Goal: Task Accomplishment & Management: Complete application form

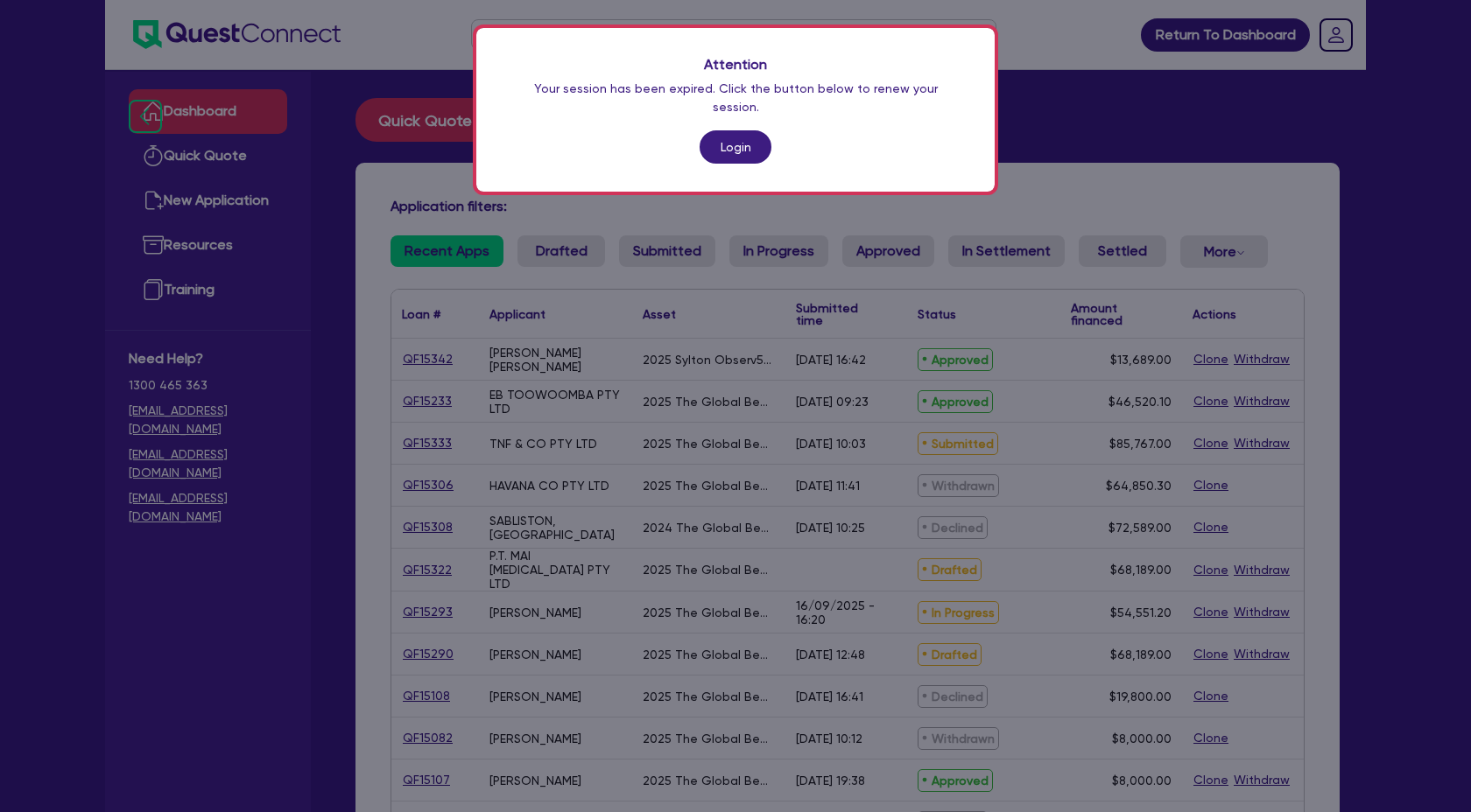
click at [721, 136] on link "Login" at bounding box center [735, 147] width 72 height 33
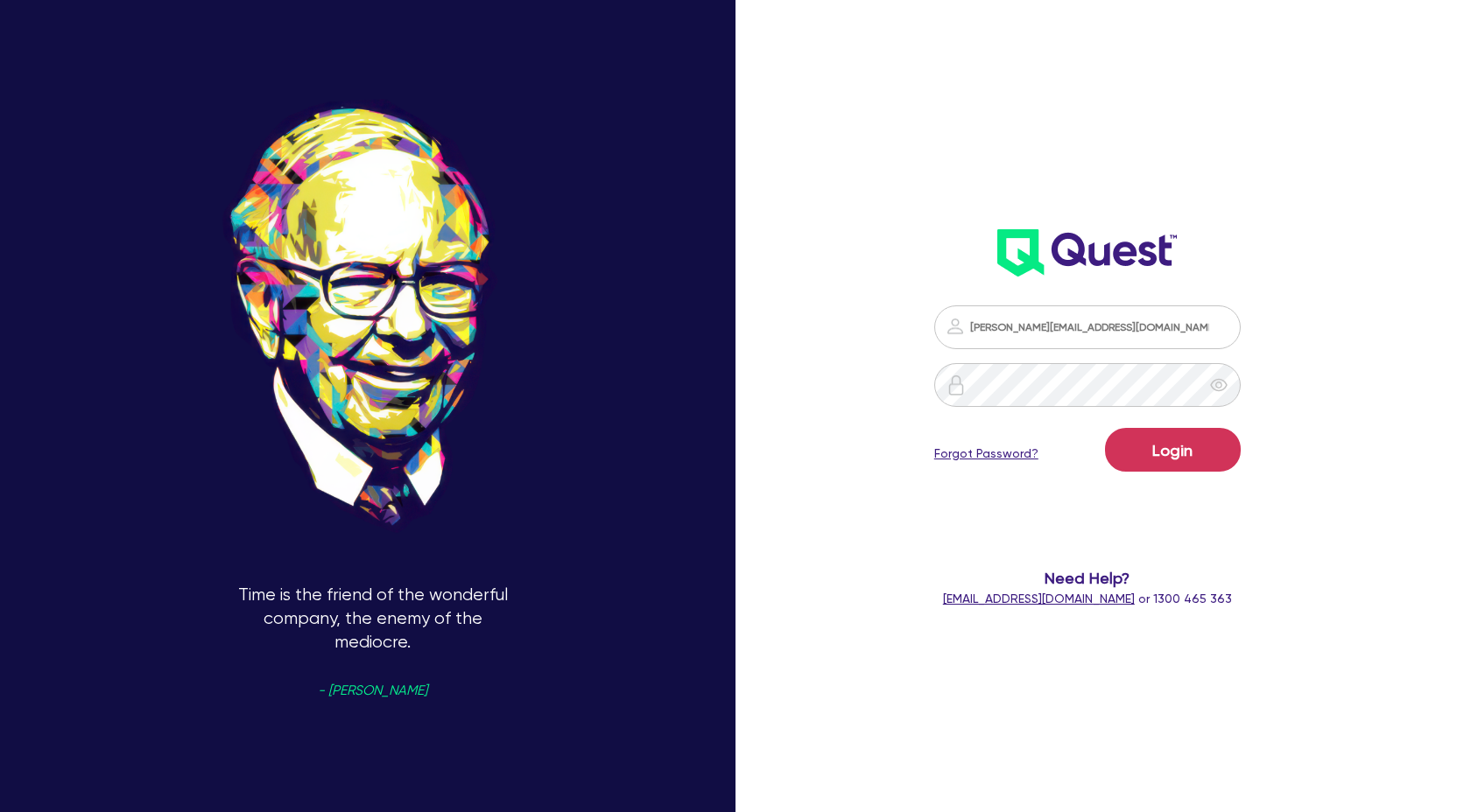
click at [1170, 481] on form "claire@theglobalbeautygroup.com Login Forgot Password? Need Help? help@quest.fi…" at bounding box center [1087, 457] width 387 height 303
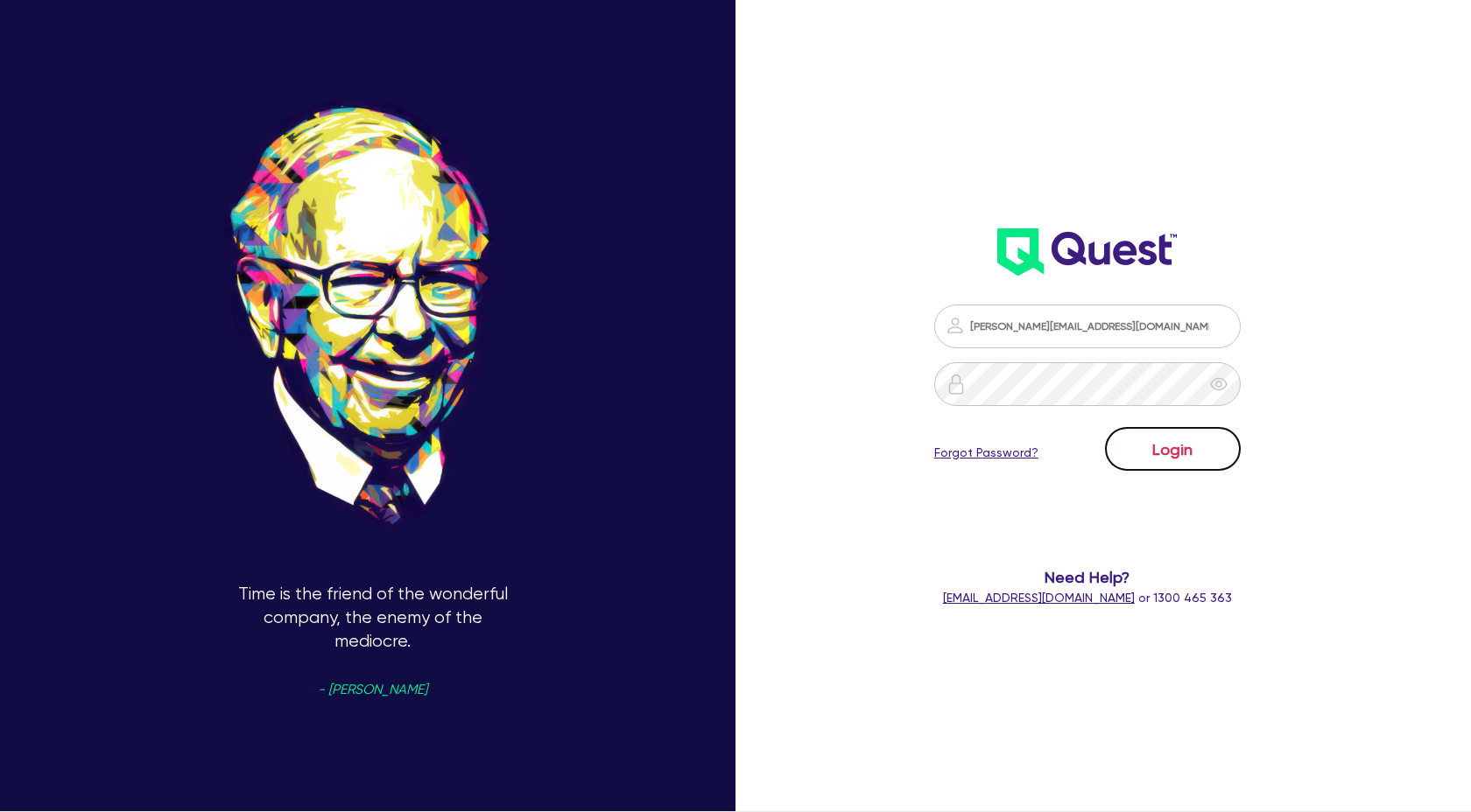
click at [1176, 462] on button "Login" at bounding box center [1172, 449] width 136 height 44
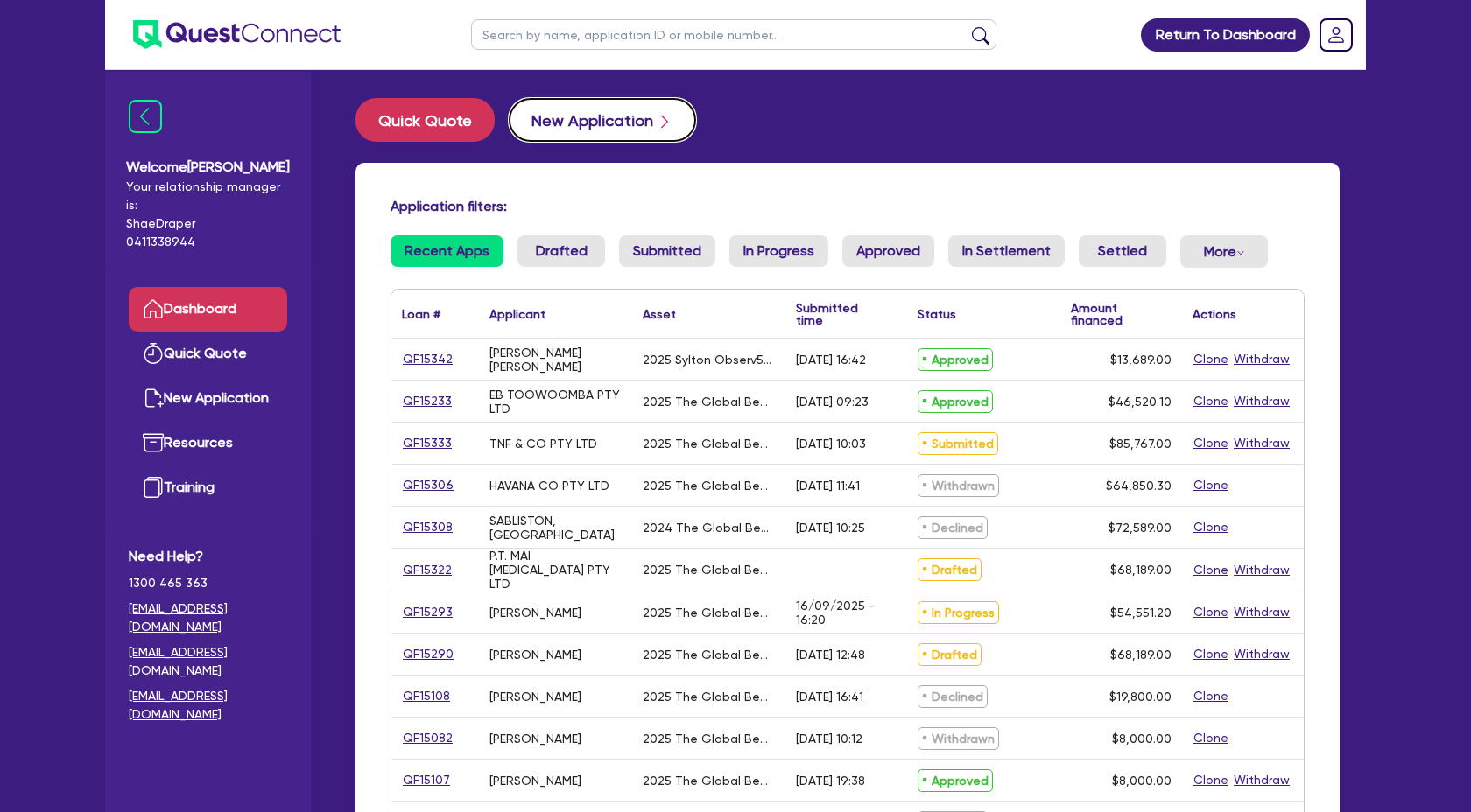
click at [581, 124] on button "New Application" at bounding box center [603, 120] width 187 height 44
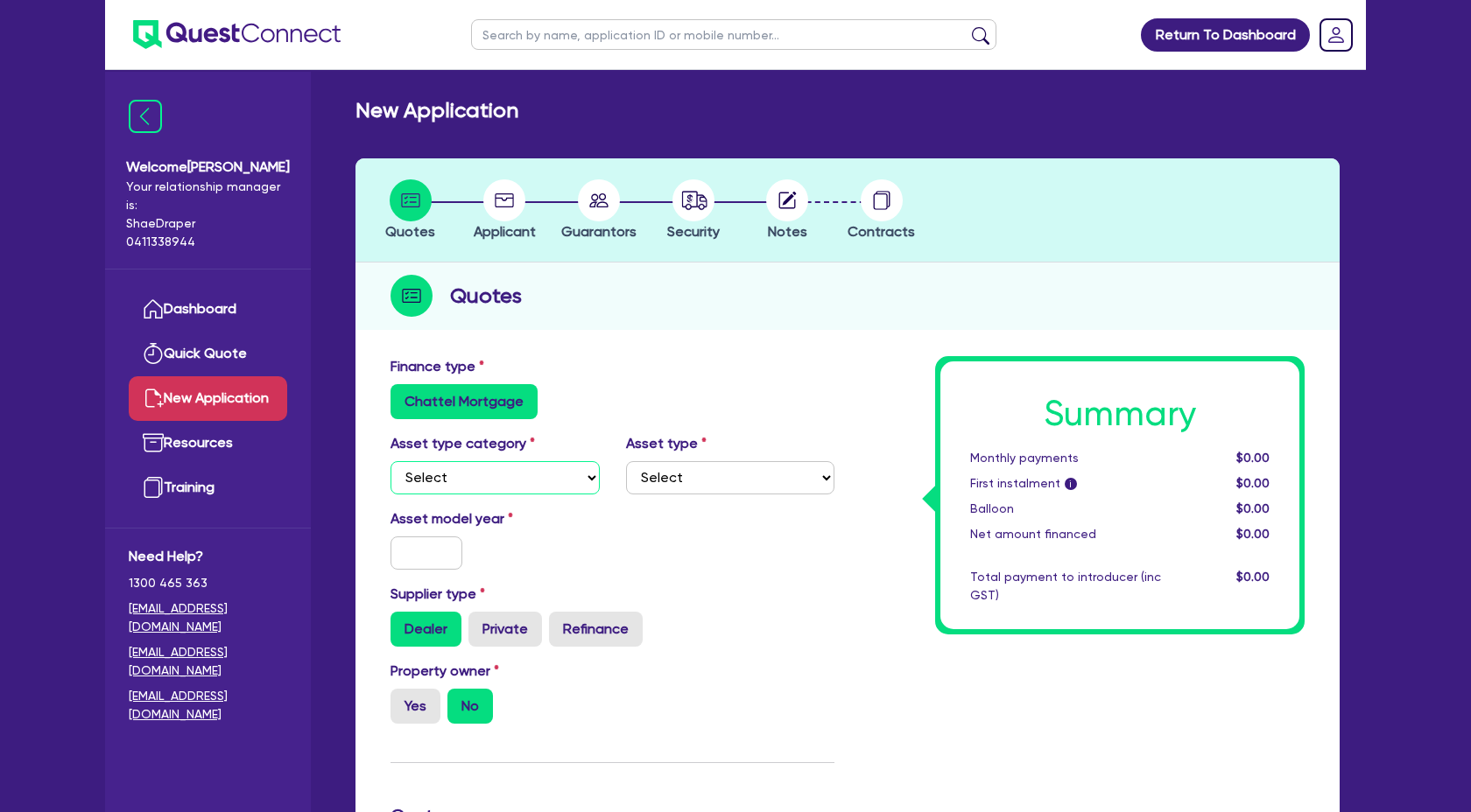
click at [568, 491] on select "Select Cars and light trucks Primary assets Secondary assets Tertiary assets" at bounding box center [495, 478] width 209 height 33
select select "TERTIARY_ASSETS"
click at [391, 462] on select "Select Cars and light trucks Primary assets Secondary assets Tertiary assets" at bounding box center [495, 478] width 209 height 33
click at [729, 473] on select "Select Beauty equipment IT equipment IT software Watercraft Other" at bounding box center [730, 478] width 209 height 33
select select "BEAUTY_EQUIPMENT"
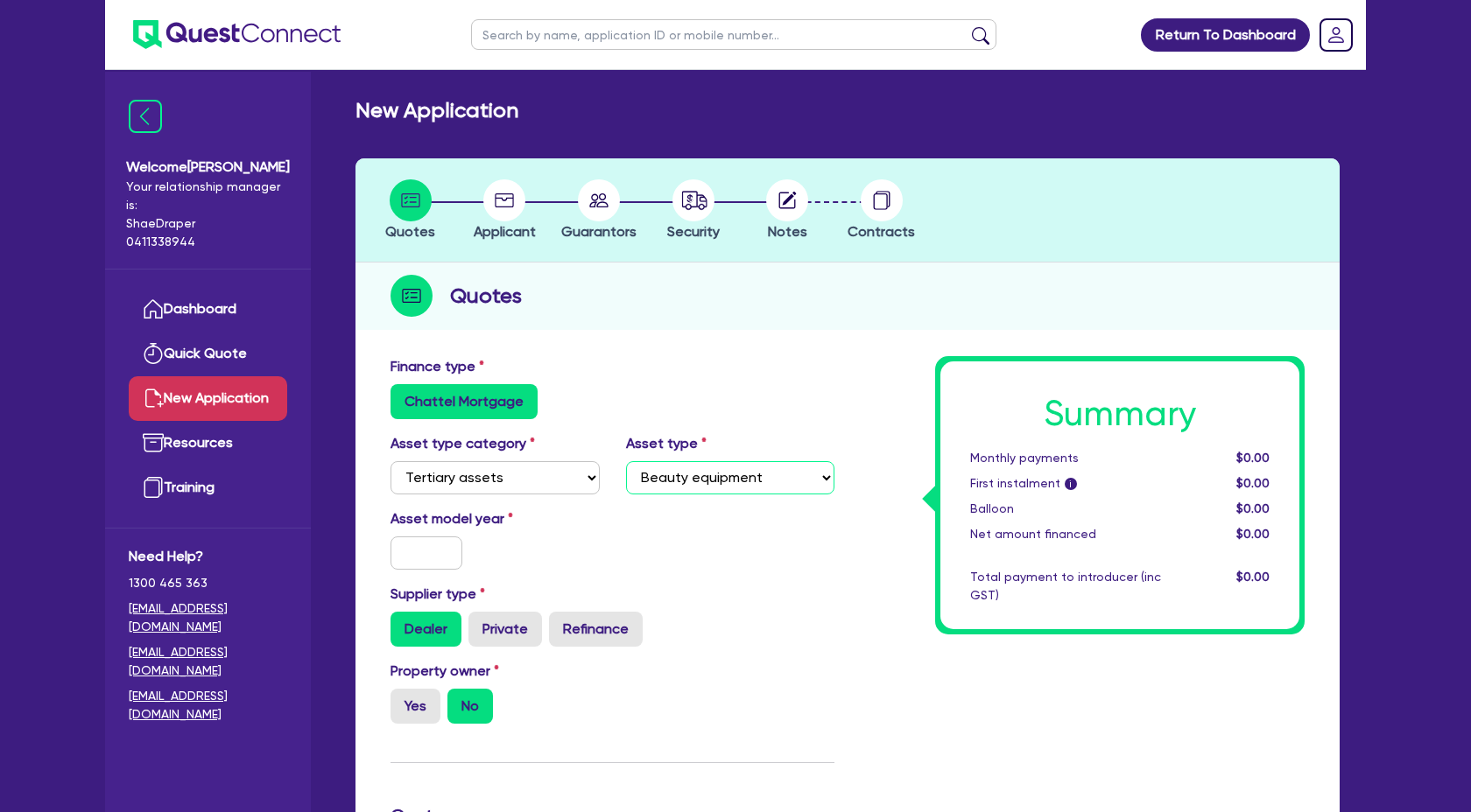
click at [626, 462] on select "Select Beauty equipment IT equipment IT software Watercraft Other" at bounding box center [730, 478] width 209 height 33
click at [449, 550] on input "text" at bounding box center [427, 554] width 72 height 33
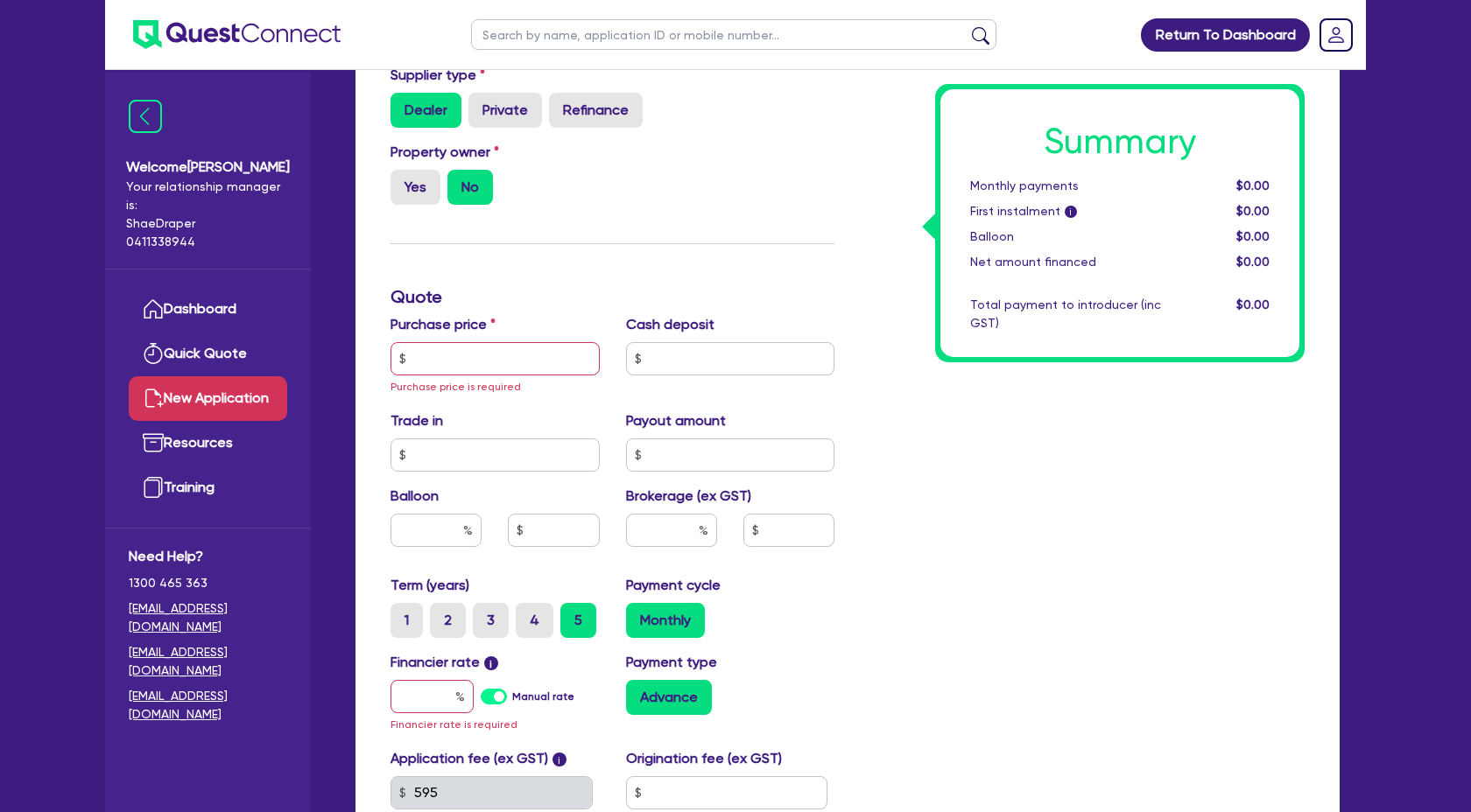
scroll to position [525, 0]
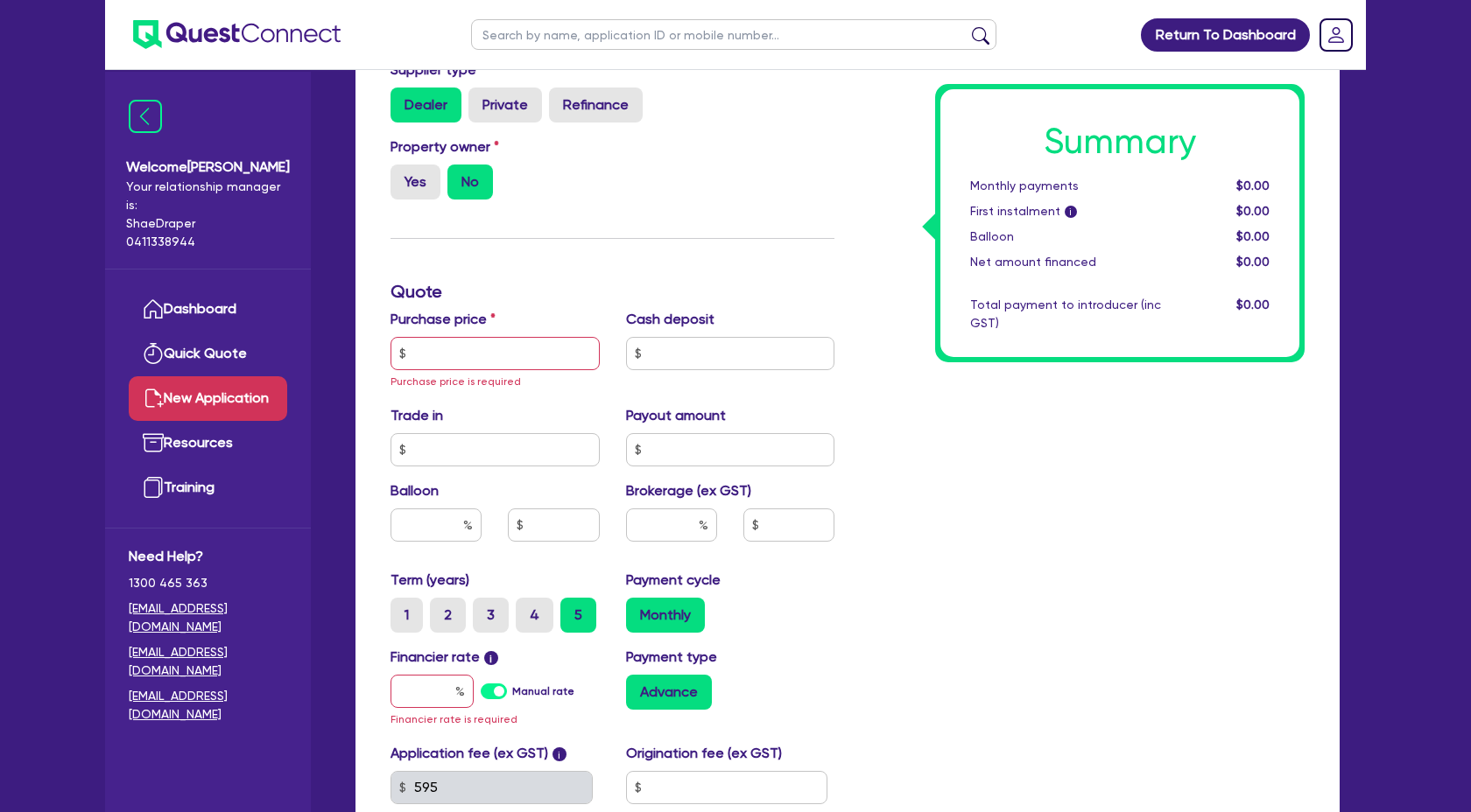
type input "2025"
click at [459, 351] on input "text" at bounding box center [495, 354] width 209 height 33
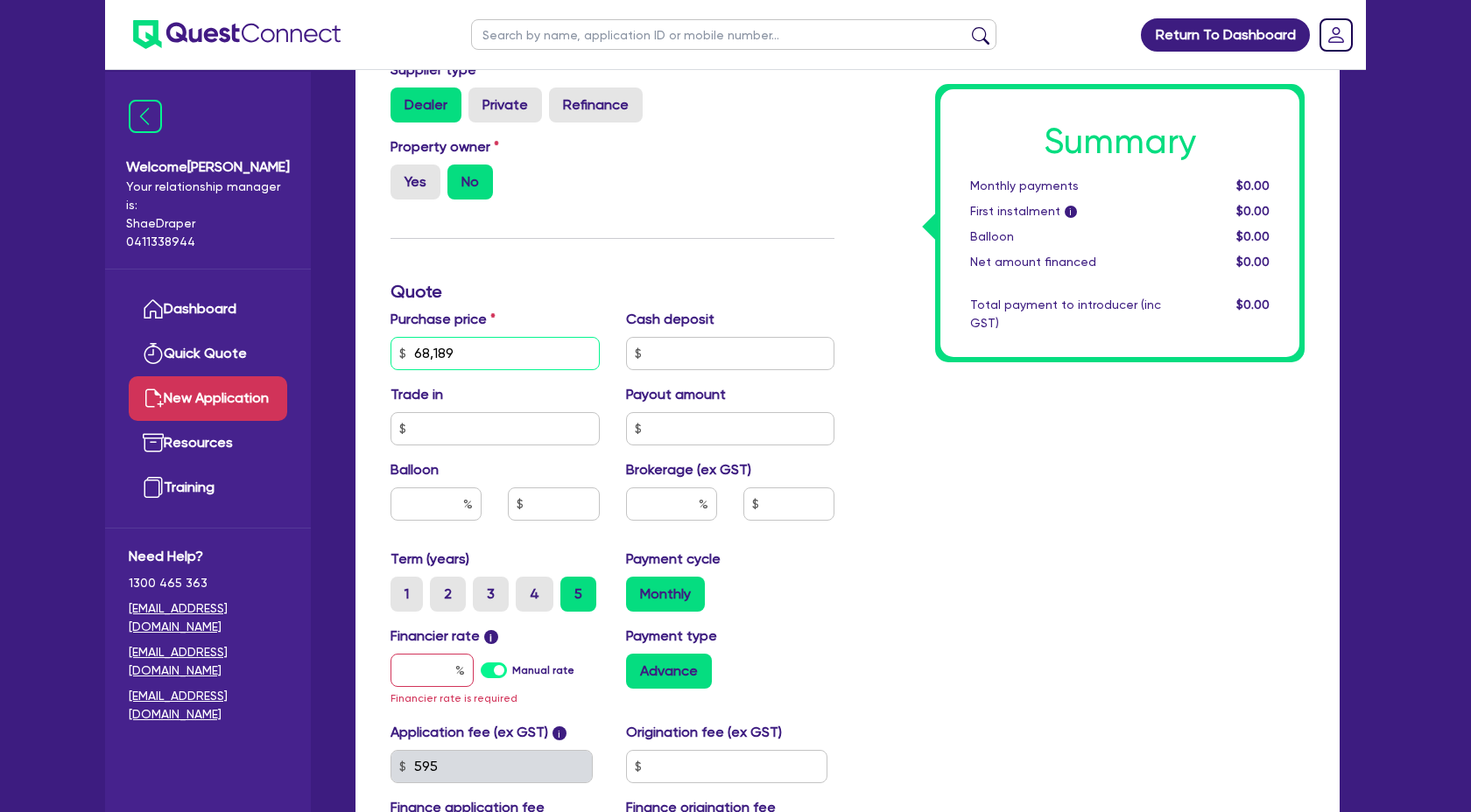
scroll to position [511, 0]
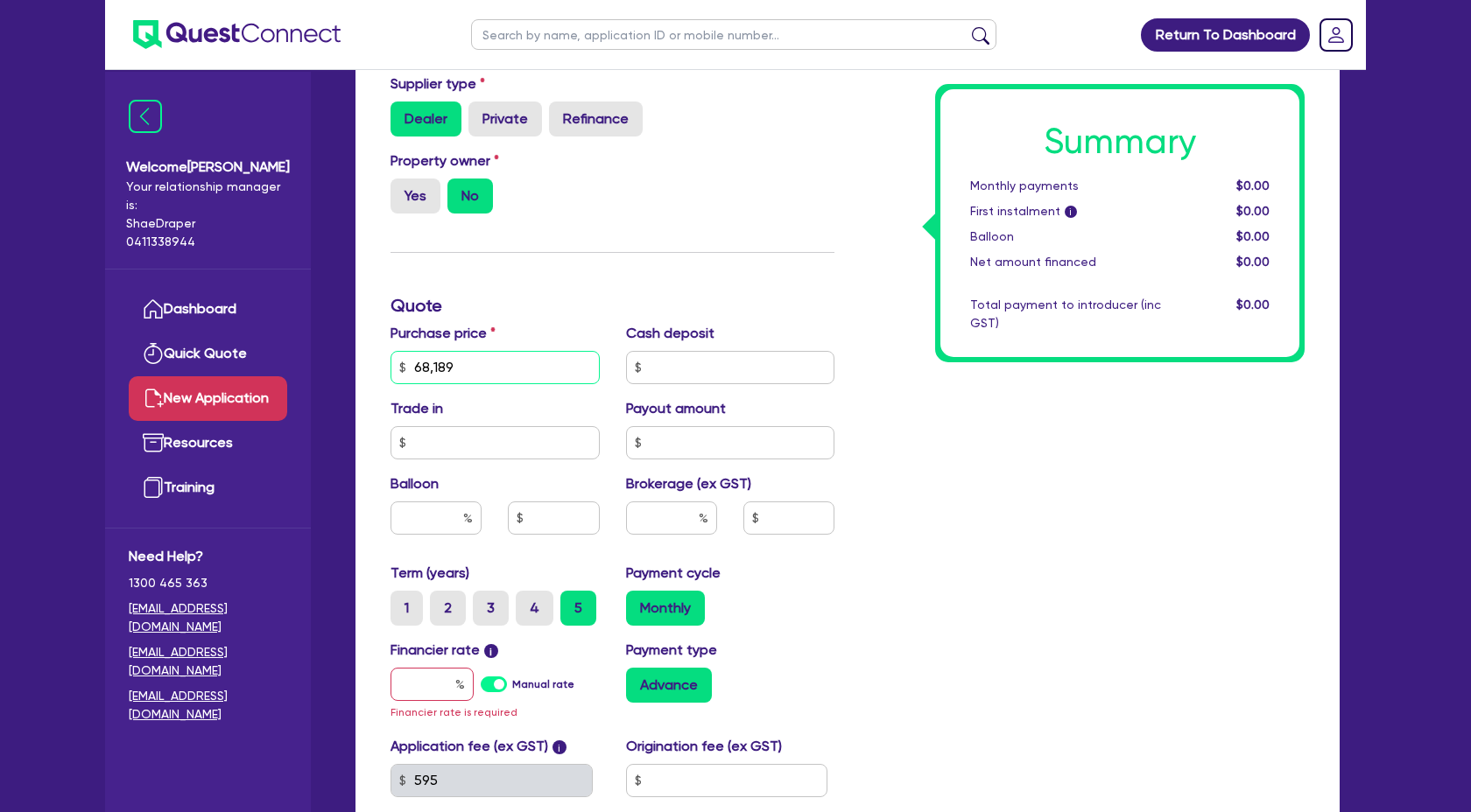
type input "68,189"
click at [690, 365] on input "text" at bounding box center [730, 368] width 209 height 33
type input "15,000"
click at [883, 417] on div "Summary Monthly payments $0.00 First instalment i $0.00 Balloon $0.00 Net amoun…" at bounding box center [1082, 367] width 470 height 1042
click at [679, 512] on input "text" at bounding box center [671, 519] width 91 height 33
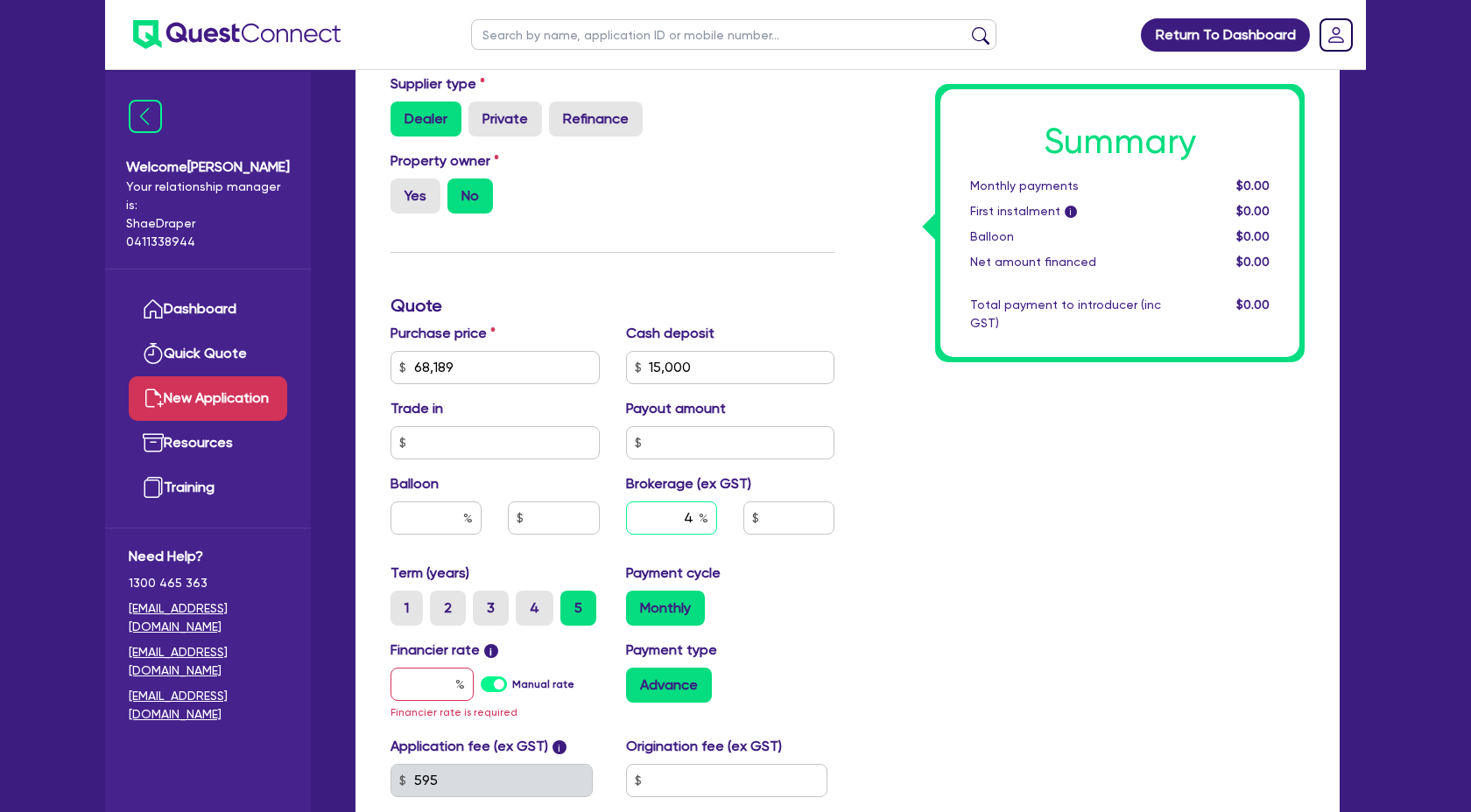
type input "4"
click at [848, 591] on div "Summary Monthly payments $0.00 First instalment i $0.00 Balloon $0.00 Net amoun…" at bounding box center [1082, 367] width 470 height 1042
click at [439, 690] on input "text" at bounding box center [432, 684] width 83 height 33
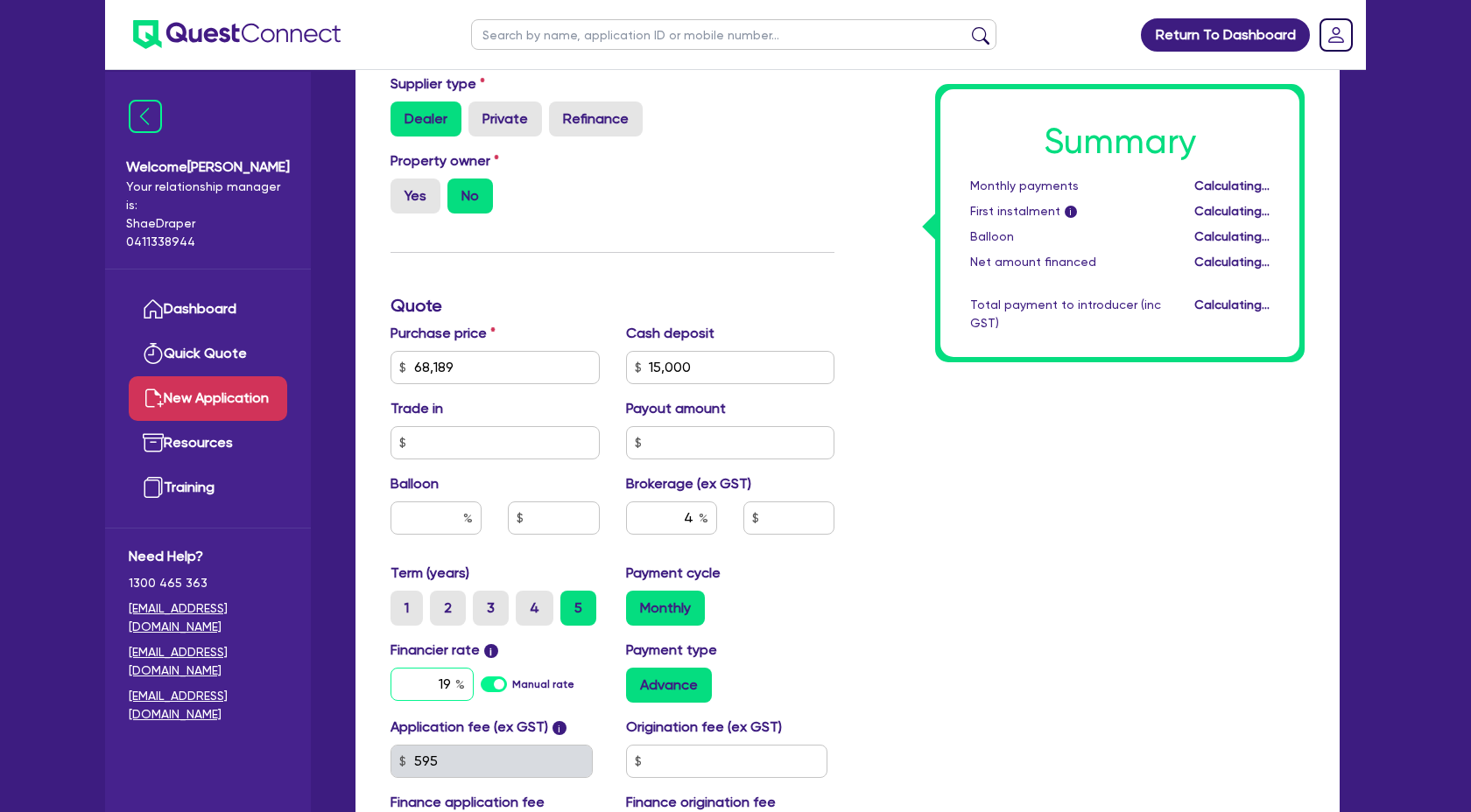
type input "19."
type input "2,127.56"
type input "17.95"
click at [876, 617] on div "Summary Monthly payments Calculating... First instalment i Calculating... Ballo…" at bounding box center [1082, 357] width 470 height 1023
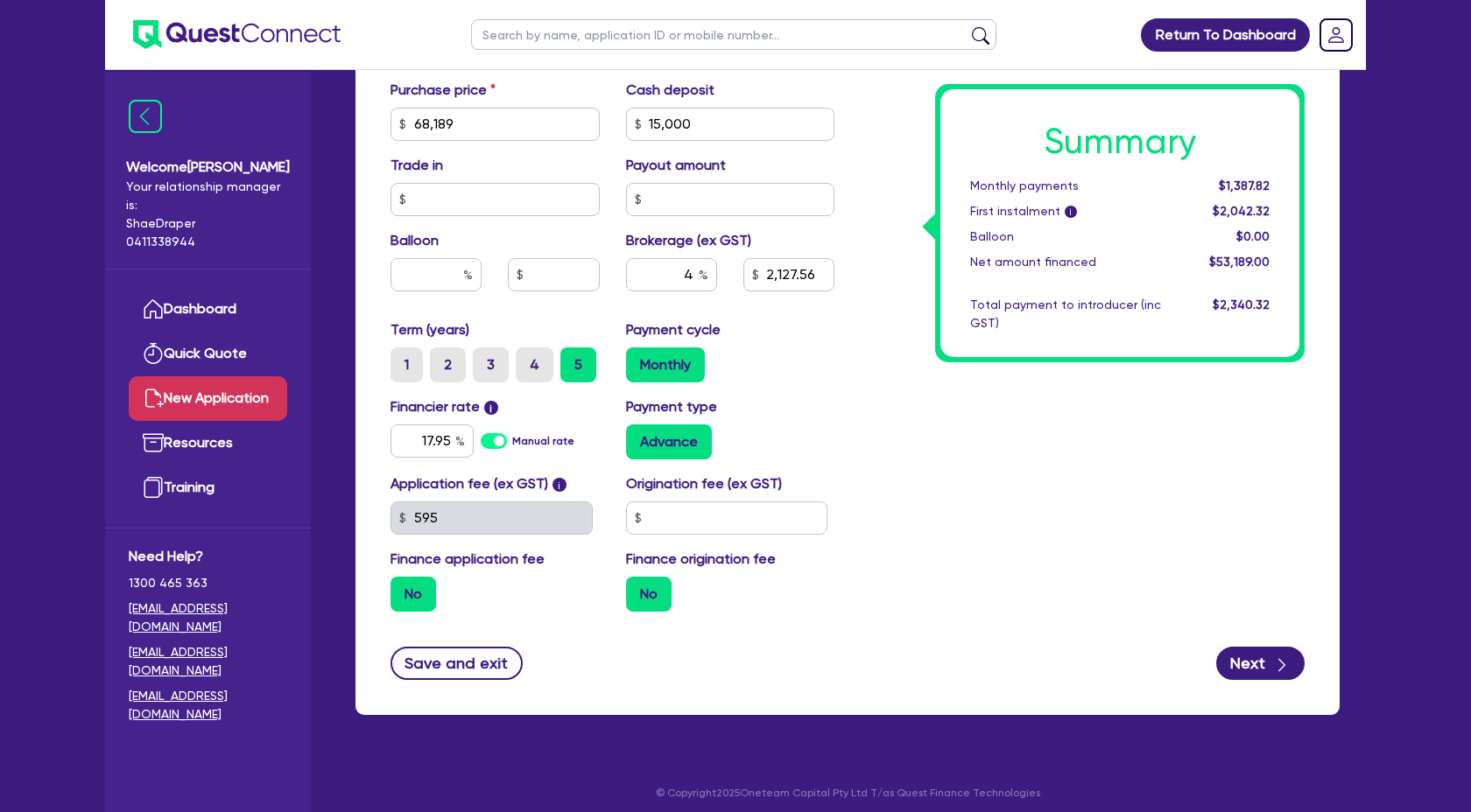
scroll to position [762, 0]
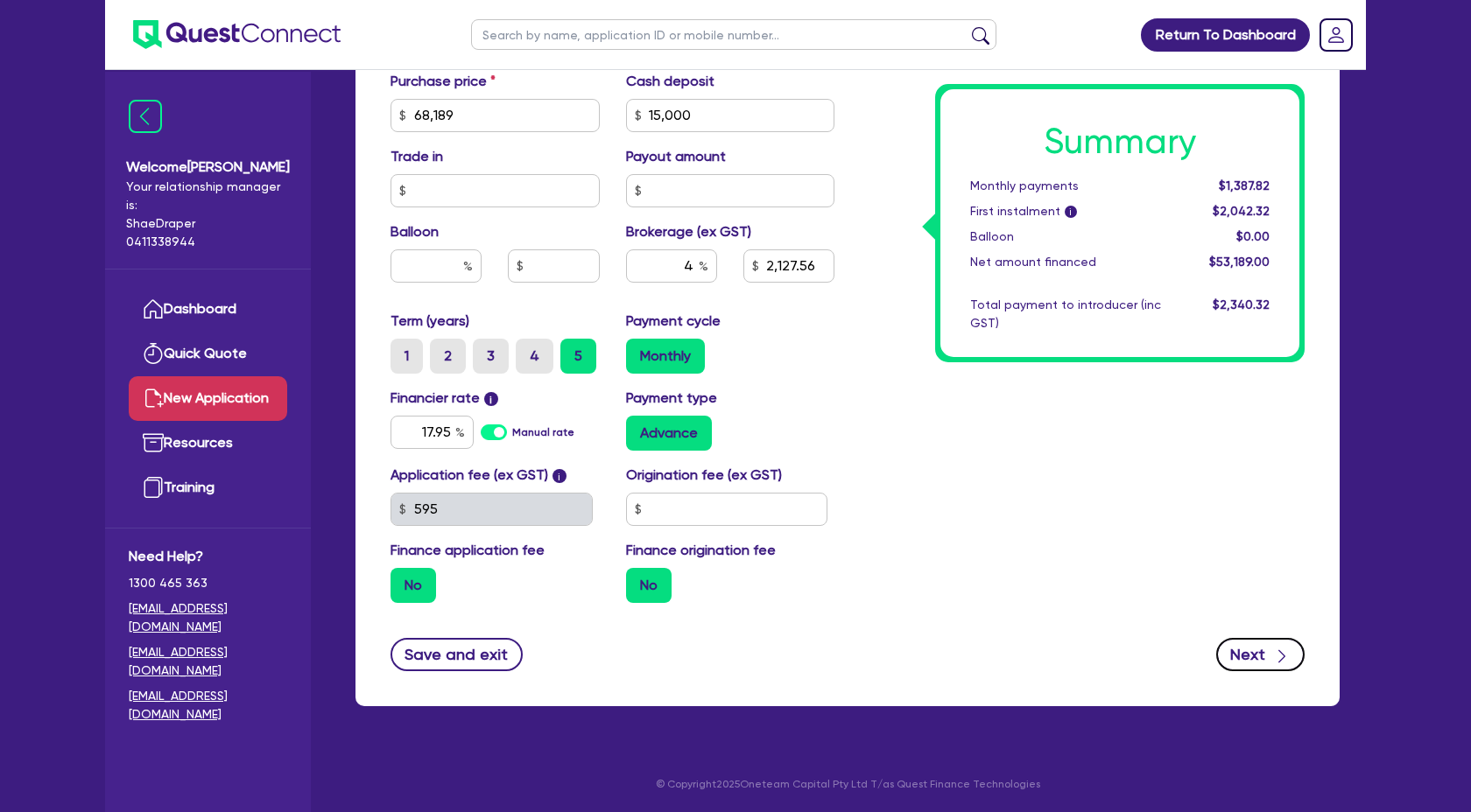
click at [1265, 652] on button "Next" at bounding box center [1260, 654] width 88 height 33
type input "2,127.56"
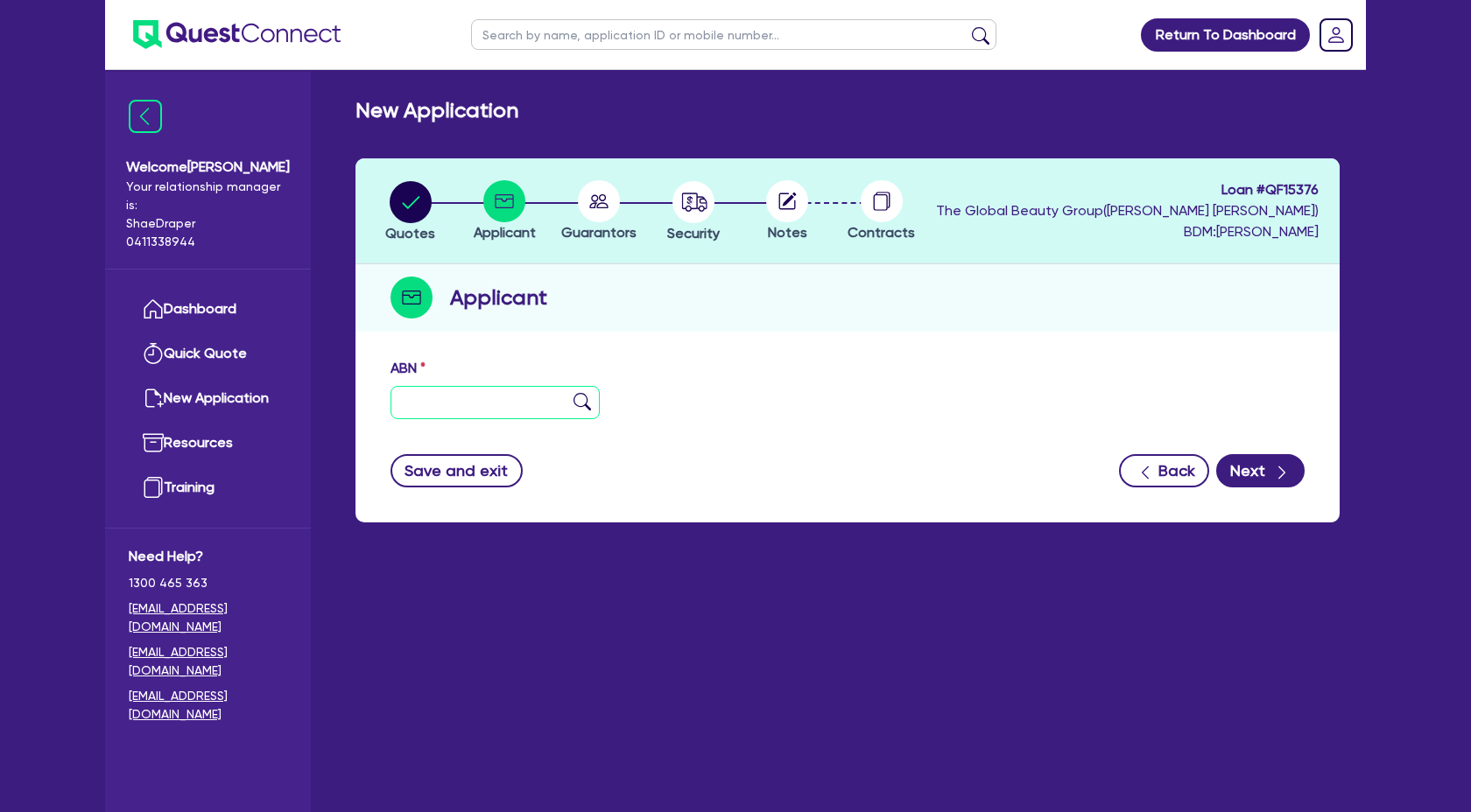
click at [478, 401] on input "text" at bounding box center [495, 403] width 209 height 33
paste input "46 141 811 845"
type input "46 141 811 845"
click at [1280, 475] on icon "button" at bounding box center [1282, 473] width 18 height 18
type input "[PERSON_NAME] [PERSON_NAME]"
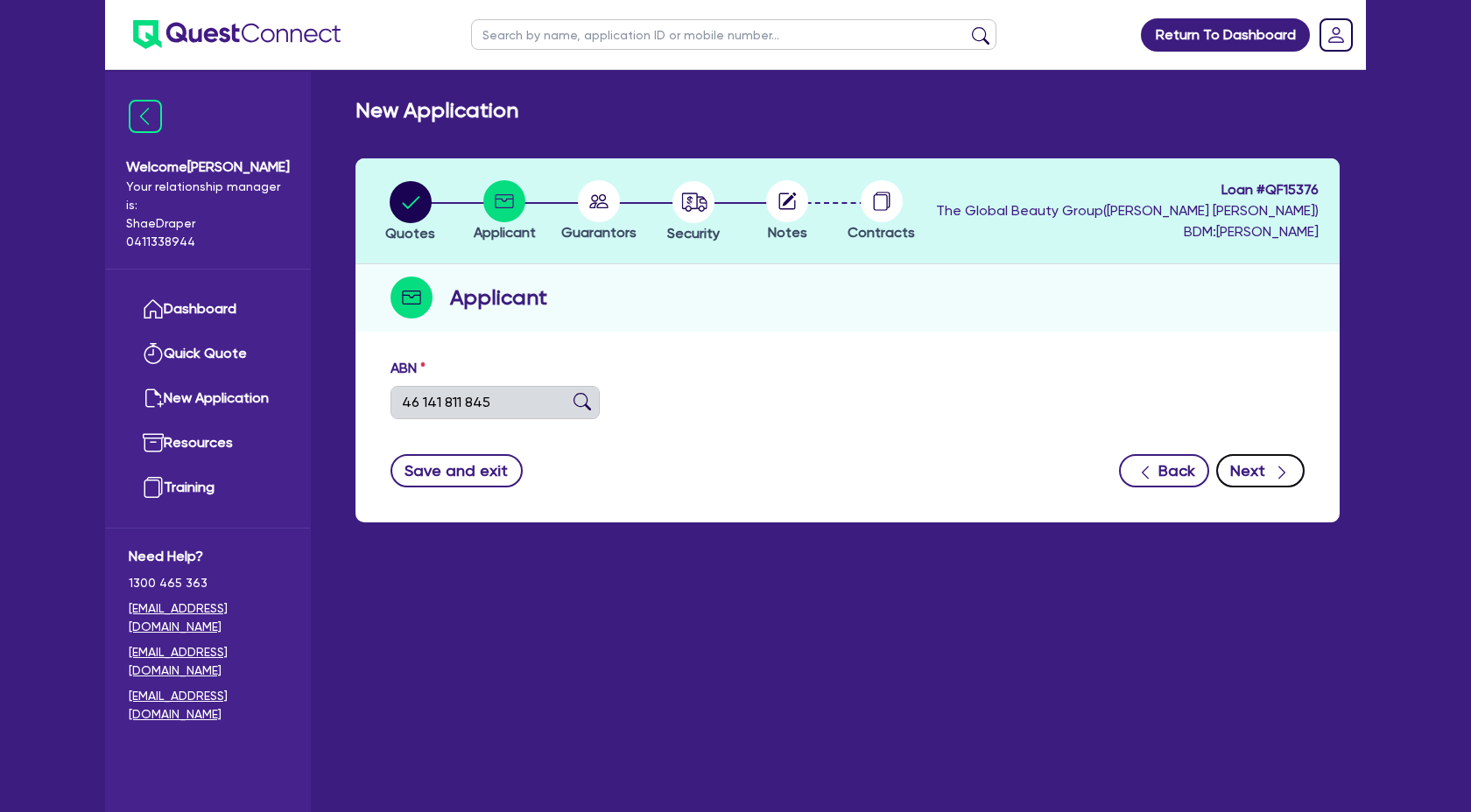
type input "QUEEN OF HEARTS BEAUTY THERAPY"
select select "SOLE_TRADER"
type input "08/05/2024"
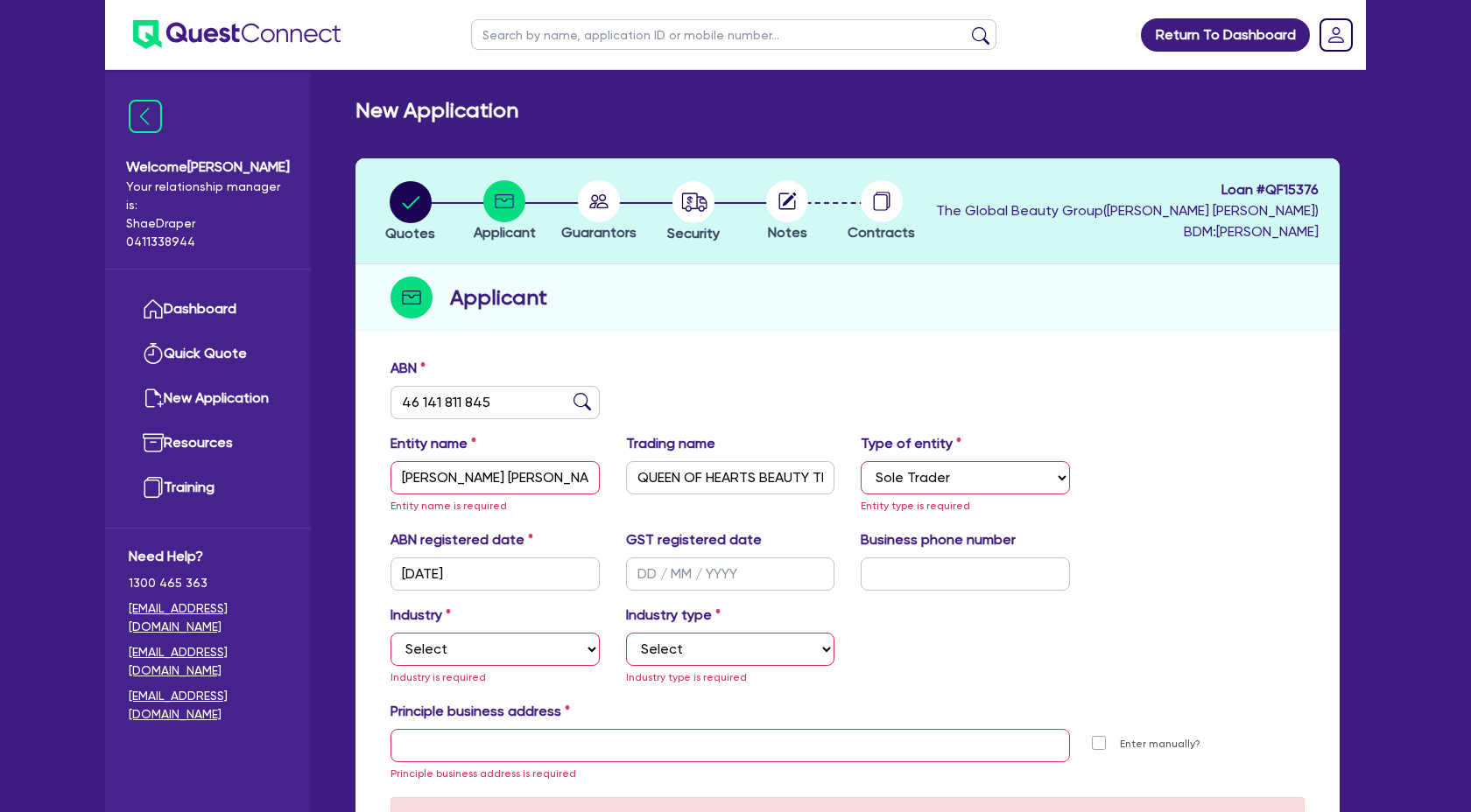
click at [559, 511] on div "Entity name HARRIS, JORJA JAMELIA Entity name is required" at bounding box center [495, 475] width 236 height 82
click at [579, 477] on input "[PERSON_NAME] [PERSON_NAME]" at bounding box center [495, 478] width 209 height 33
click at [400, 476] on input "[PERSON_NAME] [PERSON_NAME]" at bounding box center [495, 478] width 209 height 33
click at [409, 475] on input "[PERSON_NAME] [PERSON_NAME]" at bounding box center [495, 478] width 209 height 33
type input "[PERSON_NAME] [PERSON_NAME]"
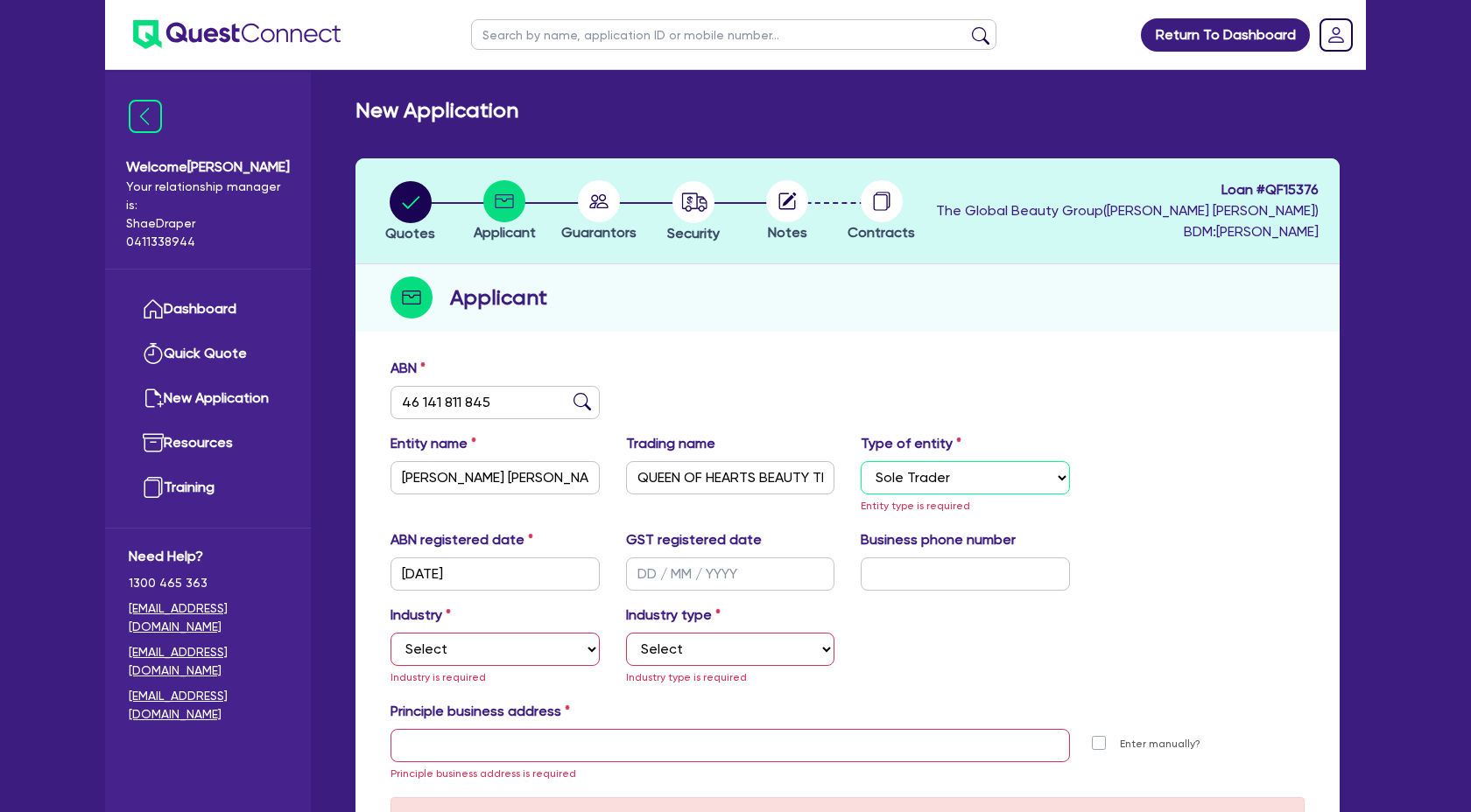
click at [1053, 473] on select "Select Sole Trader Company Partnership Trust" at bounding box center [965, 478] width 209 height 33
click at [860, 462] on select "Select Sole Trader Company Partnership Trust" at bounding box center [965, 478] width 209 height 33
click at [1229, 516] on div "Entity name HARRIS, JORJA JAMELIA Trading name QUEEN OF HEARTS BEAUTY THERAPY T…" at bounding box center [847, 482] width 940 height 96
click at [470, 656] on select "Select Accomodation & Food Services Administrative & Support Services Agricultu…" at bounding box center [495, 649] width 209 height 33
select select "HEALTH_BEAUTY"
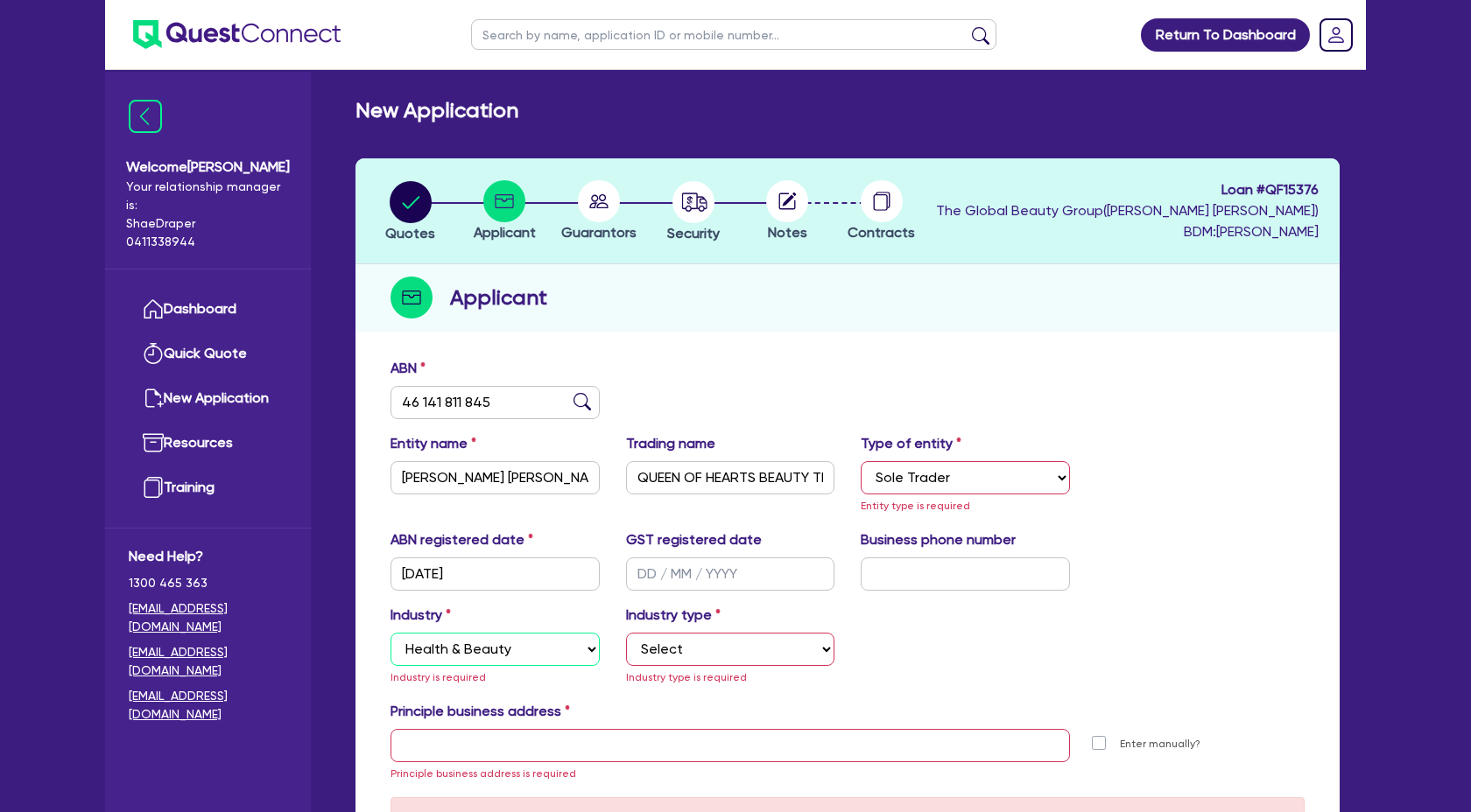
click at [391, 632] on select "Select Accomodation & Food Services Administrative & Support Services Agricultu…" at bounding box center [495, 649] width 209 height 33
click at [615, 565] on div "GST registered date" at bounding box center [730, 561] width 236 height 61
click at [647, 568] on input "text" at bounding box center [730, 574] width 209 height 33
drag, startPoint x: 916, startPoint y: 577, endPoint x: 980, endPoint y: 542, distance: 72.9
click at [916, 577] on input "text" at bounding box center [965, 574] width 209 height 33
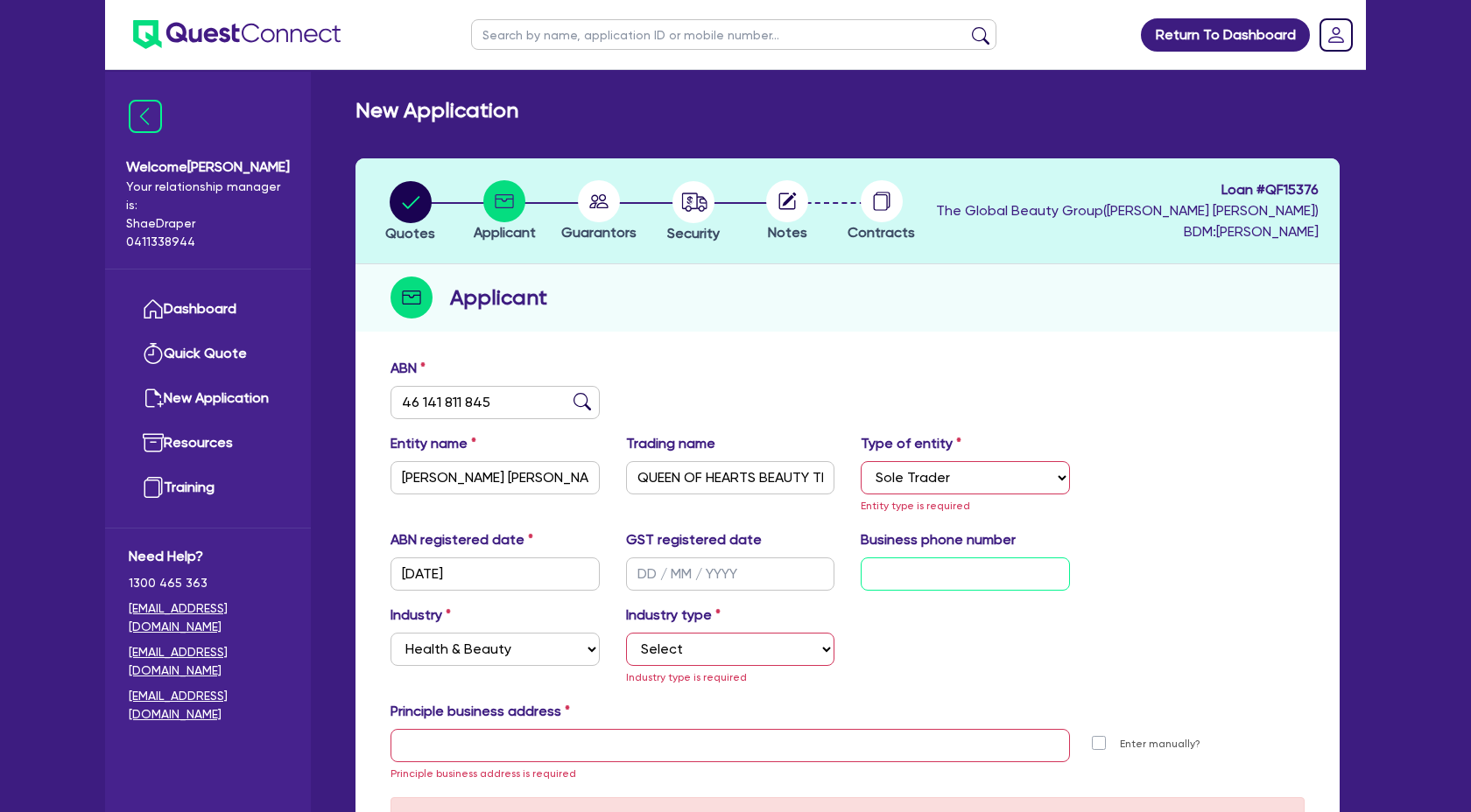
paste input "04 6607 7705"
type input "04 6607 7705"
click at [945, 480] on select "Select Sole Trader Company Partnership Trust" at bounding box center [965, 478] width 209 height 33
click at [860, 462] on select "Select Sole Trader Company Partnership Trust" at bounding box center [965, 478] width 209 height 33
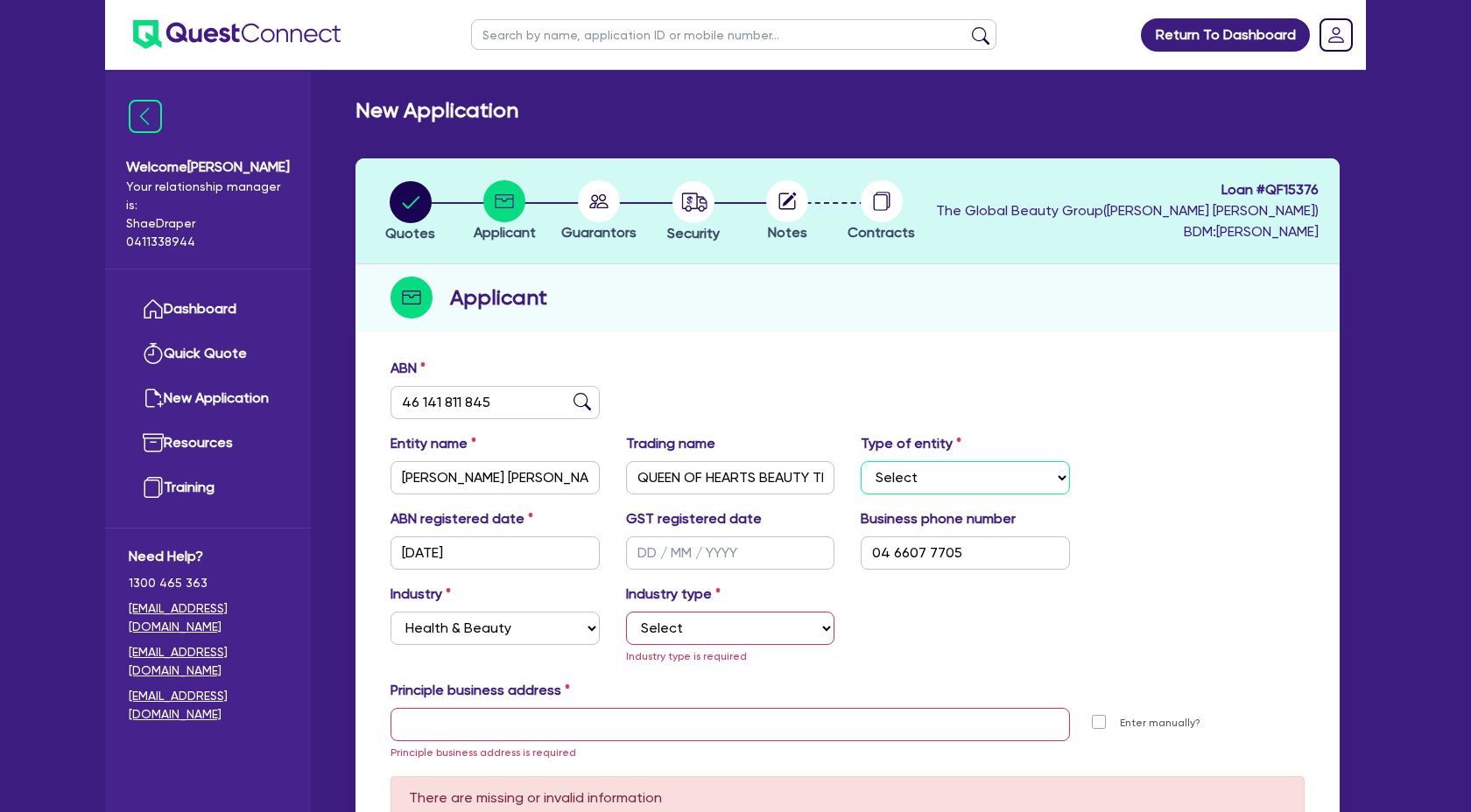
click at [940, 470] on select "Select Sole Trader Company Partnership Trust" at bounding box center [965, 478] width 209 height 33
select select "SOLE_TRADER"
click at [860, 462] on select "Select Sole Trader Company Partnership Trust" at bounding box center [965, 478] width 209 height 33
click at [1175, 496] on div "Entity name HARRIS, JORJA JAMELIA Trading name QUEEN OF HEARTS BEAUTY THERAPY T…" at bounding box center [847, 471] width 940 height 75
click at [762, 629] on select "Select Chiropractic, Osteopathic Services Cosmetics Supplies Day Spas, Health R…" at bounding box center [730, 628] width 209 height 33
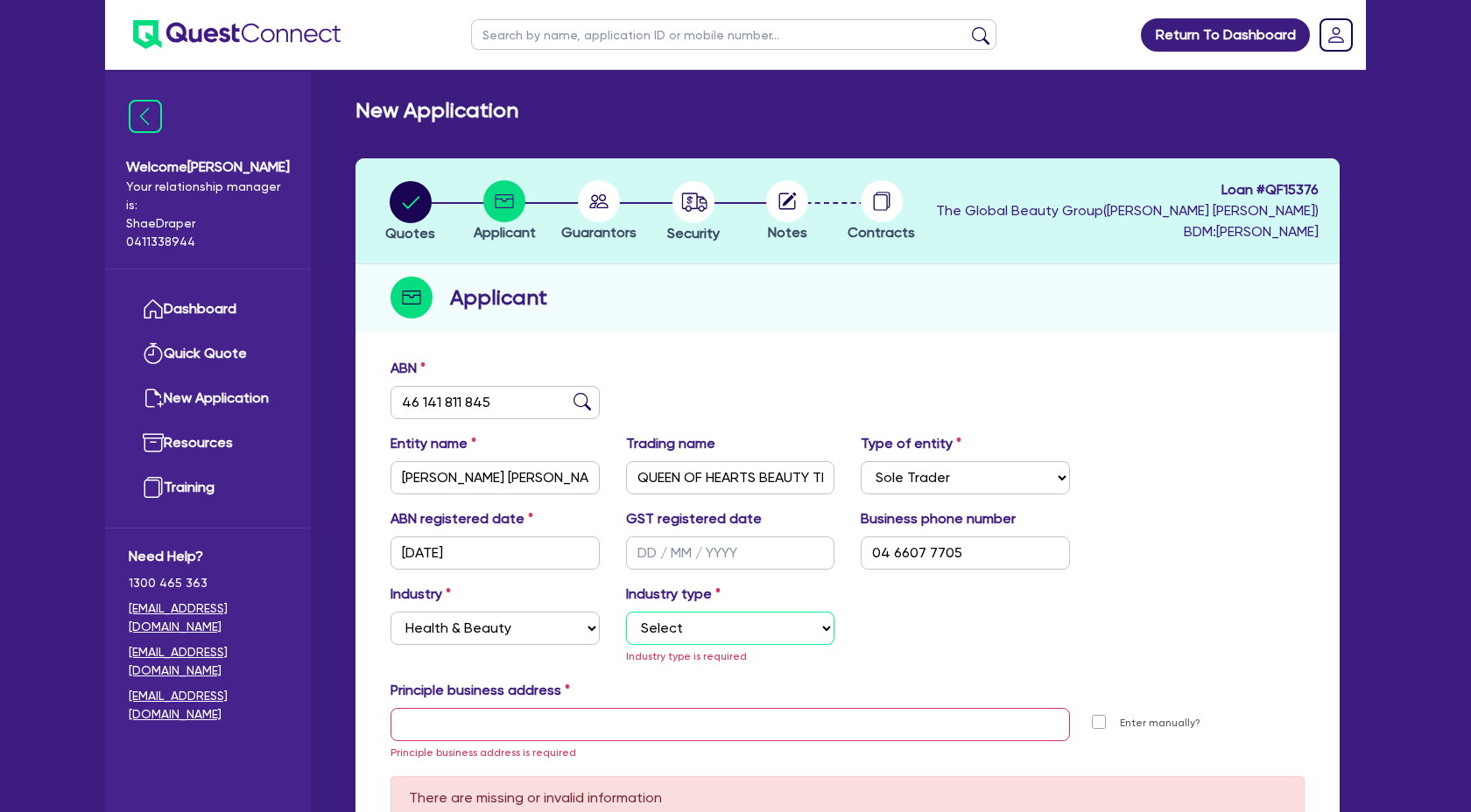
select select "OTHER_HEALTH_BEAUTY"
click at [626, 611] on select "Select Chiropractic, Osteopathic Services Cosmetics Supplies Day Spas, Health R…" at bounding box center [730, 628] width 209 height 33
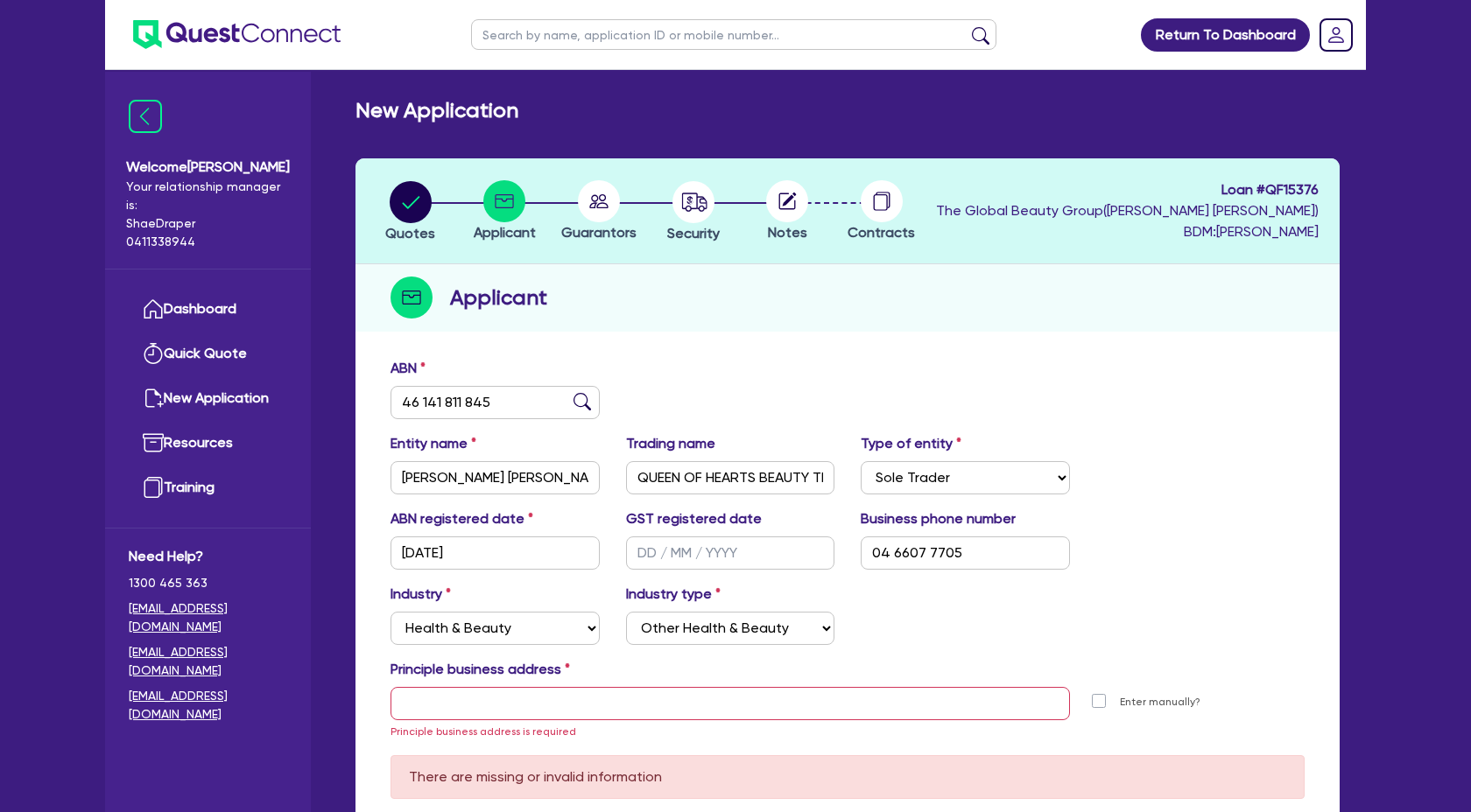
click at [1165, 631] on div "Industry Select Accomodation & Food Services Administrative & Support Services …" at bounding box center [847, 621] width 940 height 75
click at [489, 716] on input "text" at bounding box center [730, 703] width 679 height 33
click at [486, 711] on input "text" at bounding box center [730, 703] width 679 height 33
paste input "1/4 Little Street forster NSW 2428"
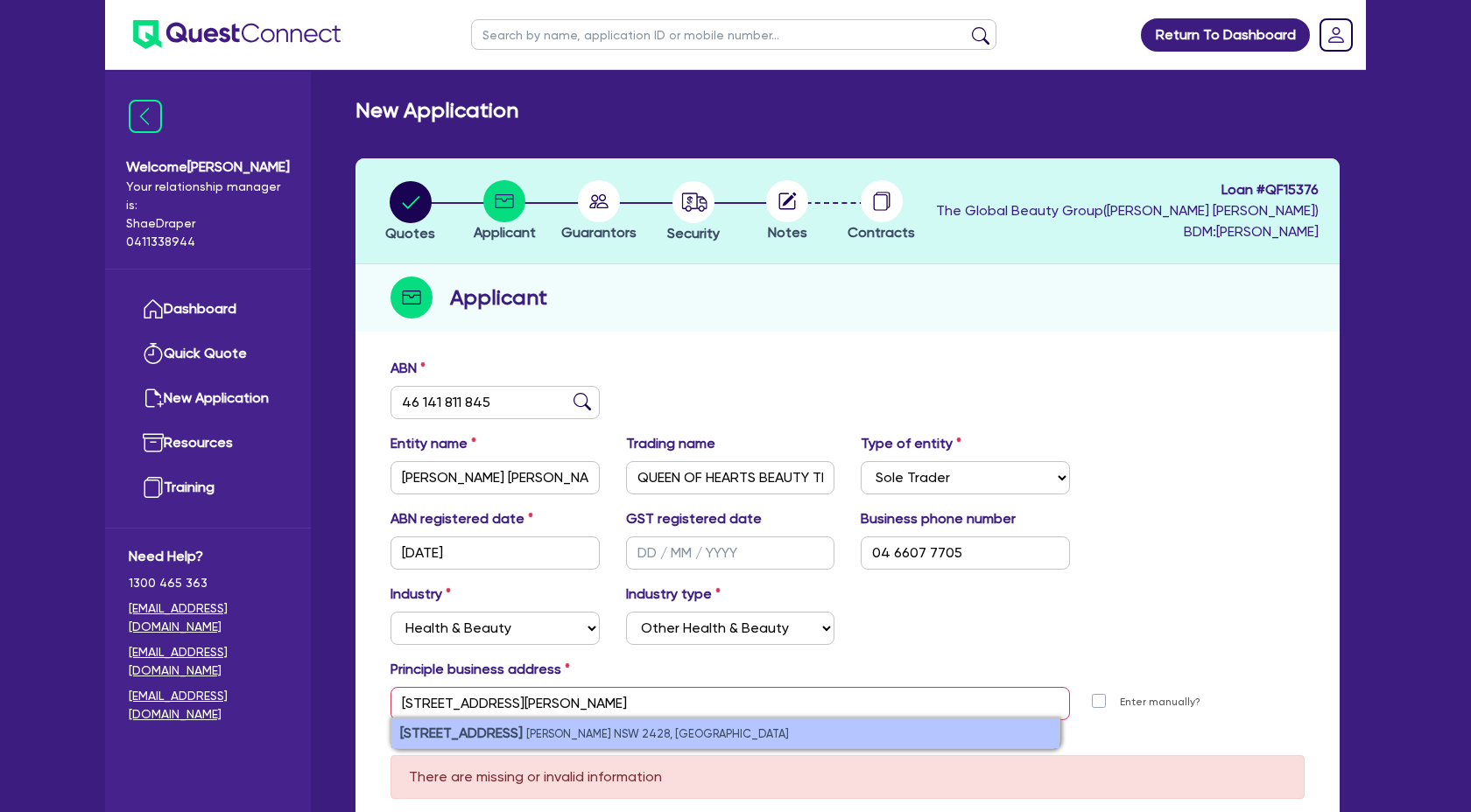
click at [494, 731] on strong "1/4 Little Street" at bounding box center [462, 732] width 123 height 17
type input "1 4 Little St Forster NSW 2428"
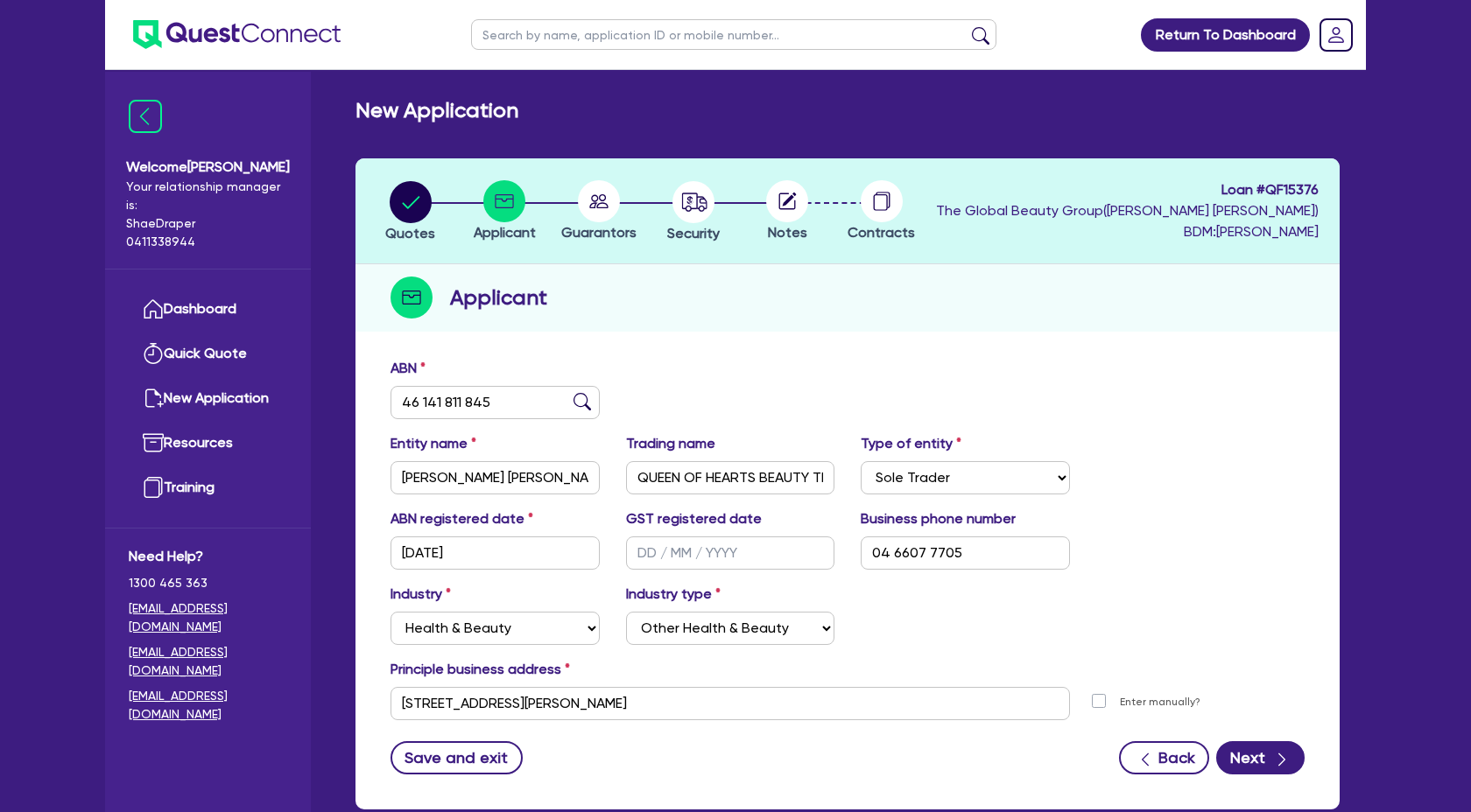
click at [1120, 694] on label "Enter manually?" at bounding box center [1160, 702] width 81 height 17
click at [1096, 694] on input "Enter manually?" at bounding box center [1103, 700] width 14 height 17
checkbox input "true"
select select
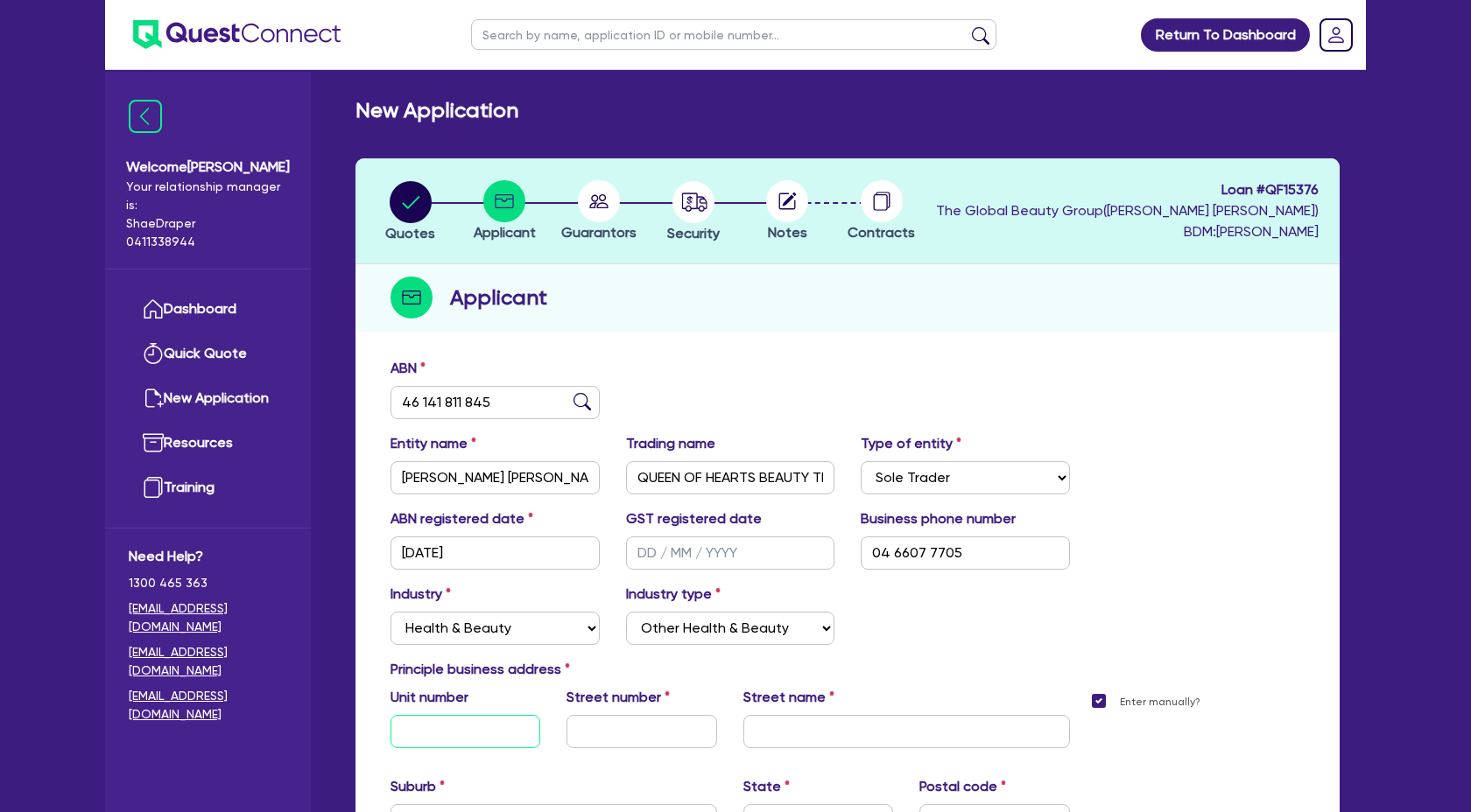
click at [448, 728] on input "text" at bounding box center [465, 731] width 150 height 33
type input "1"
click at [634, 741] on input "text" at bounding box center [640, 731] width 150 height 33
type input "4"
click at [815, 724] on input "text" at bounding box center [906, 731] width 327 height 33
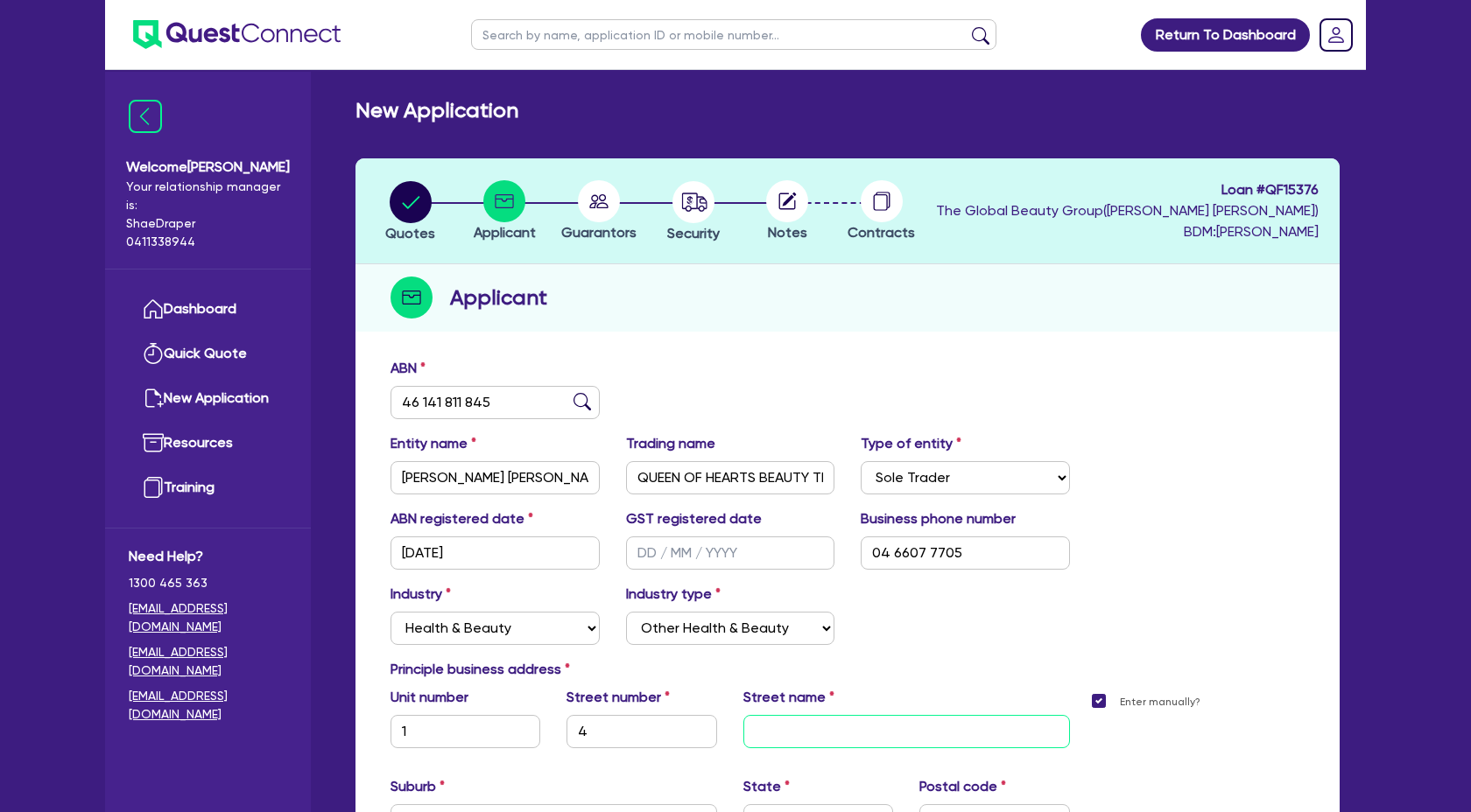
paste input "1/4 Little Street forster NSW 2428"
type input "1/4 Little Street forster NSW 2428"
type textarea "4"
drag, startPoint x: 779, startPoint y: 727, endPoint x: 721, endPoint y: 728, distance: 58.0
click at [721, 728] on div "Unit number 1 Street number 4 Street name 1/4 Little Street forster NSW 2428" at bounding box center [730, 724] width 705 height 75
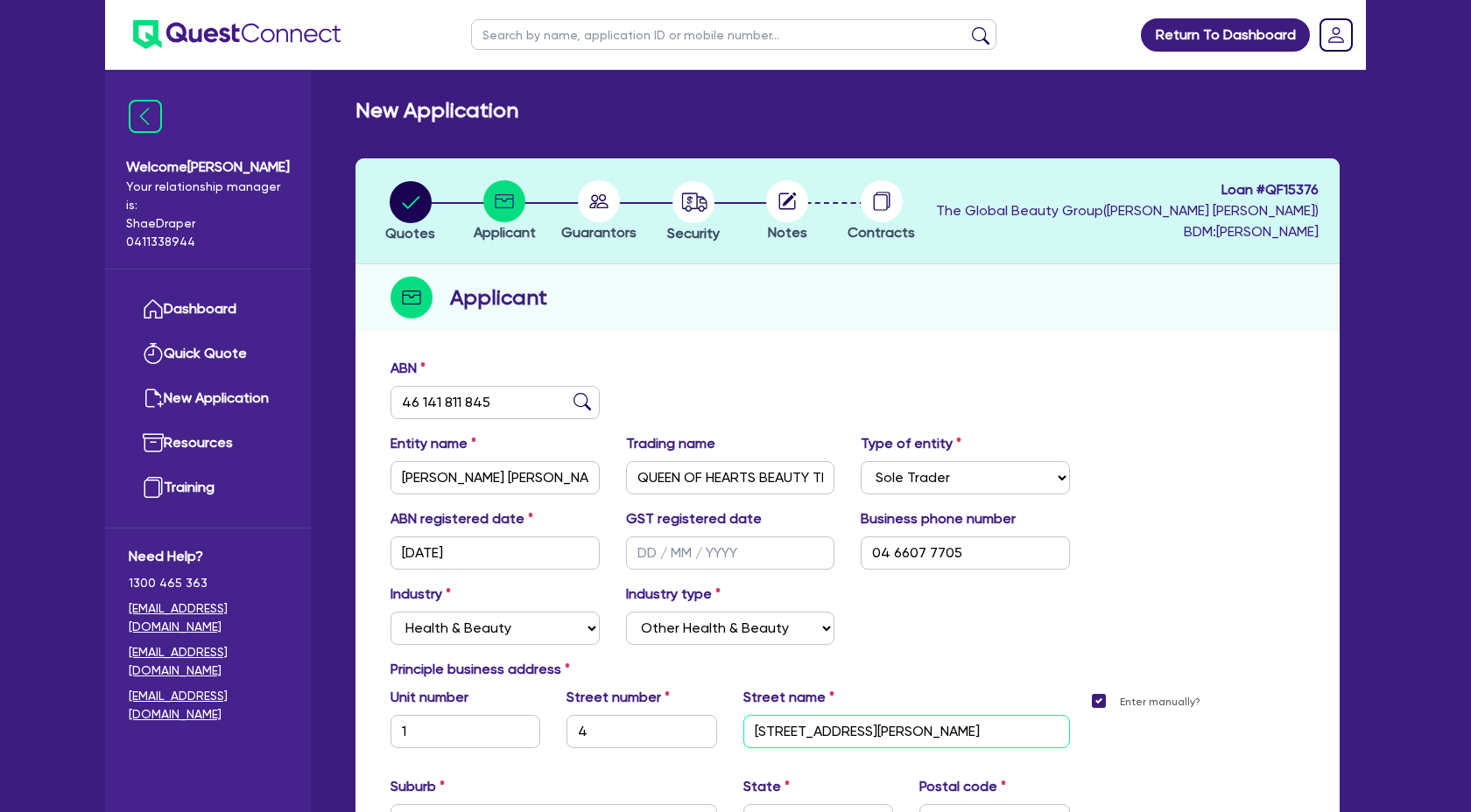
drag, startPoint x: 834, startPoint y: 732, endPoint x: 953, endPoint y: 732, distance: 119.0
click at [953, 732] on input "Little Street forster NSW 2428" at bounding box center [906, 731] width 327 height 33
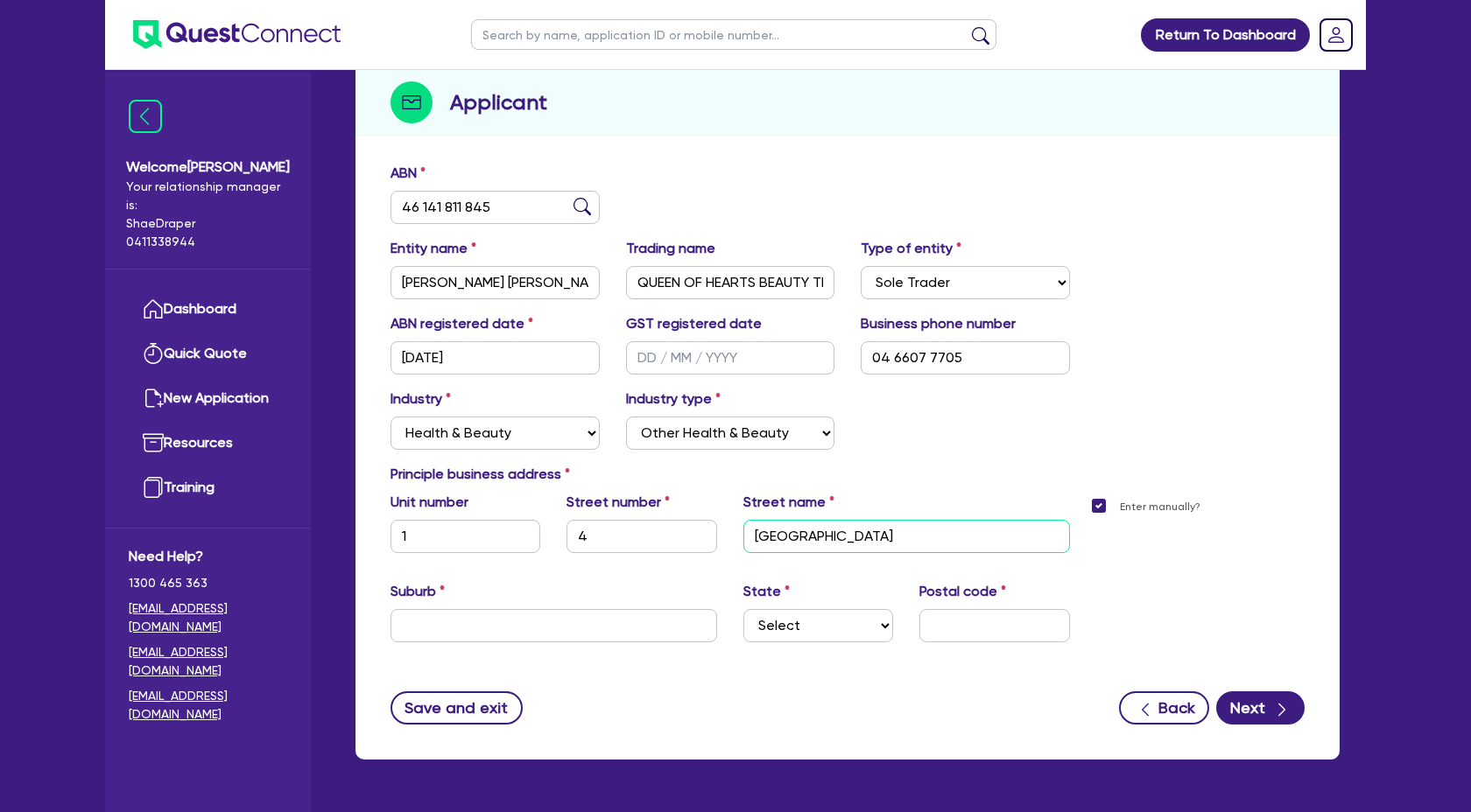
scroll to position [215, 0]
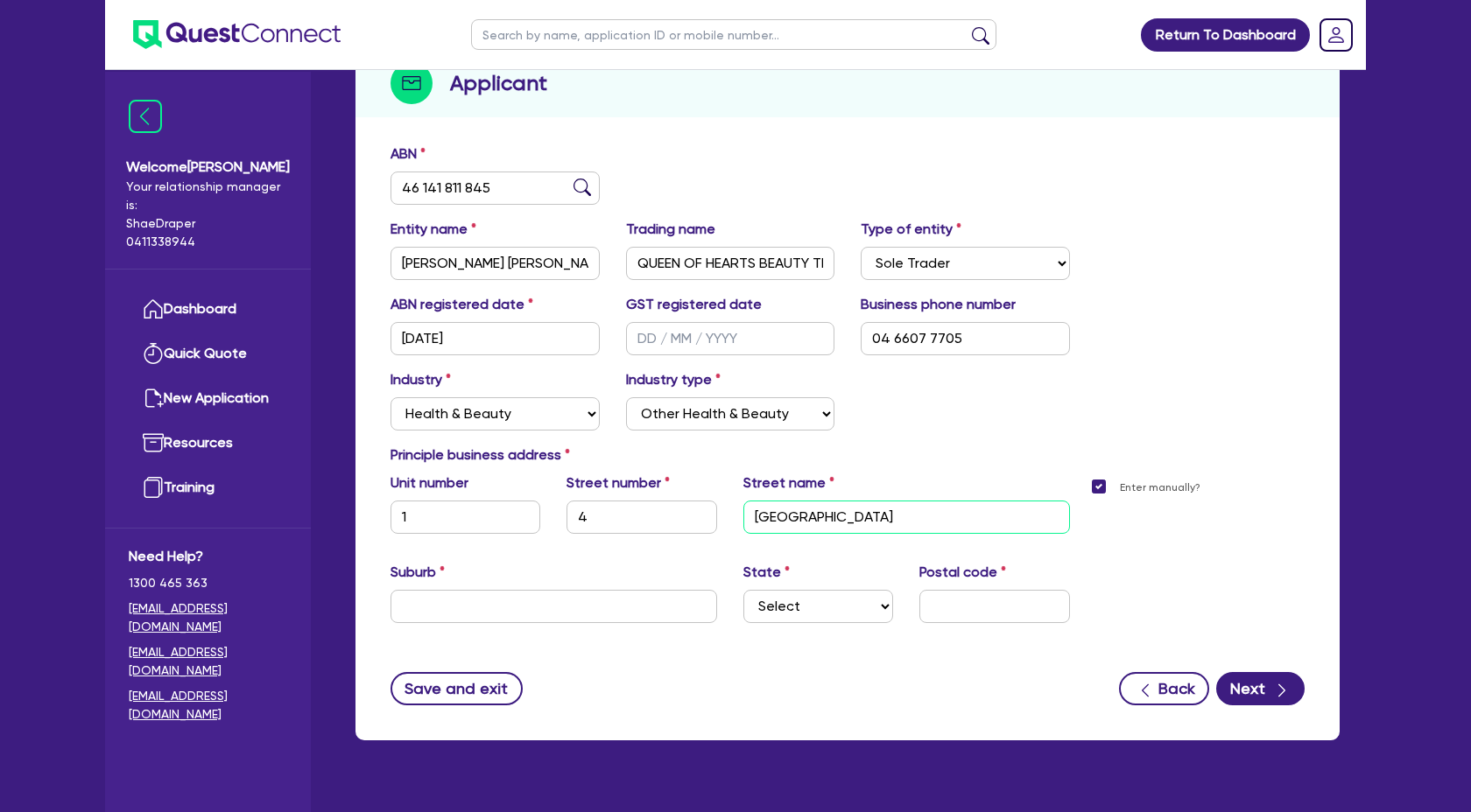
type input "Little Street"
click at [457, 609] on input "text" at bounding box center [554, 606] width 327 height 33
paste input "forster NSW 2428"
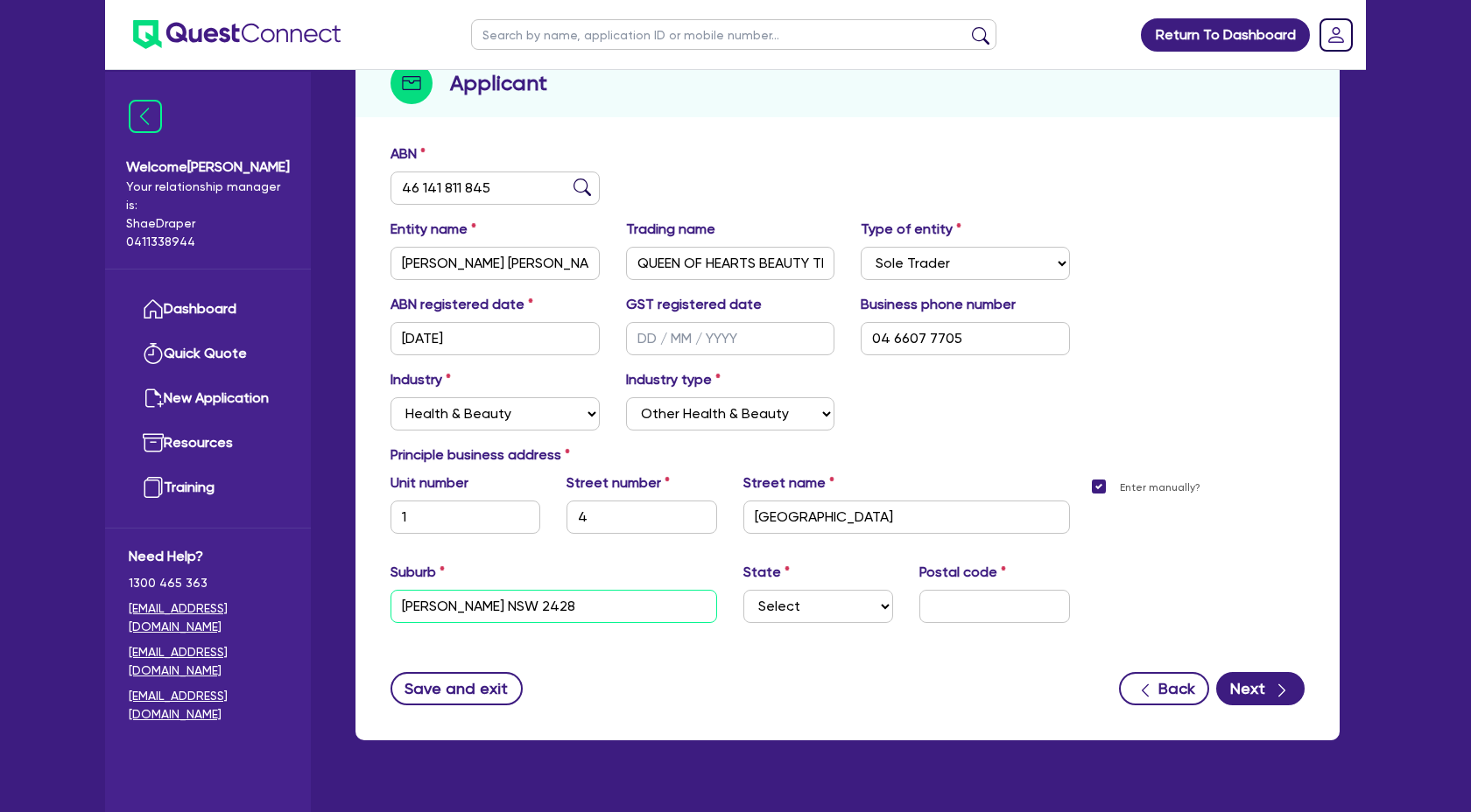
drag, startPoint x: 447, startPoint y: 604, endPoint x: 555, endPoint y: 610, distance: 108.2
click at [555, 610] on input "forster NSW 2428" at bounding box center [554, 606] width 327 height 33
click at [407, 603] on input "forster" at bounding box center [554, 606] width 327 height 33
click at [836, 610] on select "Select NSW VIC QLD TAS ACT SA NT WA" at bounding box center [817, 606] width 150 height 33
click at [542, 607] on input "Forster" at bounding box center [554, 606] width 327 height 33
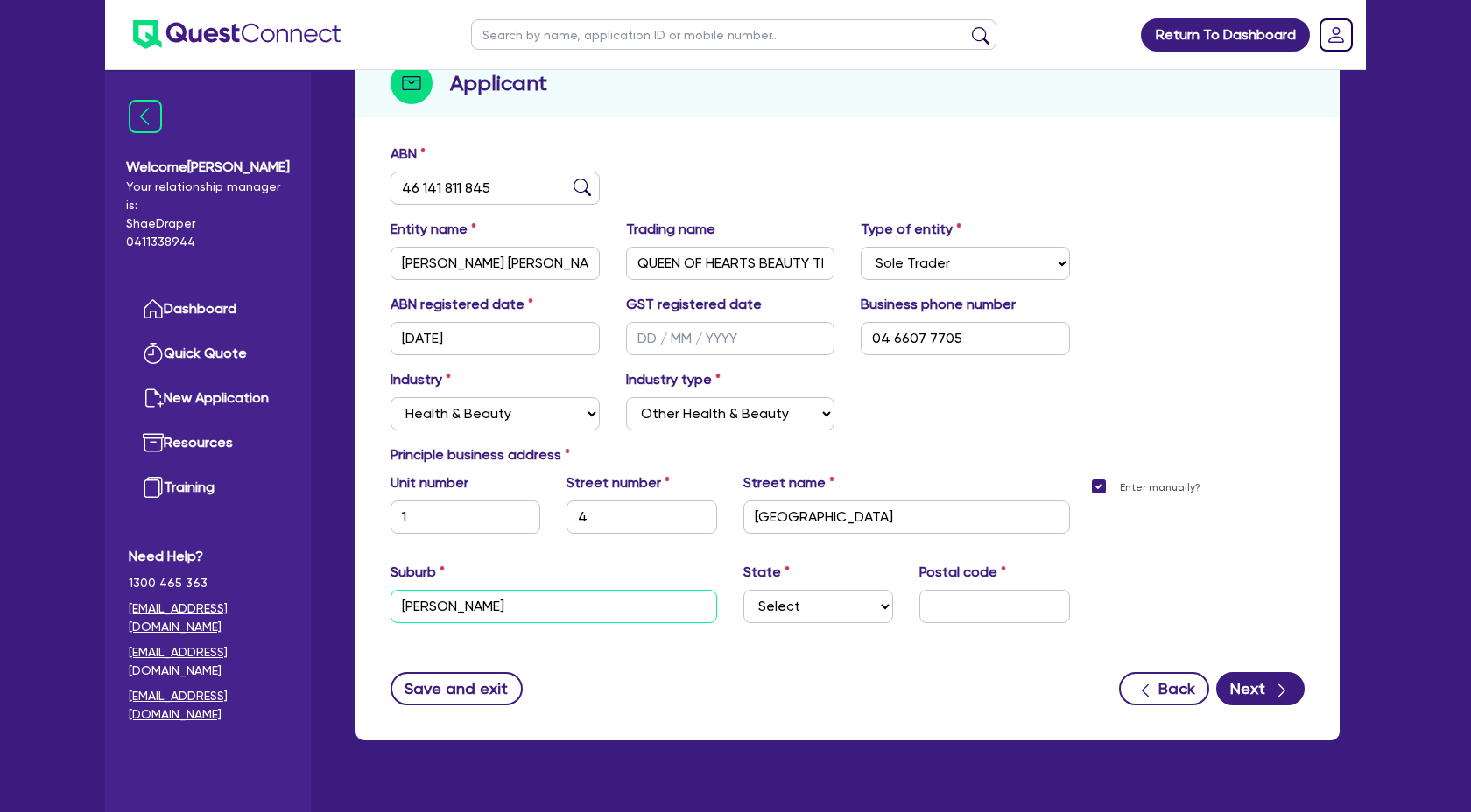
paste input "NSW 2428"
type input "Forster NSW 2428"
click at [891, 611] on select "Select NSW VIC QLD TAS ACT SA NT WA" at bounding box center [817, 606] width 150 height 33
select select "NSW"
click at [743, 590] on select "Select NSW VIC QLD TAS ACT SA NT WA" at bounding box center [817, 606] width 150 height 33
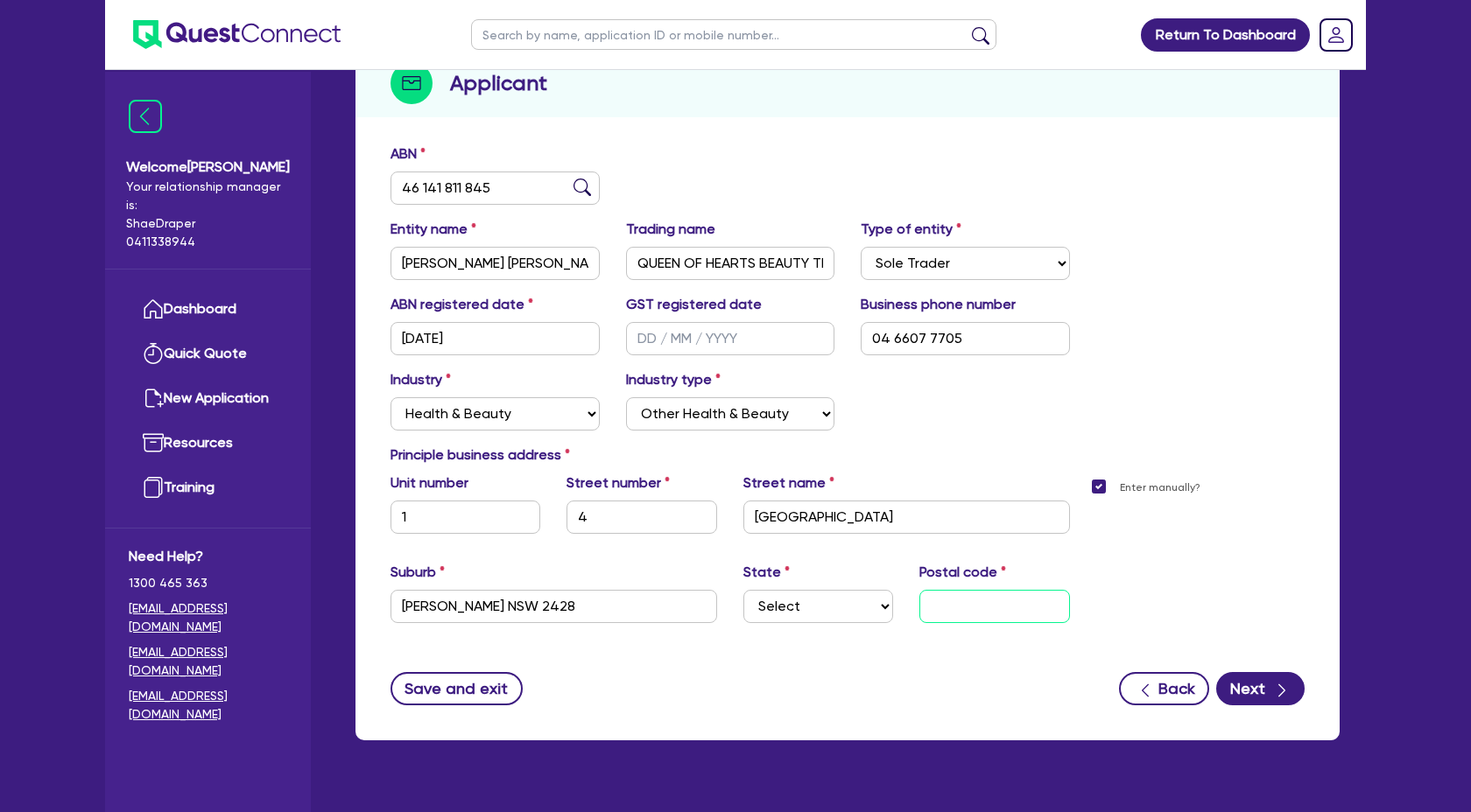
click at [977, 604] on input "text" at bounding box center [994, 606] width 150 height 33
type input "2428"
click at [594, 611] on input "Forster NSW 2428" at bounding box center [554, 606] width 327 height 33
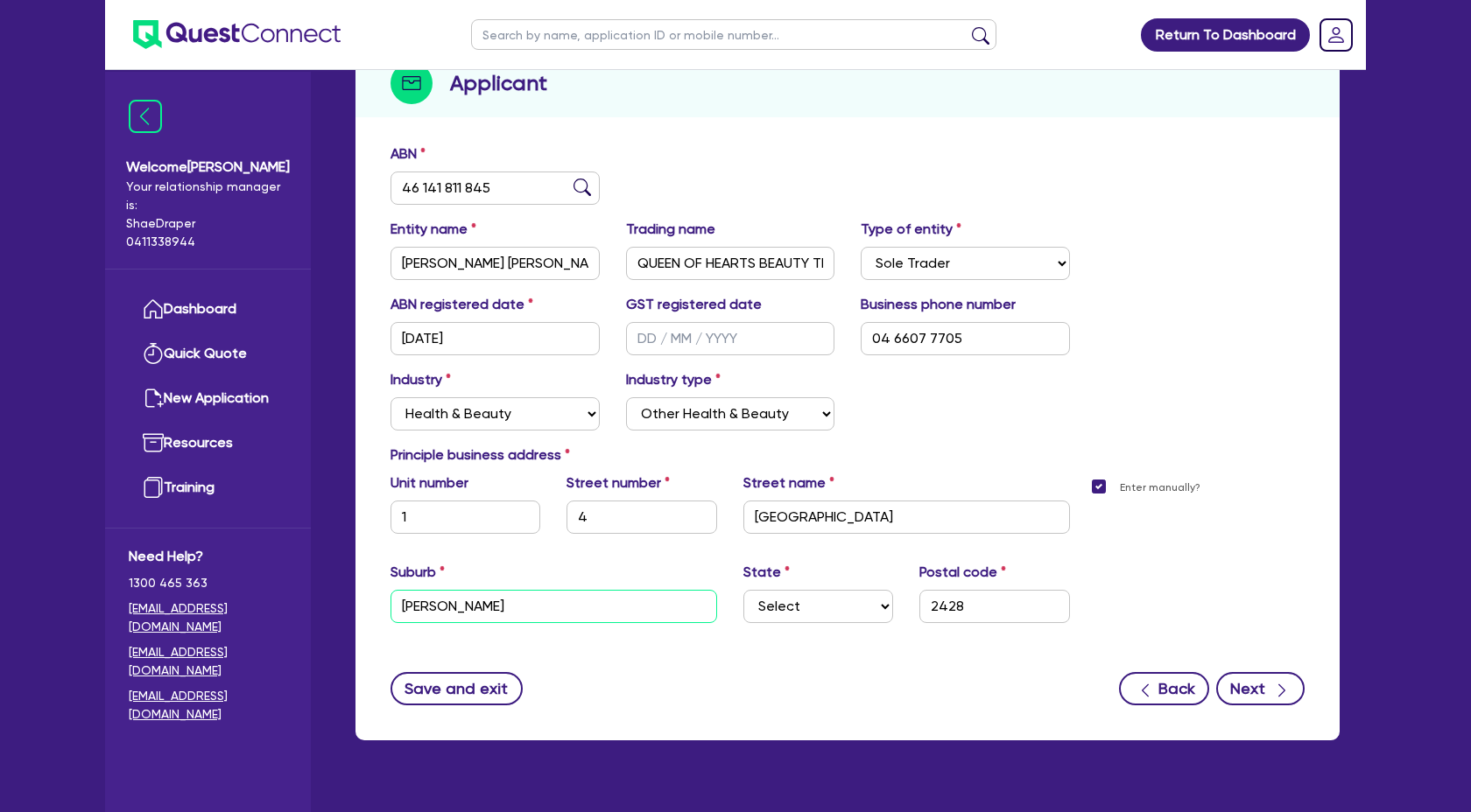
type input "Forster"
click at [1255, 692] on button "Next" at bounding box center [1260, 688] width 88 height 33
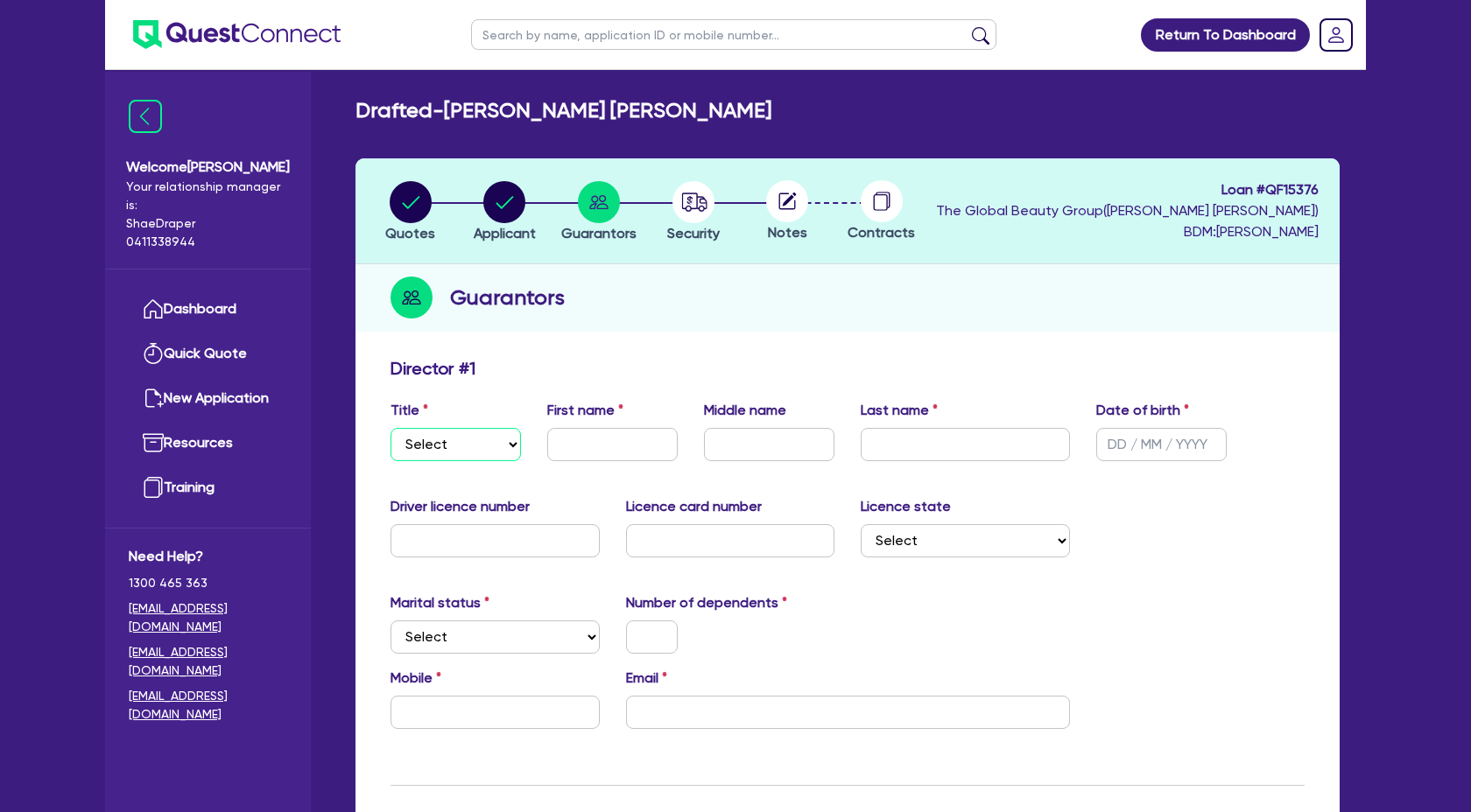
click at [509, 454] on select "Select Mr Mrs Ms Miss Dr" at bounding box center [456, 445] width 131 height 33
select select "MS"
click at [391, 428] on select "Select Mr Mrs Ms Miss Dr" at bounding box center [456, 445] width 131 height 33
click at [603, 446] on input "text" at bounding box center [612, 445] width 131 height 33
type input "Jorja"
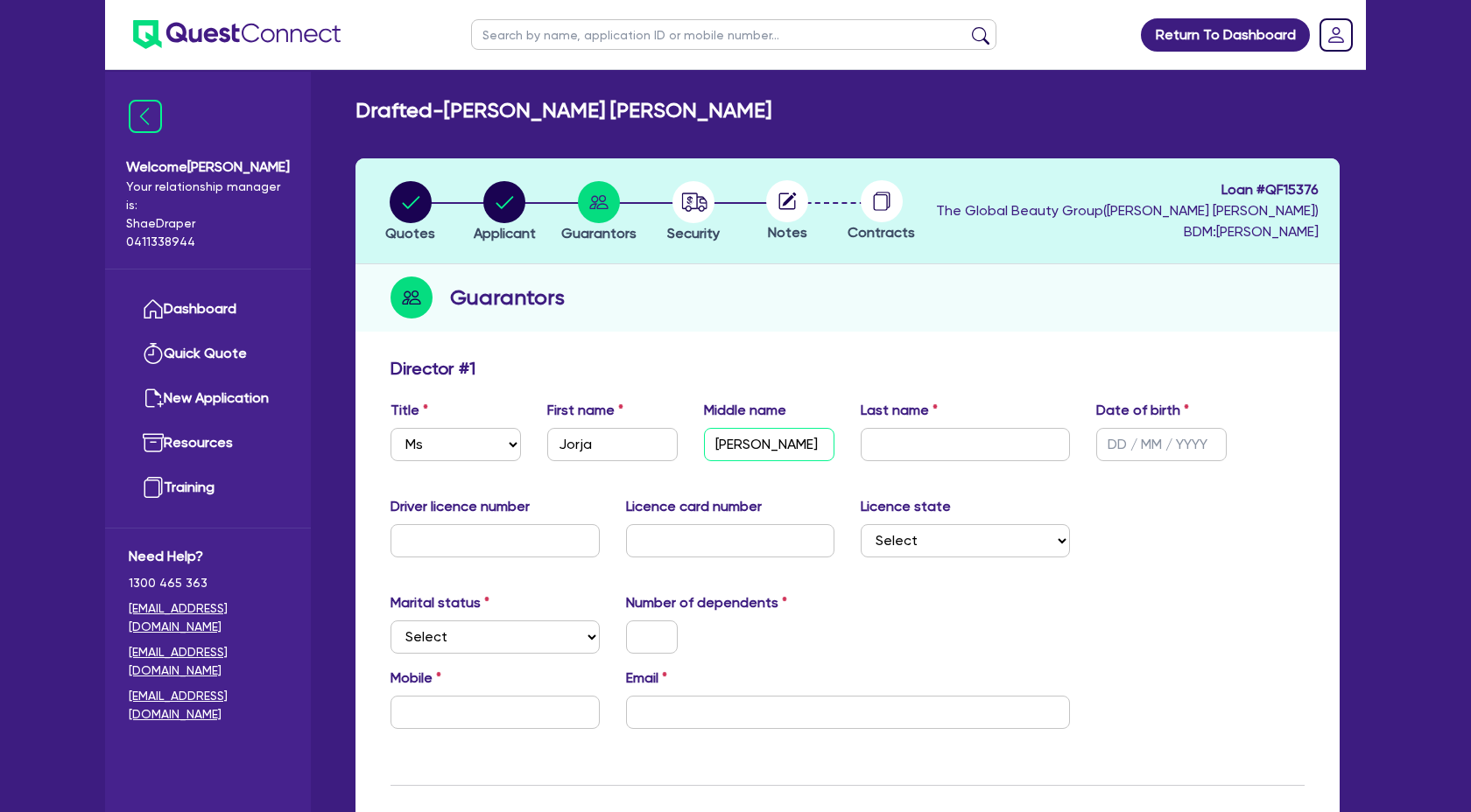
type input "Jamelia"
type input "Harros"
click at [1098, 445] on input "text" at bounding box center [1161, 445] width 131 height 33
type input "15/04/2005"
click at [525, 540] on input "text" at bounding box center [495, 541] width 209 height 33
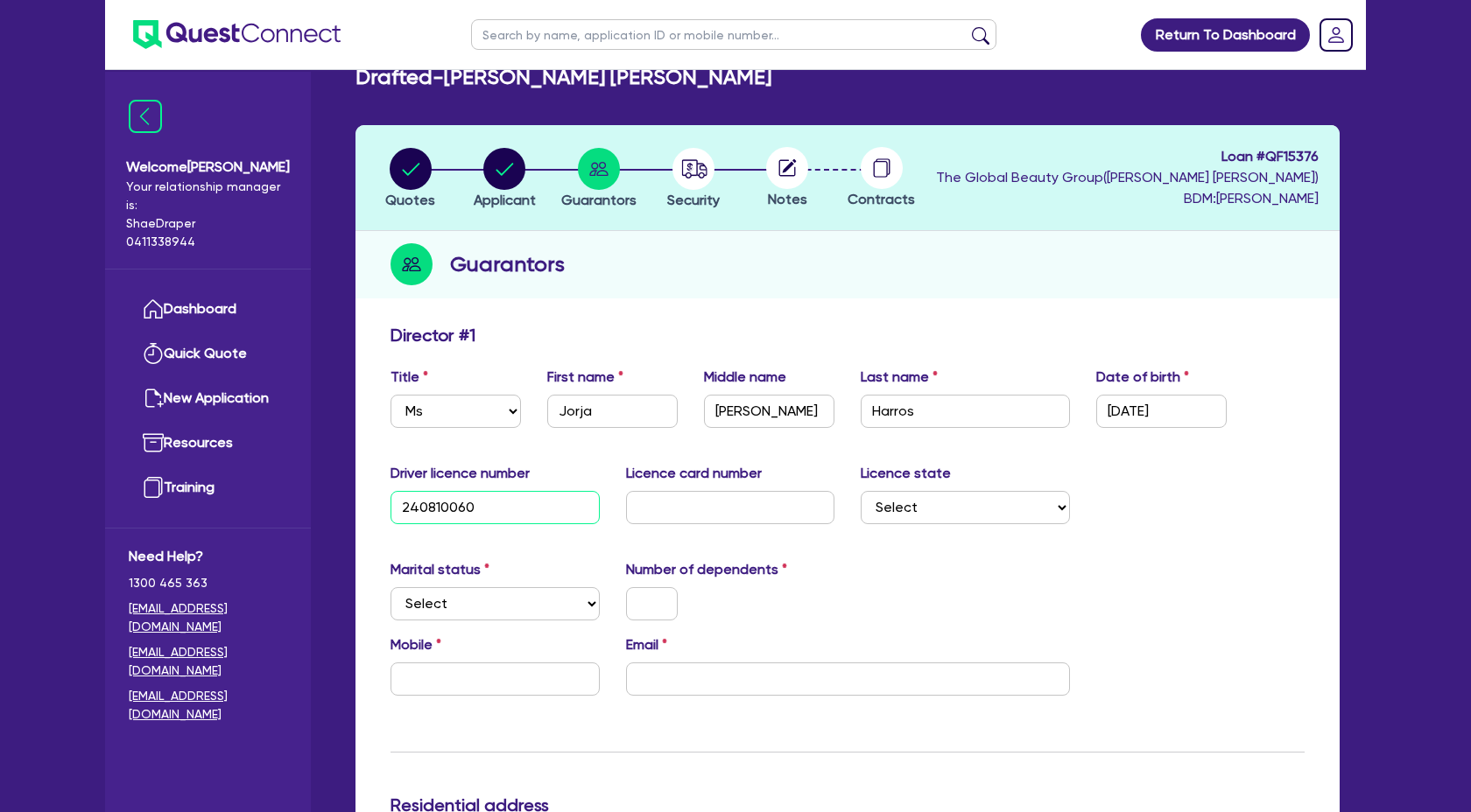
scroll to position [41, 0]
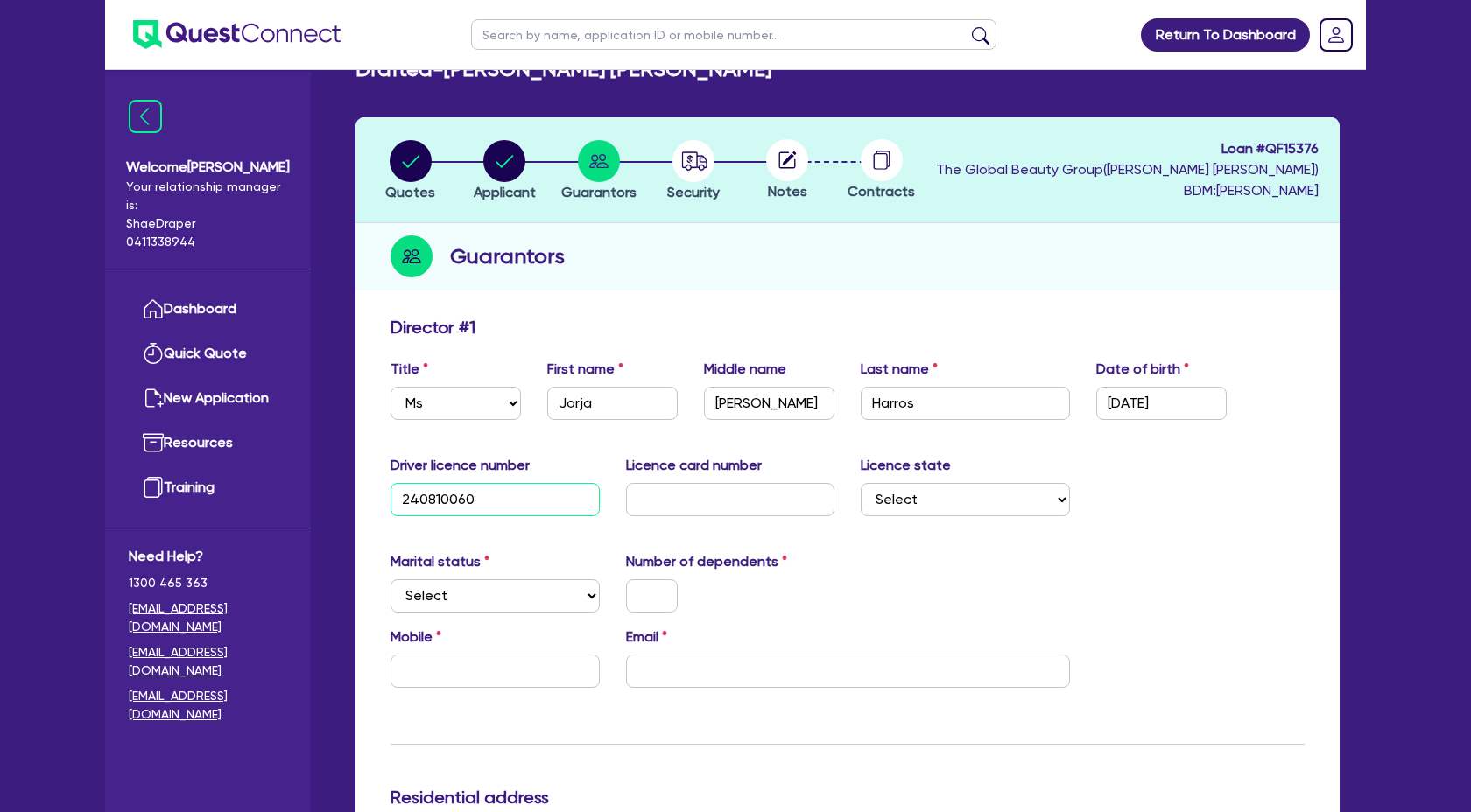
click at [447, 500] on input "240810060" at bounding box center [495, 500] width 209 height 33
type input "24081060"
click at [755, 486] on input "text" at bounding box center [730, 500] width 209 height 33
type input "2057185004"
click at [992, 511] on select "Select NSW VIC QLD TAS ACT SA NT WA" at bounding box center [965, 500] width 209 height 33
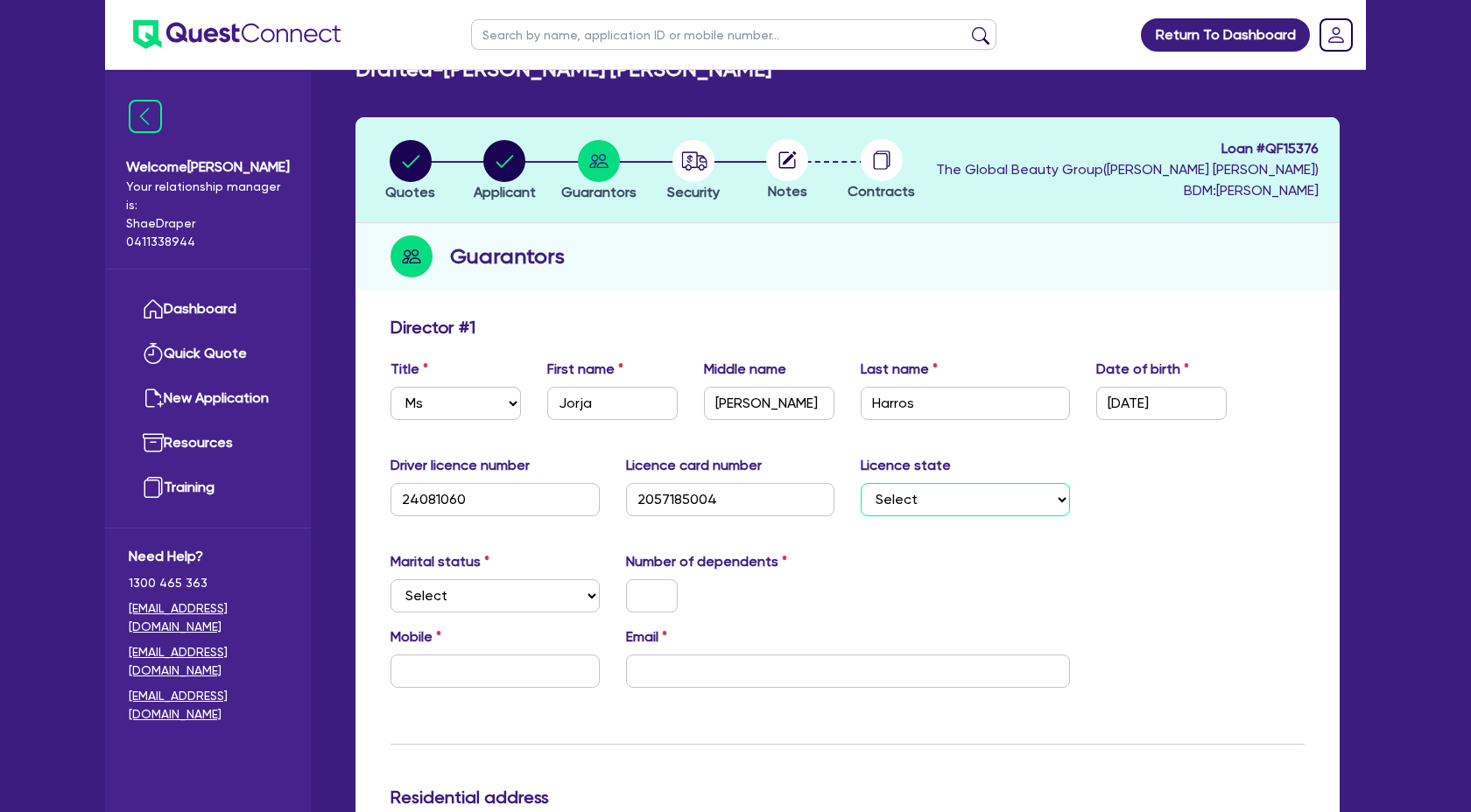
select select "NSW"
click at [860, 484] on select "Select NSW VIC QLD TAS ACT SA NT WA" at bounding box center [965, 500] width 209 height 33
click at [1178, 562] on div "Marital status Select Single Married De Facto / Partner Number of dependents" at bounding box center [847, 590] width 940 height 75
click at [512, 588] on select "Select Single Married De Facto / Partner" at bounding box center [495, 596] width 209 height 33
select select "SINGLE"
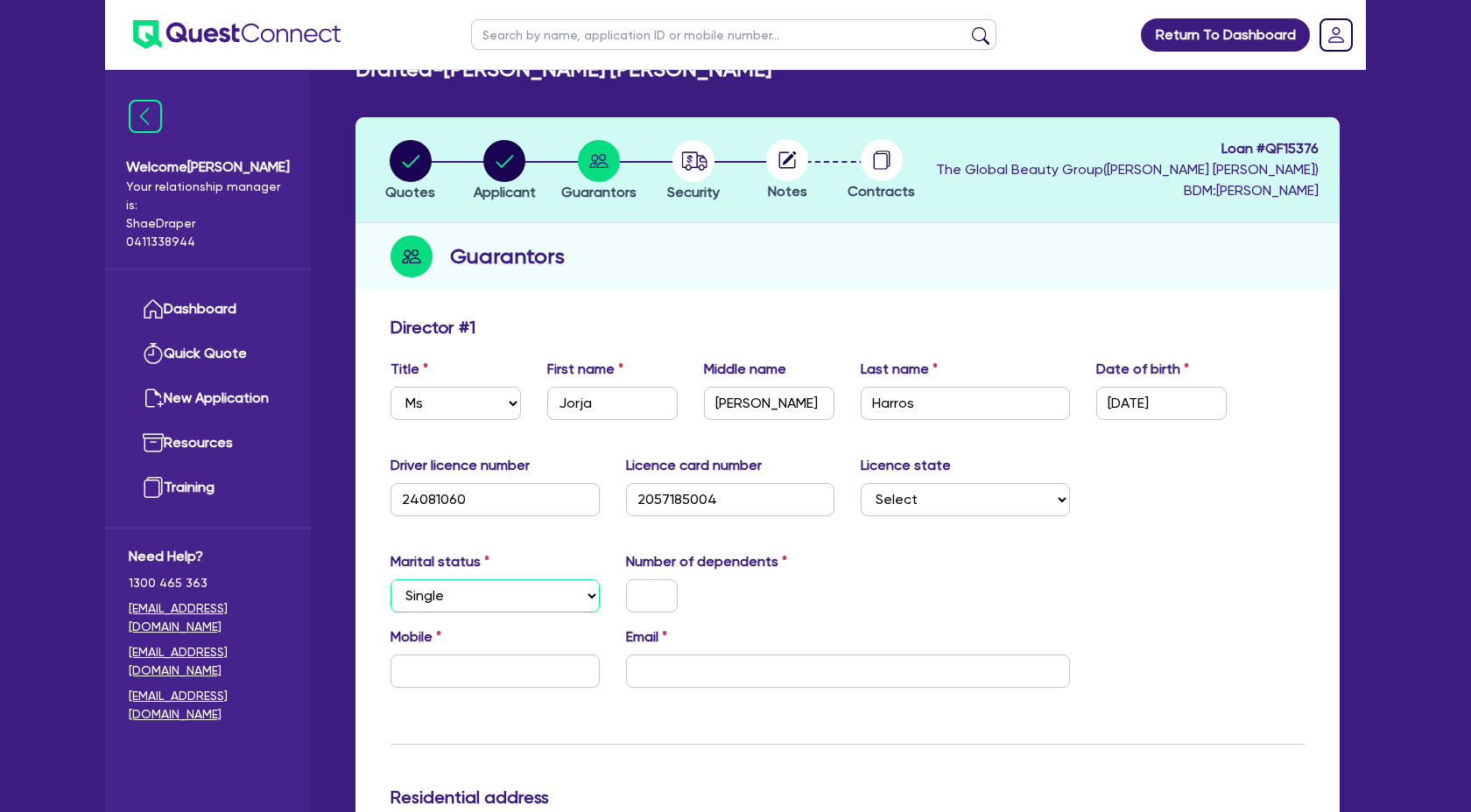
click at [391, 579] on select "Select Single Married De Facto / Partner" at bounding box center [495, 596] width 209 height 33
click at [652, 597] on input "text" at bounding box center [651, 596] width 52 height 33
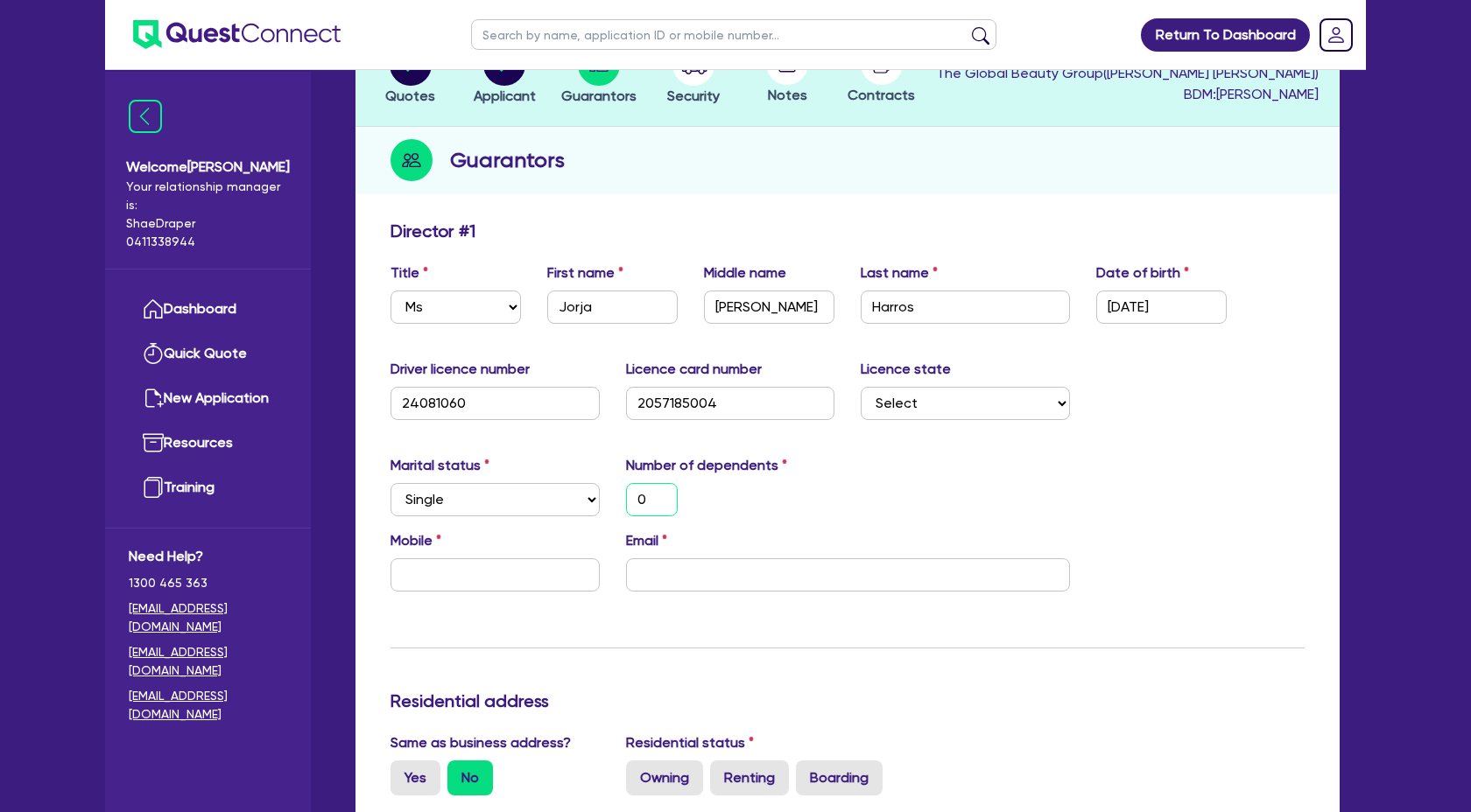
scroll to position [168, 0]
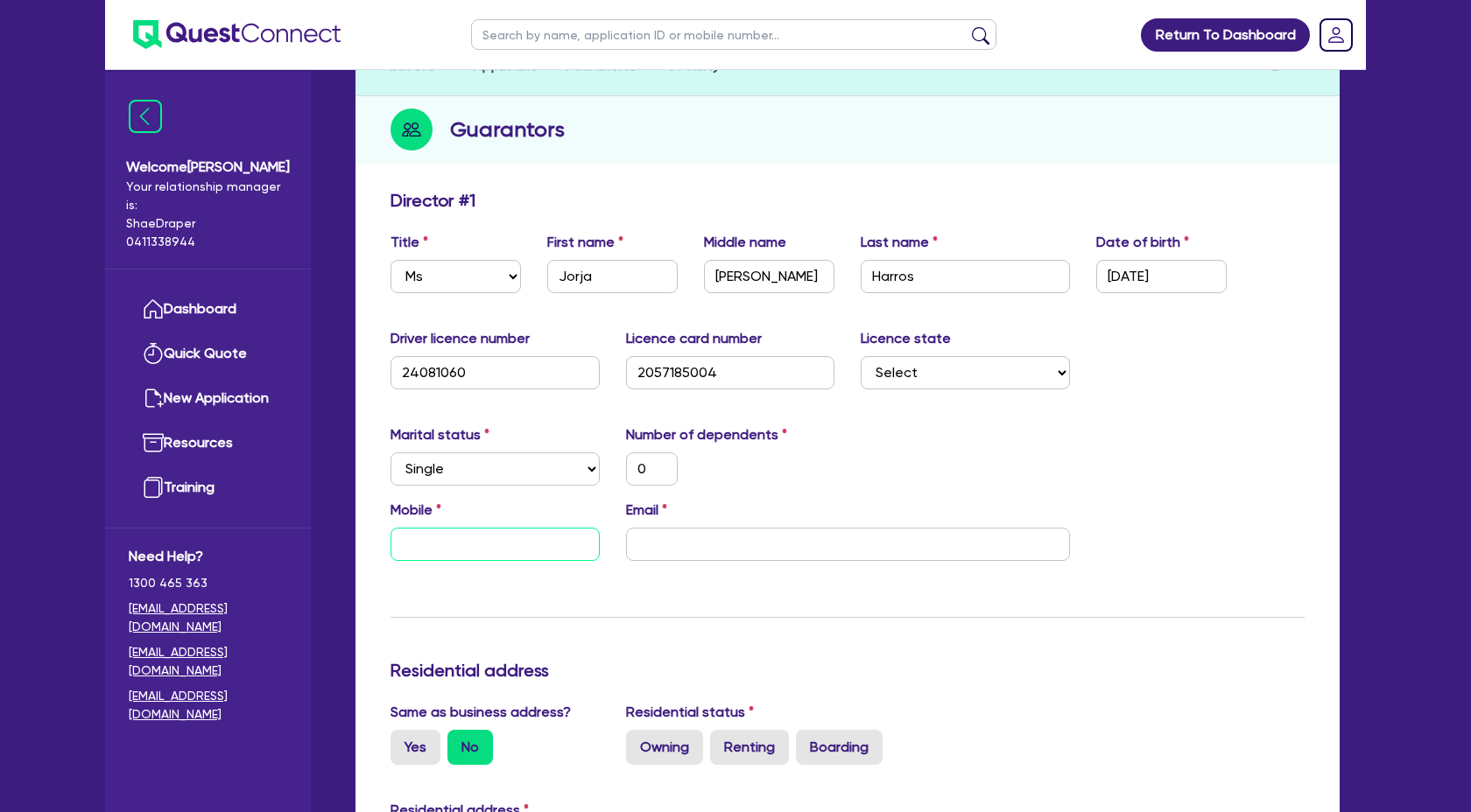
click at [456, 533] on input "text" at bounding box center [495, 545] width 209 height 33
paste input "0488 629 779"
type input "0"
type input "0488 629 779"
drag, startPoint x: 680, startPoint y: 534, endPoint x: 707, endPoint y: 541, distance: 27.9
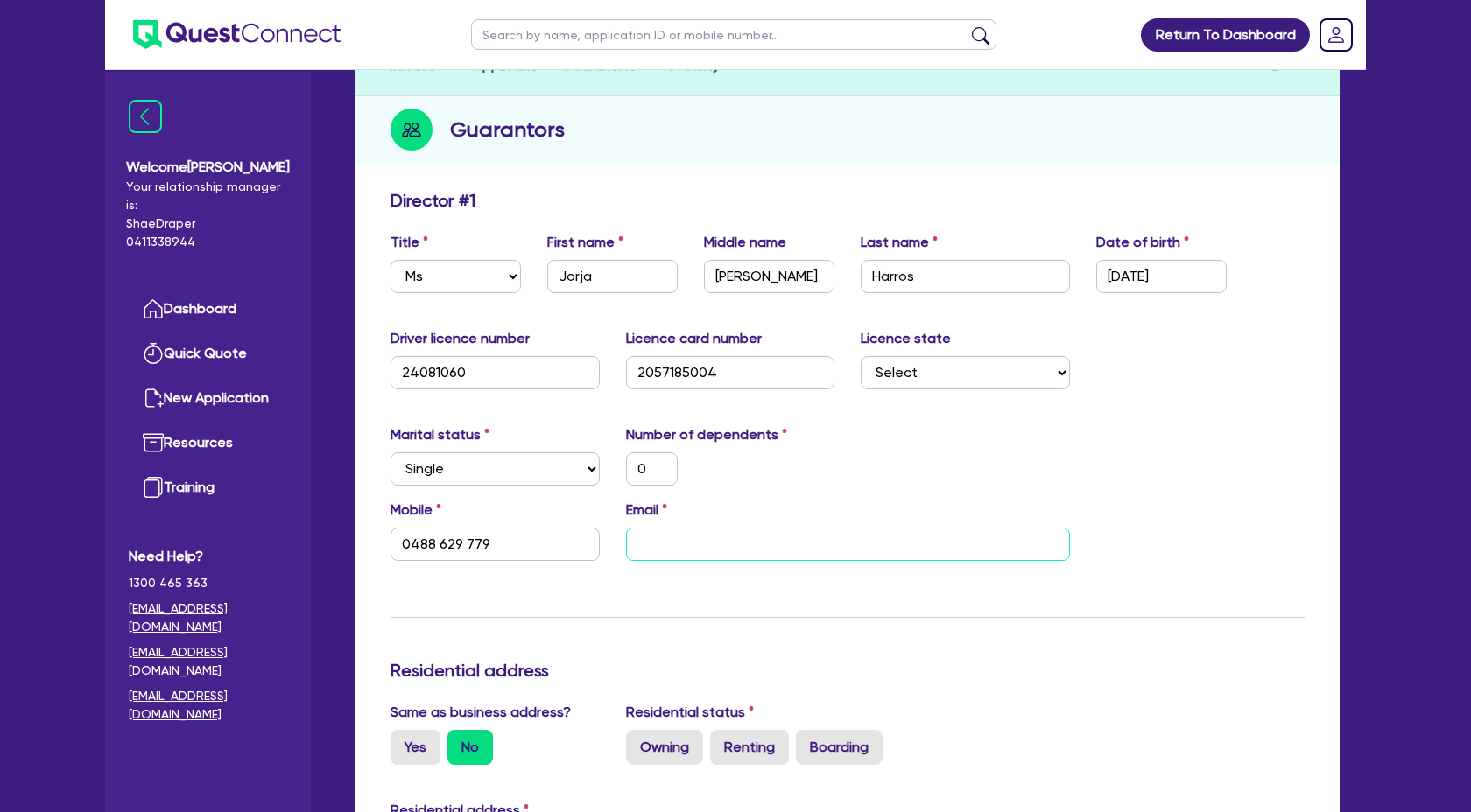
click at [680, 534] on input "email" at bounding box center [847, 545] width 444 height 33
paste input "queenofheartsbeautytherapy@gmail.com"
type input "0"
type input "0488 629 779"
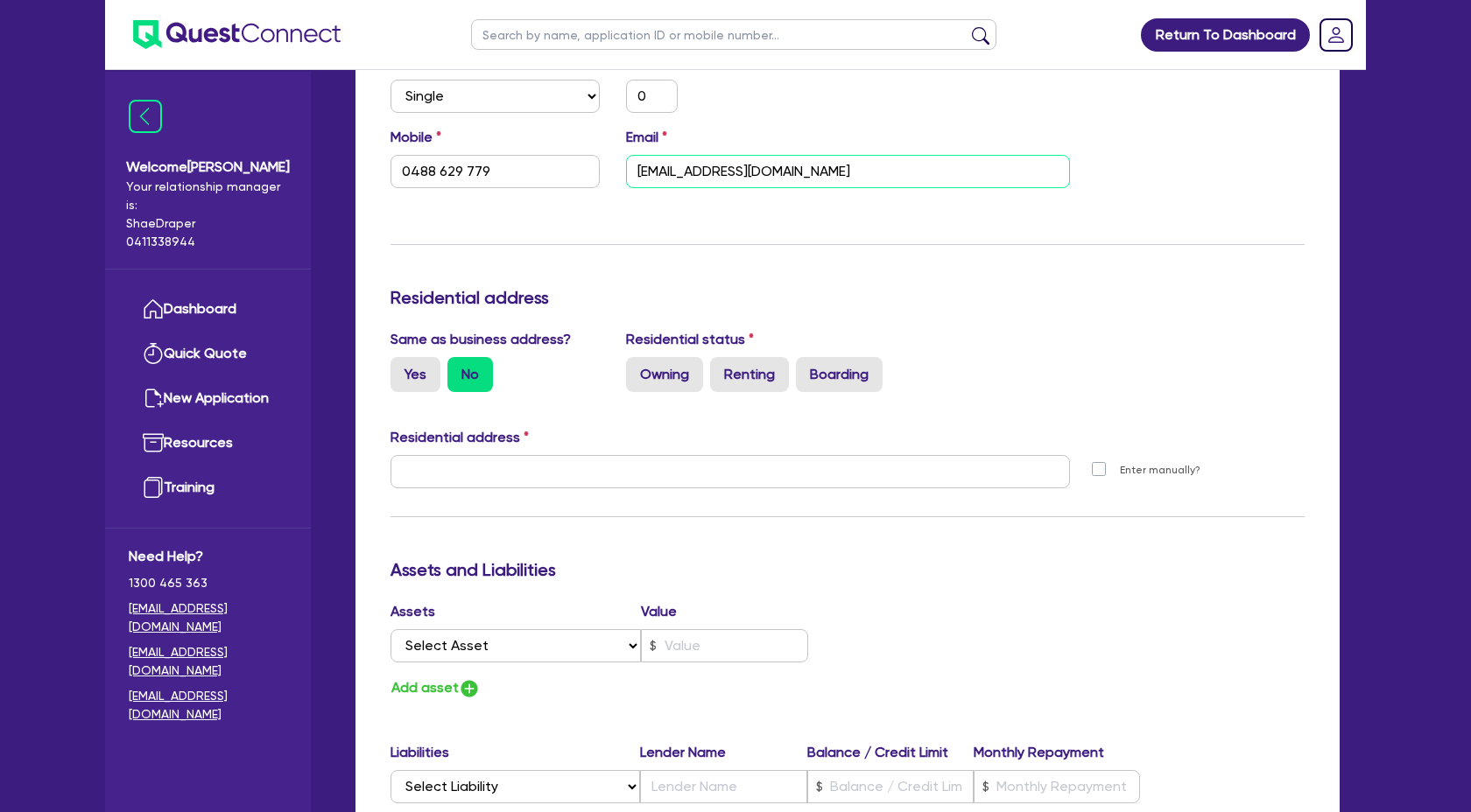
scroll to position [547, 0]
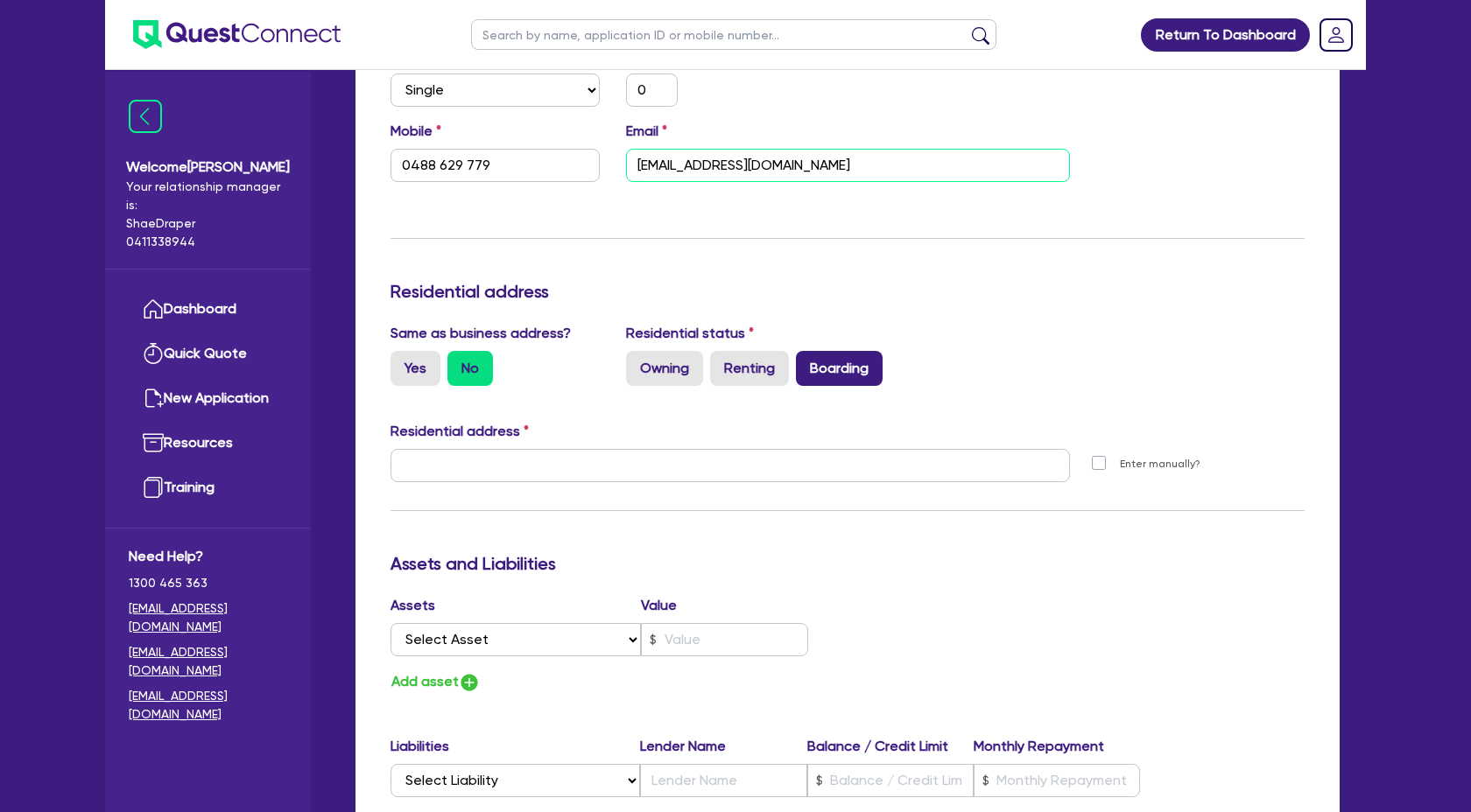
type input "queenofheartsbeautytherapy@gmail.com"
click at [845, 379] on label "Boarding" at bounding box center [838, 369] width 87 height 35
click at [807, 363] on input "Boarding" at bounding box center [801, 357] width 11 height 11
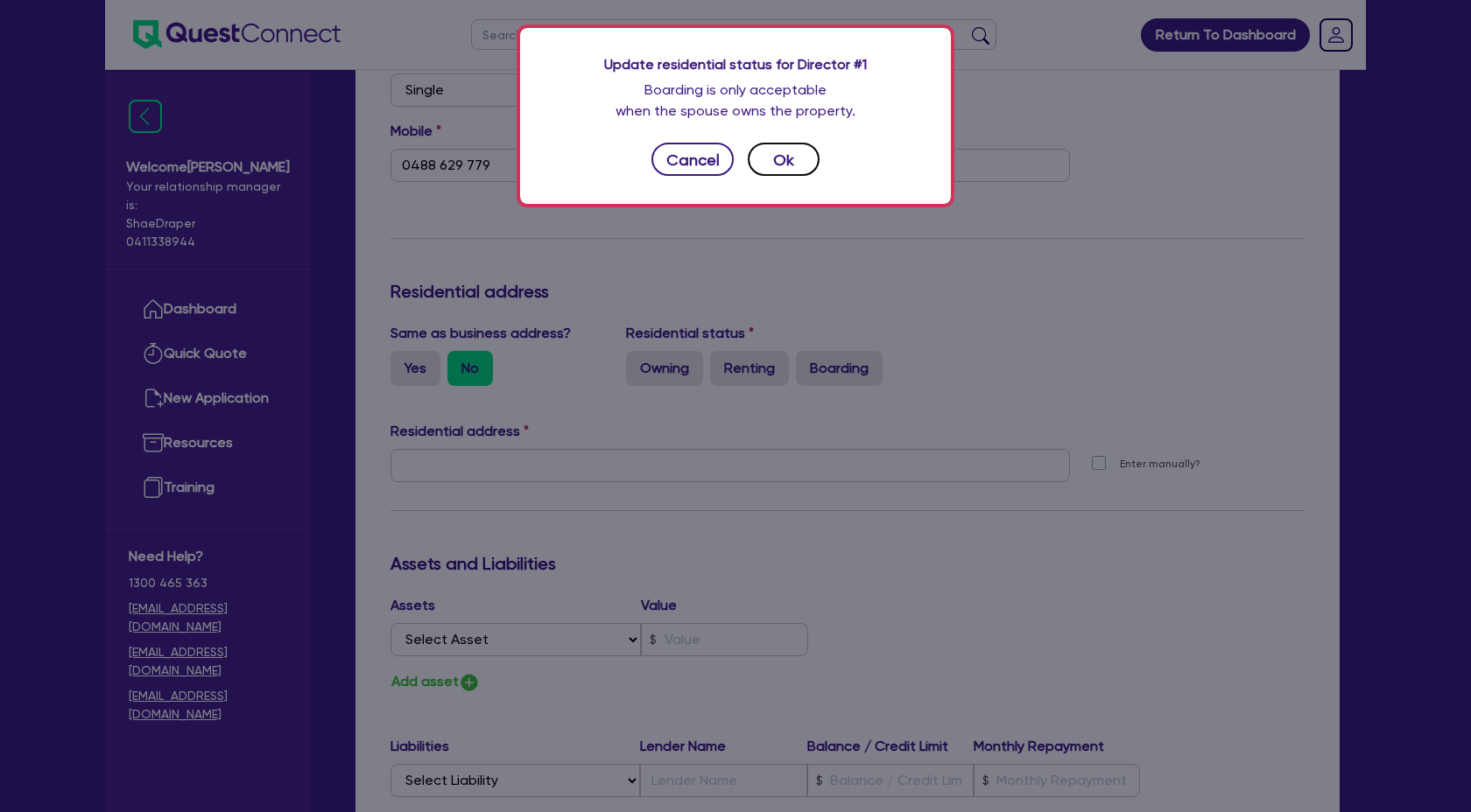
click at [797, 166] on button "Ok" at bounding box center [783, 159] width 72 height 33
type input "0"
type input "0488 629 779"
radio input "true"
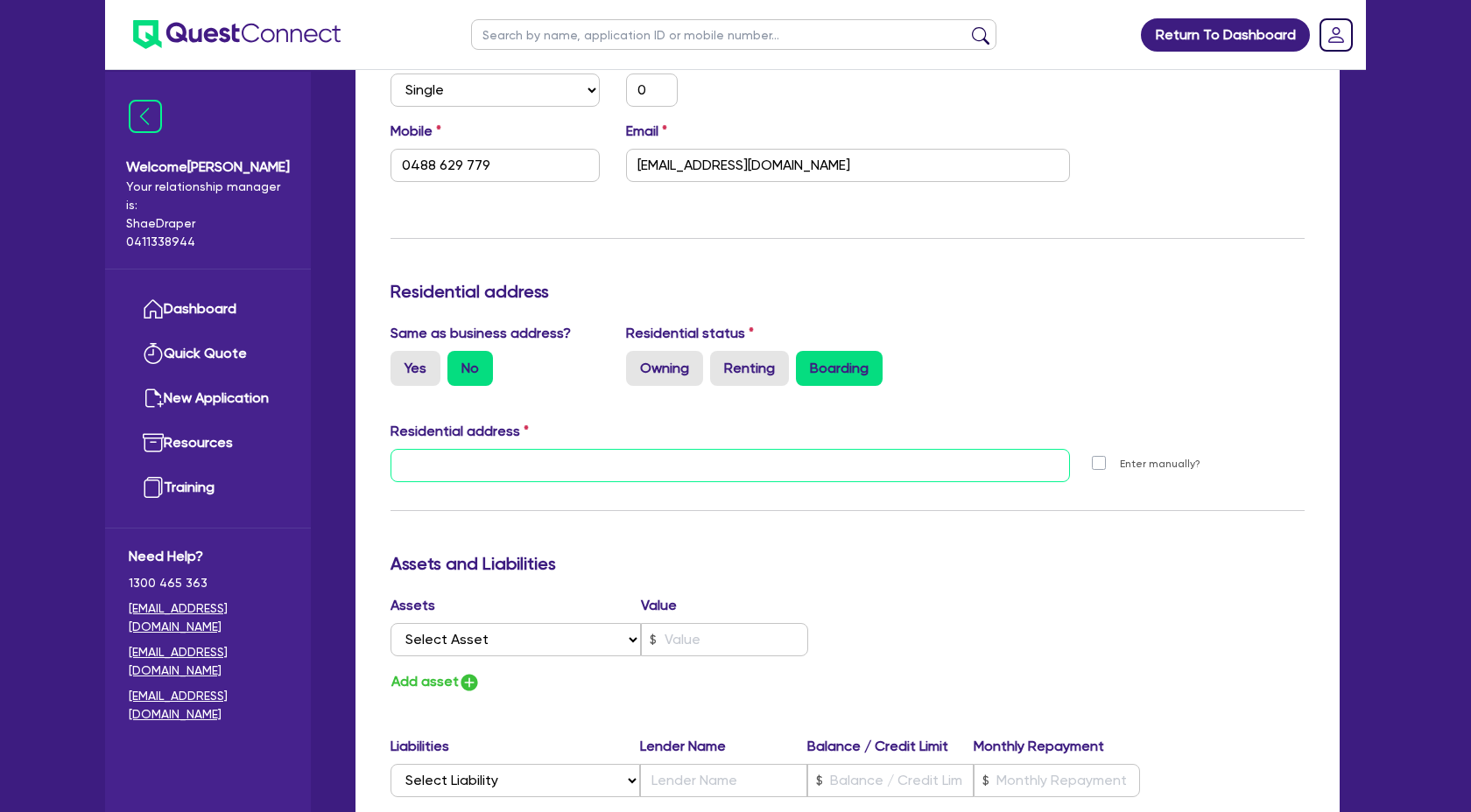
click at [454, 459] on input "text" at bounding box center [730, 466] width 679 height 33
paste input "1 Lachlan Avenue, Tuncurry, NSW 2428"
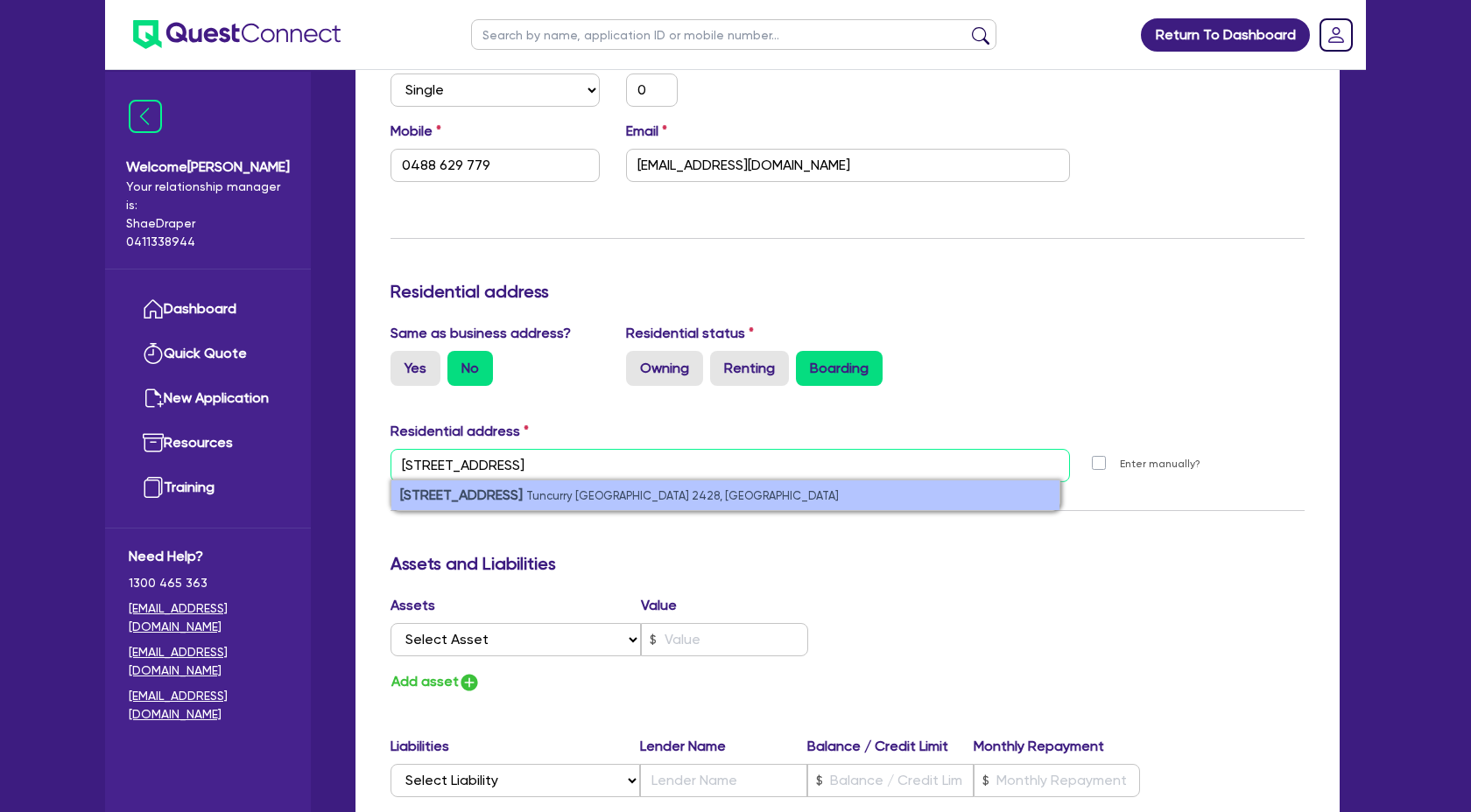
type input "1 Lachlan Avenue, Tuncurry, NSW 2428"
click at [582, 498] on small "Tuncurry NSW 2428, Australia" at bounding box center [682, 496] width 313 height 13
type input "0"
type input "0488 629 779"
type input "1 Lachlan Ave Tuncurry NSW 2428"
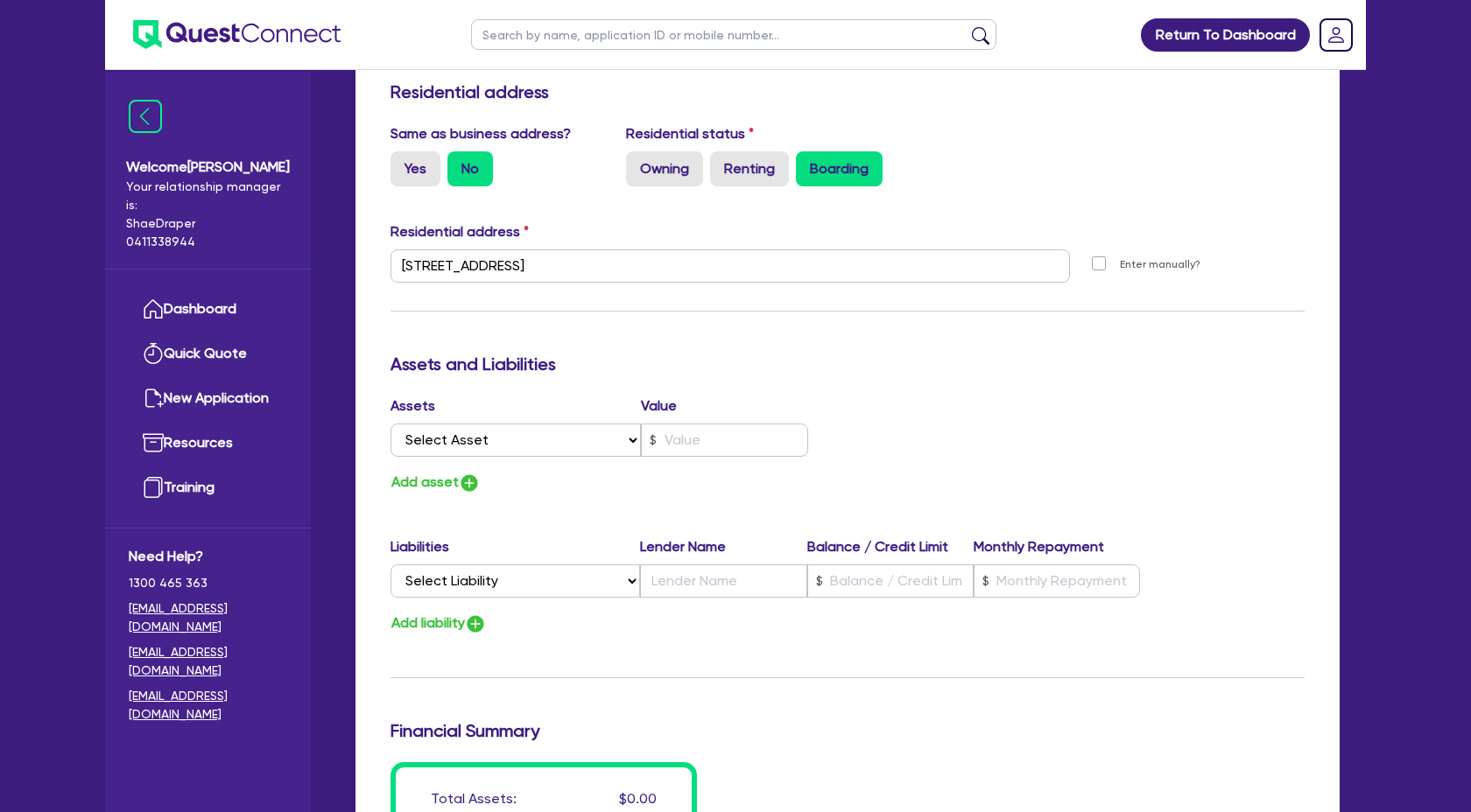
scroll to position [756, 0]
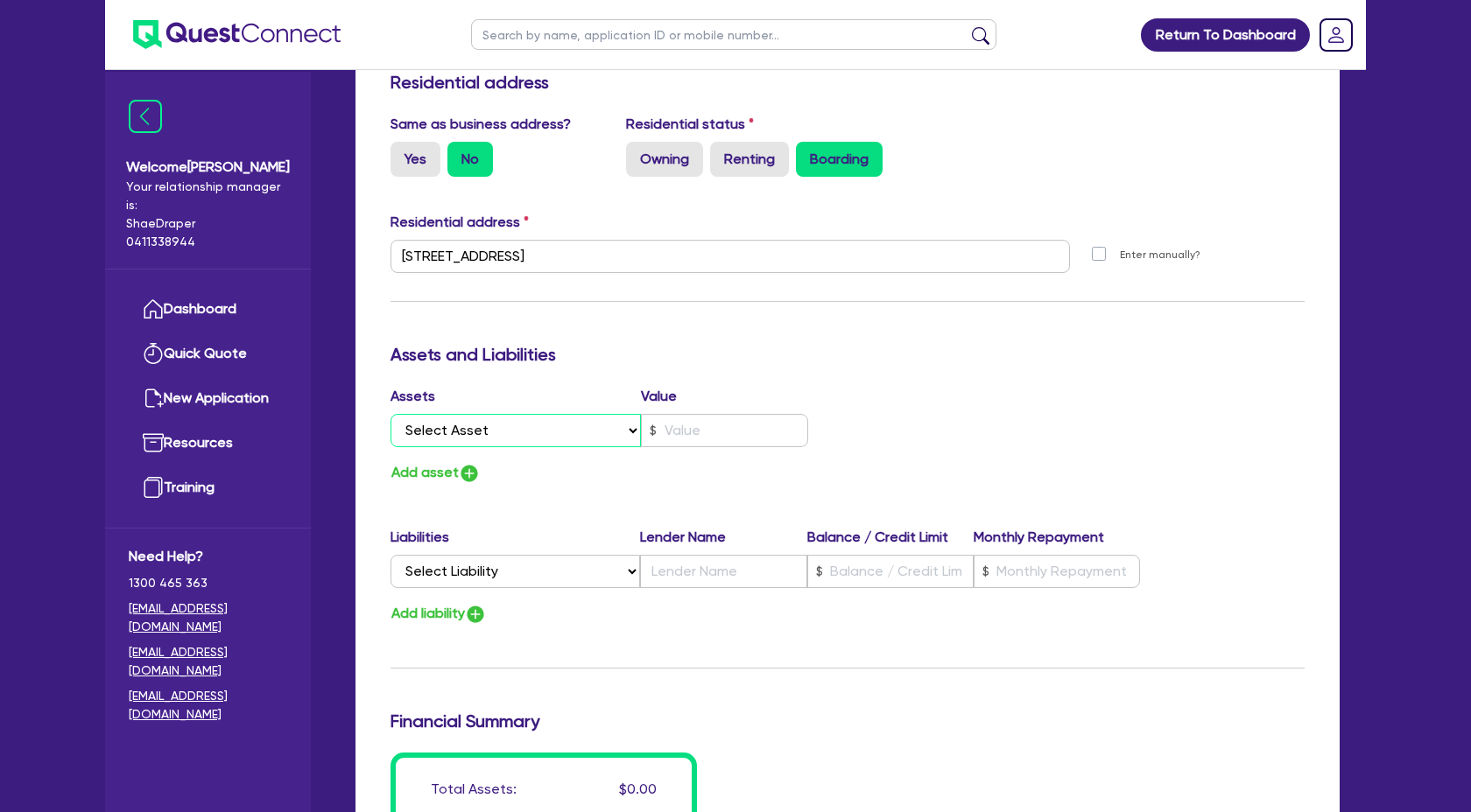
click at [635, 434] on select "Select Asset Cash Property Investment property Vehicle Truck Trailer Equipment …" at bounding box center [516, 431] width 251 height 33
select select "CASH"
click at [391, 414] on select "Select Asset Cash Property Investment property Vehicle Truck Trailer Equipment …" at bounding box center [516, 431] width 251 height 33
type input "0"
type input "0488 629 779"
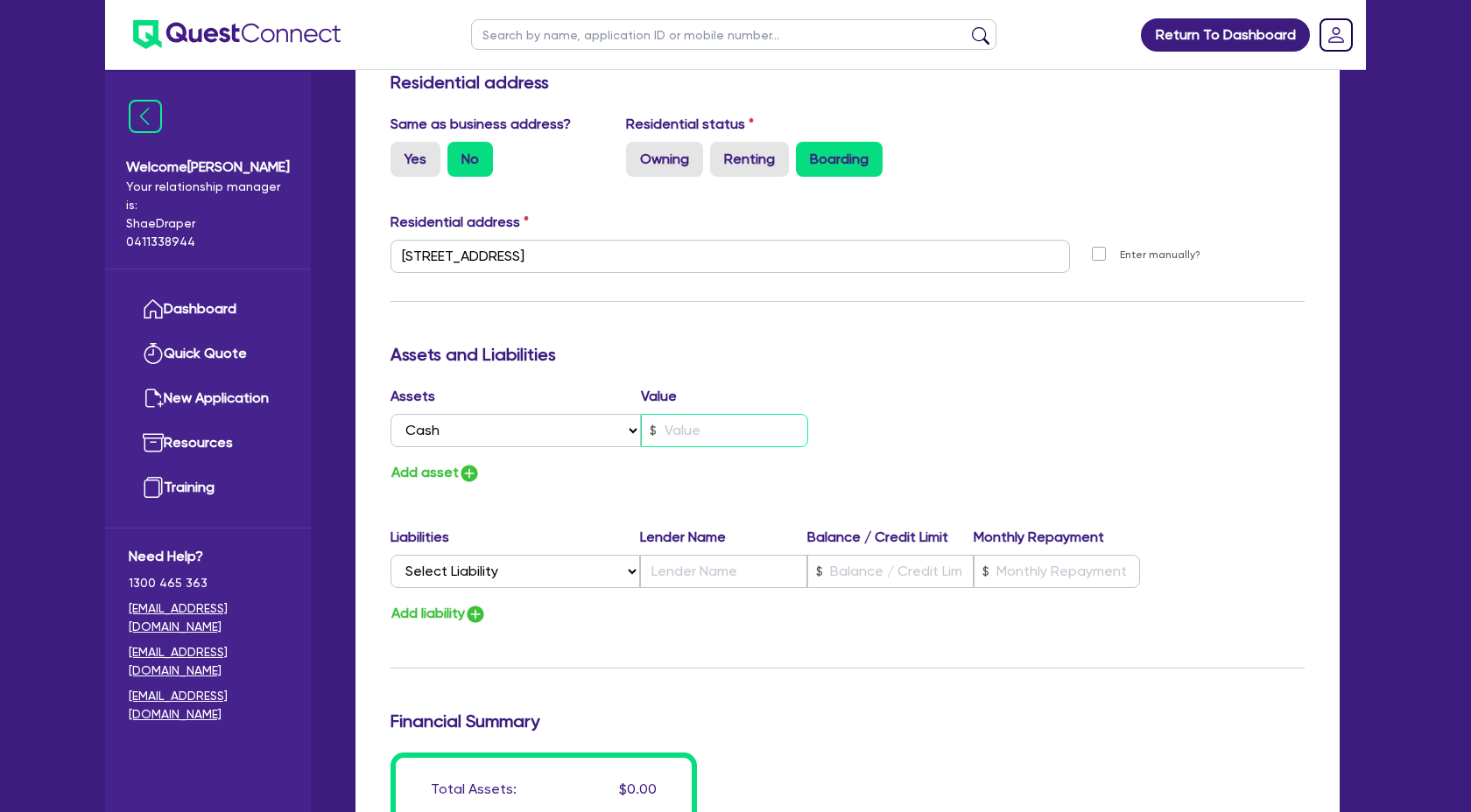
click at [659, 439] on input "text" at bounding box center [724, 431] width 167 height 33
type input "0"
type input "0488 629 779"
type input "5"
type input "0"
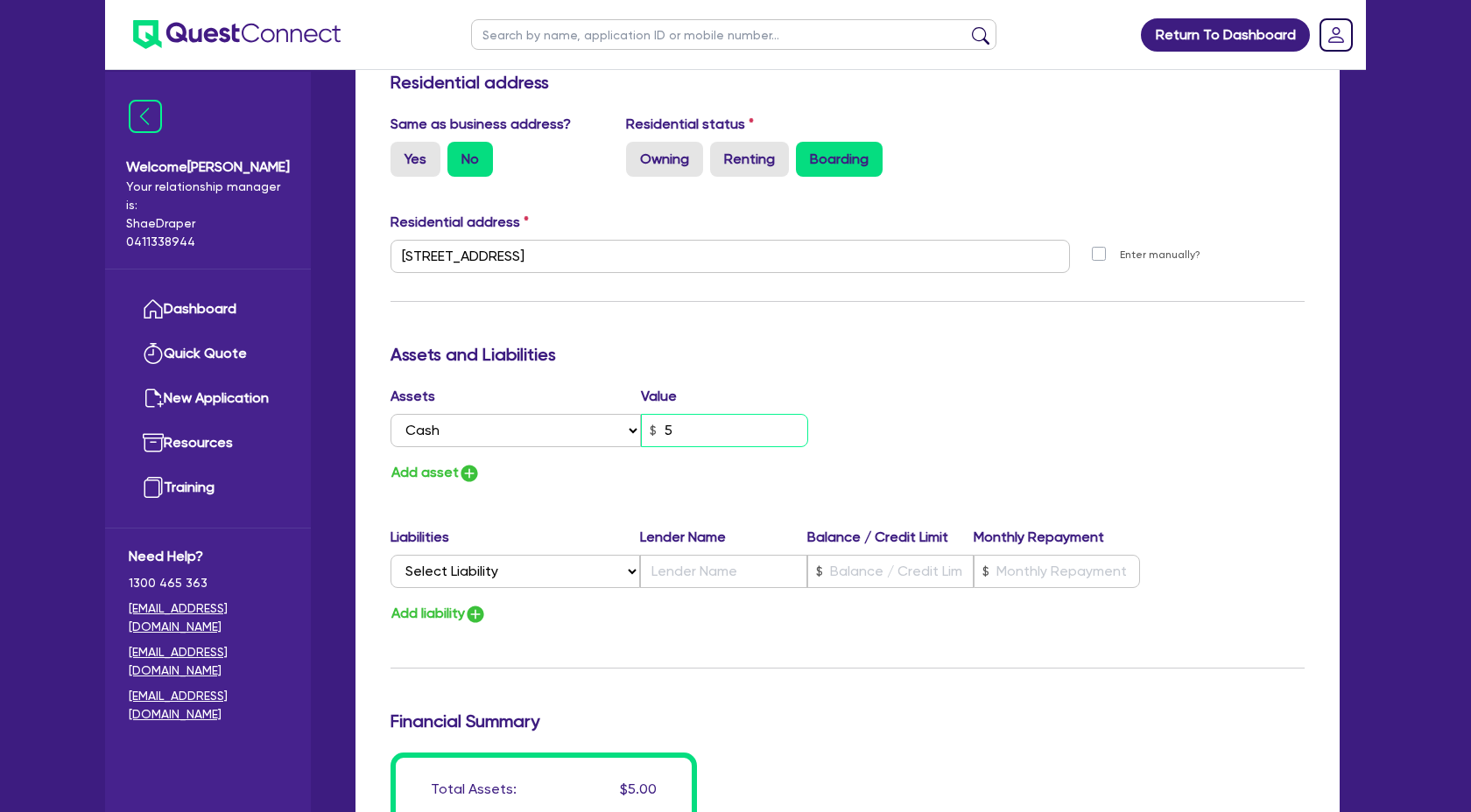
type input "0488 629 779"
type input "50"
type input "0"
type input "0488 629 779"
type input "500"
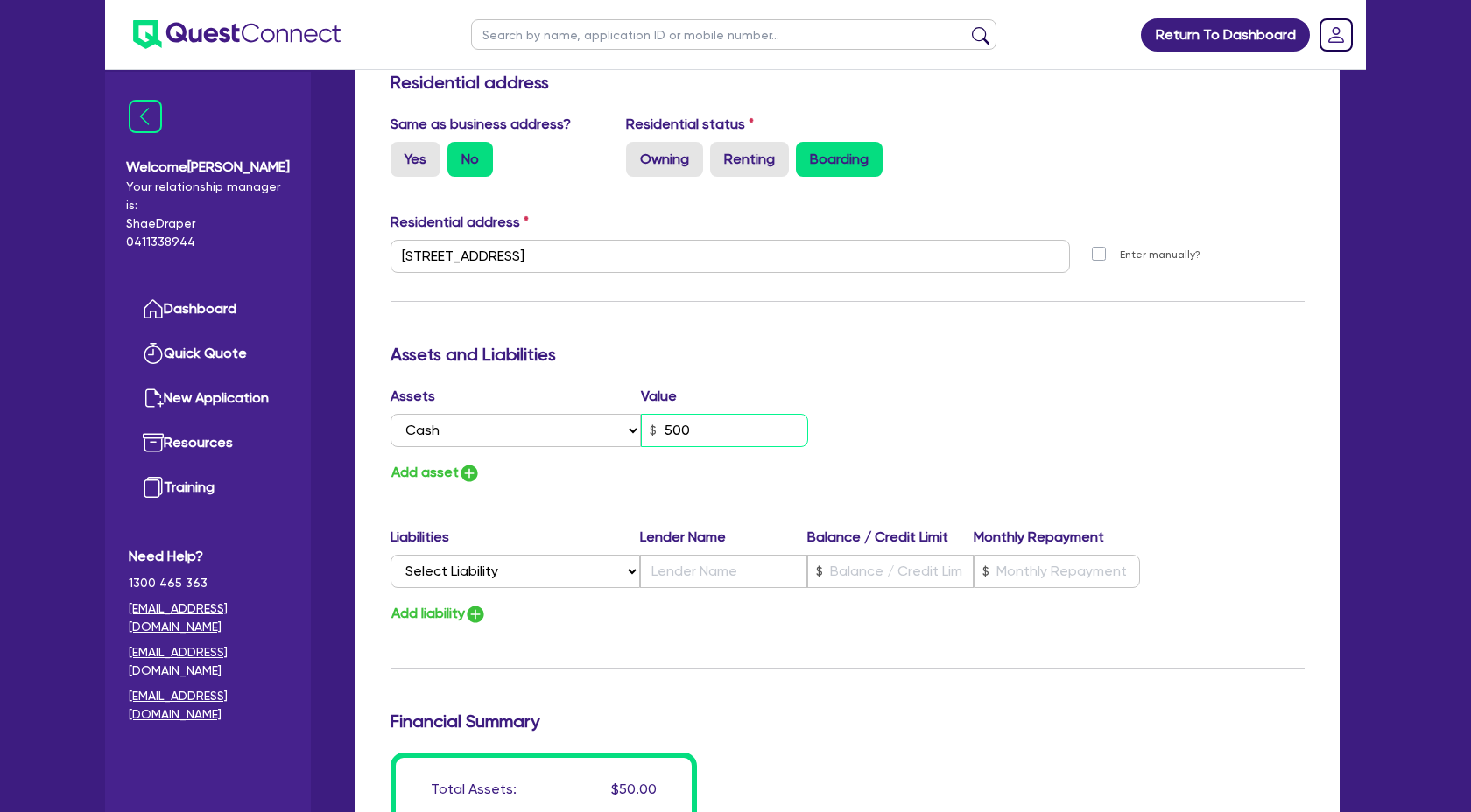
type input "0"
type input "0488 629 779"
type input "5,000"
type input "0"
type input "0488 629 779"
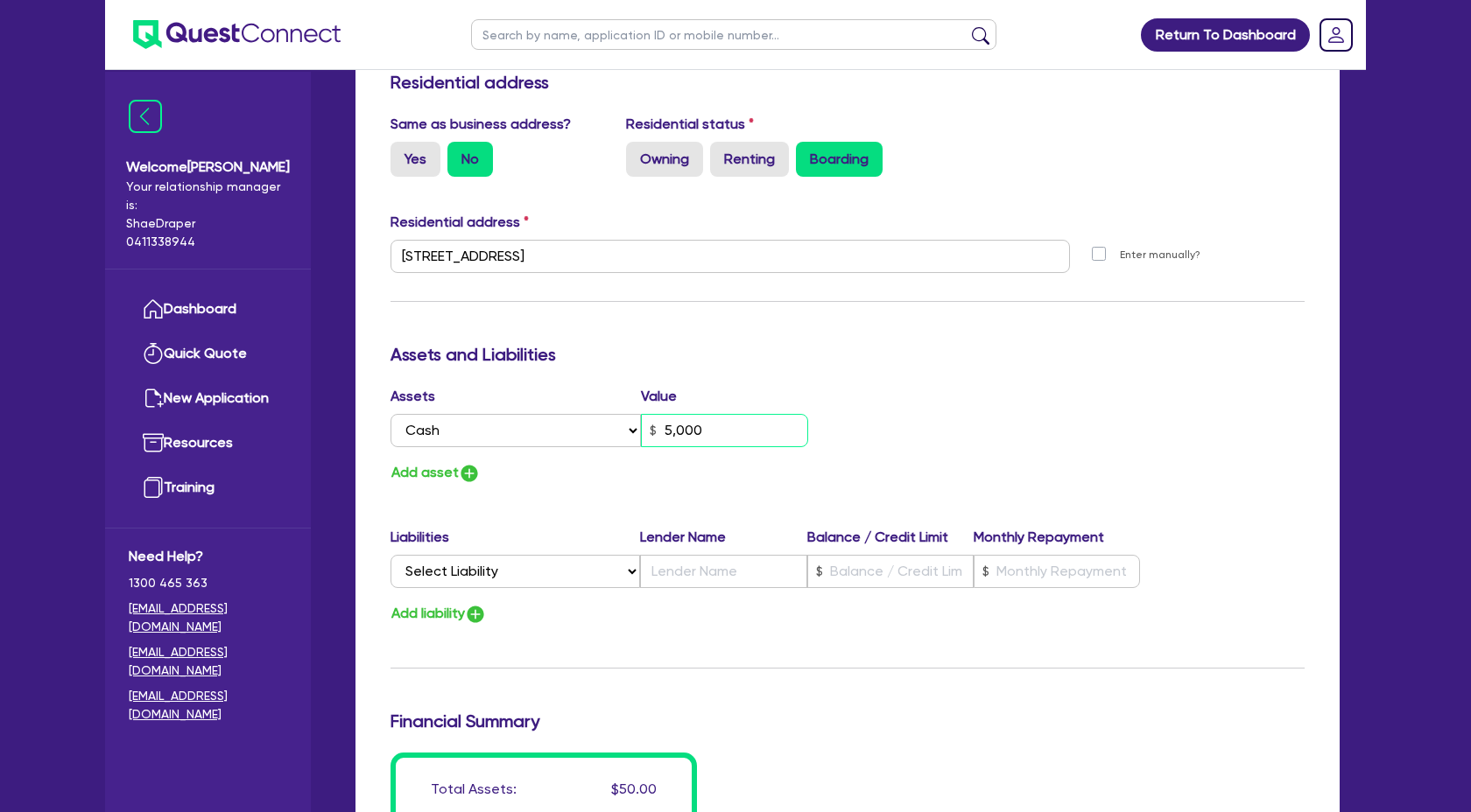
type input "50,000"
type input "0"
type input "0488 629 779"
type input "5,000"
click at [475, 472] on img "button" at bounding box center [470, 476] width 21 height 21
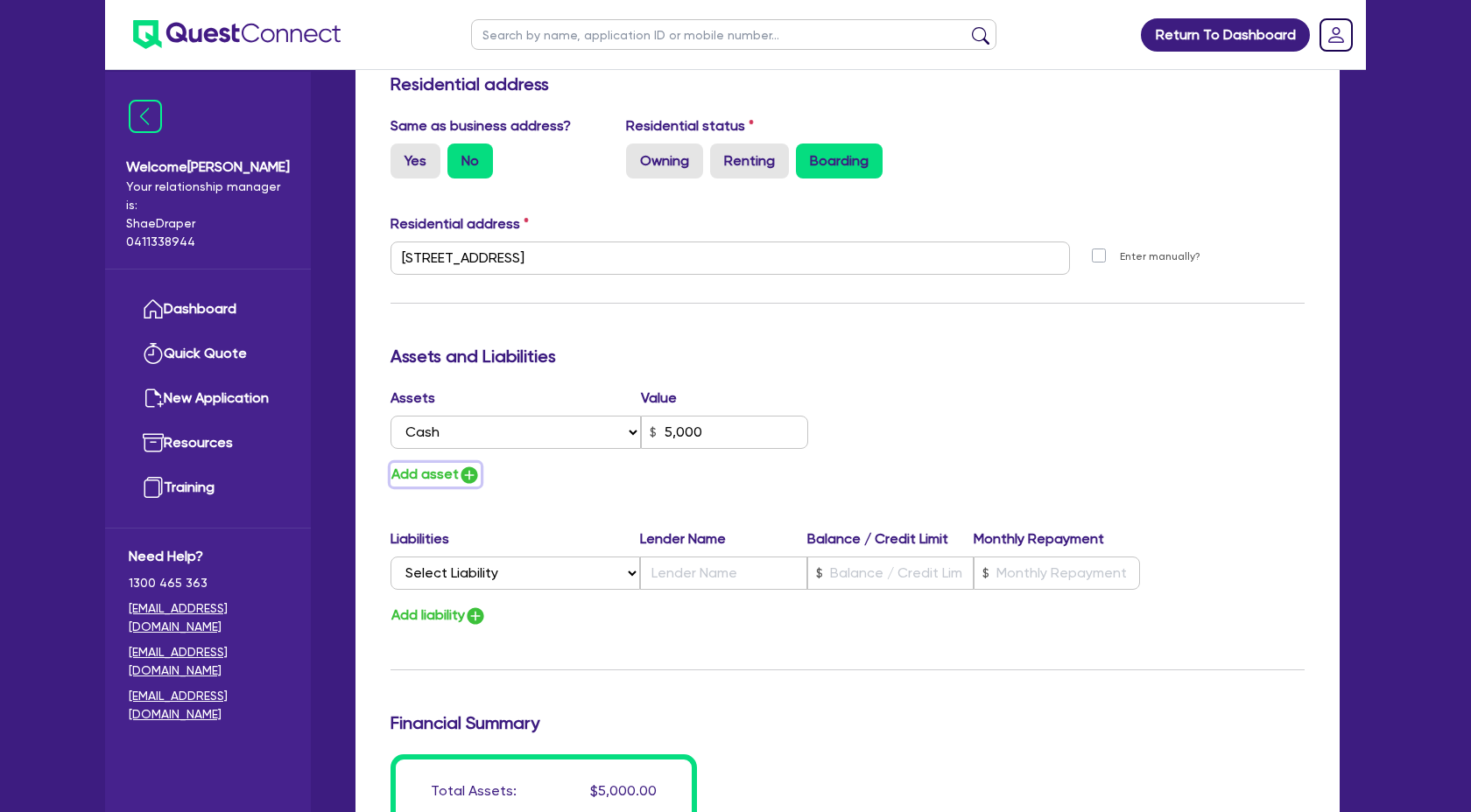
type input "0"
type input "0488 629 779"
type input "5,000"
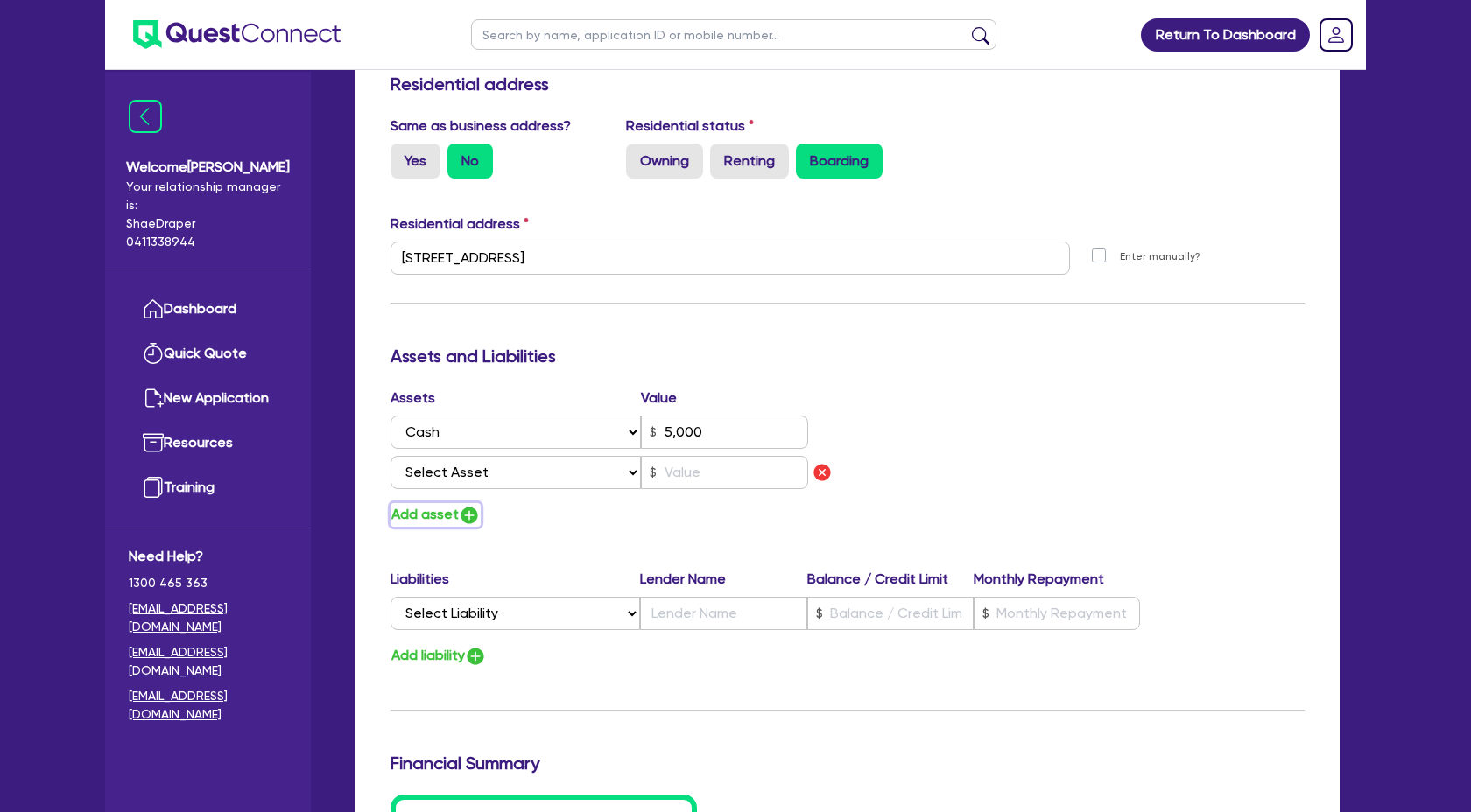
scroll to position [759, 0]
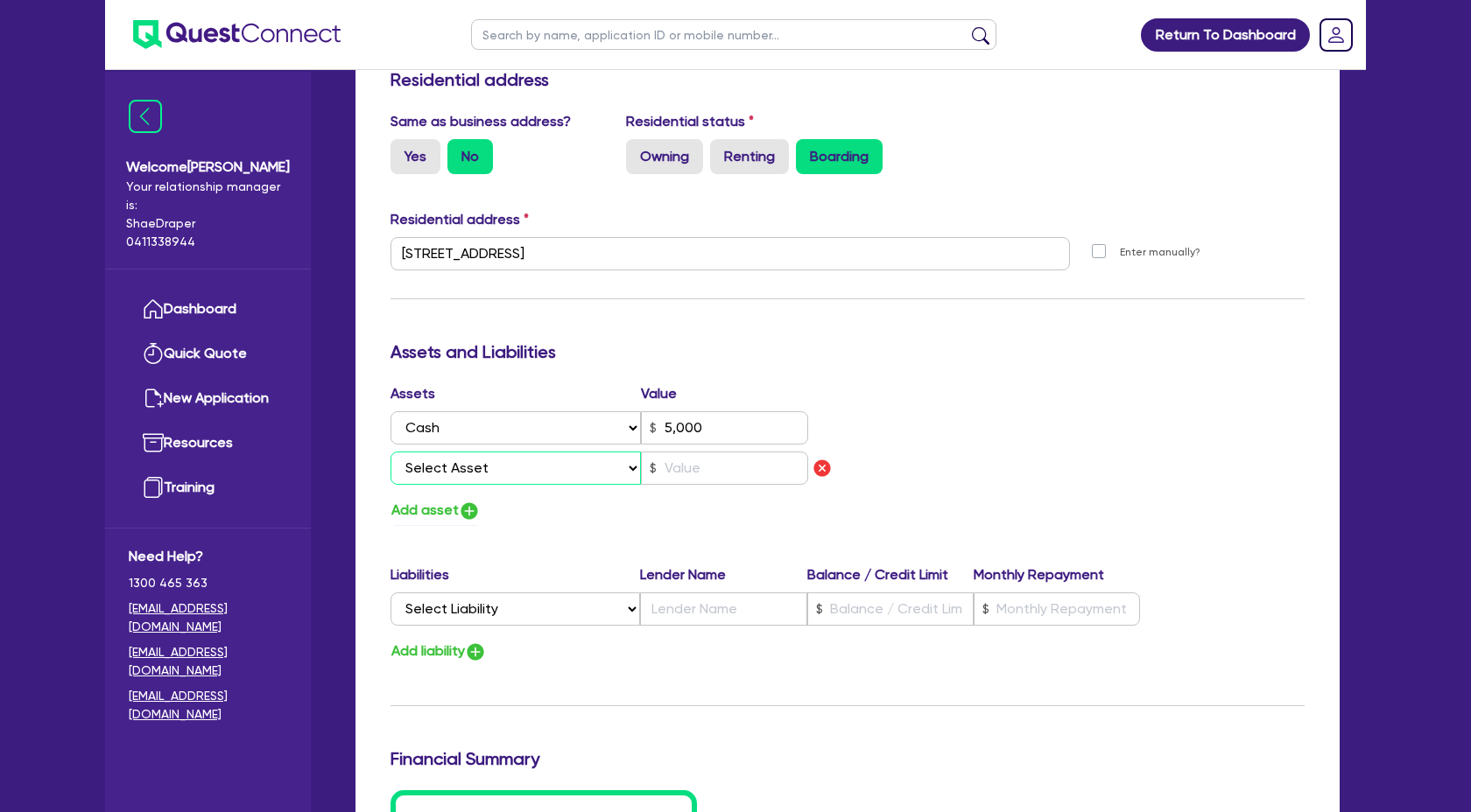
click at [508, 471] on select "Select Asset Cash Property Investment property Vehicle Truck Trailer Equipment …" at bounding box center [516, 469] width 251 height 33
select select "HOUSEHOLD_PERSONAL"
click at [391, 452] on select "Select Asset Cash Property Investment property Vehicle Truck Trailer Equipment …" at bounding box center [516, 469] width 251 height 33
type input "0"
type input "0488 629 779"
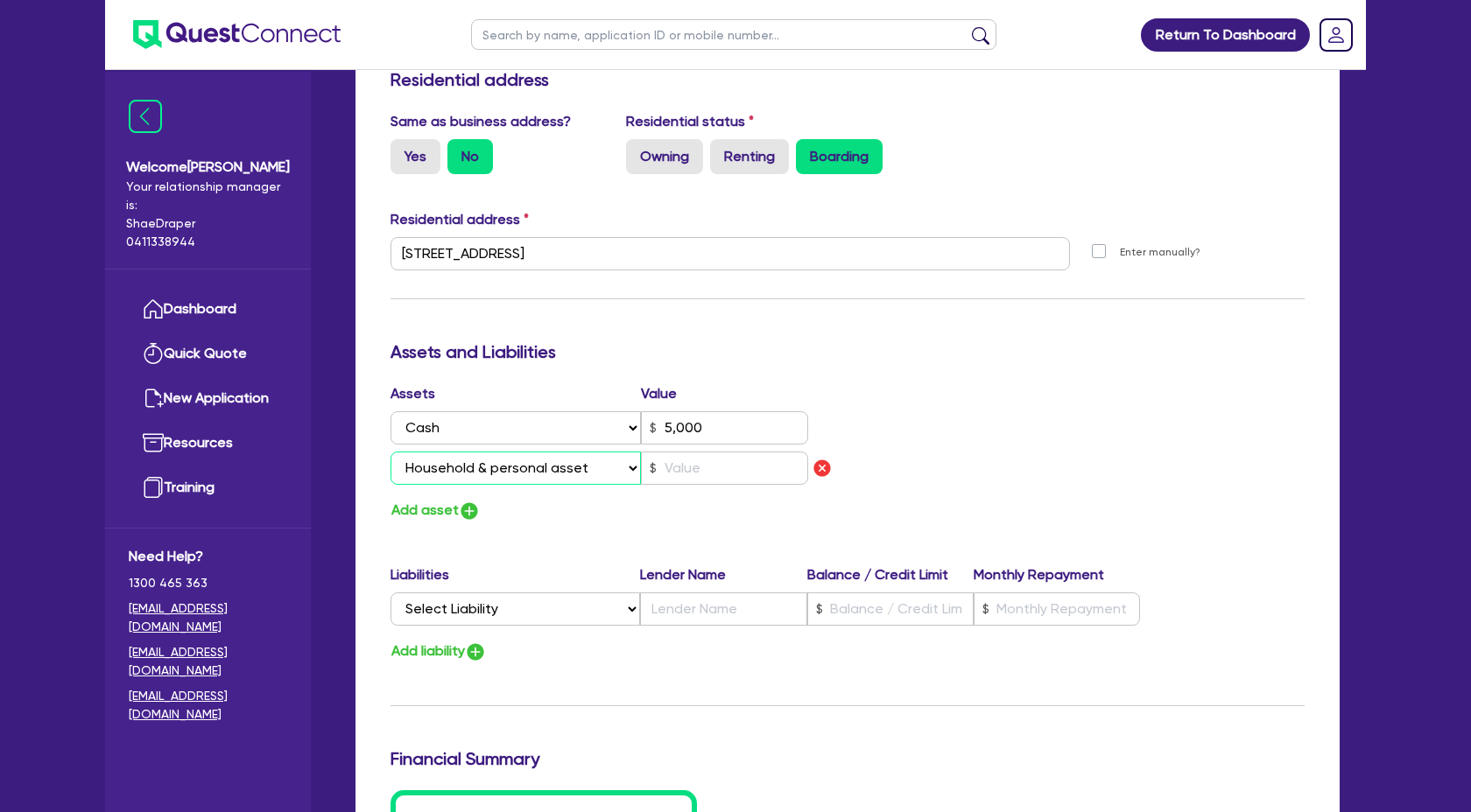
type input "5,000"
click at [746, 462] on input "text" at bounding box center [724, 469] width 167 height 33
type input "0"
type input "0488 629 779"
type input "5,000"
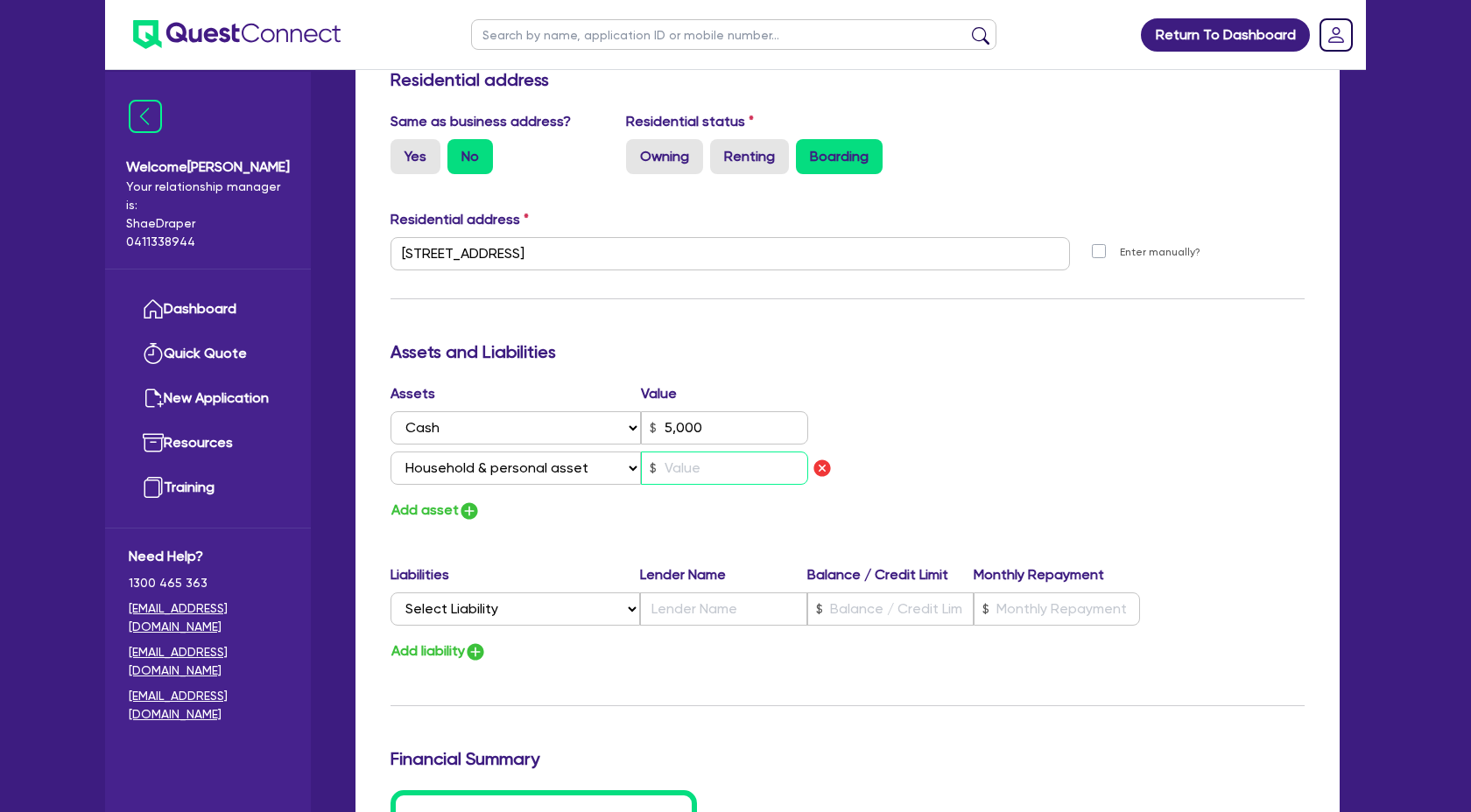
type input "1"
type input "0"
type input "0488 629 779"
type input "5,000"
type input "10"
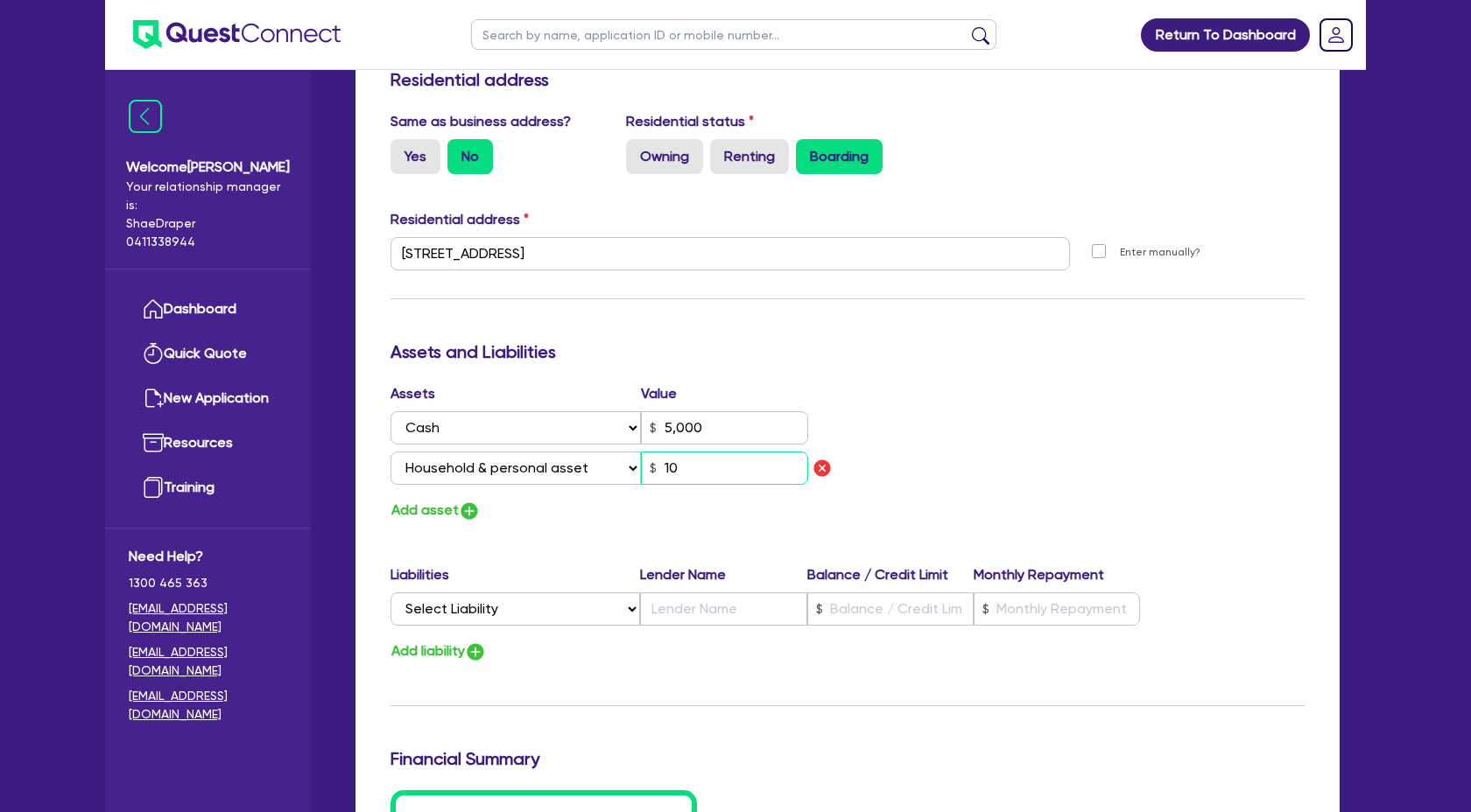
type input "0"
type input "0488 629 779"
type input "5,000"
type input "100"
type input "0"
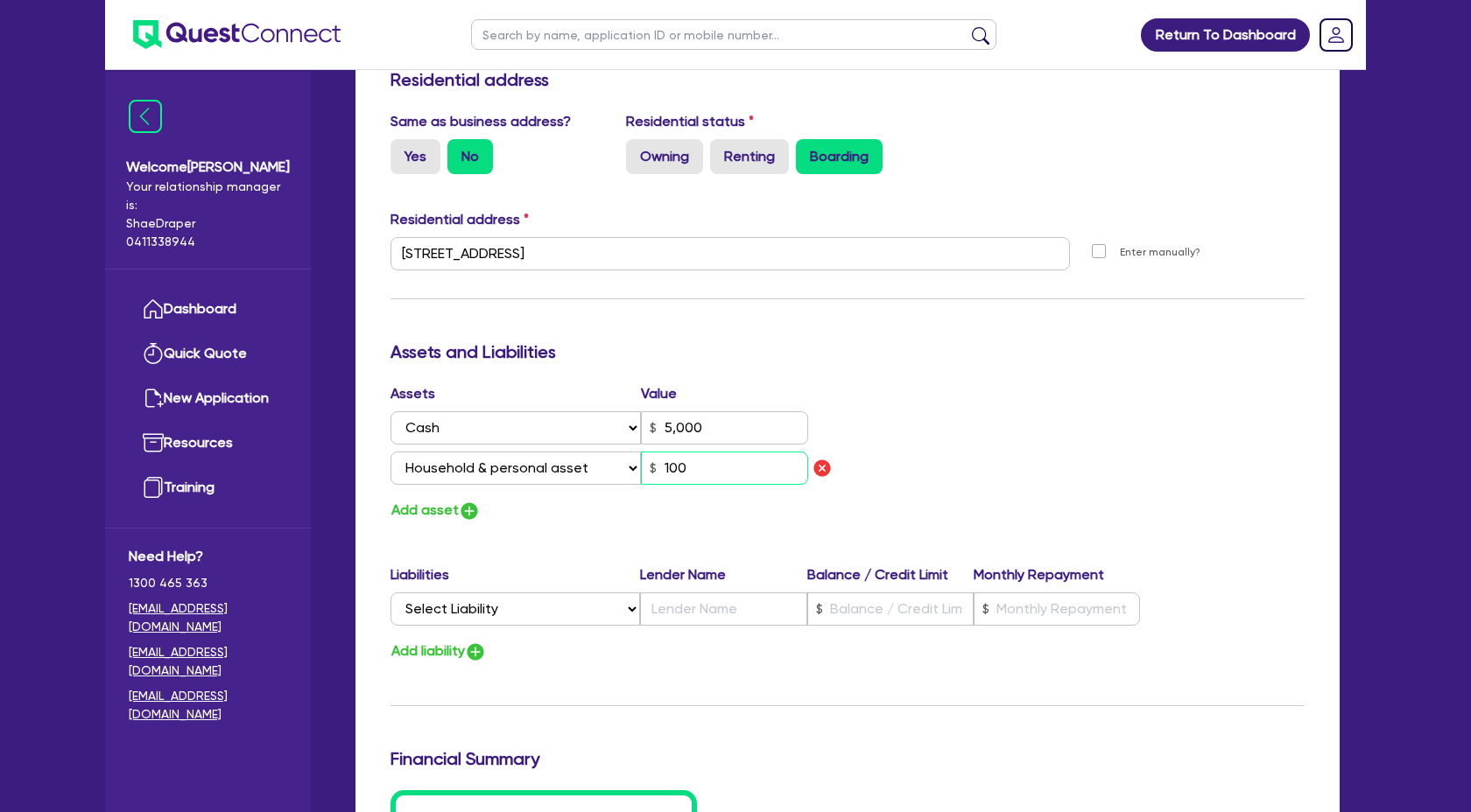
type input "0488 629 779"
type input "5,000"
type input "1,000"
type input "0"
type input "0488 629 779"
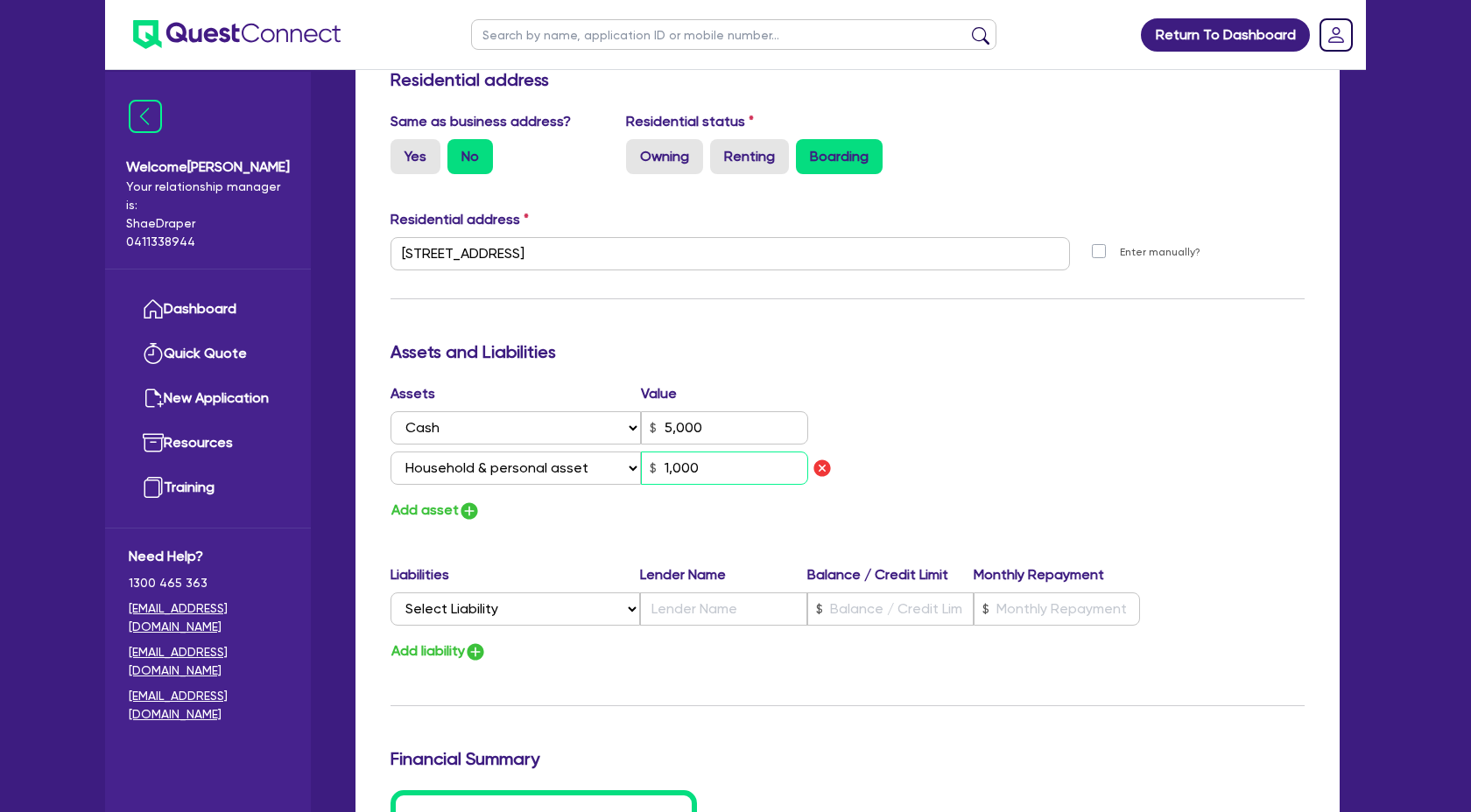
type input "5,000"
type input "10,000"
type input "0"
type input "0488 629 779"
type input "5,000"
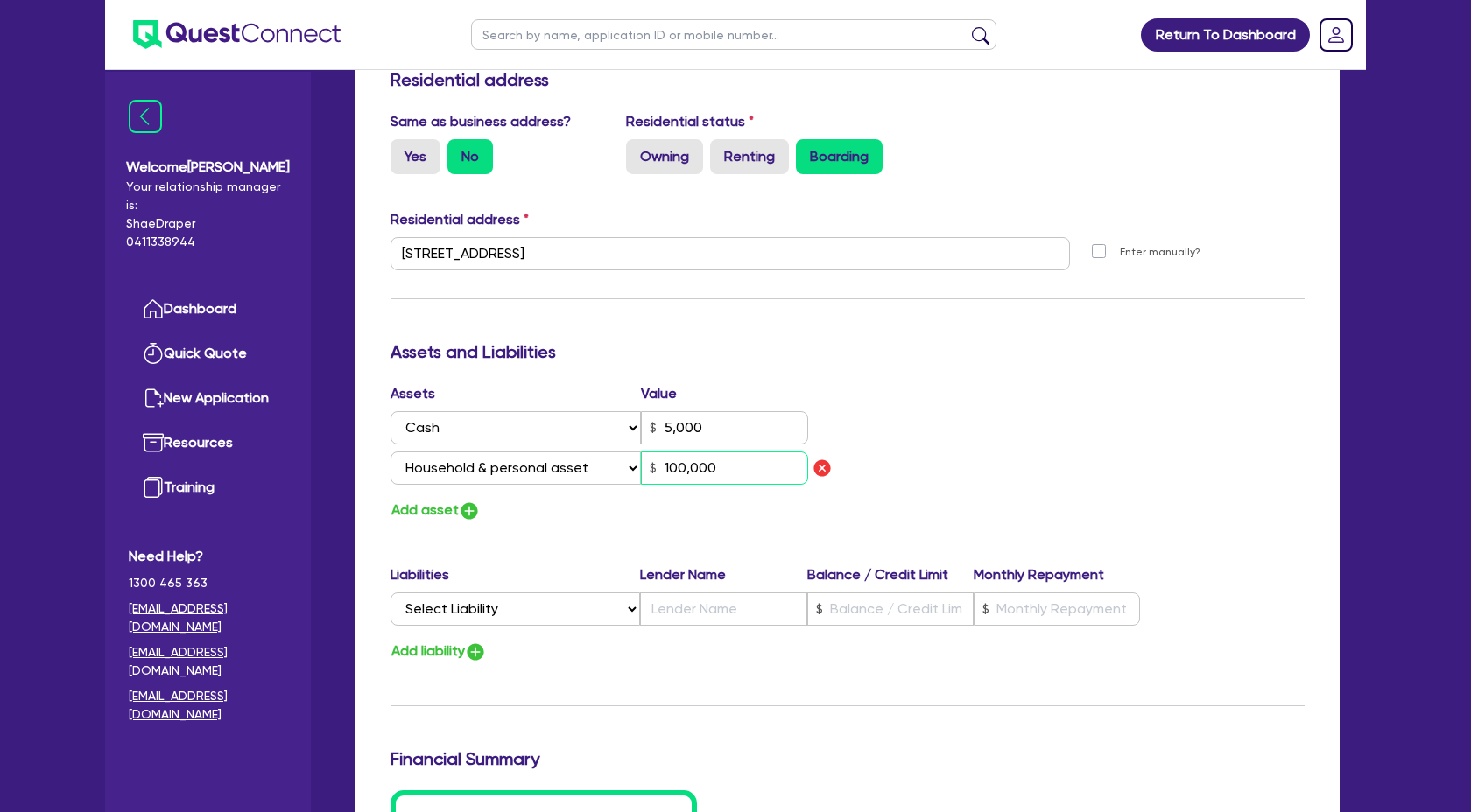
type input "100,000"
click at [460, 510] on img "button" at bounding box center [470, 512] width 21 height 21
type input "0"
type input "0488 629 779"
type input "5,000"
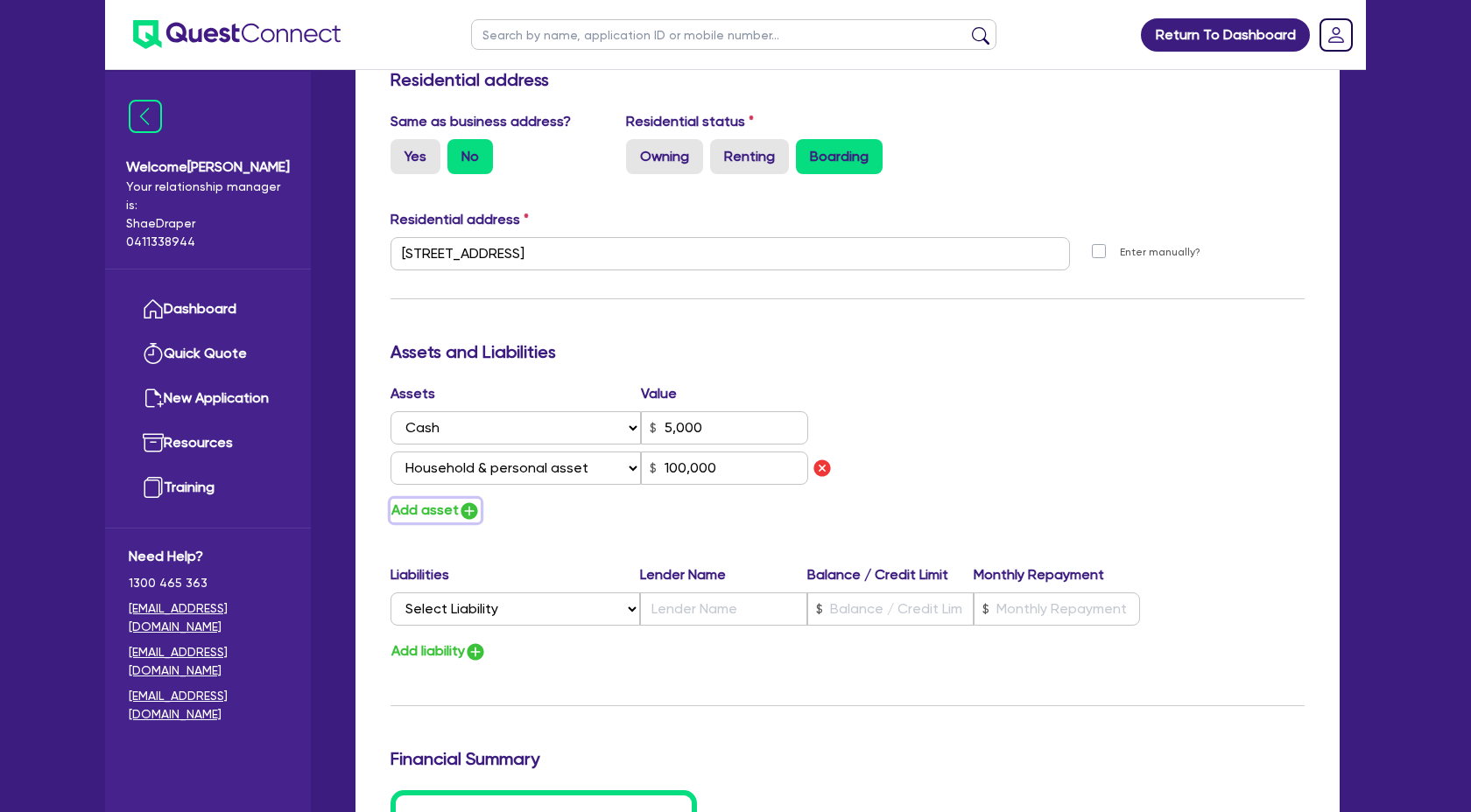
type input "100,000"
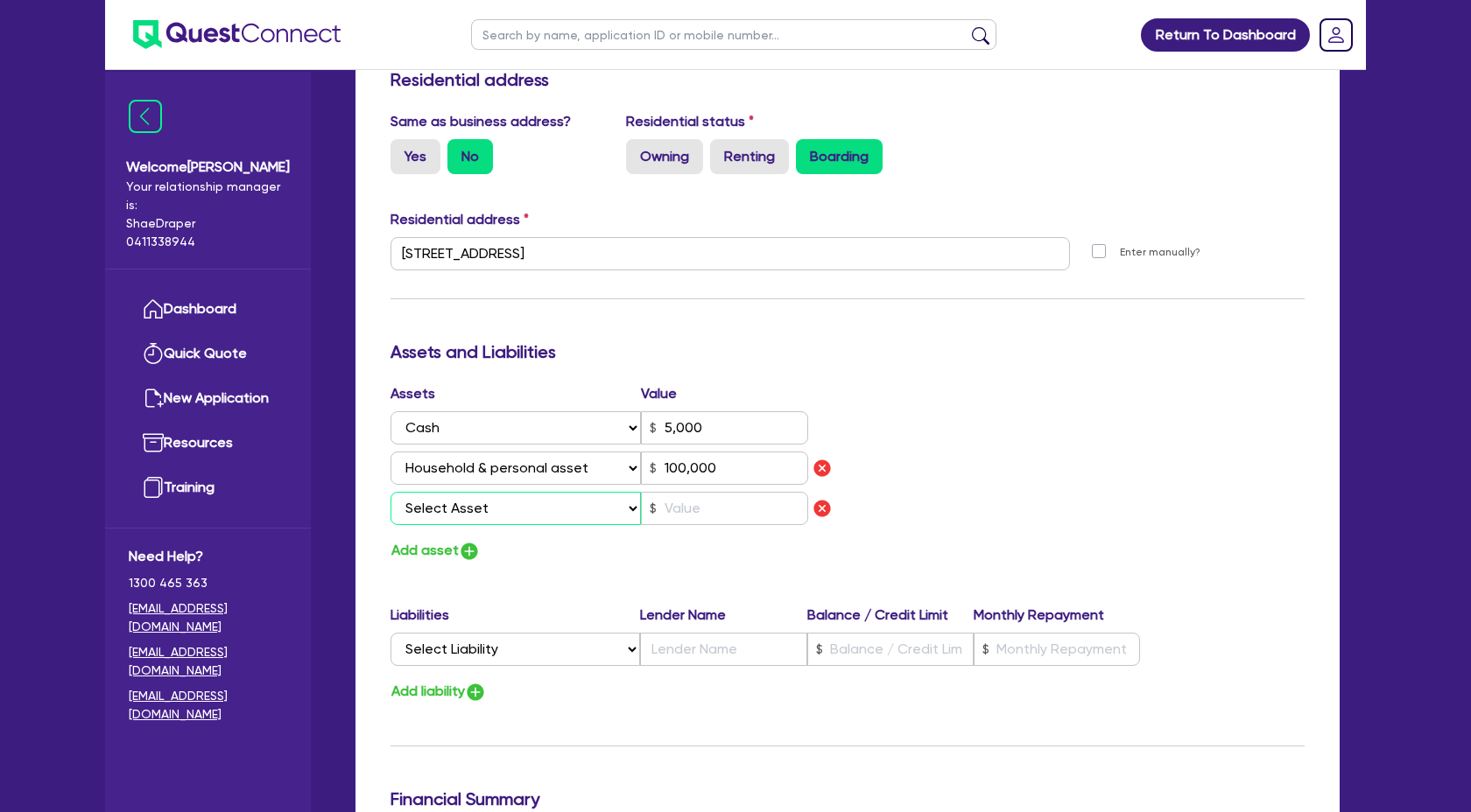
click at [574, 495] on select "Select Asset Cash Property Investment property Vehicle Truck Trailer Equipment …" at bounding box center [516, 509] width 251 height 33
select select "VEHICLE"
click at [391, 492] on select "Select Asset Cash Property Investment property Vehicle Truck Trailer Equipment …" at bounding box center [516, 509] width 251 height 33
type input "0"
type input "0488 629 779"
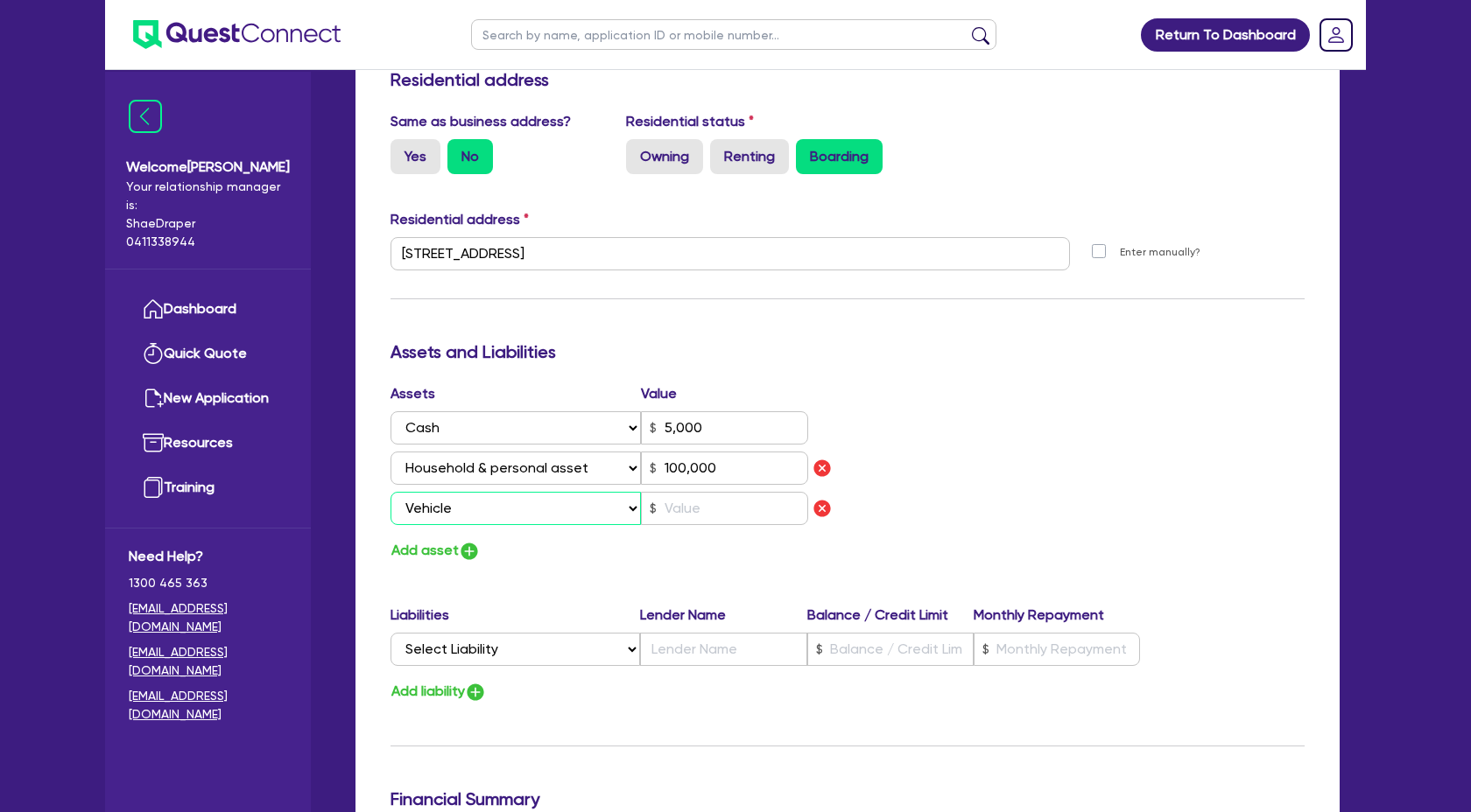
type input "5,000"
type input "100,000"
click at [700, 516] on input "text" at bounding box center [724, 509] width 167 height 33
type input "0"
type input "0488 629 779"
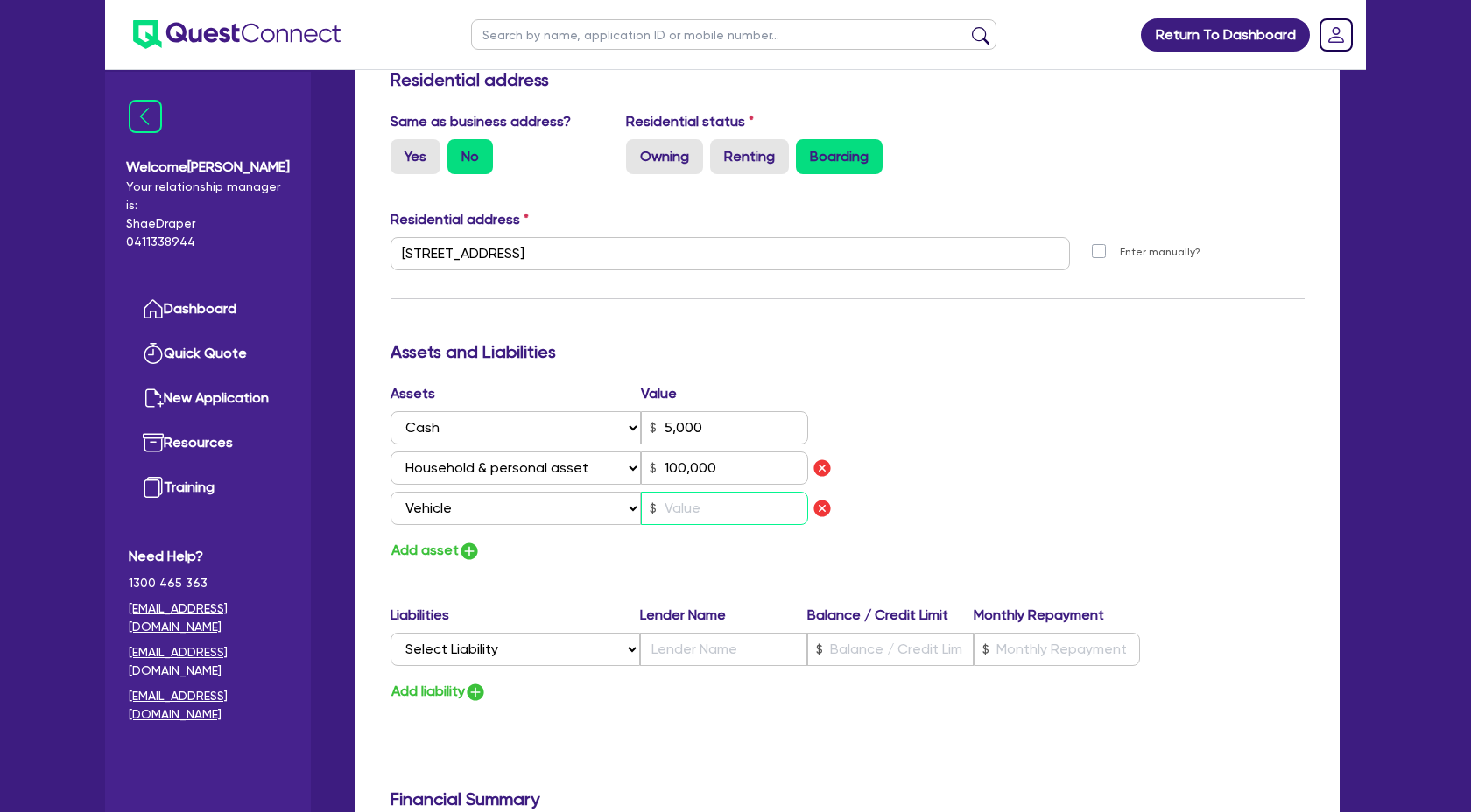
type input "5,000"
type input "100,000"
type input "8"
type input "0"
type input "0488 629 779"
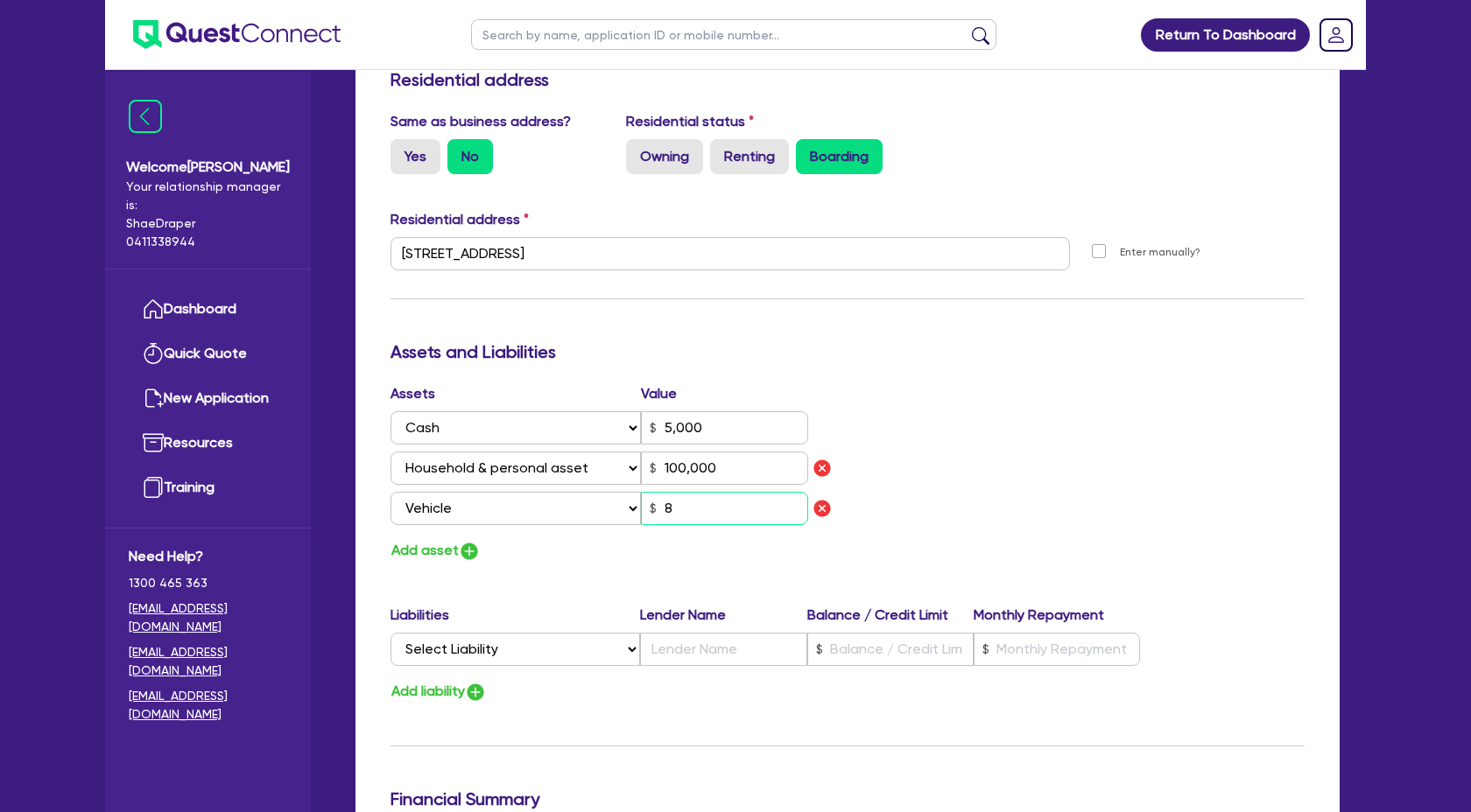
type input "5,000"
type input "100,000"
type input "80"
type input "0"
type input "0488 629 779"
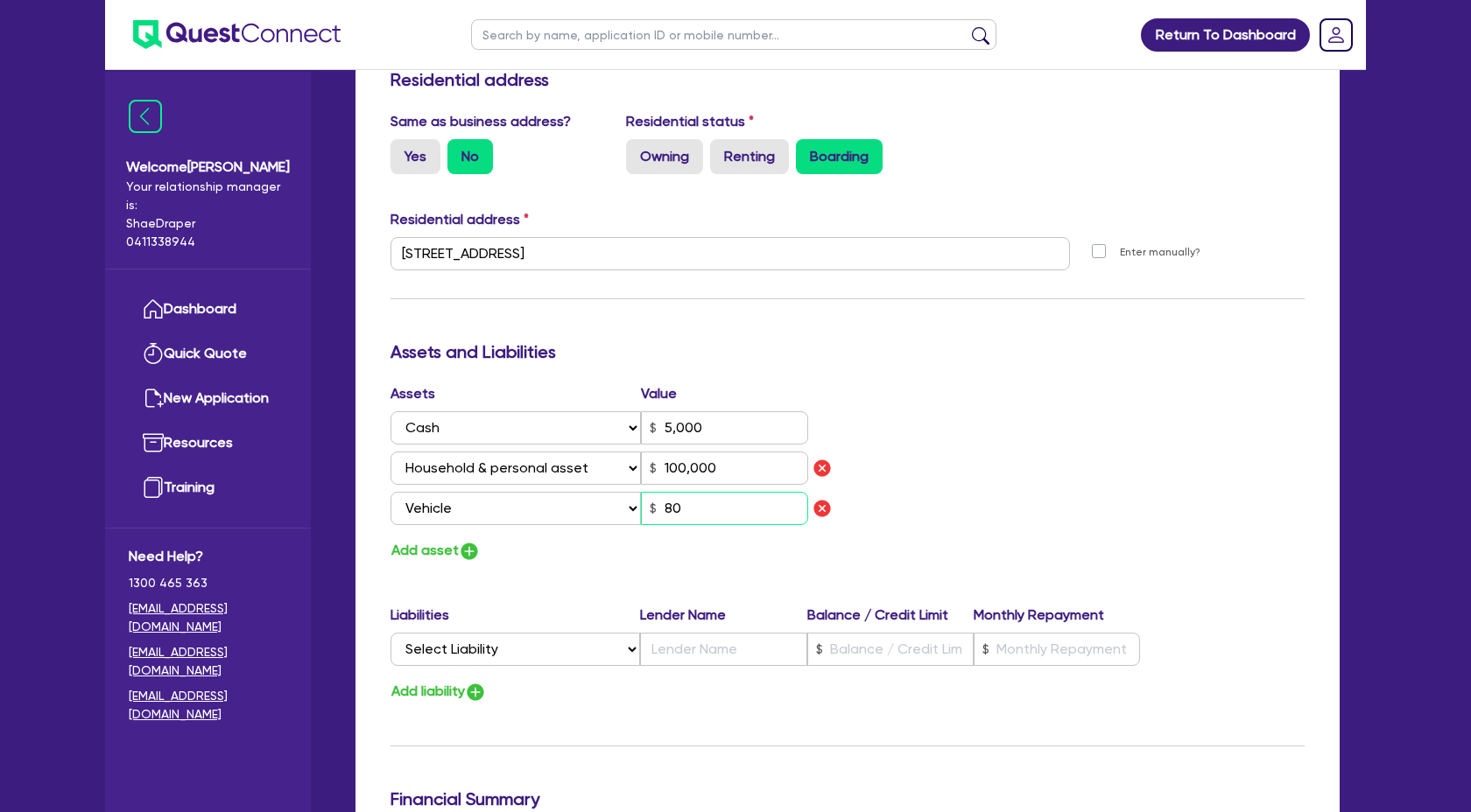
type input "5,000"
type input "100,000"
type input "800"
type input "0"
type input "0488 629 779"
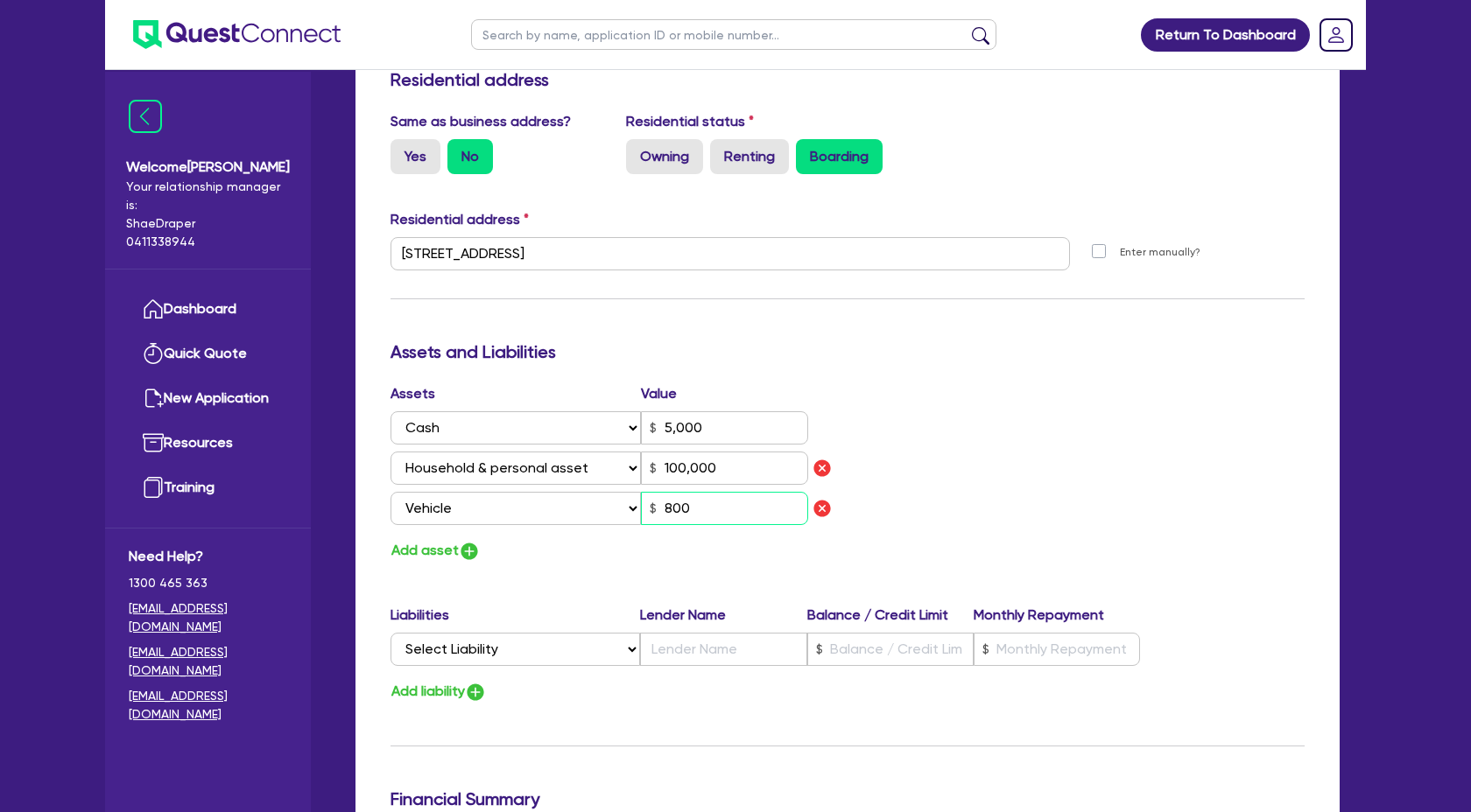
type input "5,000"
type input "100,000"
type input "8,000"
click at [1054, 529] on div "Assets Value Select Asset Cash Property Investment property Vehicle Truck Trail…" at bounding box center [847, 473] width 940 height 180
click at [624, 637] on select "Select Liability Credit card Mortgage Investment property loan Vehicle loan Tru…" at bounding box center [515, 649] width 250 height 33
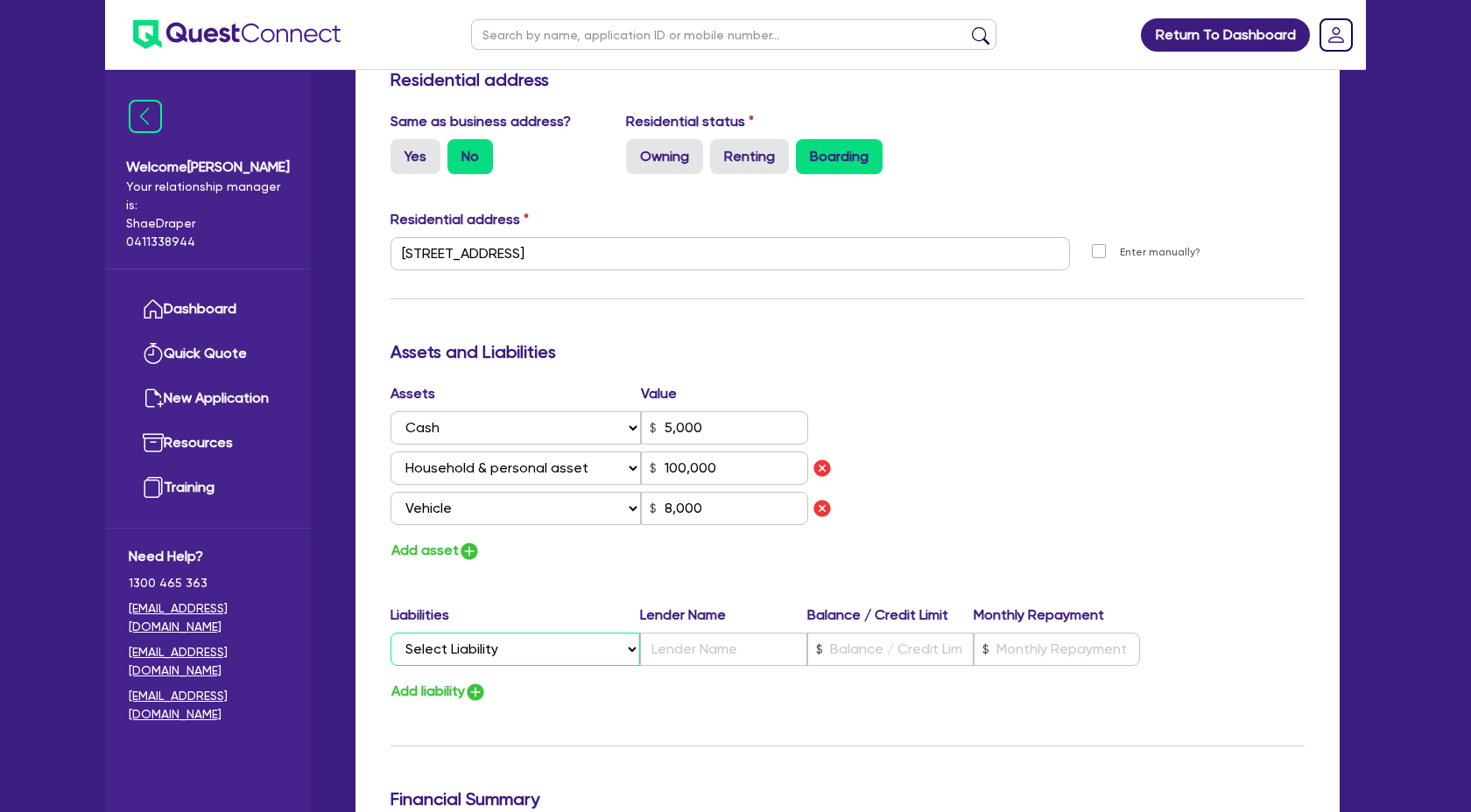
select select "OTHER"
click at [391, 632] on select "Select Liability Credit card Mortgage Investment property loan Vehicle loan Tru…" at bounding box center [515, 649] width 250 height 33
type input "0"
type input "0488 629 779"
type input "5,000"
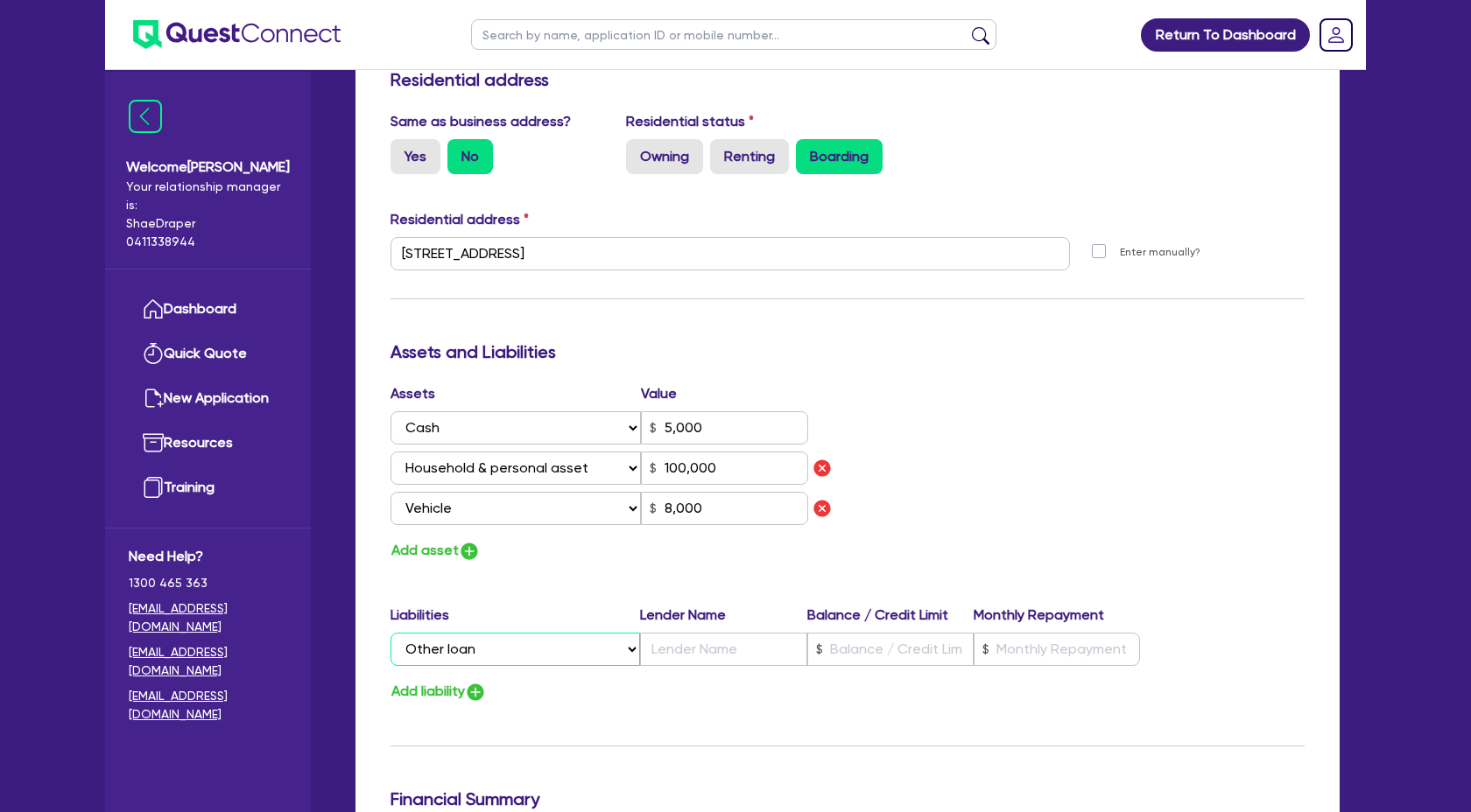
type input "100,000"
type input "8,000"
click at [702, 645] on input "text" at bounding box center [723, 649] width 166 height 33
type input "0"
type input "0488 629 779"
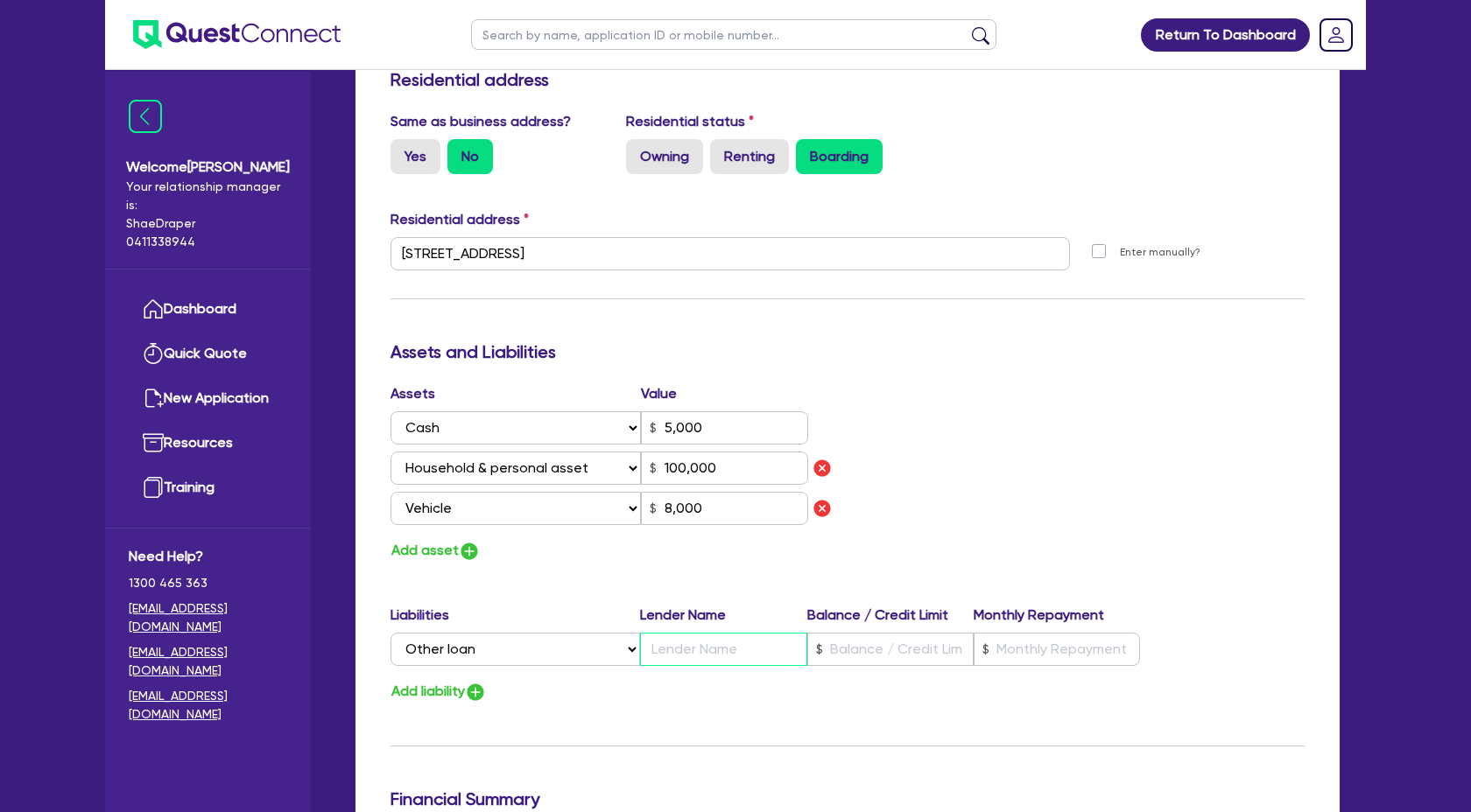
type input "5,000"
type input "W"
type input "100,000"
type input "8,000"
type input "0"
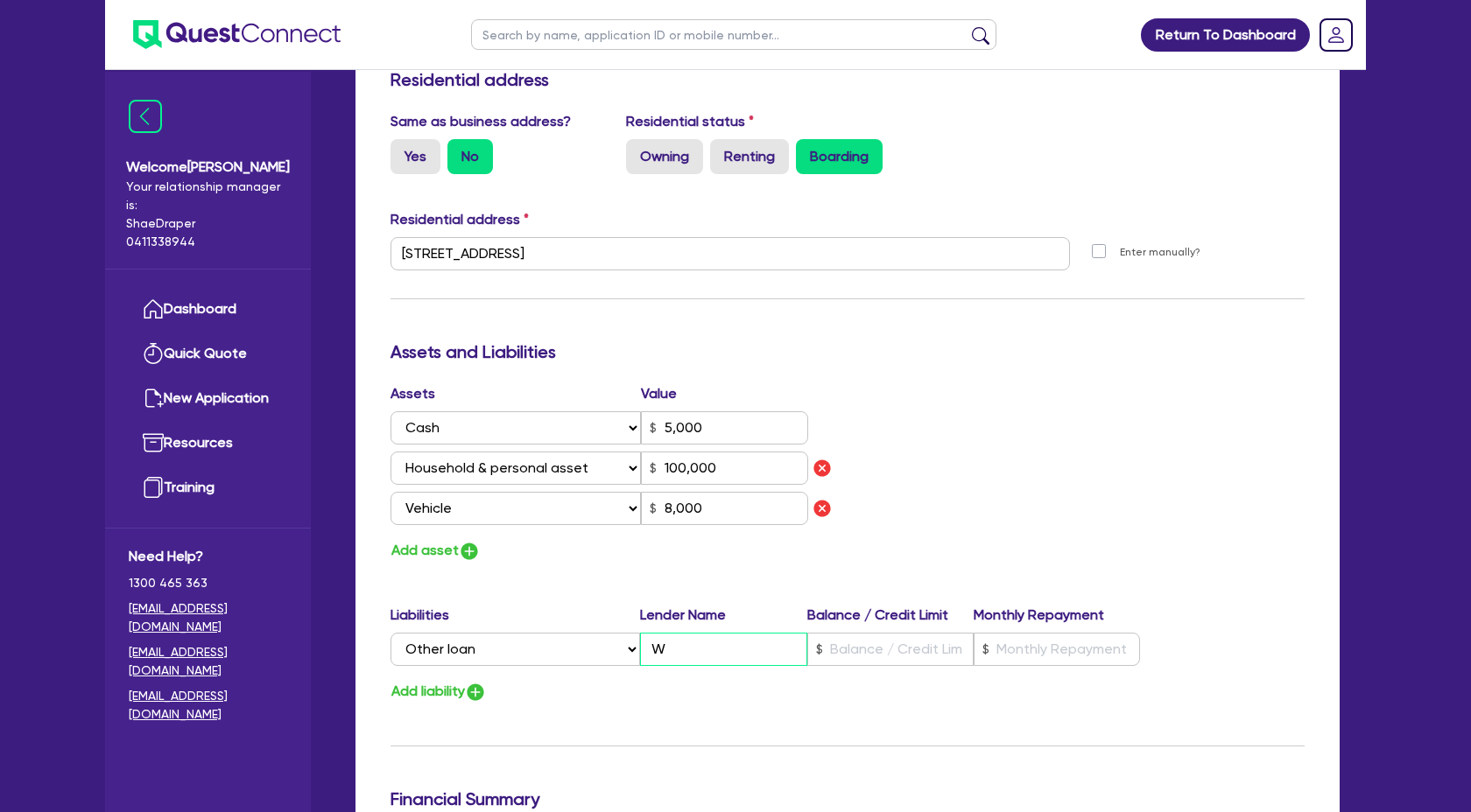
type input "0488 629 779"
type input "5,000"
type input "We"
type input "100,000"
type input "8,000"
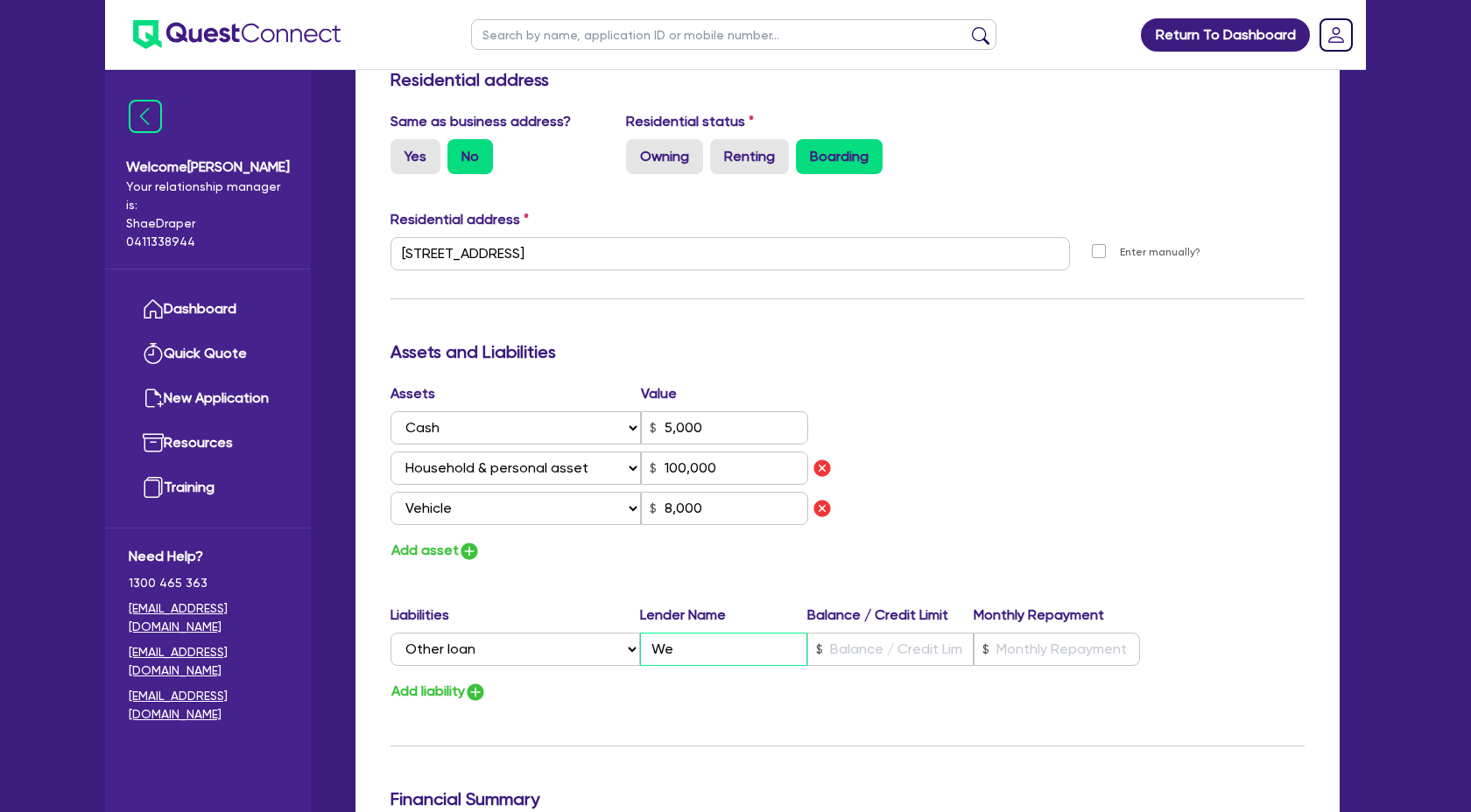
type input "0"
type input "0488 629 779"
type input "5,000"
type input "Wes"
type input "100,000"
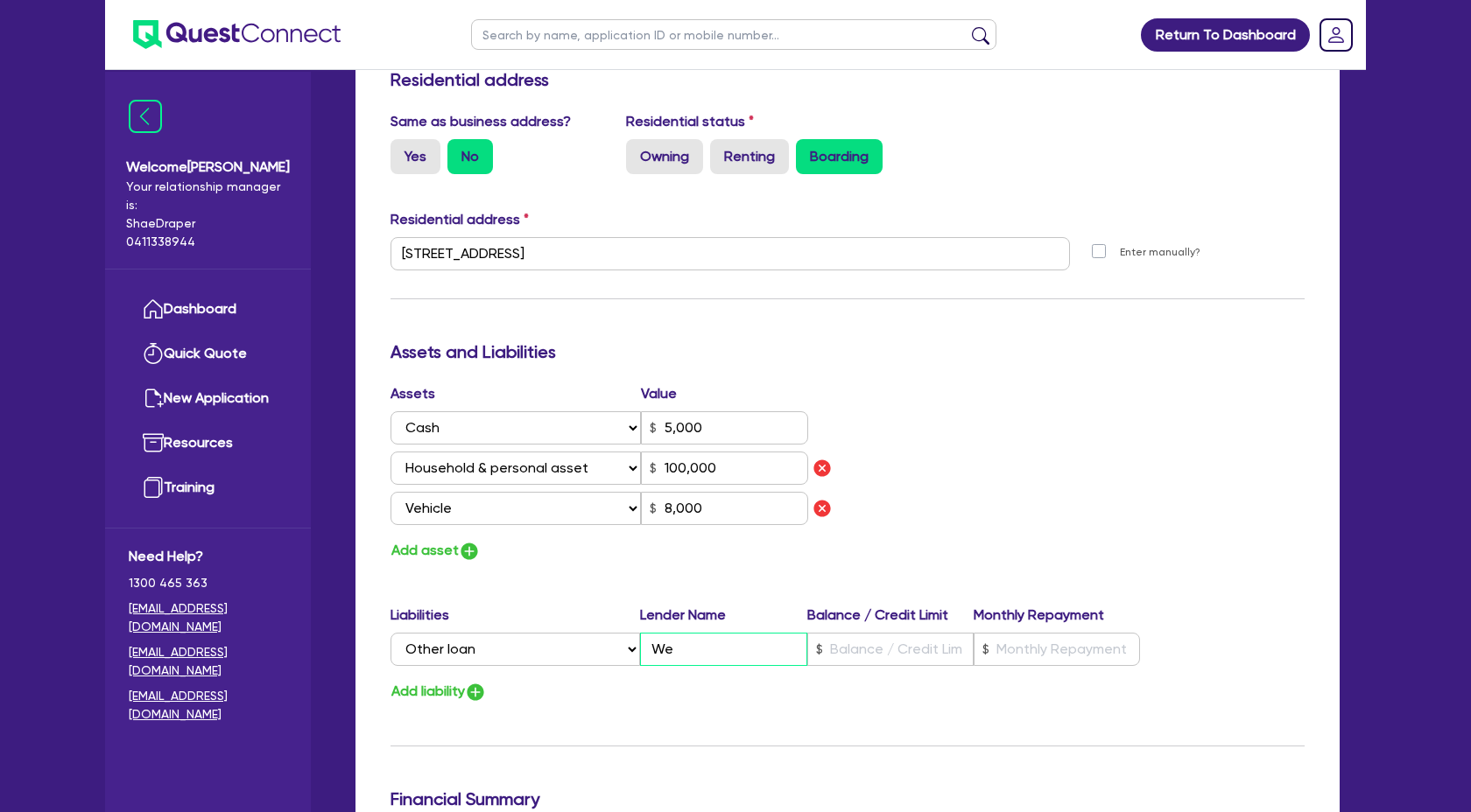
type input "8,000"
type input "0"
type input "0488 629 779"
type input "5,000"
type input "West"
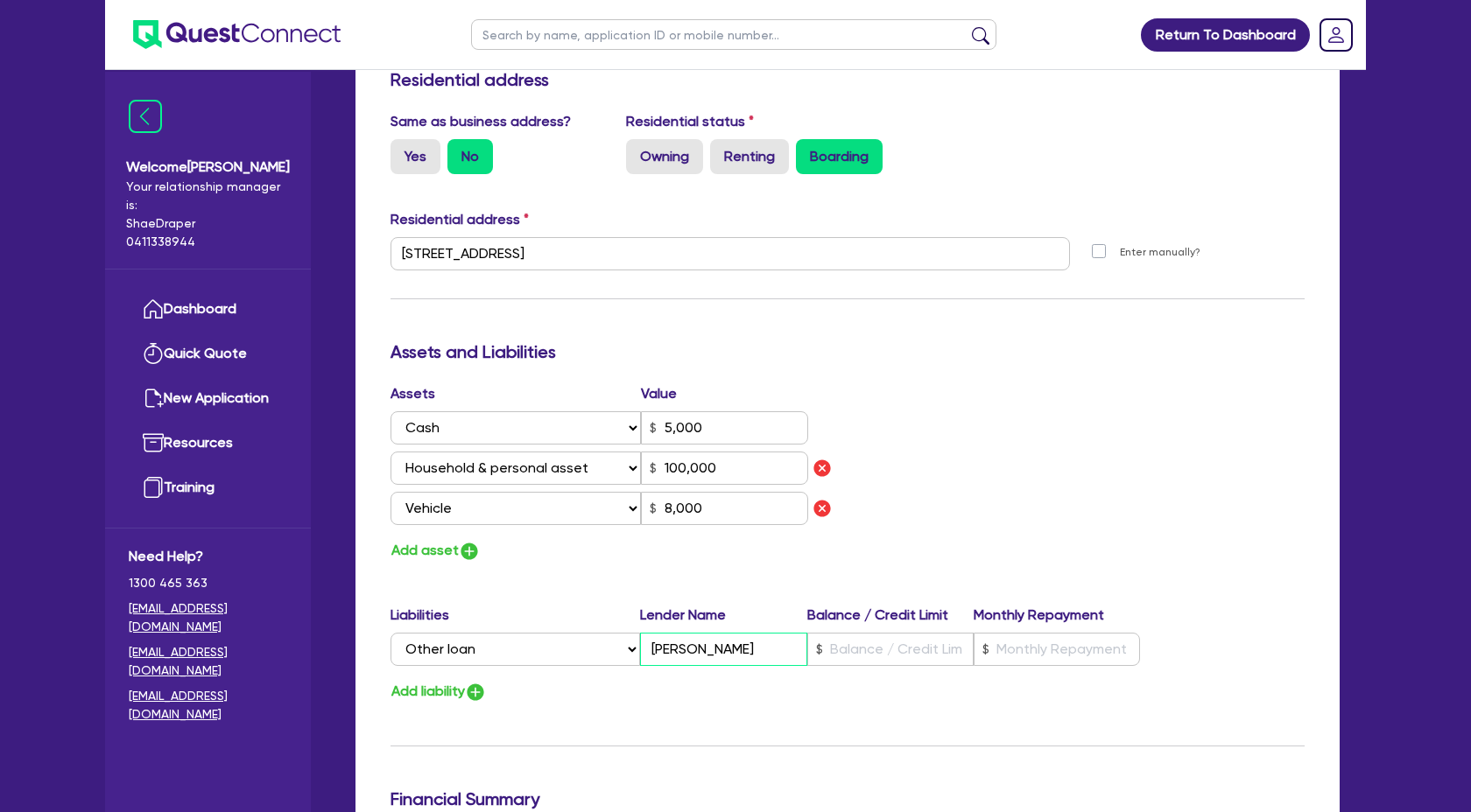
type input "100,000"
type input "8,000"
type input "0"
type input "0488 629 779"
type input "5,000"
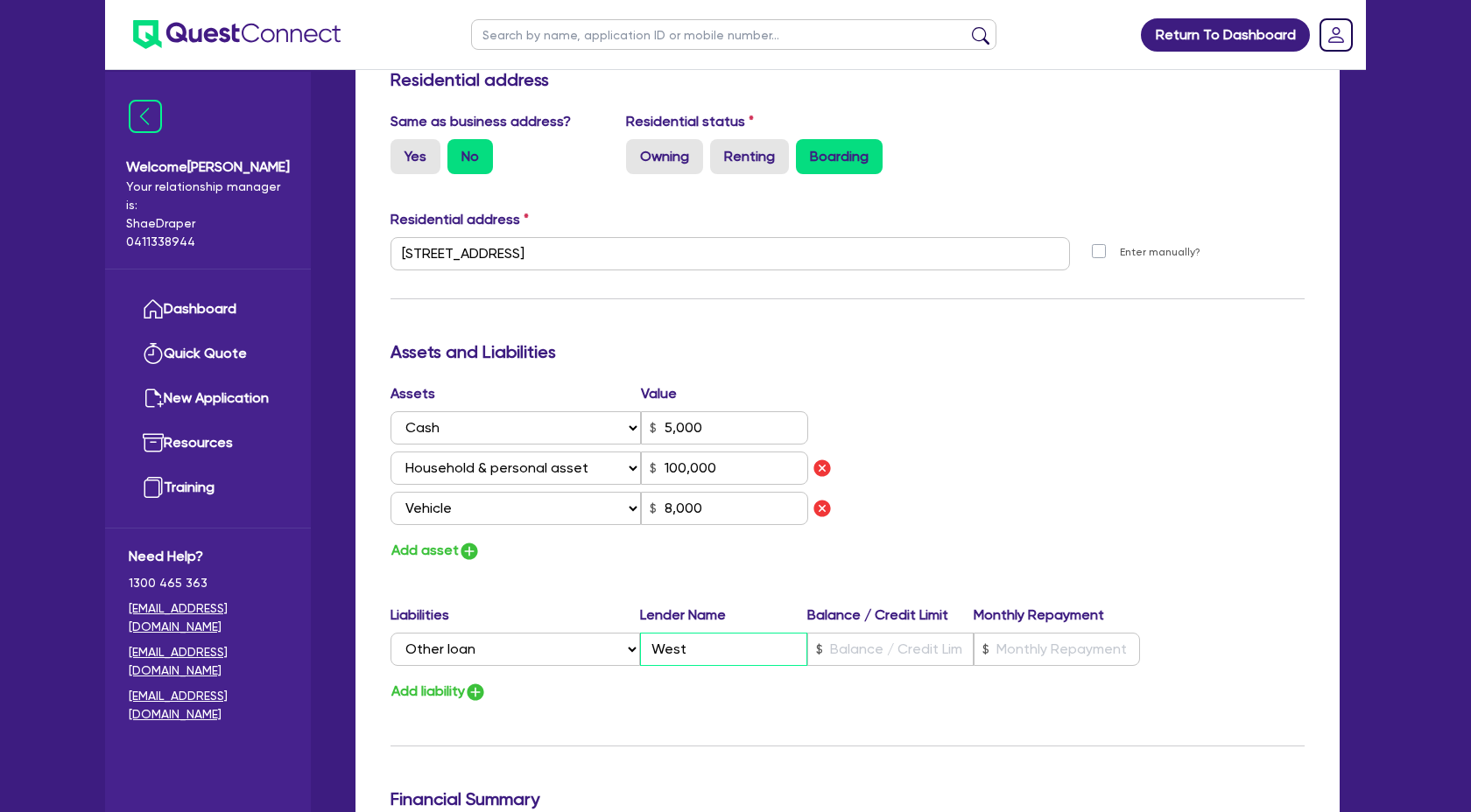
type input "Westp"
type input "100,000"
type input "8,000"
type input "Westpa"
type input "0"
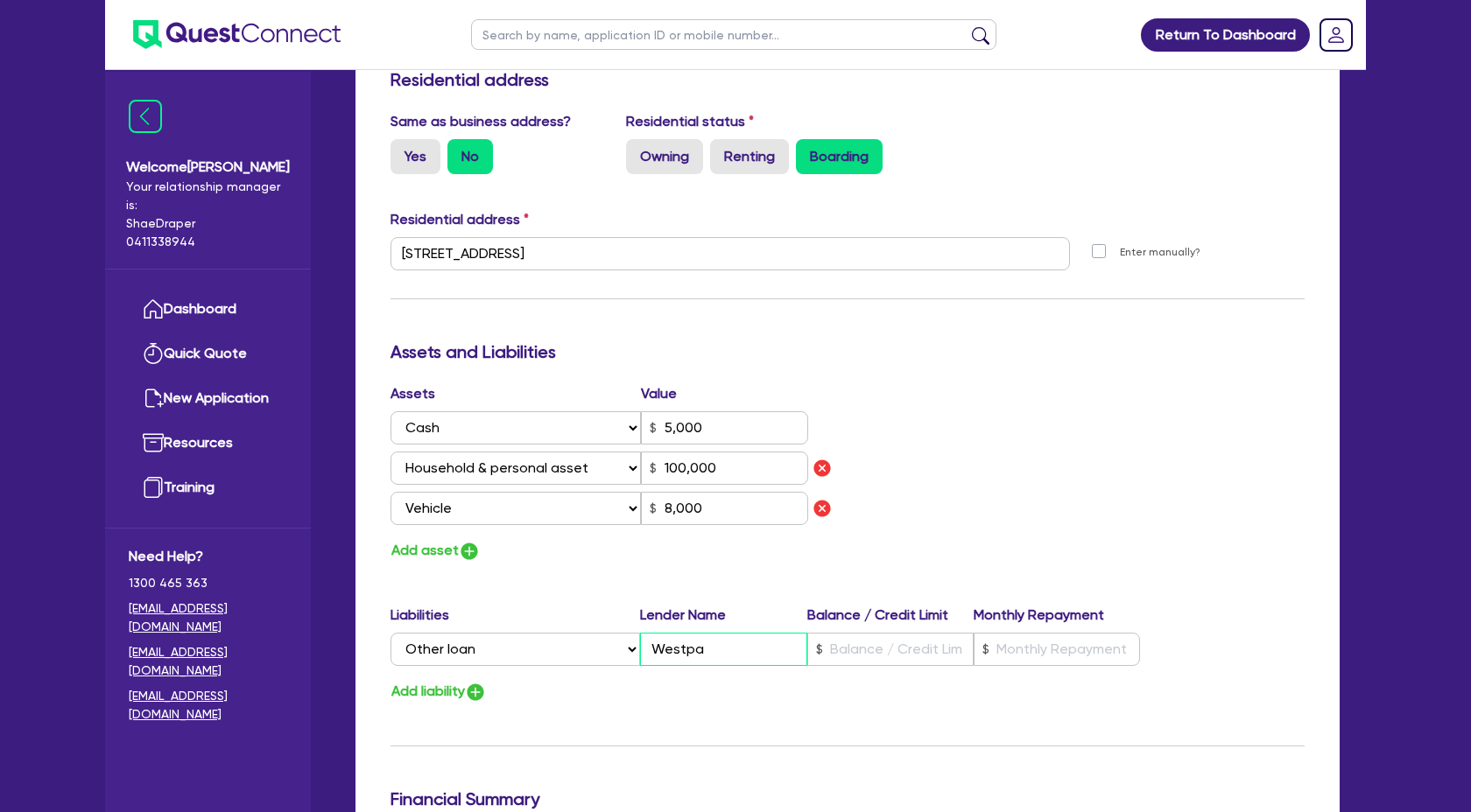
type input "0488 629 779"
type input "5,000"
type input "100,000"
type input "8,000"
type input "0"
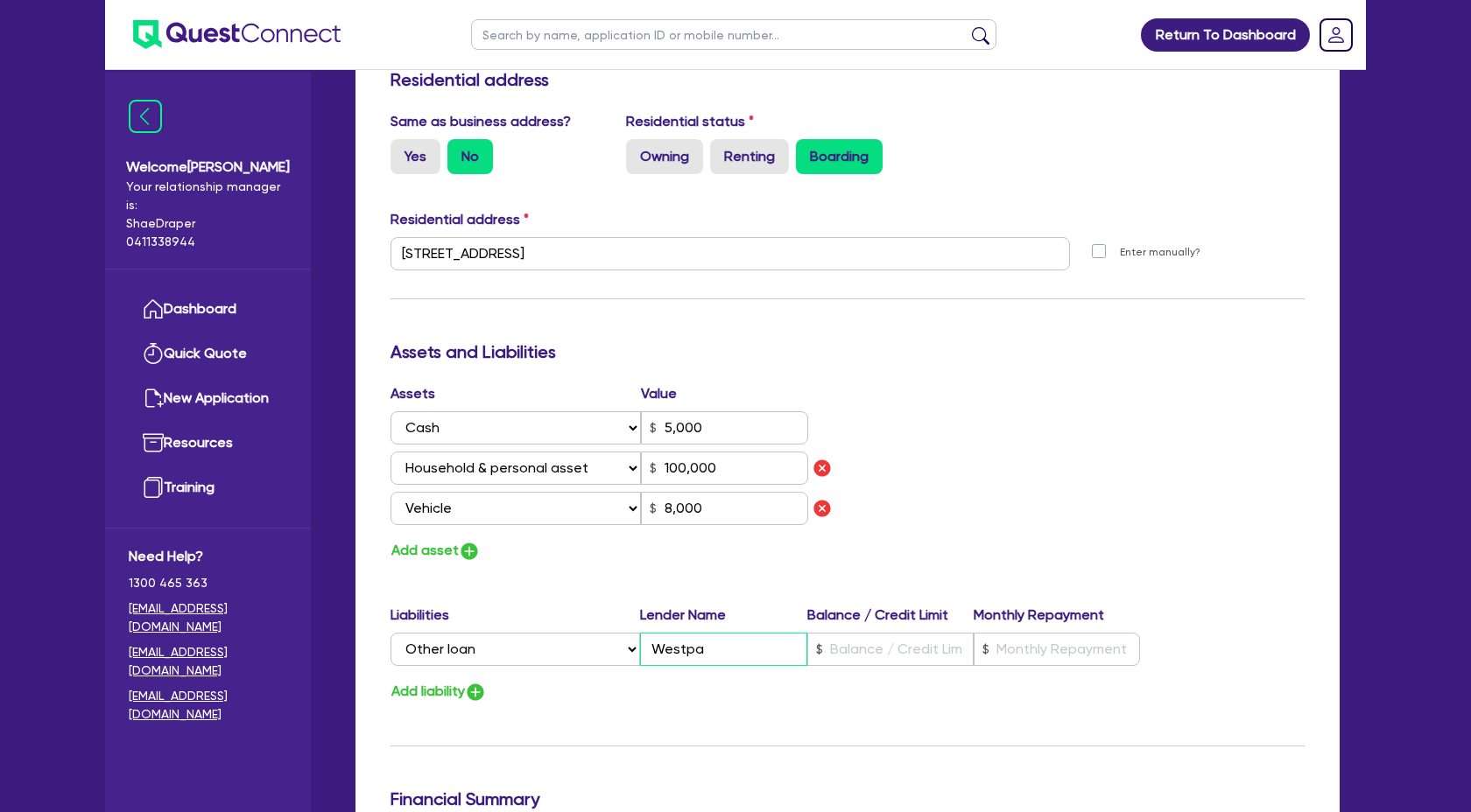
type input "0488 629 779"
type input "5,000"
type input "Westpac"
type input "100,000"
type input "8,000"
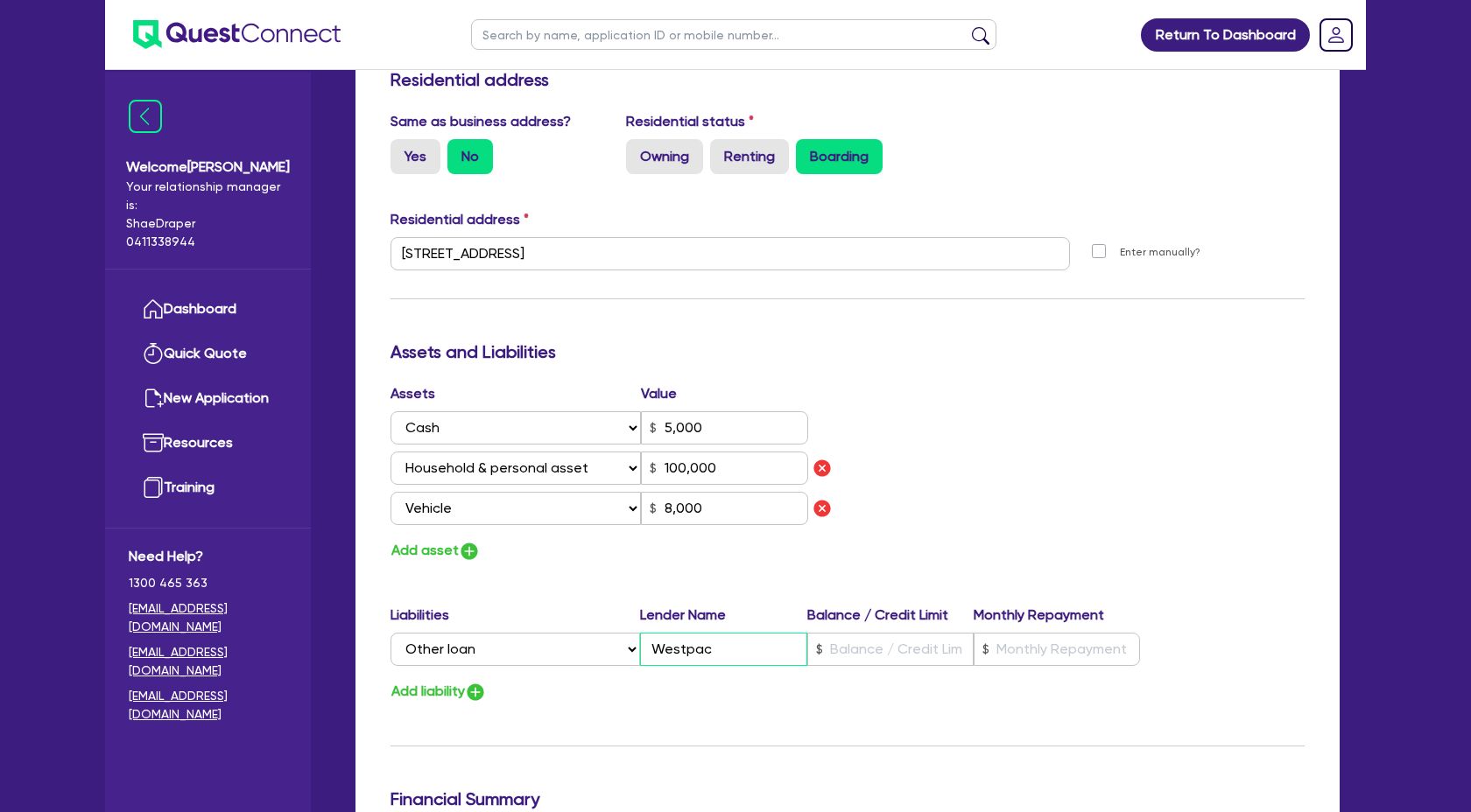
type input "Westpac"
click at [837, 646] on input "text" at bounding box center [890, 649] width 166 height 33
type input "0"
type input "0488 629 779"
type input "5,000"
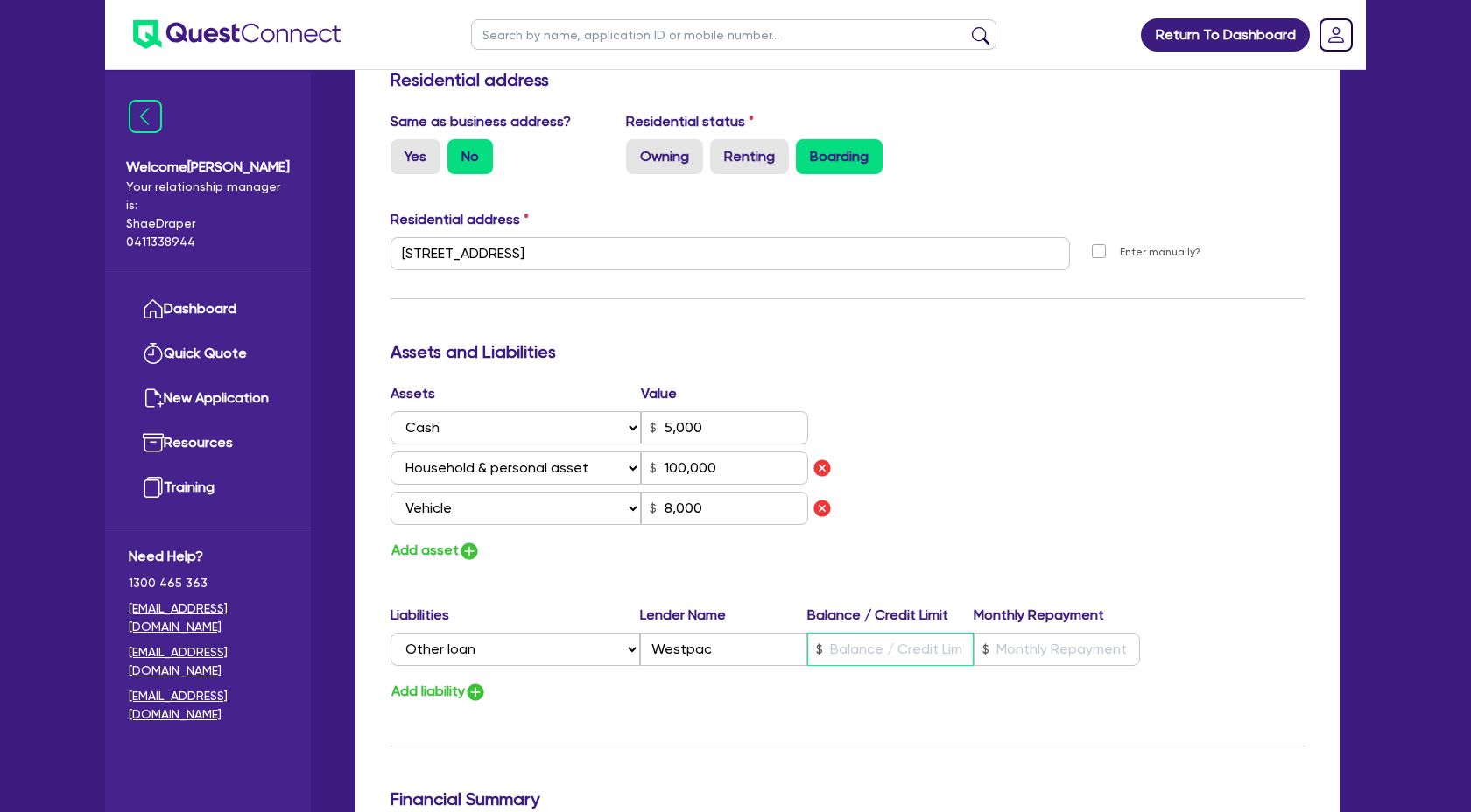
type input "2"
type input "100,000"
type input "8,000"
type input "0"
type input "0488 629 779"
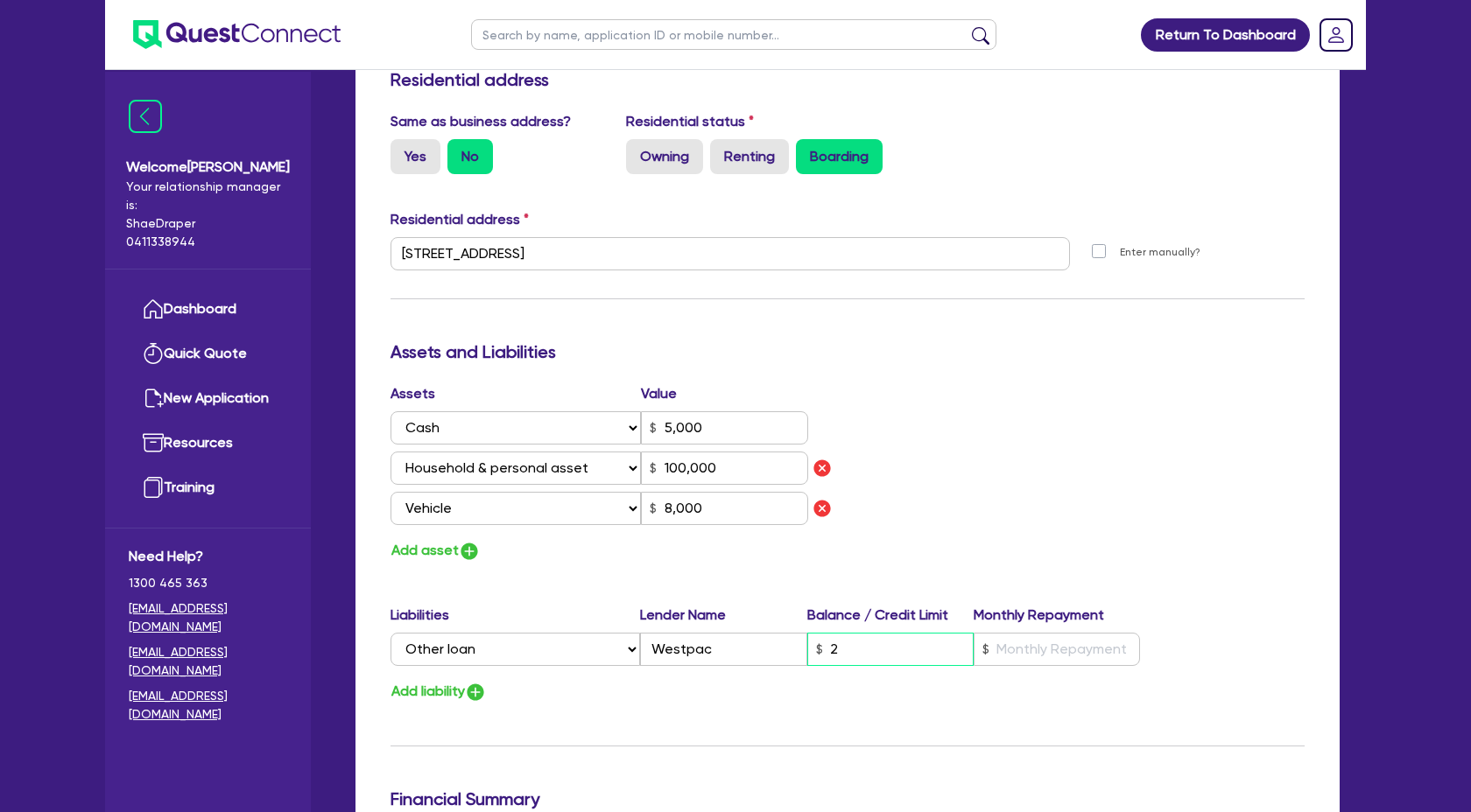
type input "5,000"
type input "21"
type input "100,000"
type input "8,000"
click at [1020, 656] on input "text" at bounding box center [1057, 649] width 166 height 33
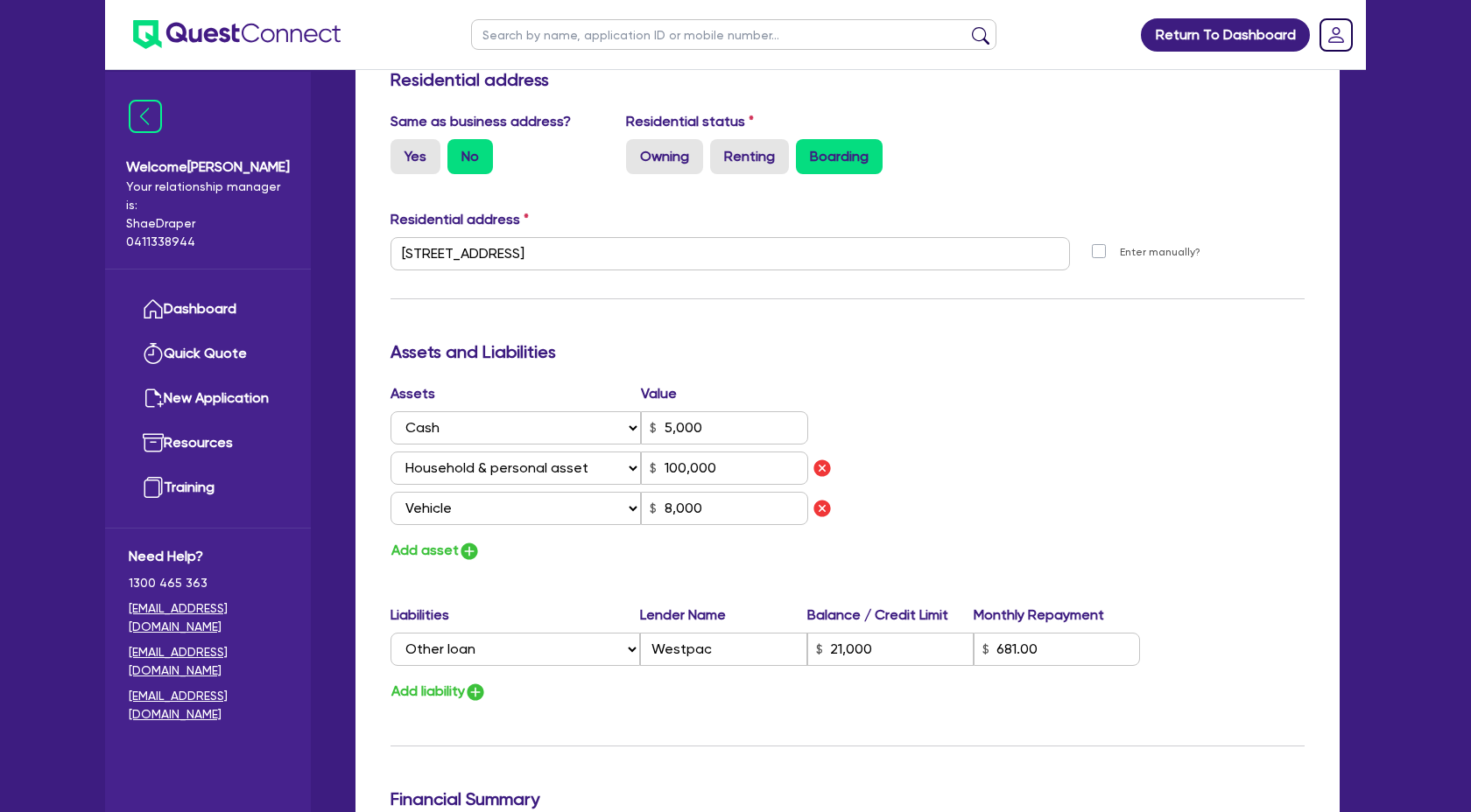
click at [1170, 316] on div "Update residential status for Director #1 Boarding is only acceptable when the …" at bounding box center [847, 286] width 914 height 1375
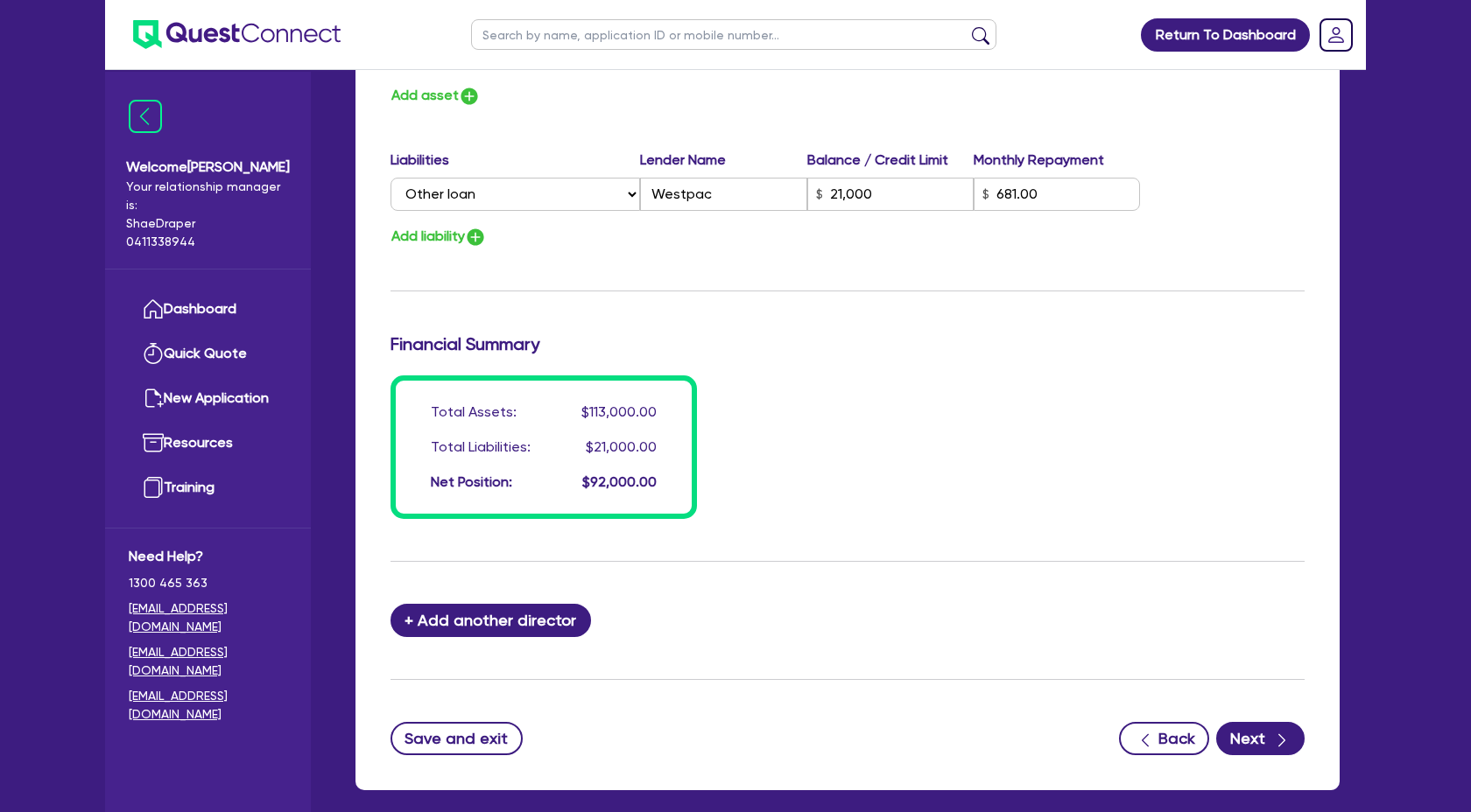
scroll to position [1217, 0]
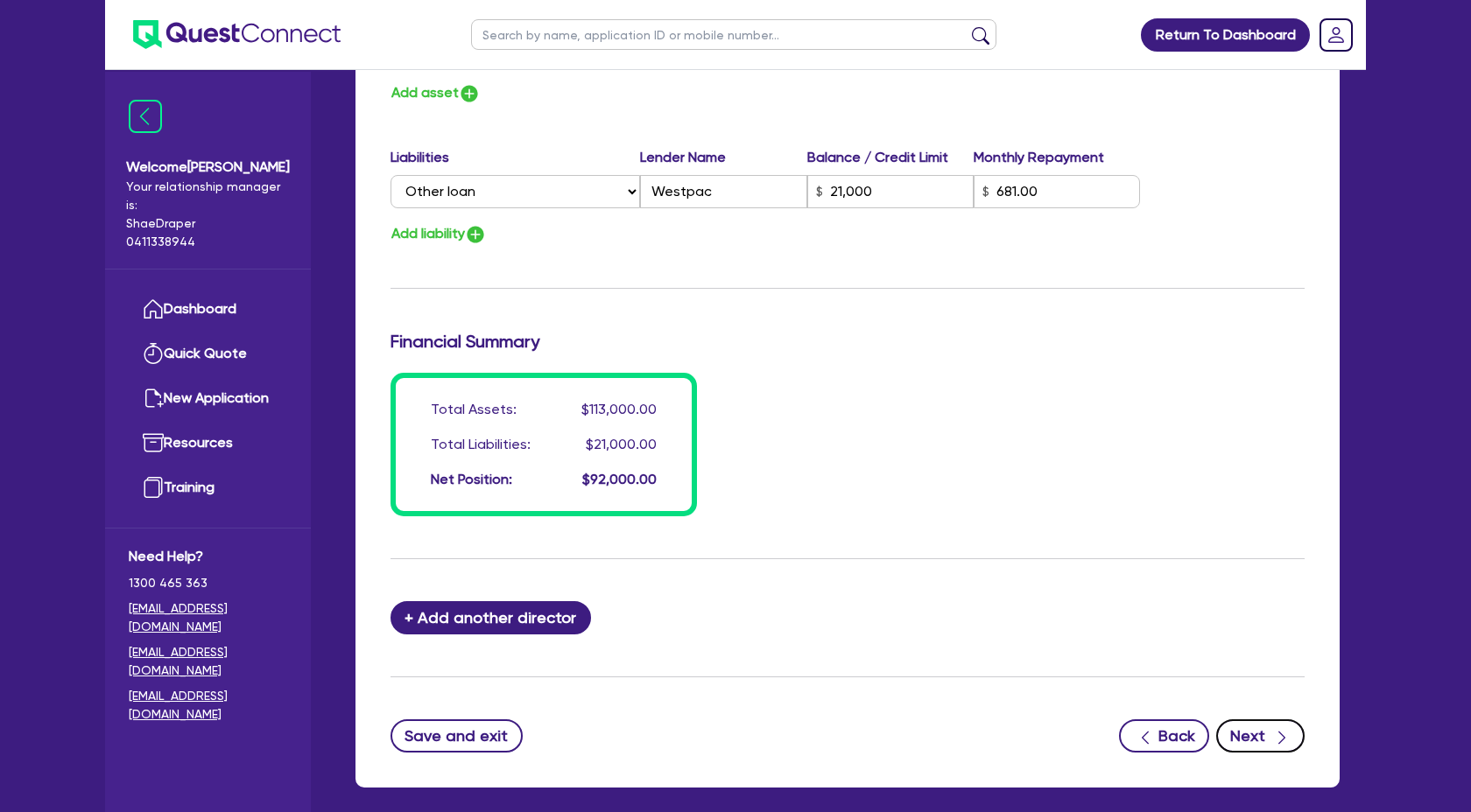
click at [1277, 743] on icon "button" at bounding box center [1282, 738] width 18 height 18
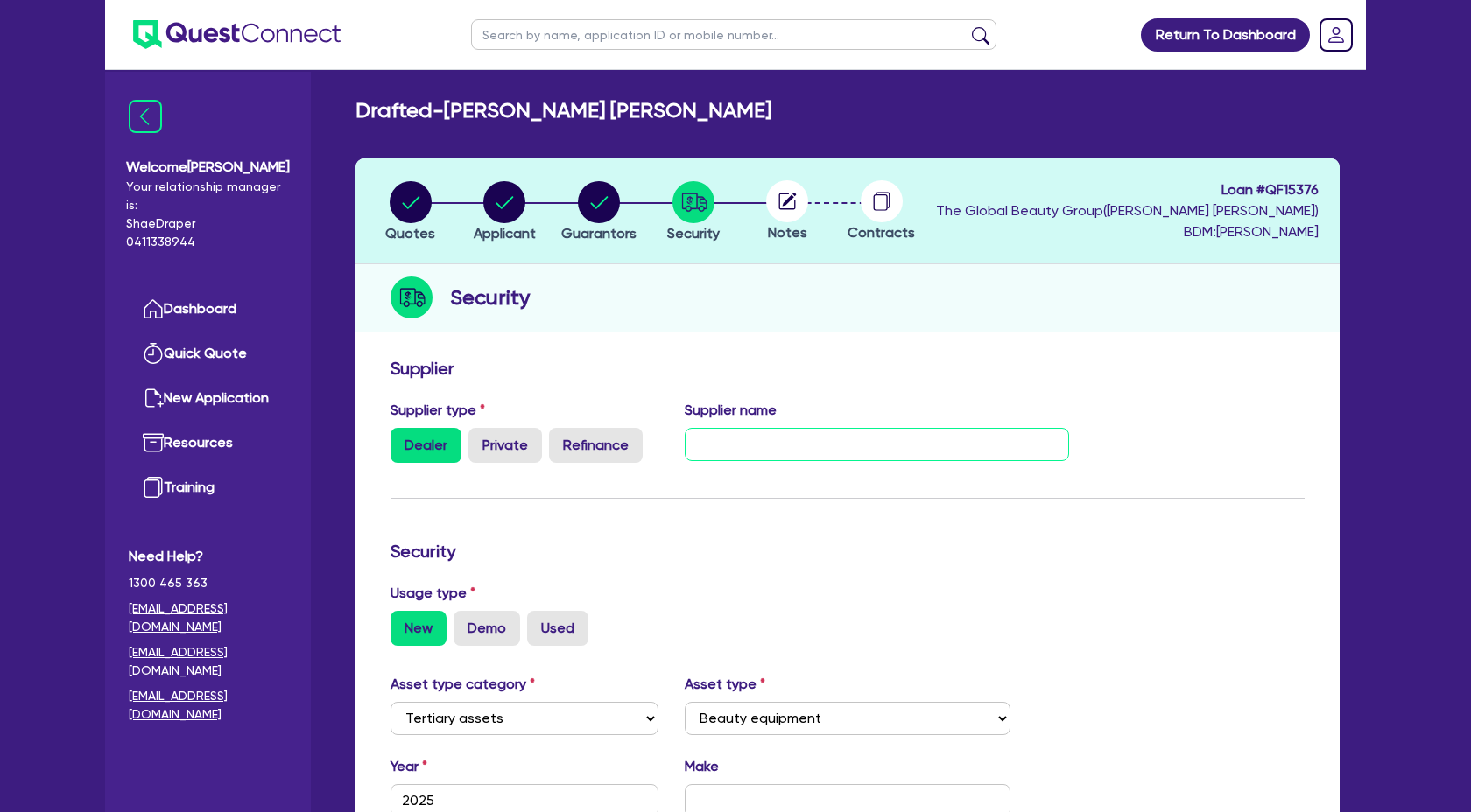
click at [803, 456] on input "text" at bounding box center [877, 445] width 385 height 33
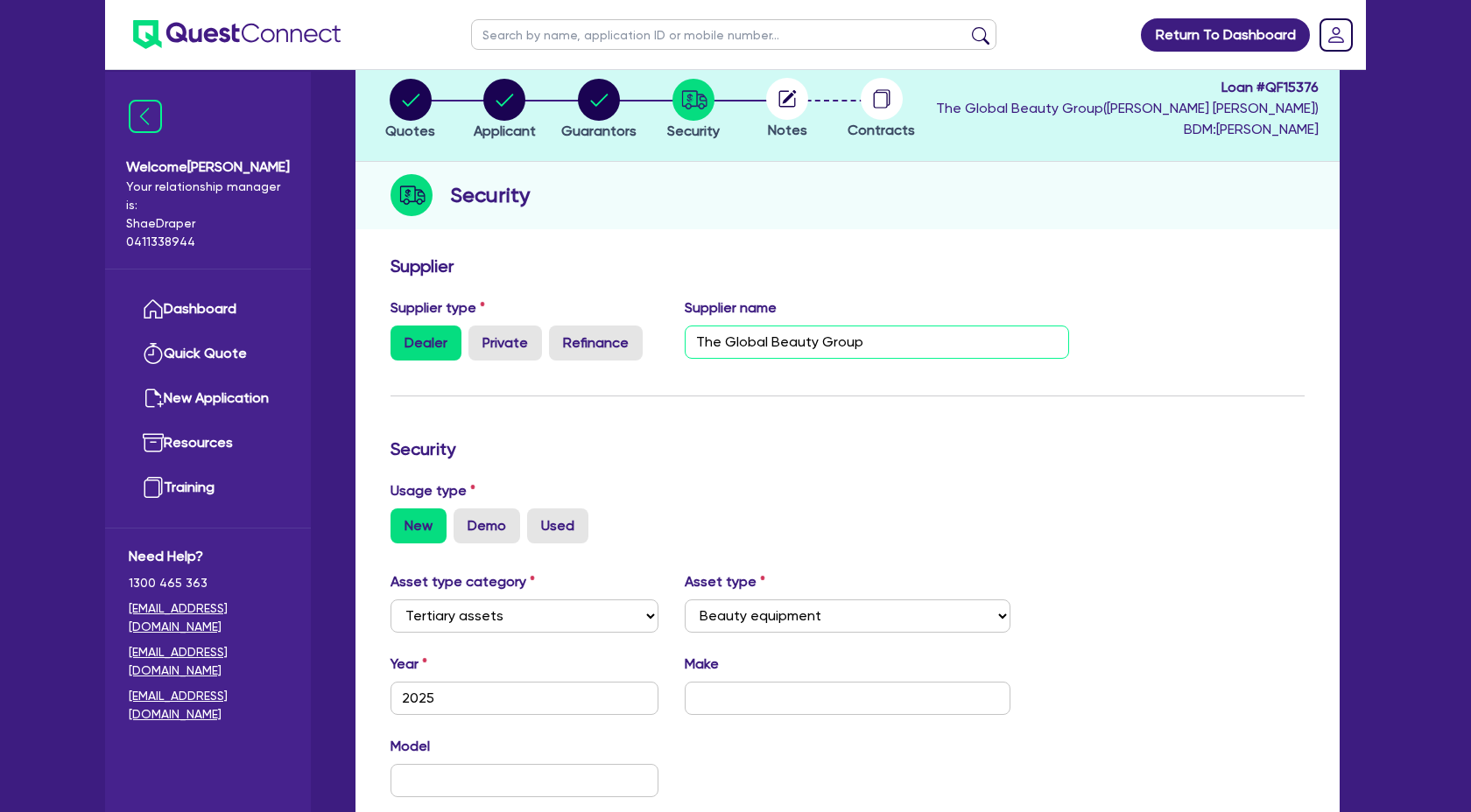
scroll to position [104, 0]
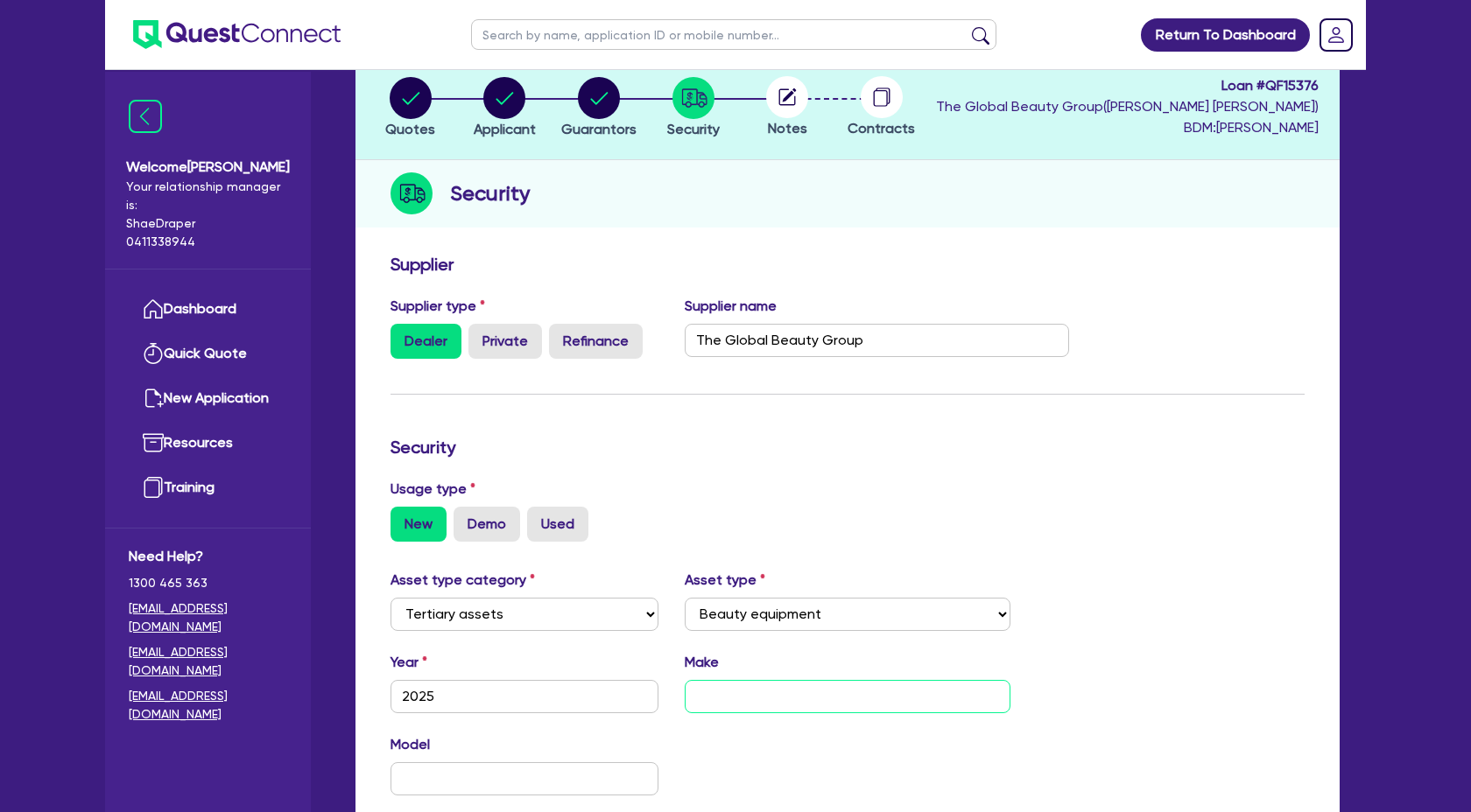
click at [700, 706] on input "text" at bounding box center [847, 696] width 327 height 33
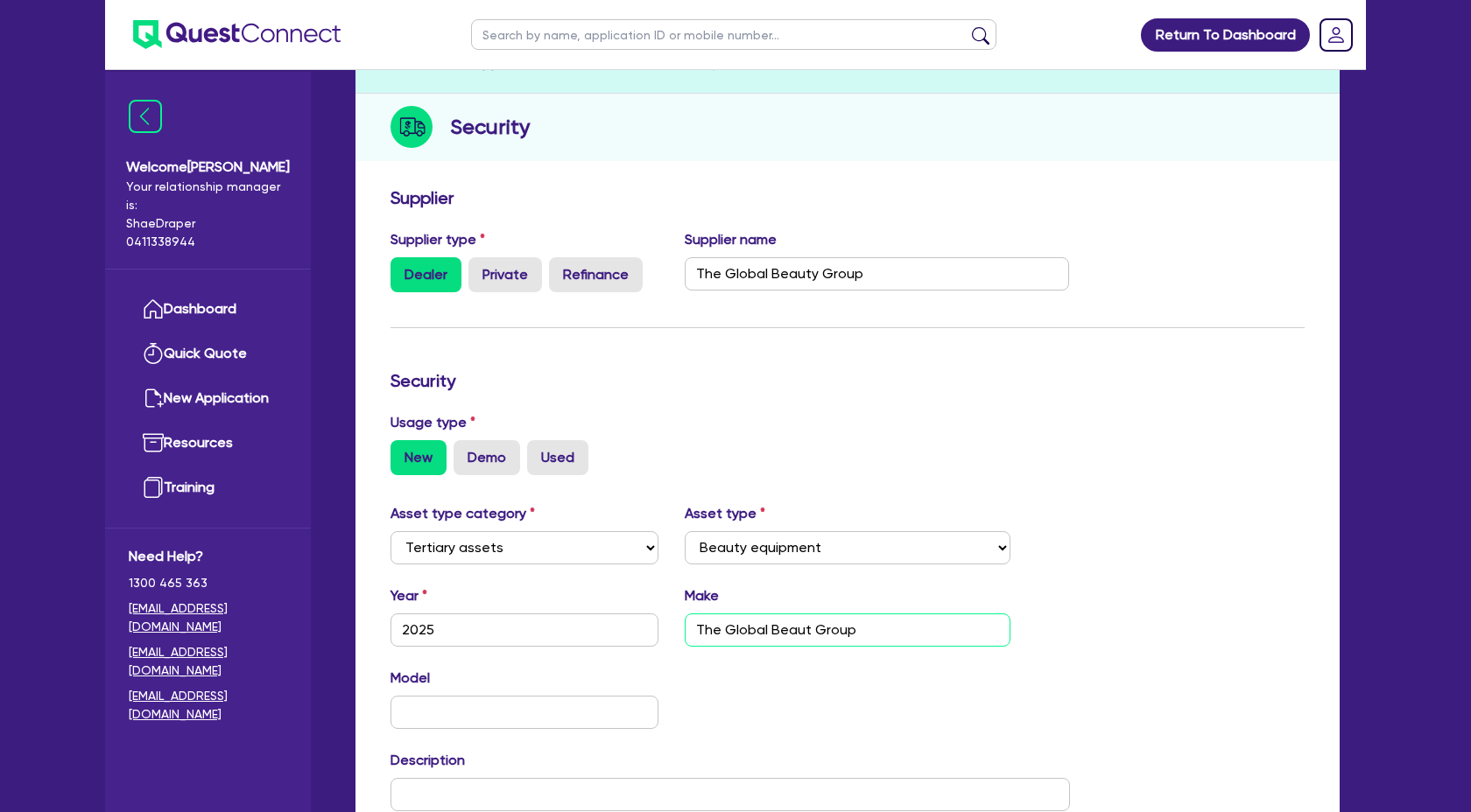
scroll to position [180, 0]
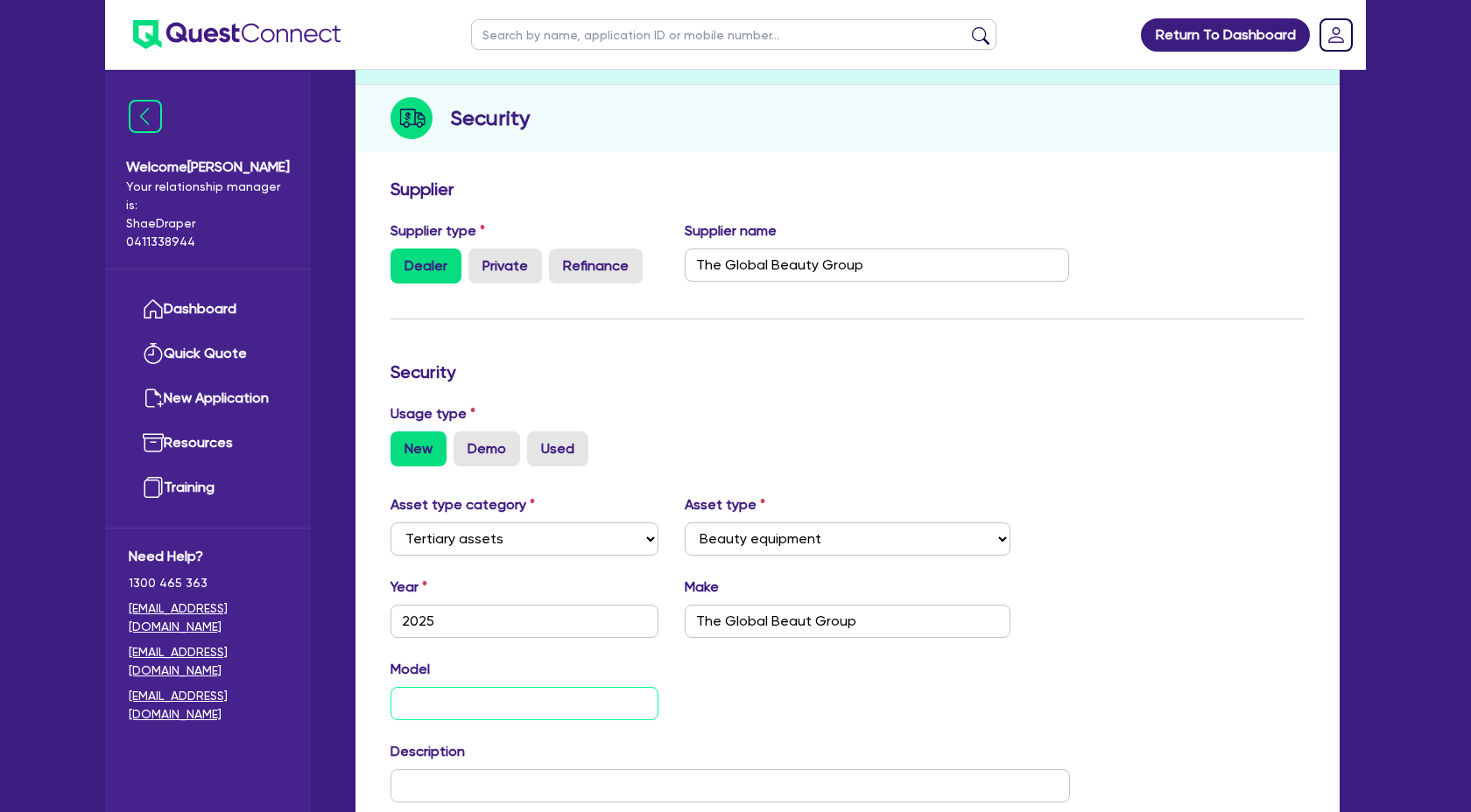
click at [443, 688] on input "text" at bounding box center [525, 703] width 268 height 33
paste input "Commercial IPL & Laser Beauty Equipment"
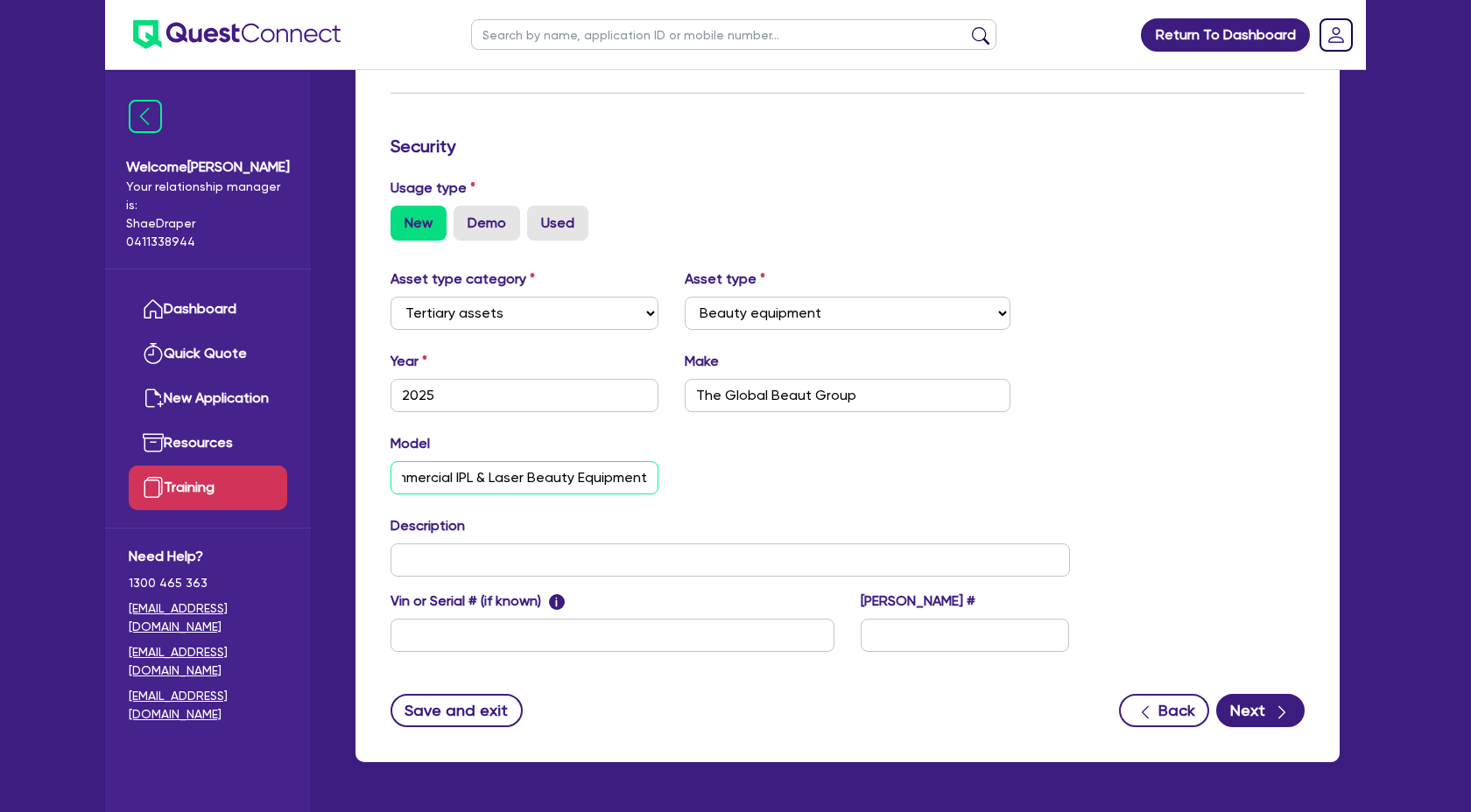
scroll to position [0, 0]
drag, startPoint x: 654, startPoint y: 477, endPoint x: 246, endPoint y: 455, distance: 408.6
click at [246, 455] on div "Welcome Claire Your relationship manager is: Shae Draper 0411338944 Dashboard Q…" at bounding box center [735, 231] width 1261 height 1274
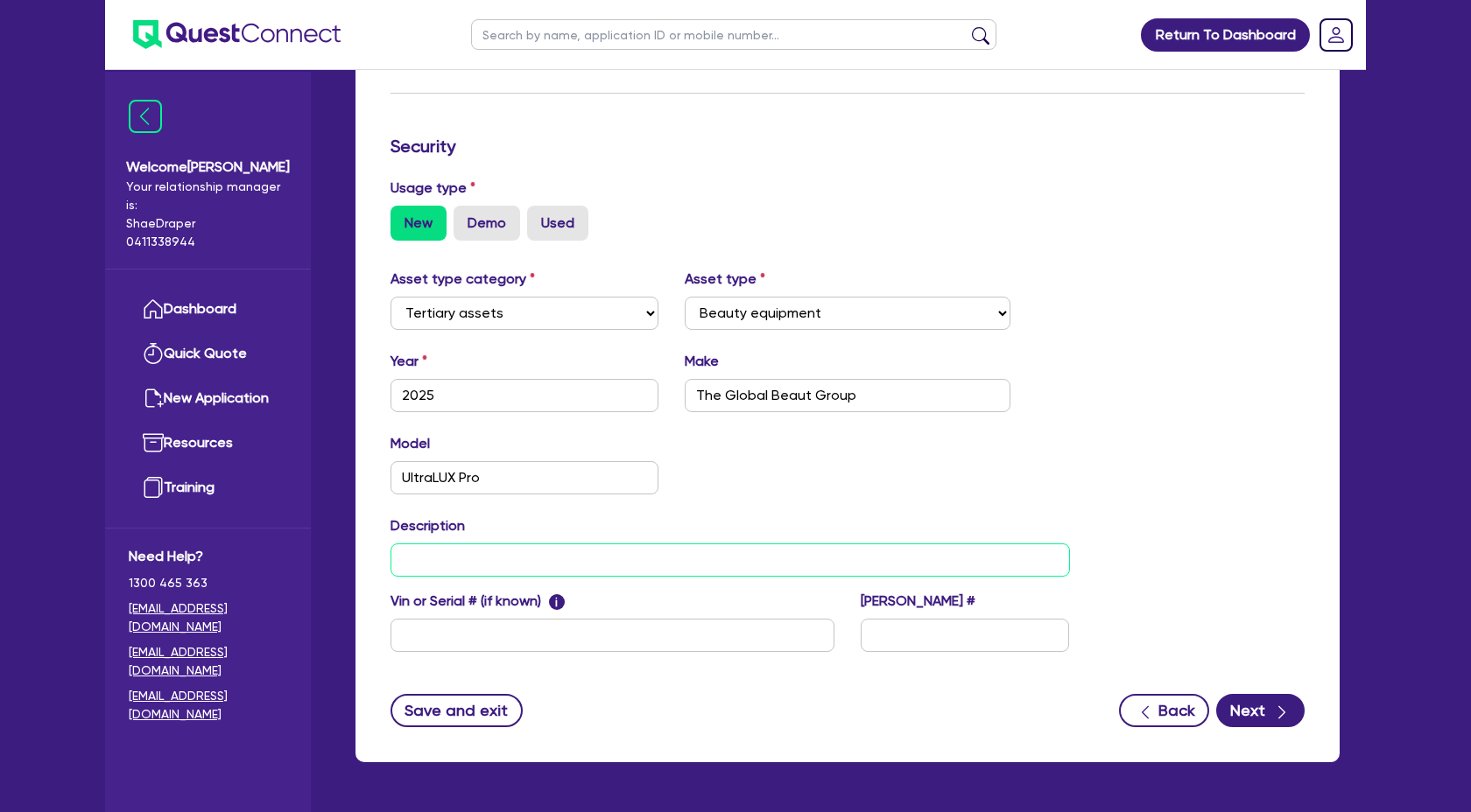
click at [492, 553] on input "text" at bounding box center [730, 561] width 679 height 33
paste input "Commercial IPL & Laser Beauty Equipment"
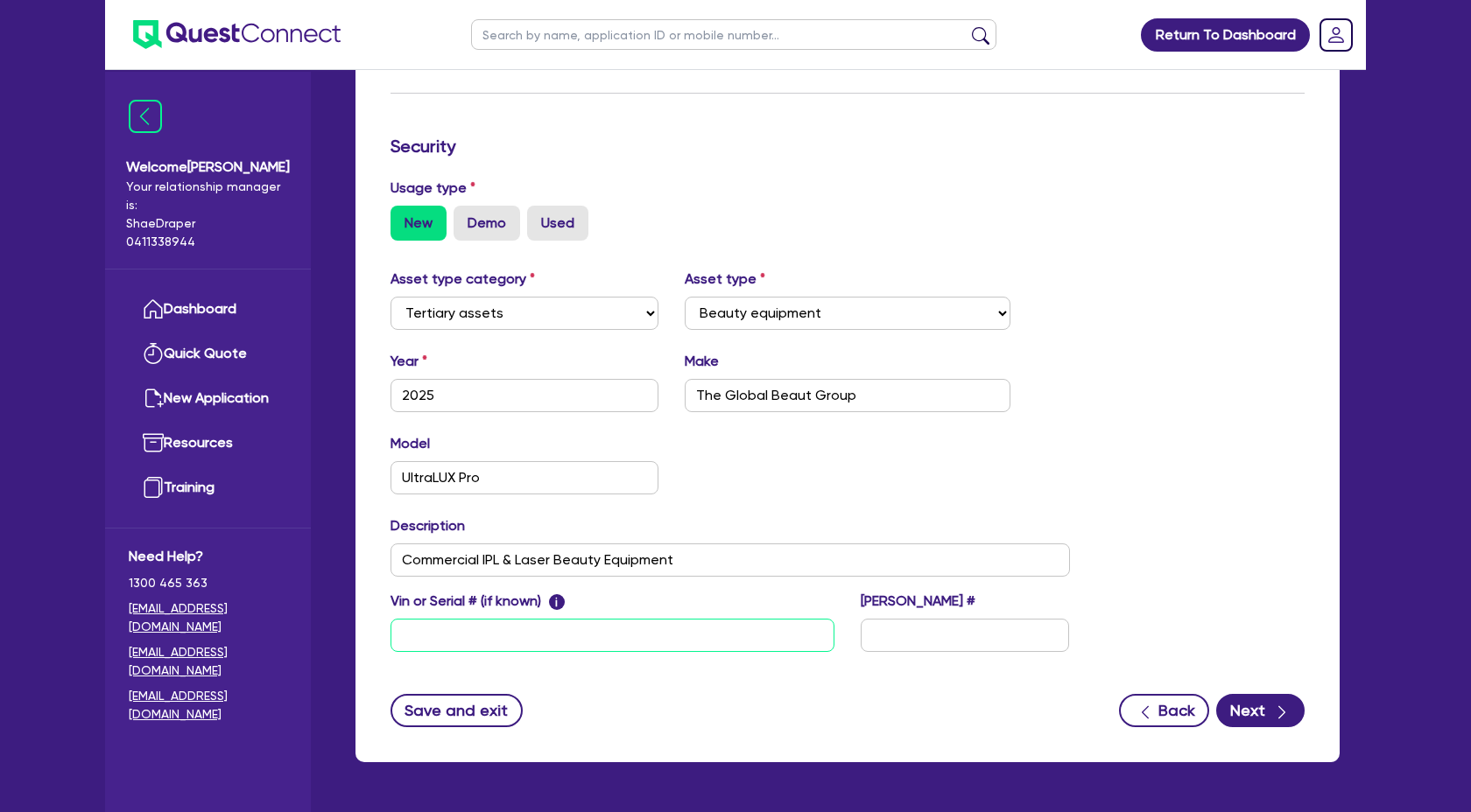
click at [459, 646] on input "text" at bounding box center [612, 635] width 444 height 33
paste input "UltraLUX PRO - S/N: D10W27P1111 MY:07/25"
click at [1289, 716] on icon "button" at bounding box center [1282, 712] width 18 height 18
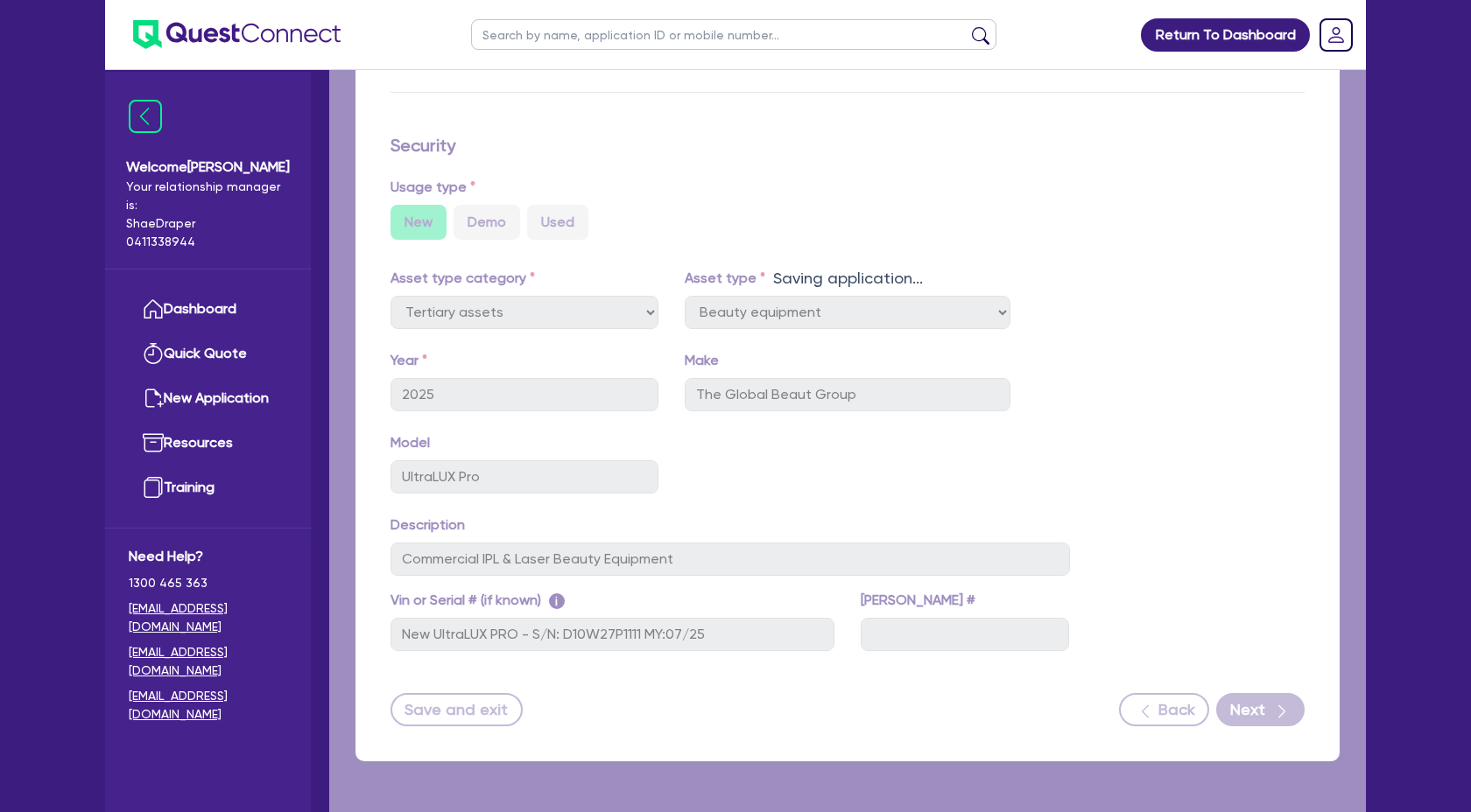
scroll to position [405, 0]
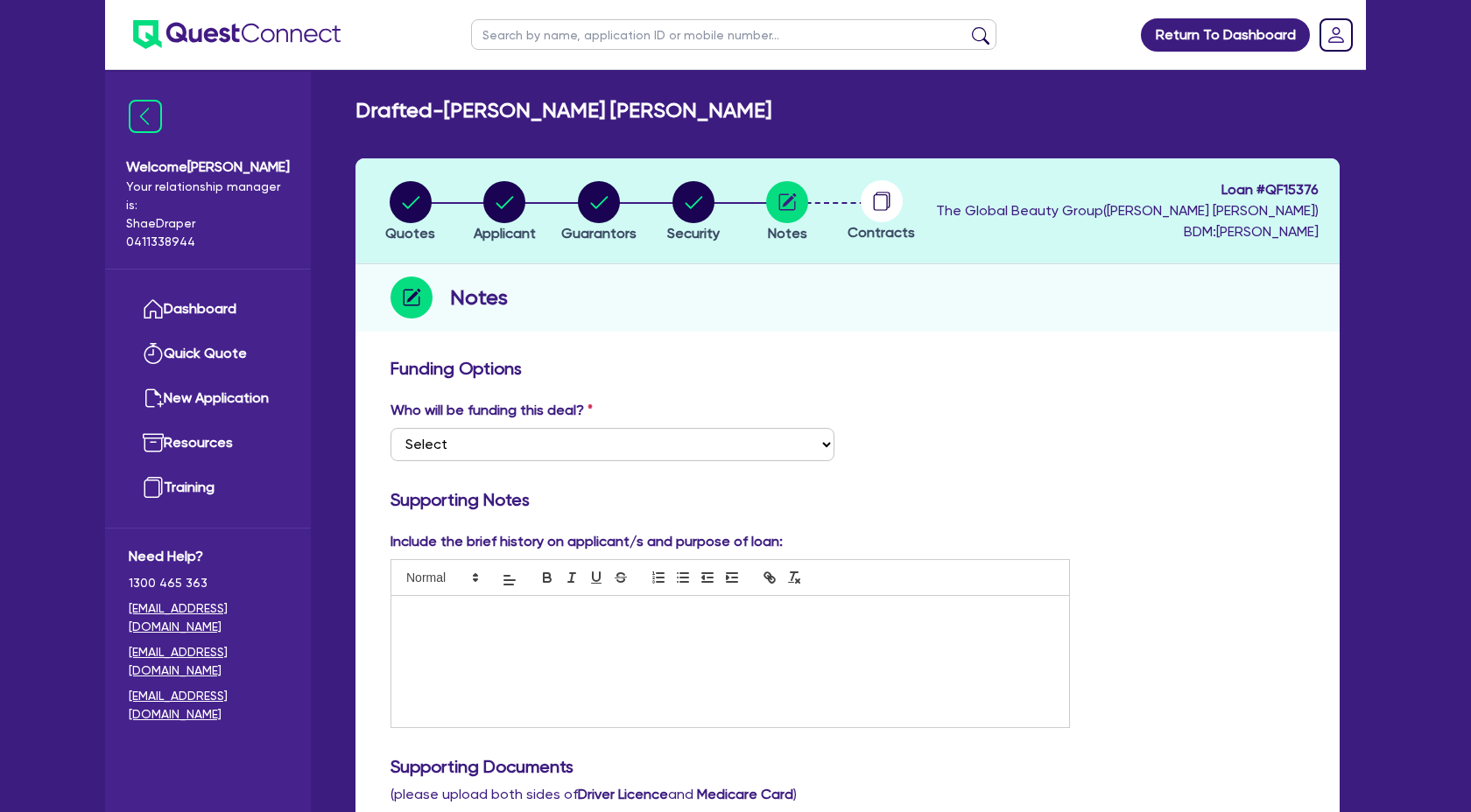
scroll to position [3, 0]
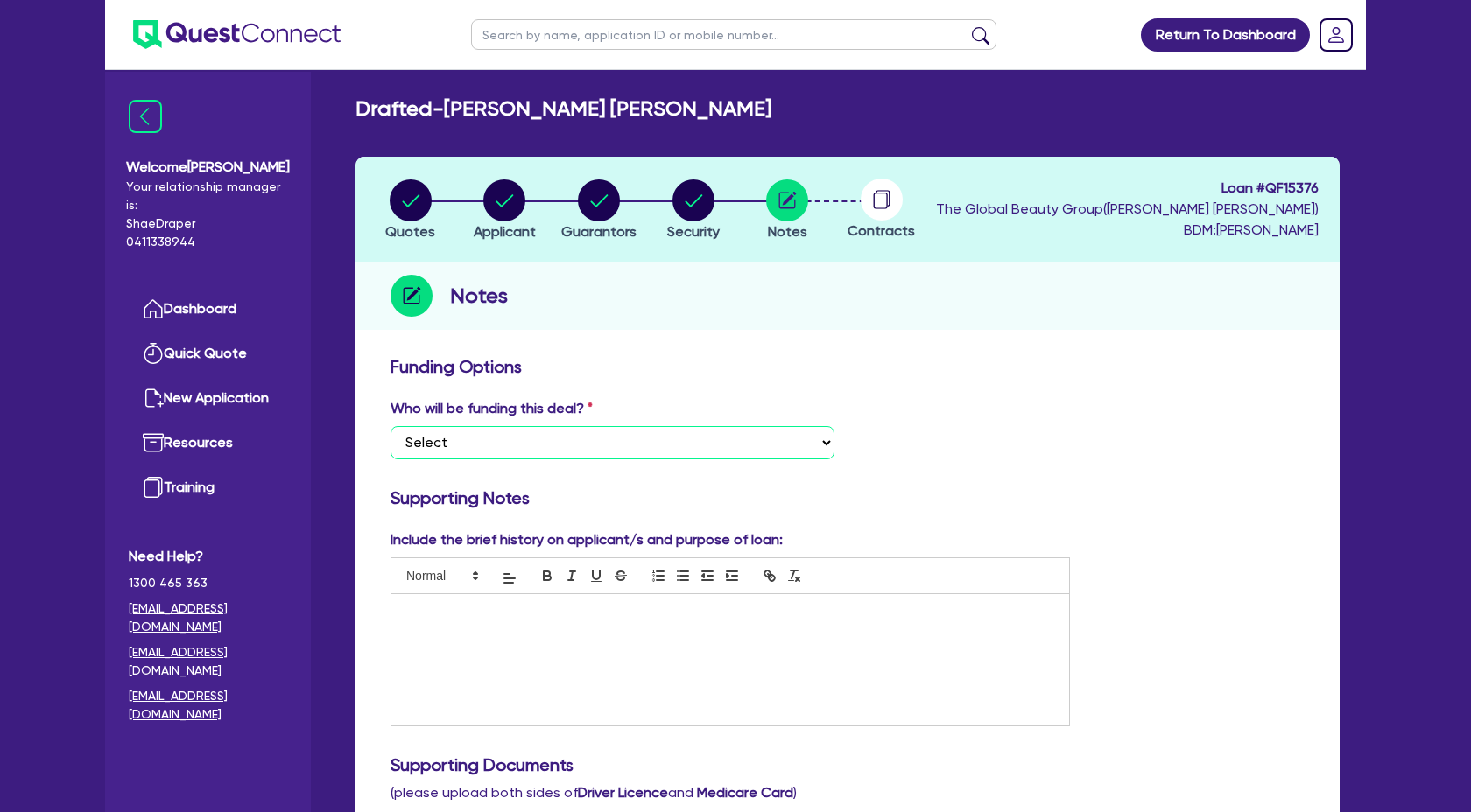
click at [697, 449] on select "Select I want Quest to fund 100% I will fund 100% I will co-fund with Quest Oth…" at bounding box center [612, 443] width 444 height 33
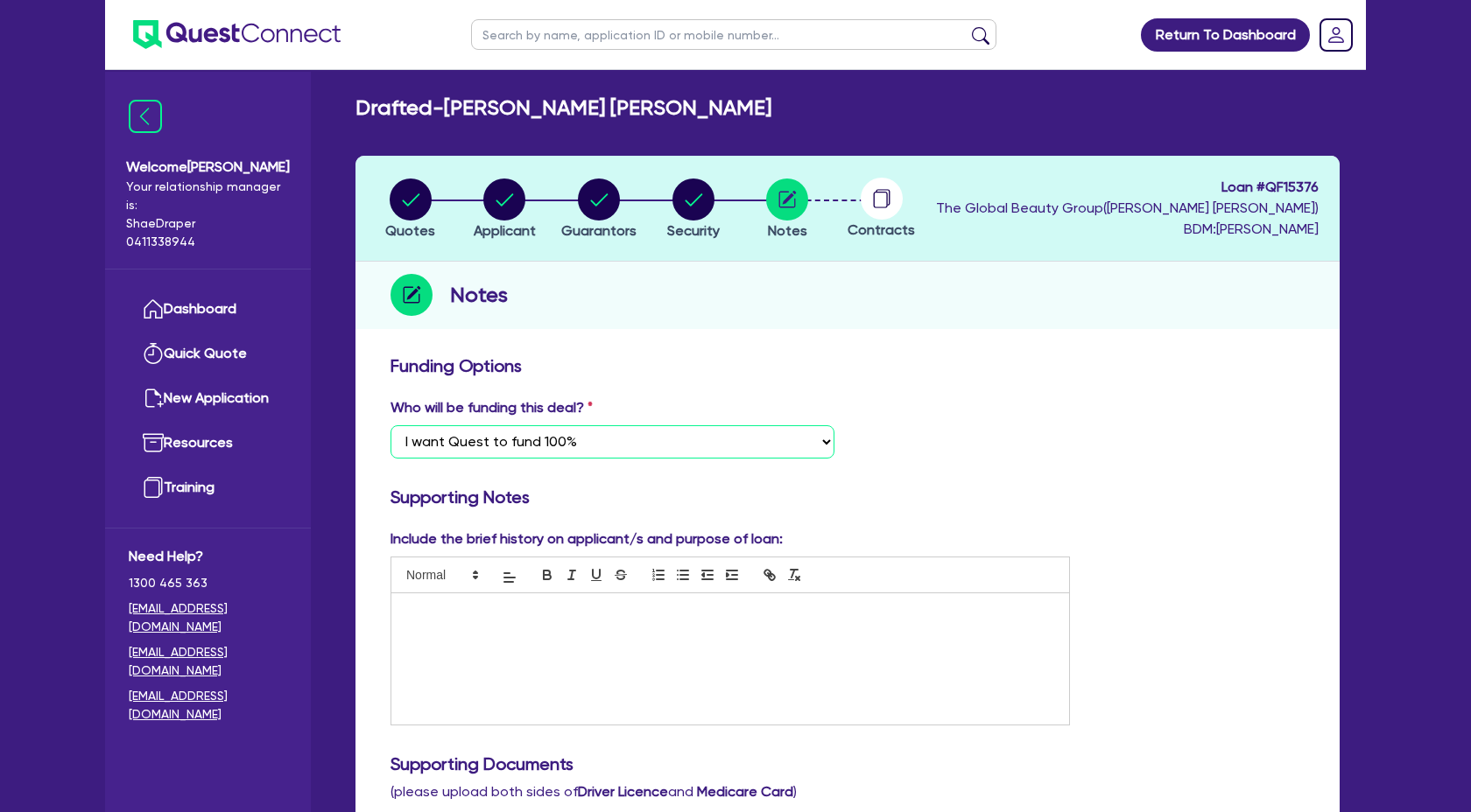
click at [391, 426] on select "Select I want Quest to fund 100% I will fund 100% I will co-fund with Quest Oth…" at bounding box center [612, 442] width 444 height 33
click at [467, 638] on div at bounding box center [730, 659] width 677 height 131
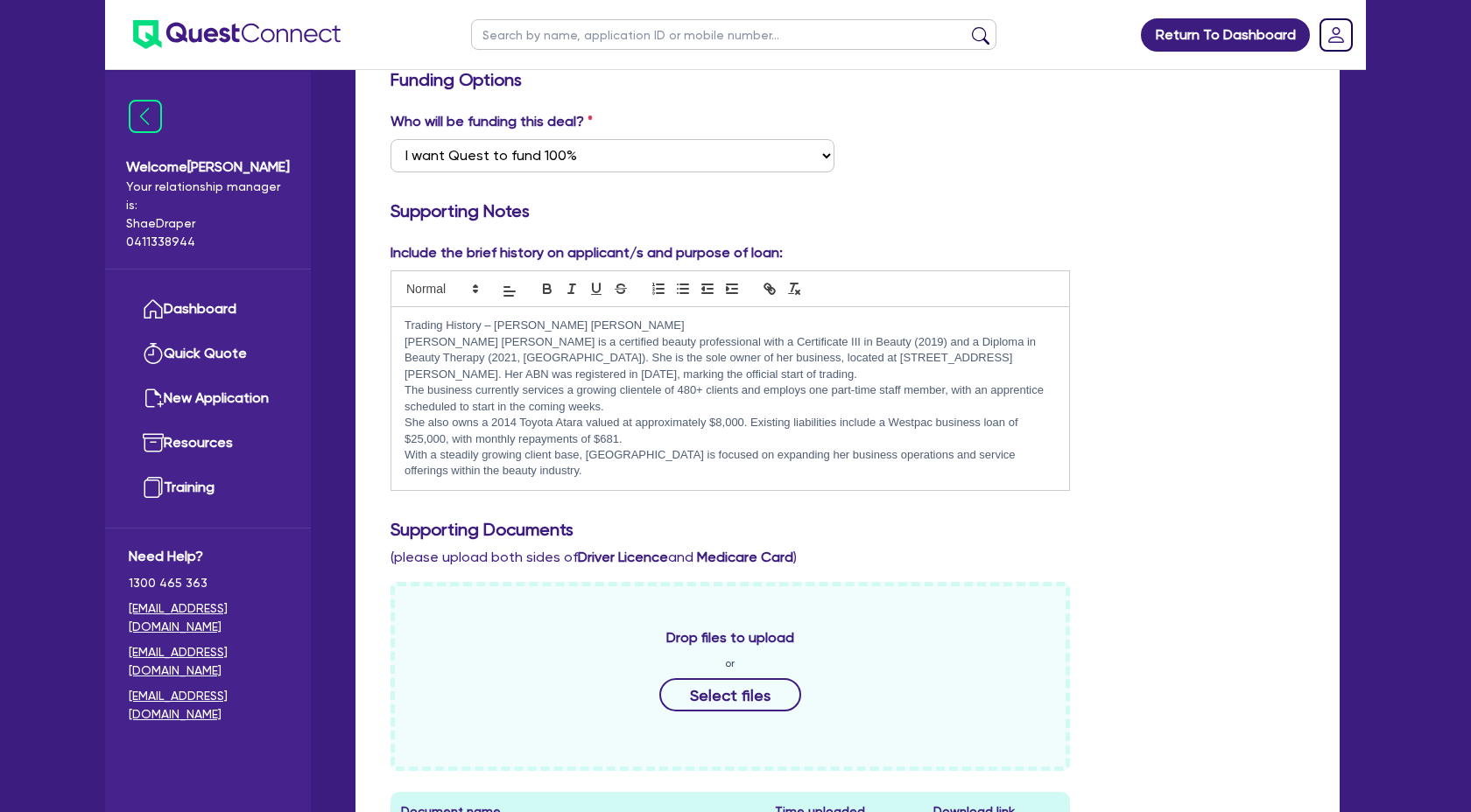
scroll to position [293, 0]
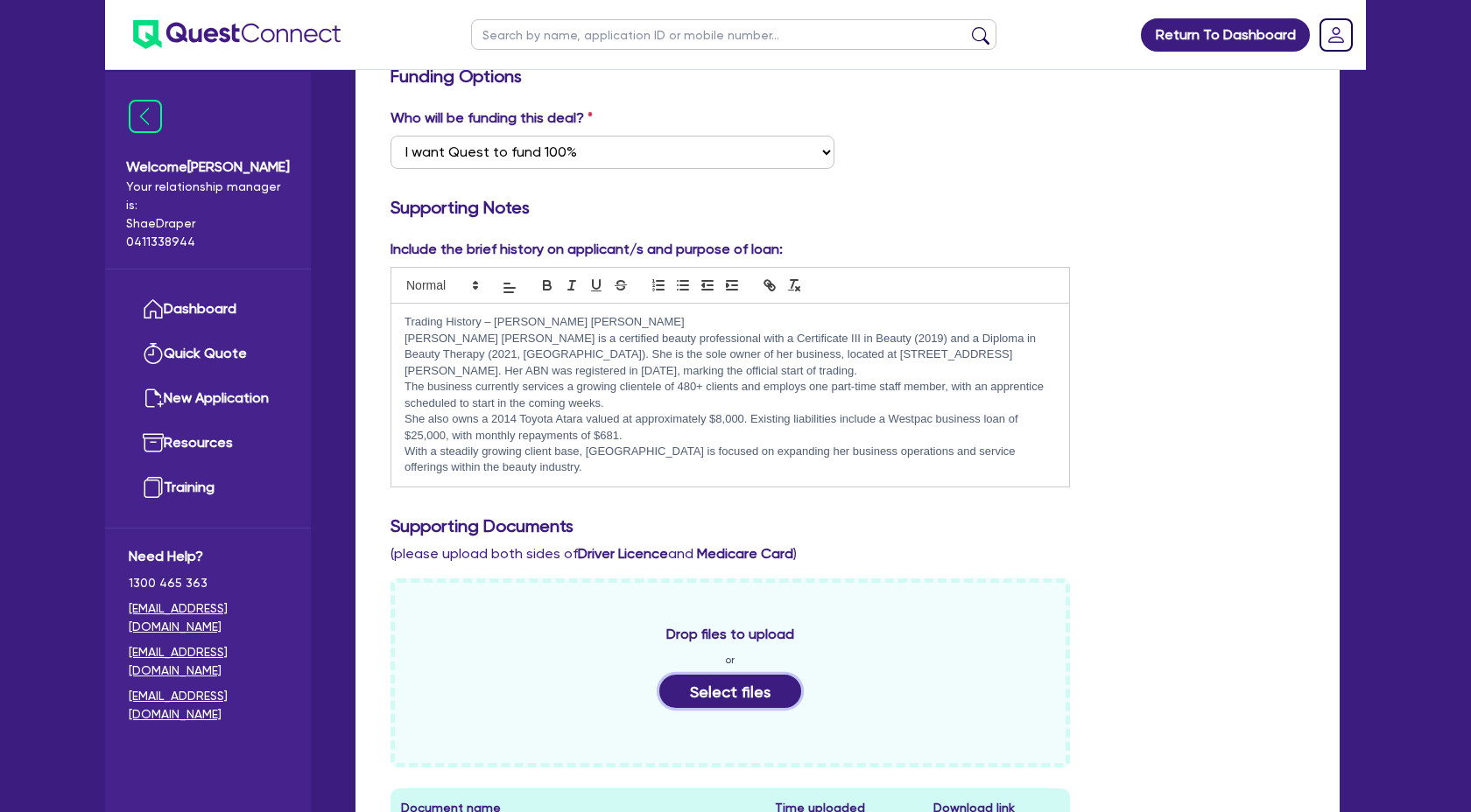
click at [728, 688] on button "Select files" at bounding box center [730, 691] width 142 height 33
click at [755, 704] on button "Select files" at bounding box center [730, 691] width 142 height 33
click at [760, 693] on button "Select files" at bounding box center [730, 691] width 142 height 33
click at [748, 708] on div "Drop files to upload or Select files" at bounding box center [730, 673] width 679 height 189
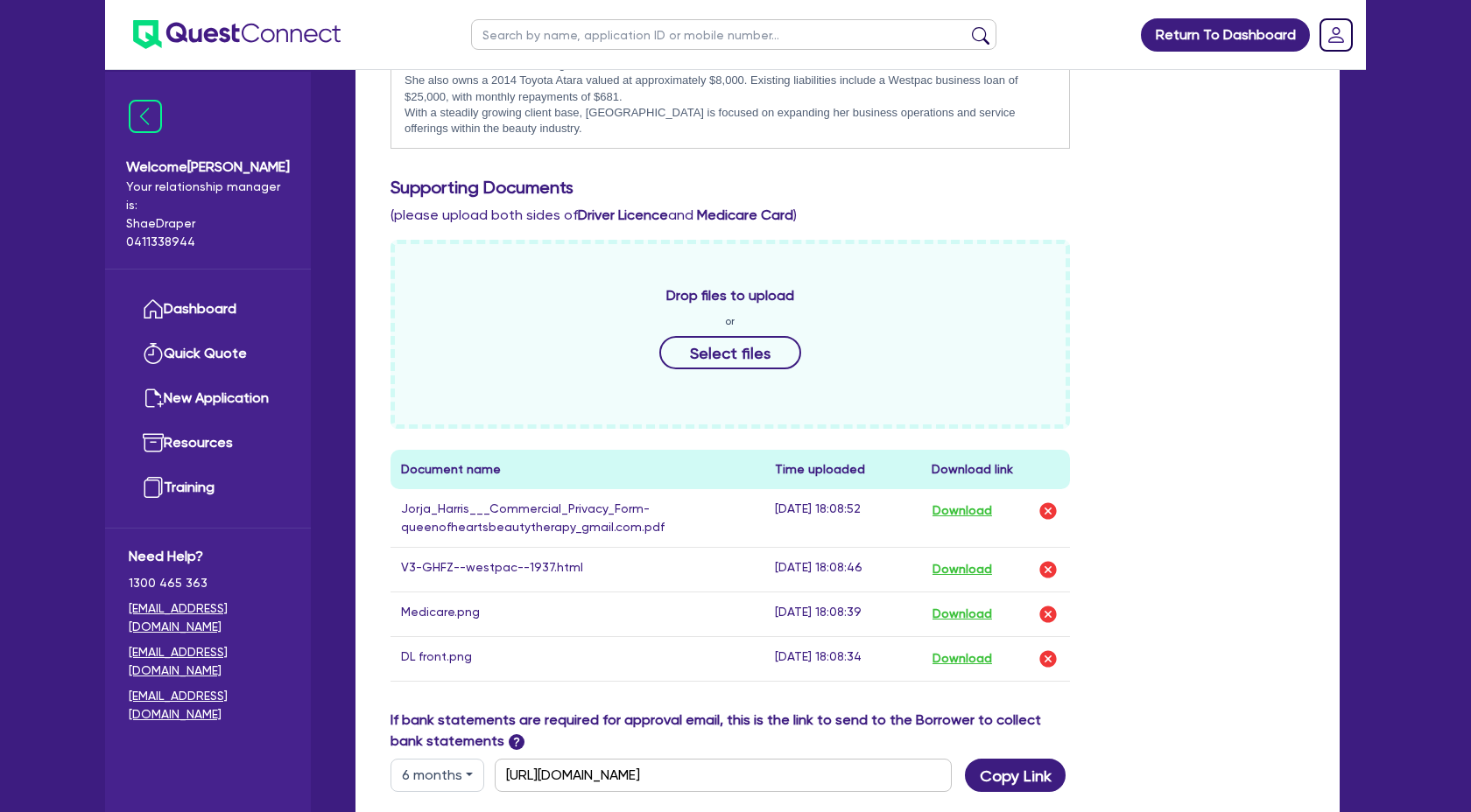
scroll to position [632, 0]
click at [782, 364] on button "Select files" at bounding box center [730, 352] width 142 height 33
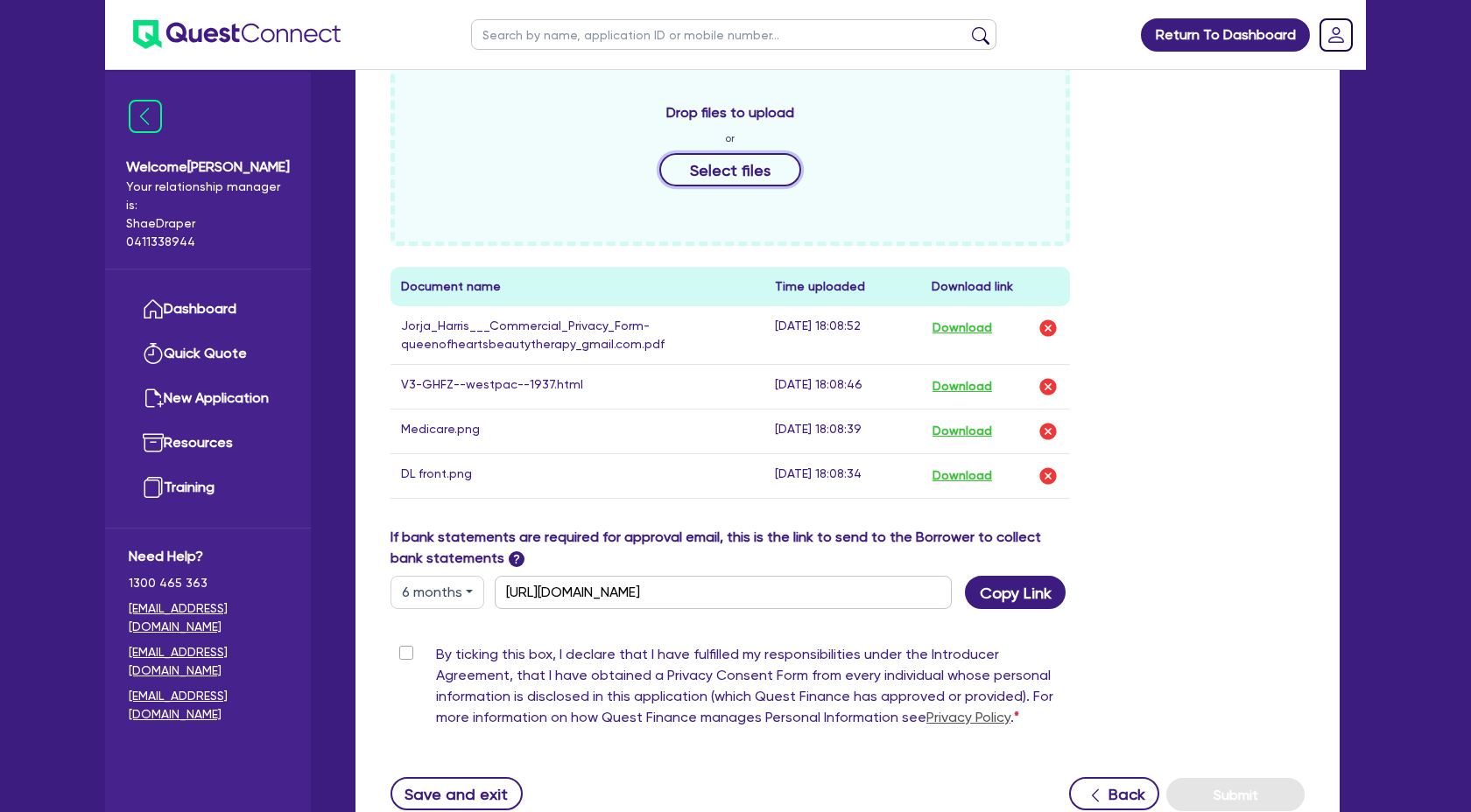
scroll to position [821, 0]
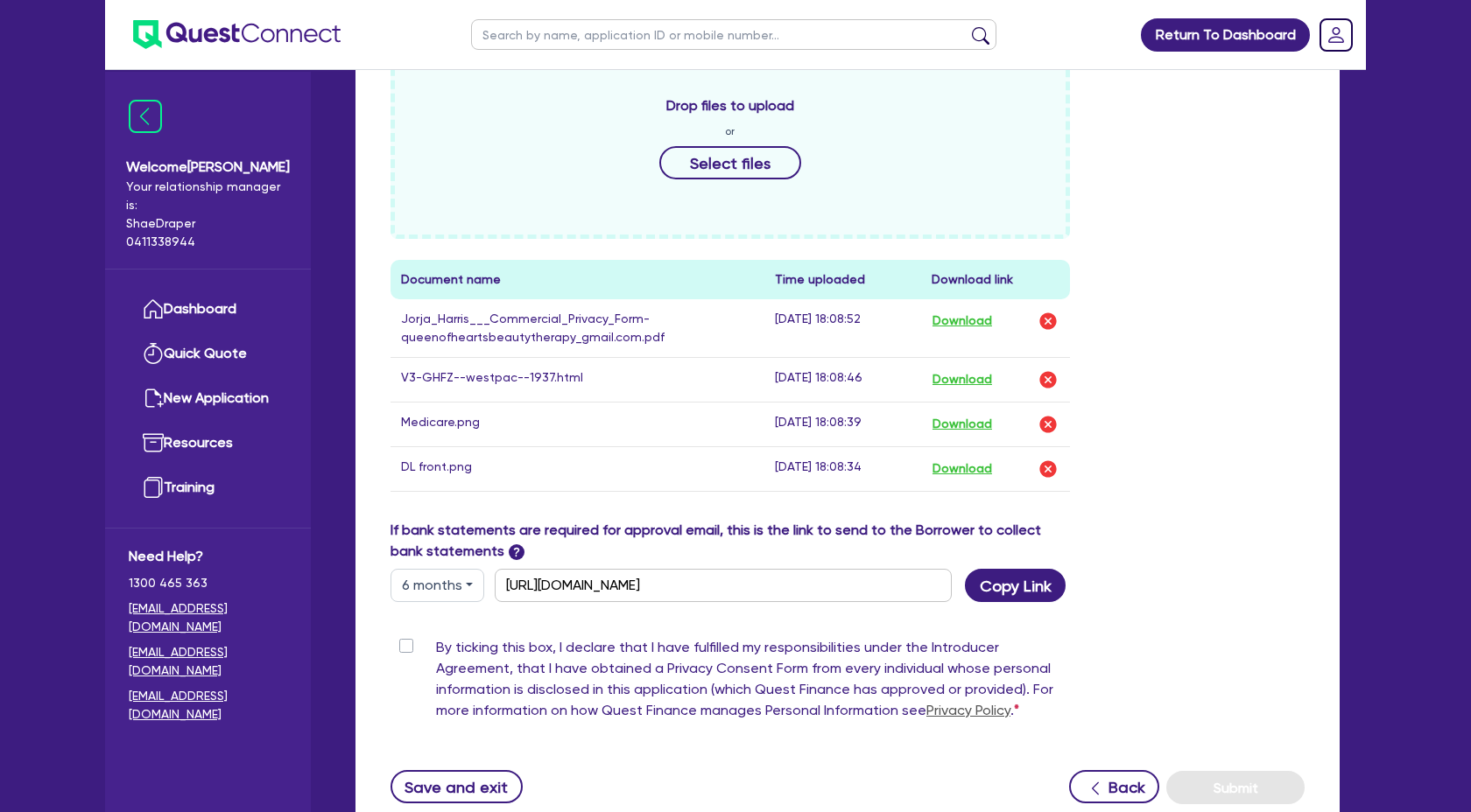
click at [436, 645] on label "By ticking this box, I declare that I have fulfilled my responsibilities under …" at bounding box center [753, 682] width 633 height 91
click at [405, 645] on input "By ticking this box, I declare that I have fulfilled my responsibilities under …" at bounding box center [398, 645] width 14 height 17
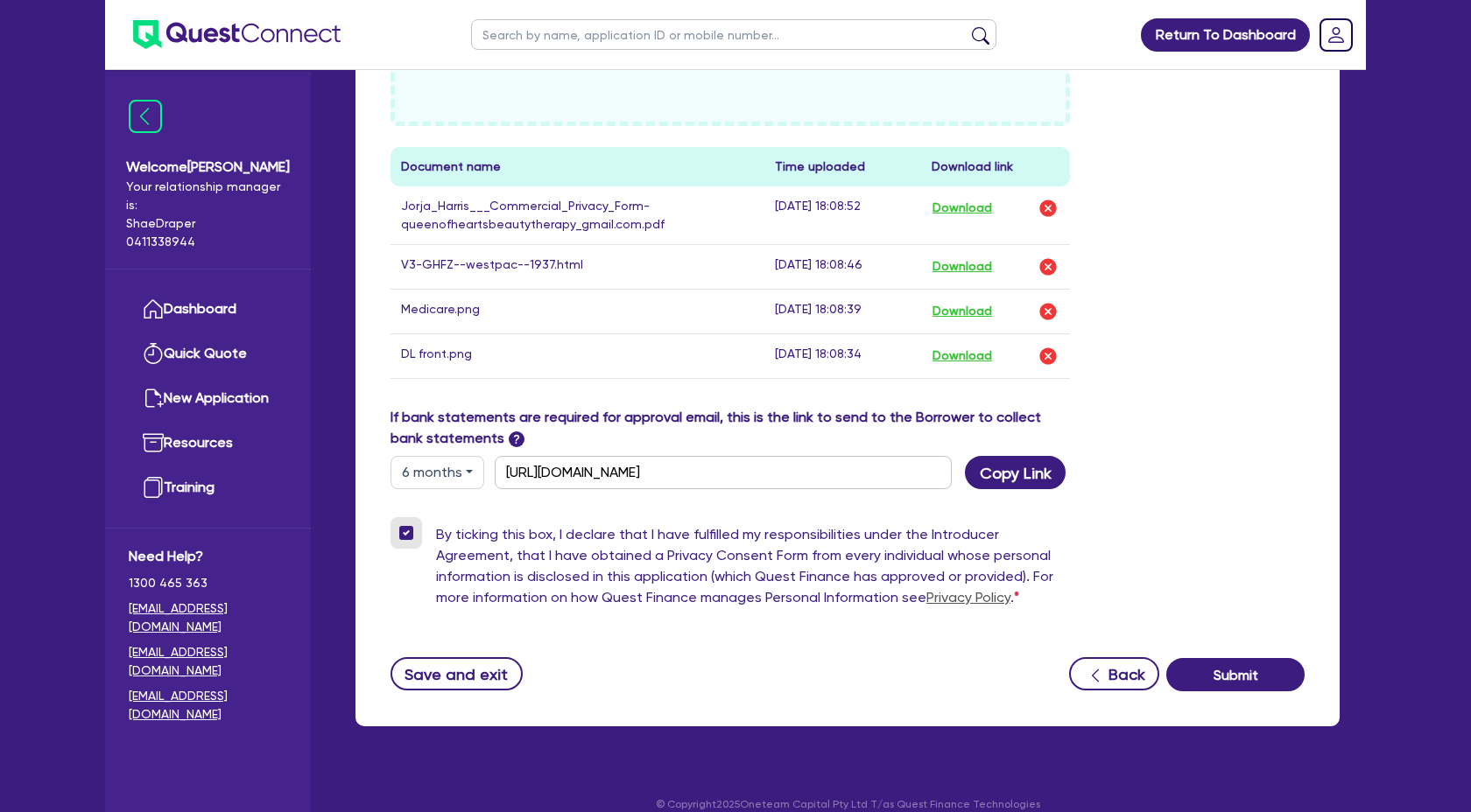
scroll to position [944, 0]
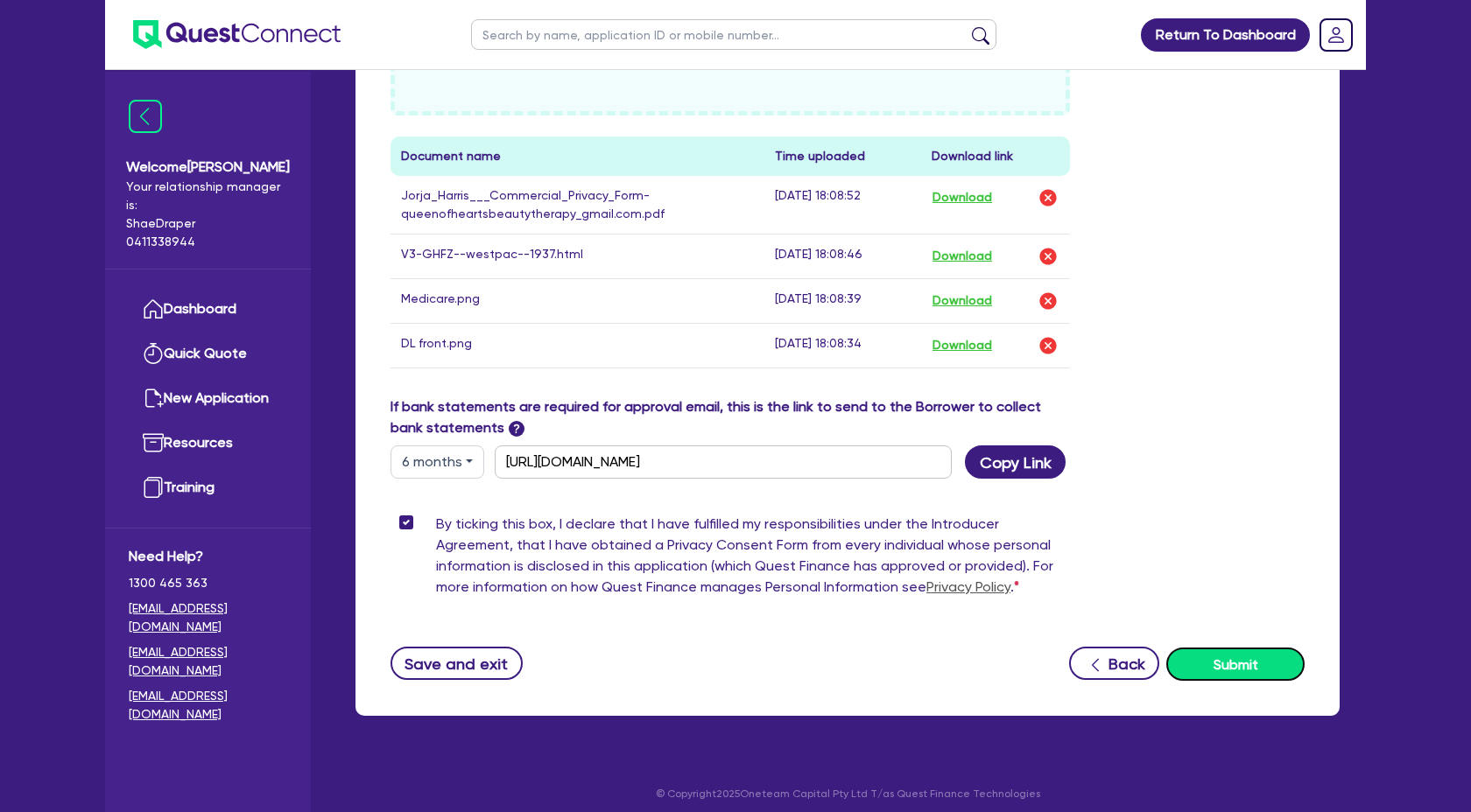
click at [1229, 663] on button "Submit" at bounding box center [1235, 664] width 138 height 33
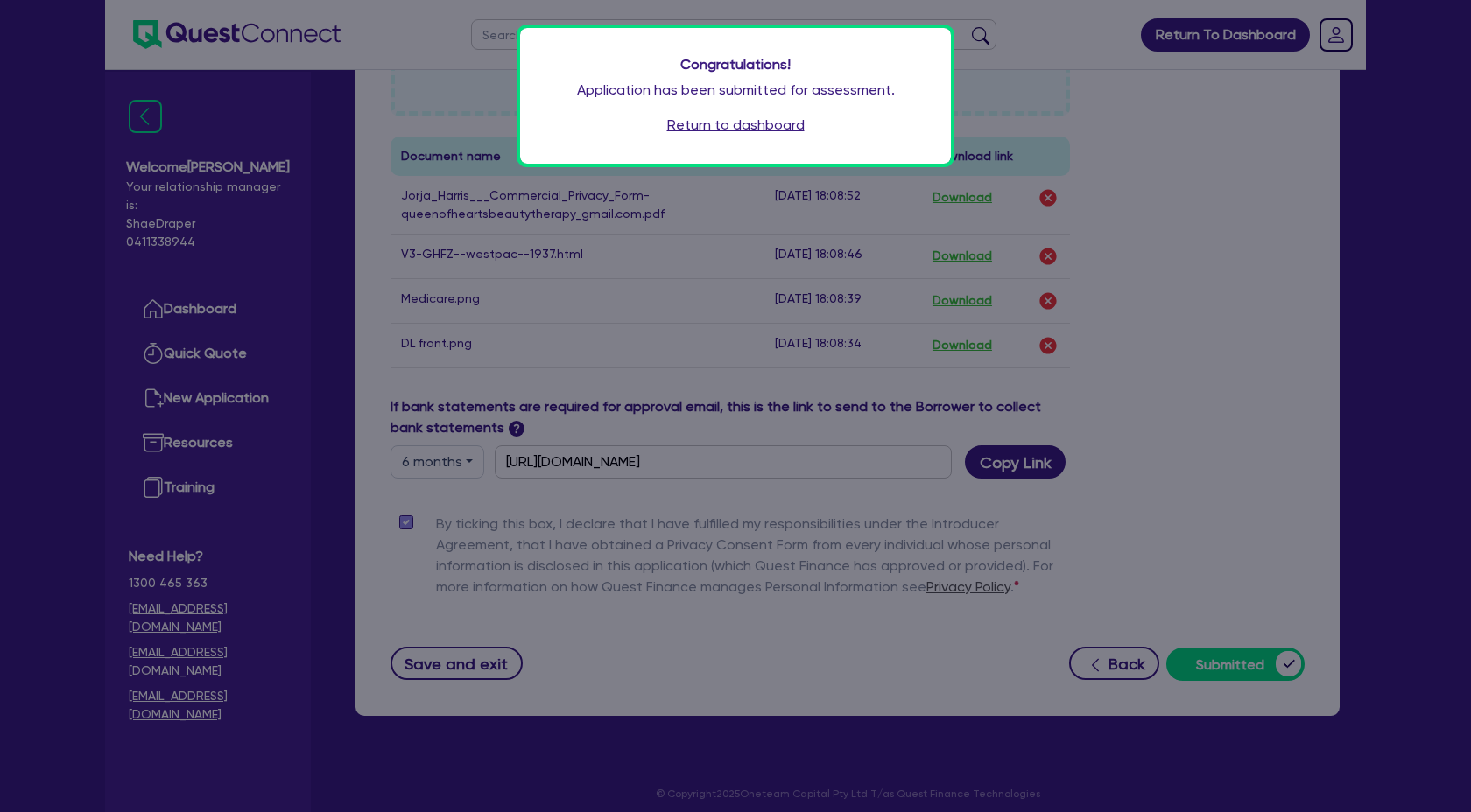
click at [724, 124] on link "Return to dashboard" at bounding box center [735, 125] width 138 height 21
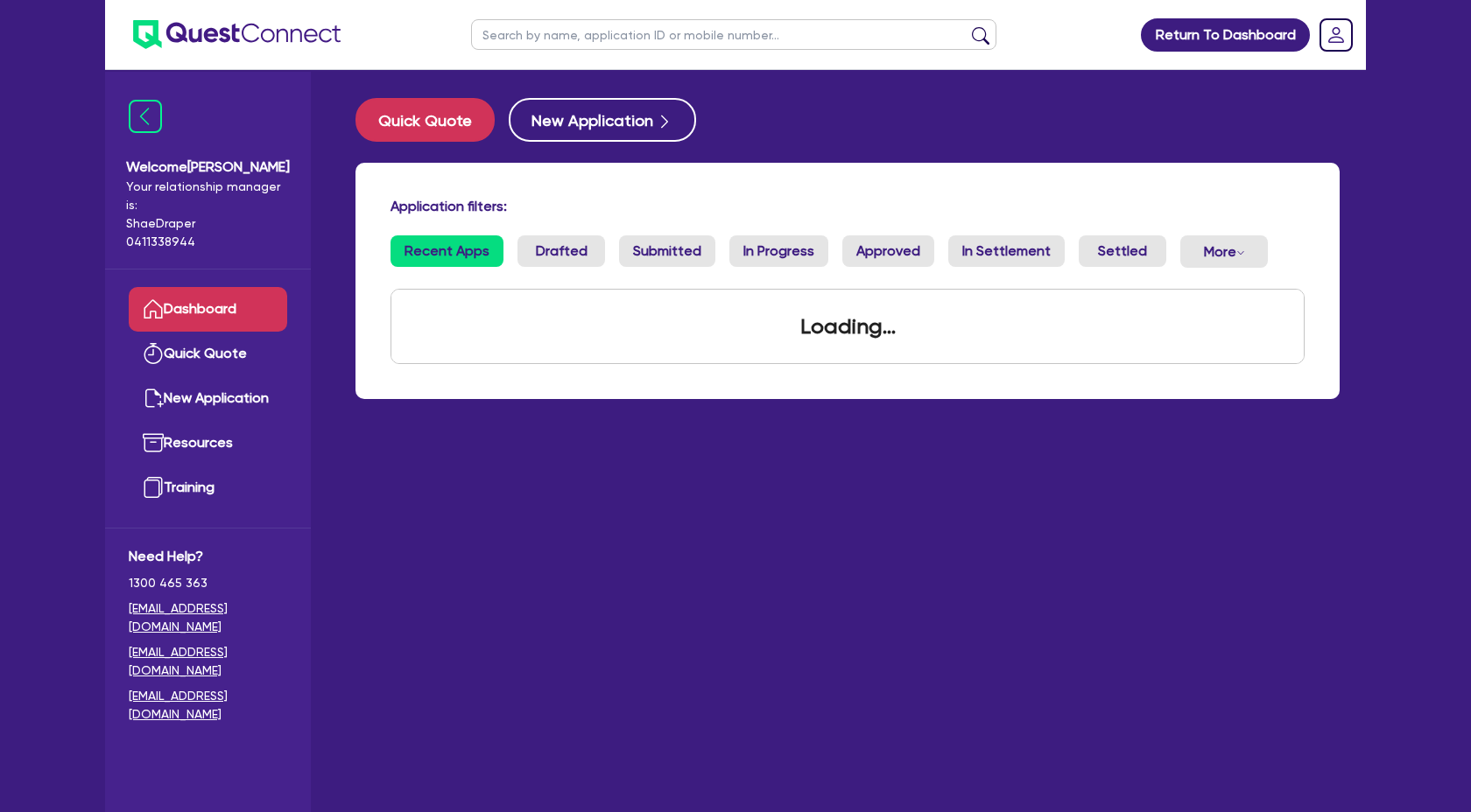
scroll to position [1575, 0]
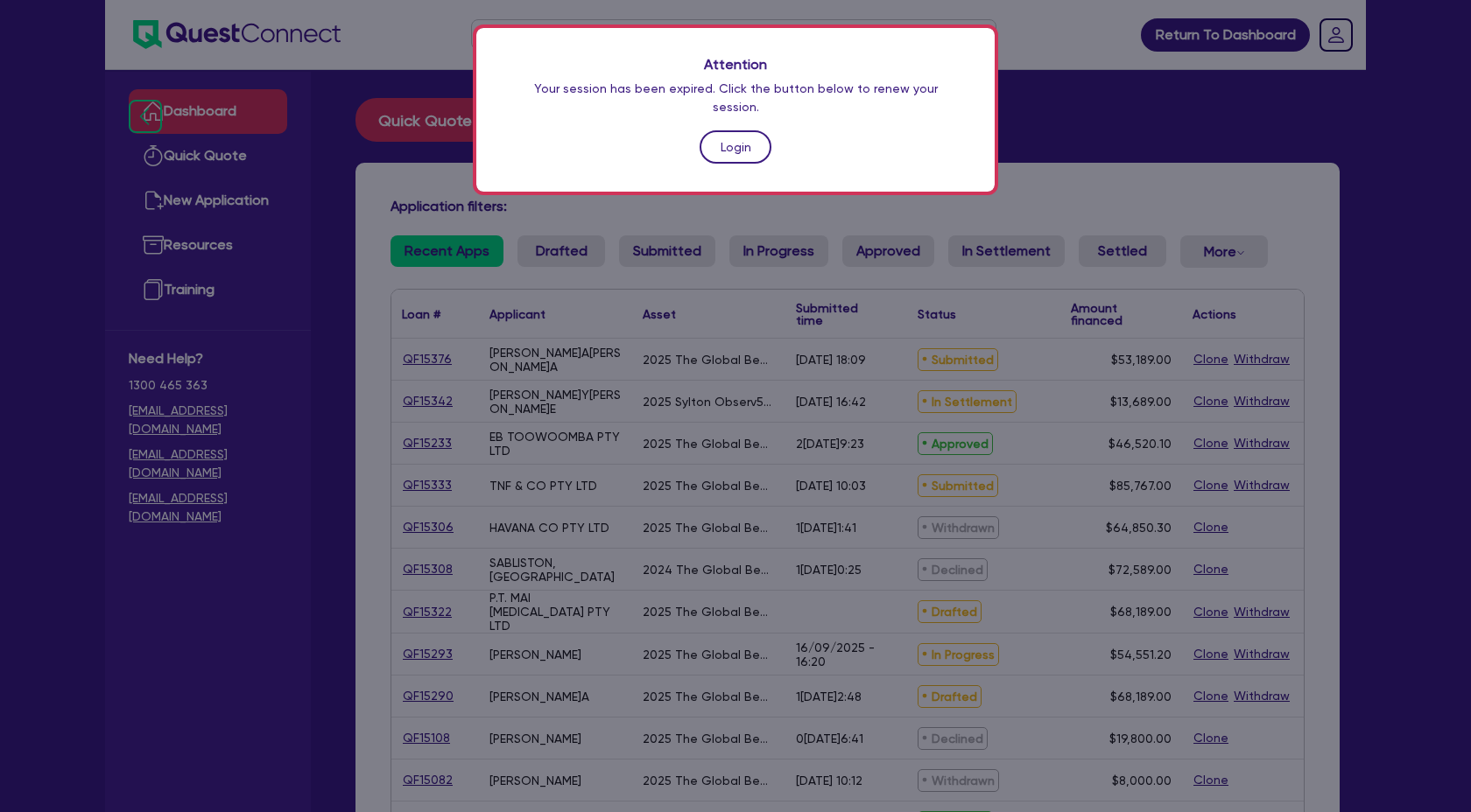
click at [755, 131] on link "Login" at bounding box center [735, 147] width 72 height 33
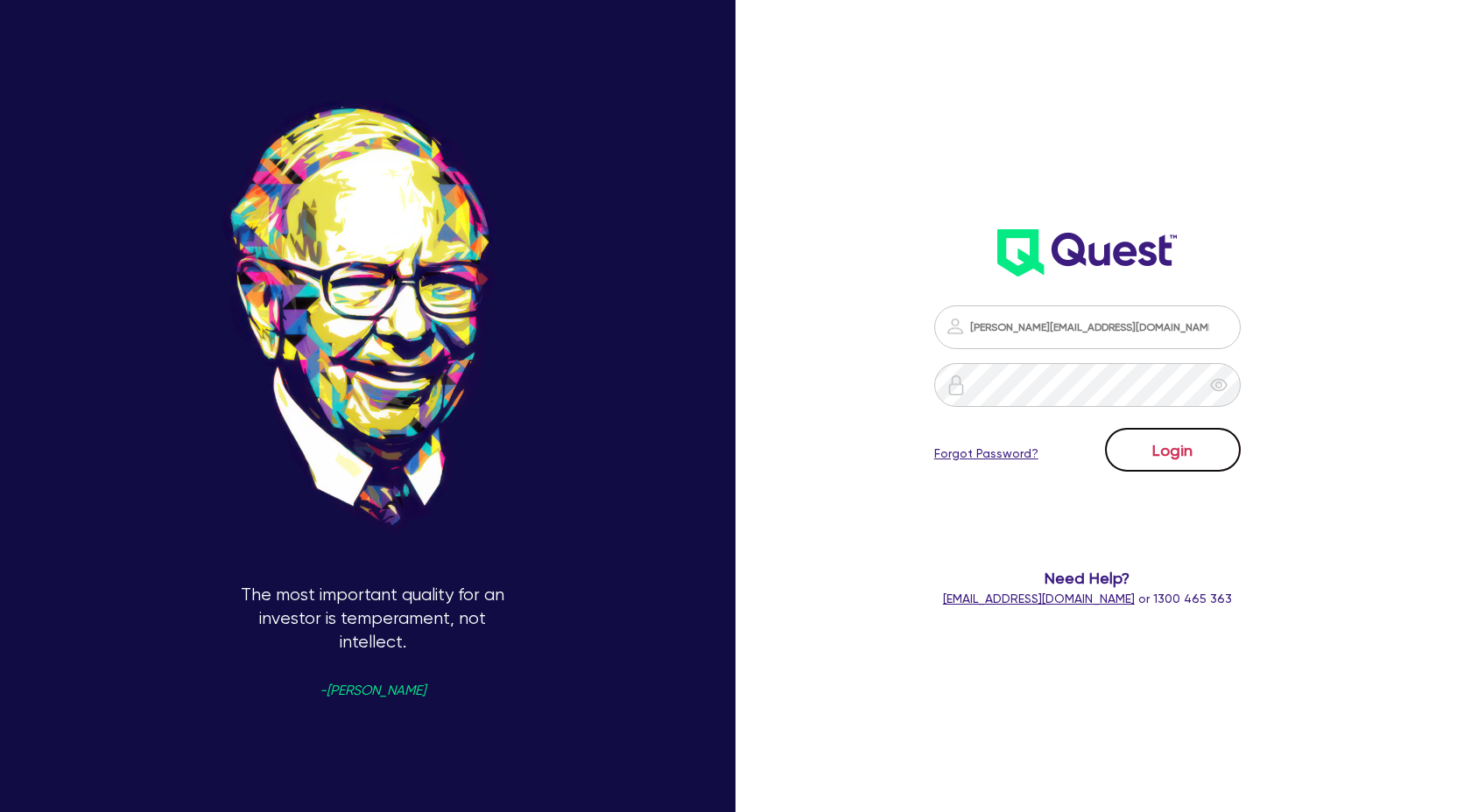
click at [1116, 465] on button "Login" at bounding box center [1172, 450] width 136 height 44
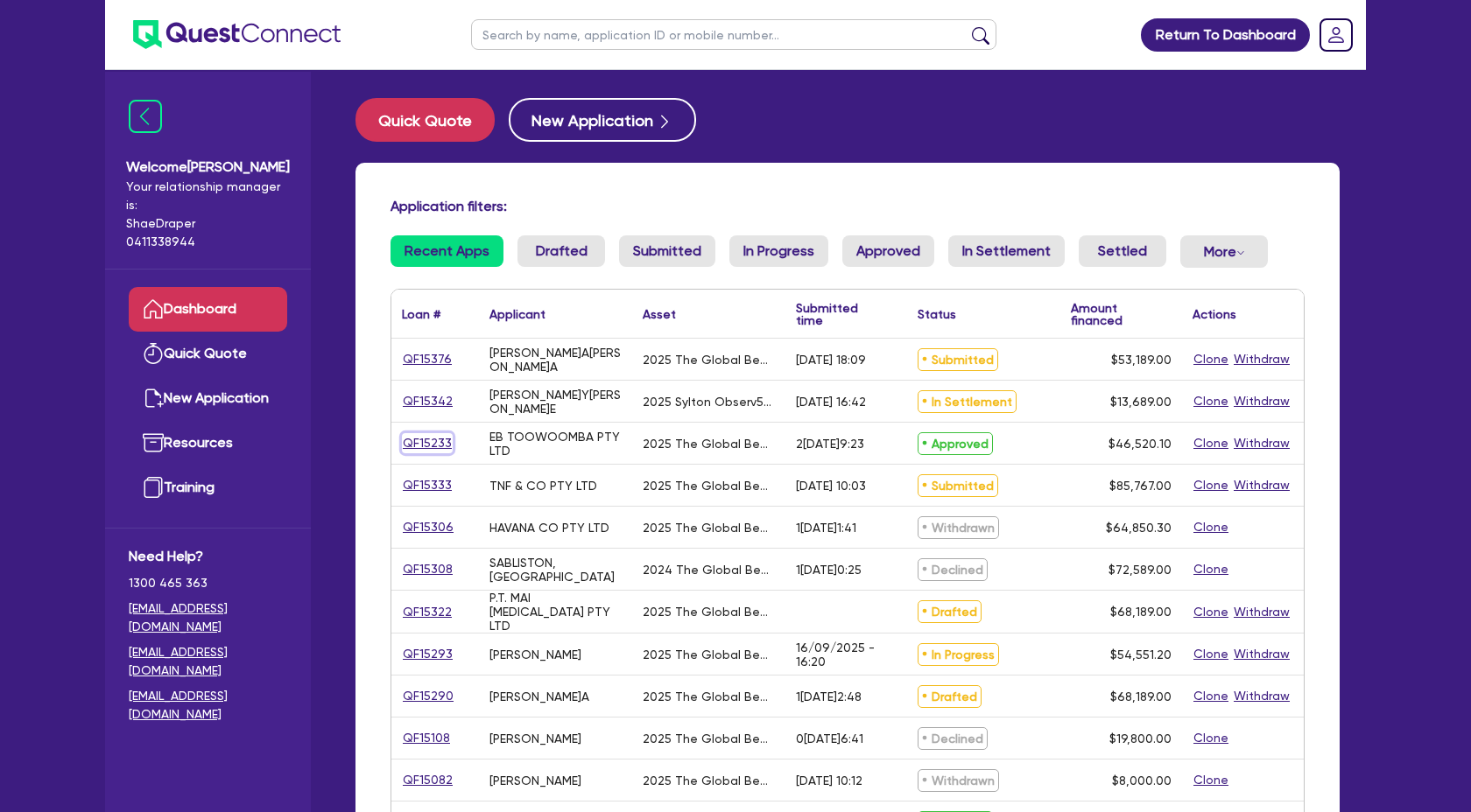
click at [421, 443] on link "QF15233" at bounding box center [428, 443] width 51 height 20
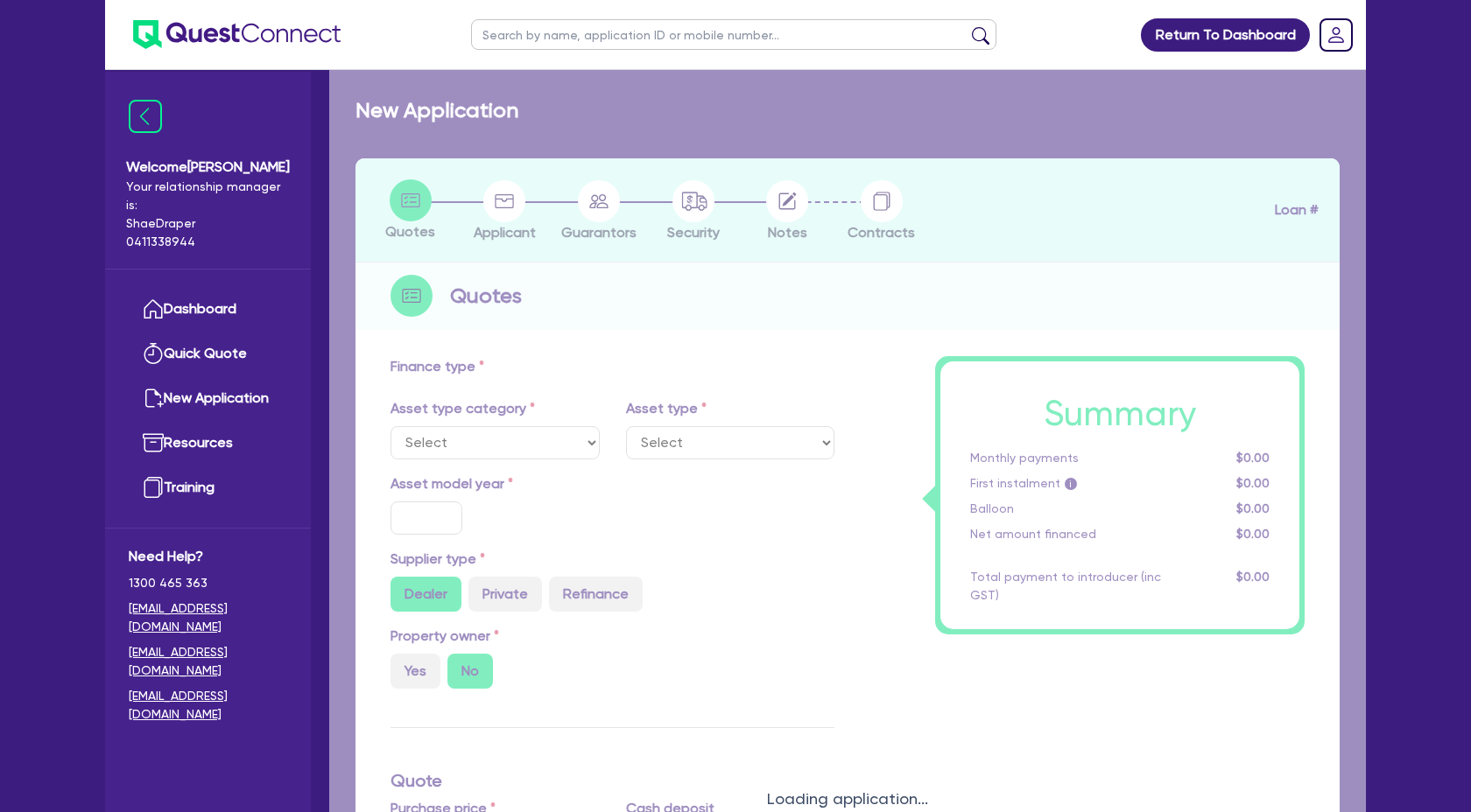
select select "SECONDARY_ASSETS"
type input "2025"
radio input "true"
type input "46,520.1"
type input "4"
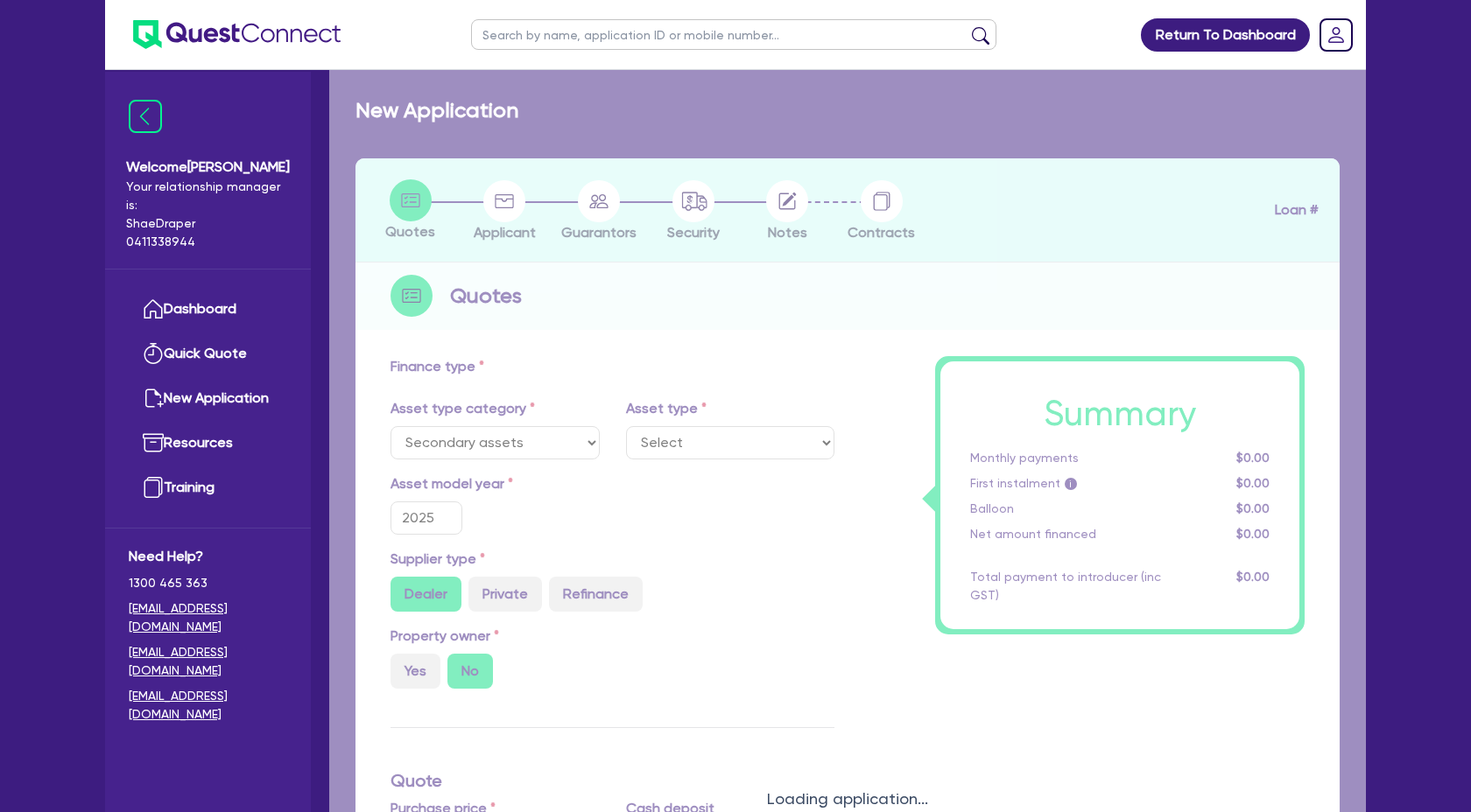
type input "1,860.8"
type input "17.95"
select select "MEDICAL_DENTAL_LABORATORY_EQUIPMENT"
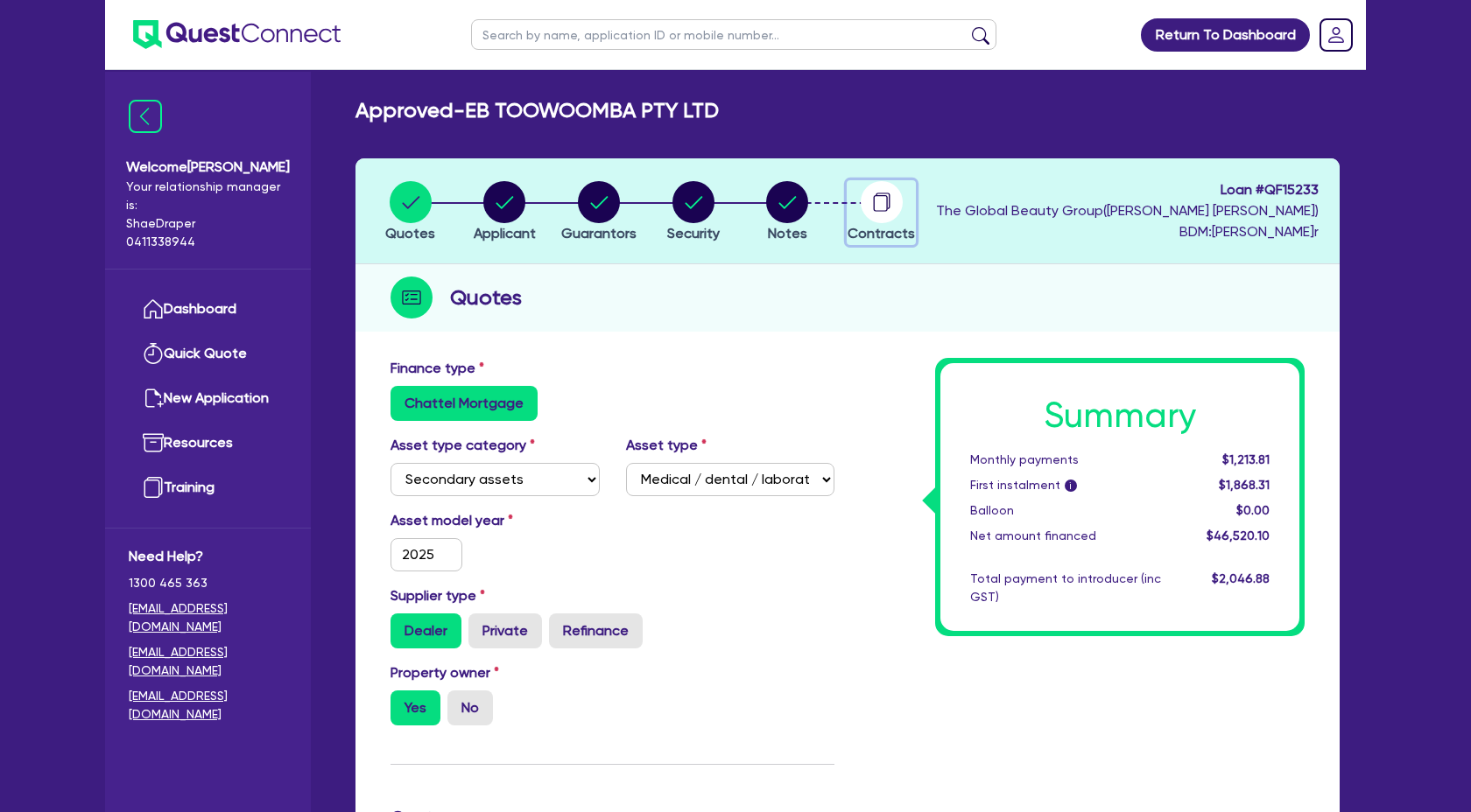
click at [880, 201] on circle "button" at bounding box center [881, 202] width 42 height 42
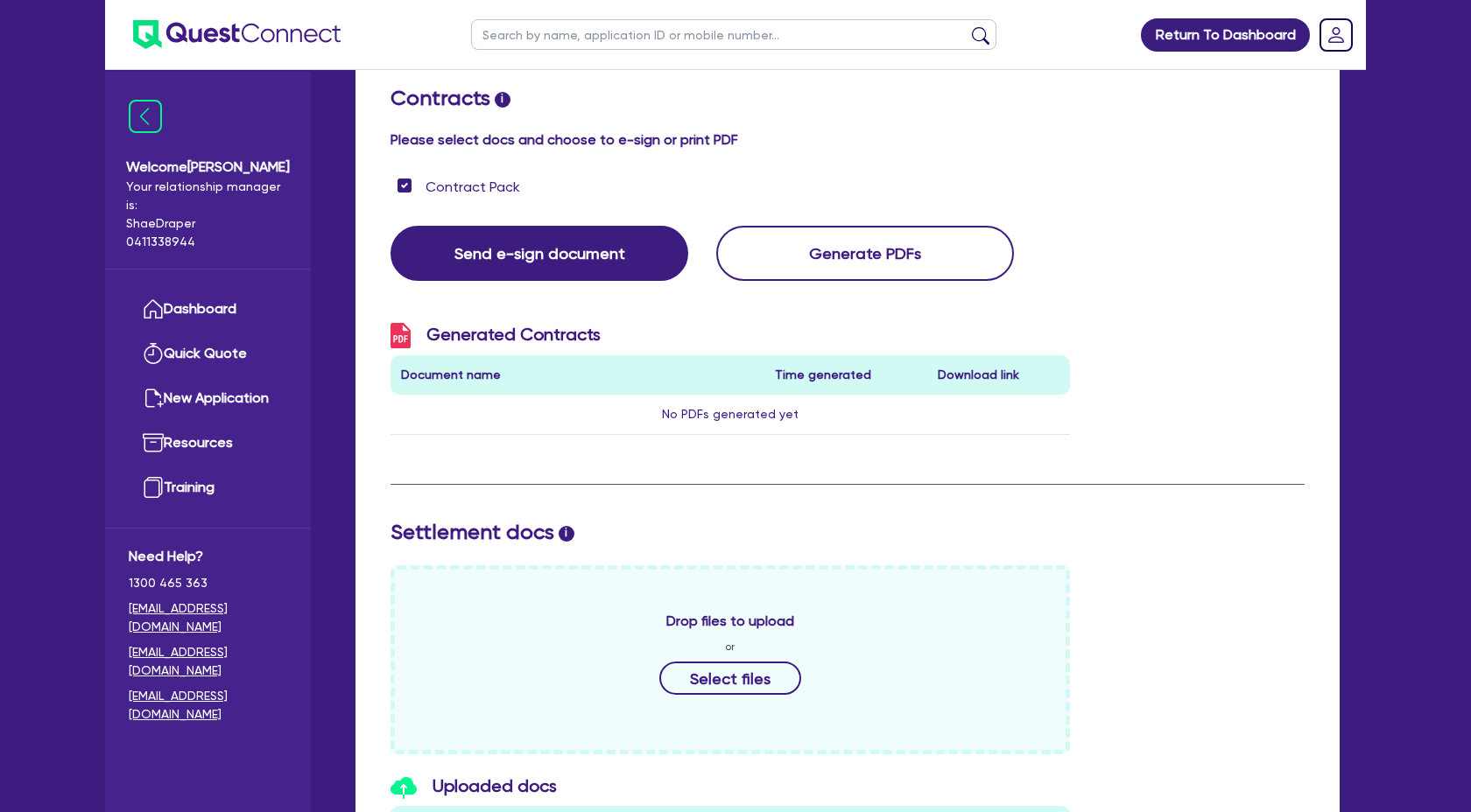
scroll to position [265, 0]
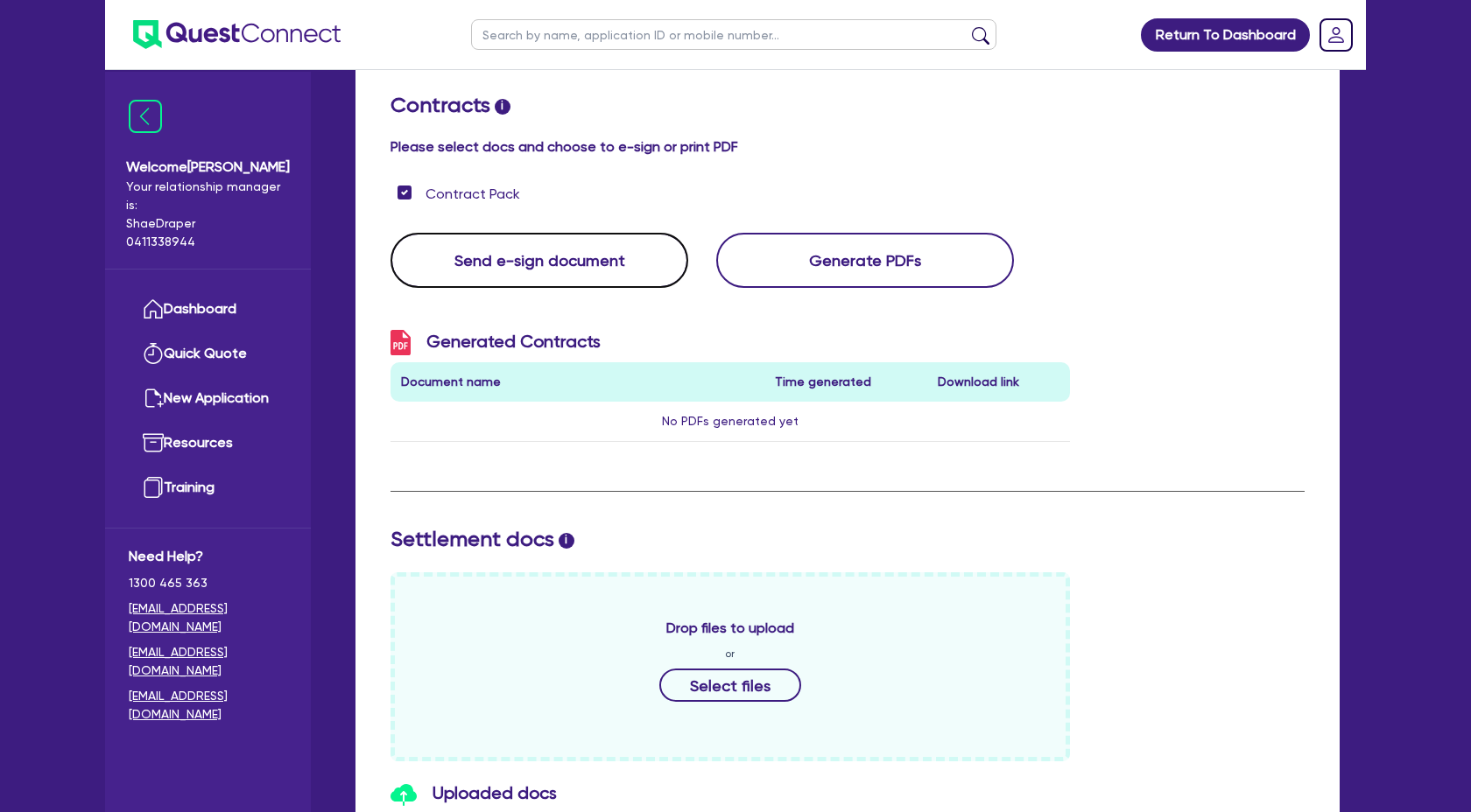
click at [589, 267] on button "Send e-sign document" at bounding box center [540, 260] width 298 height 55
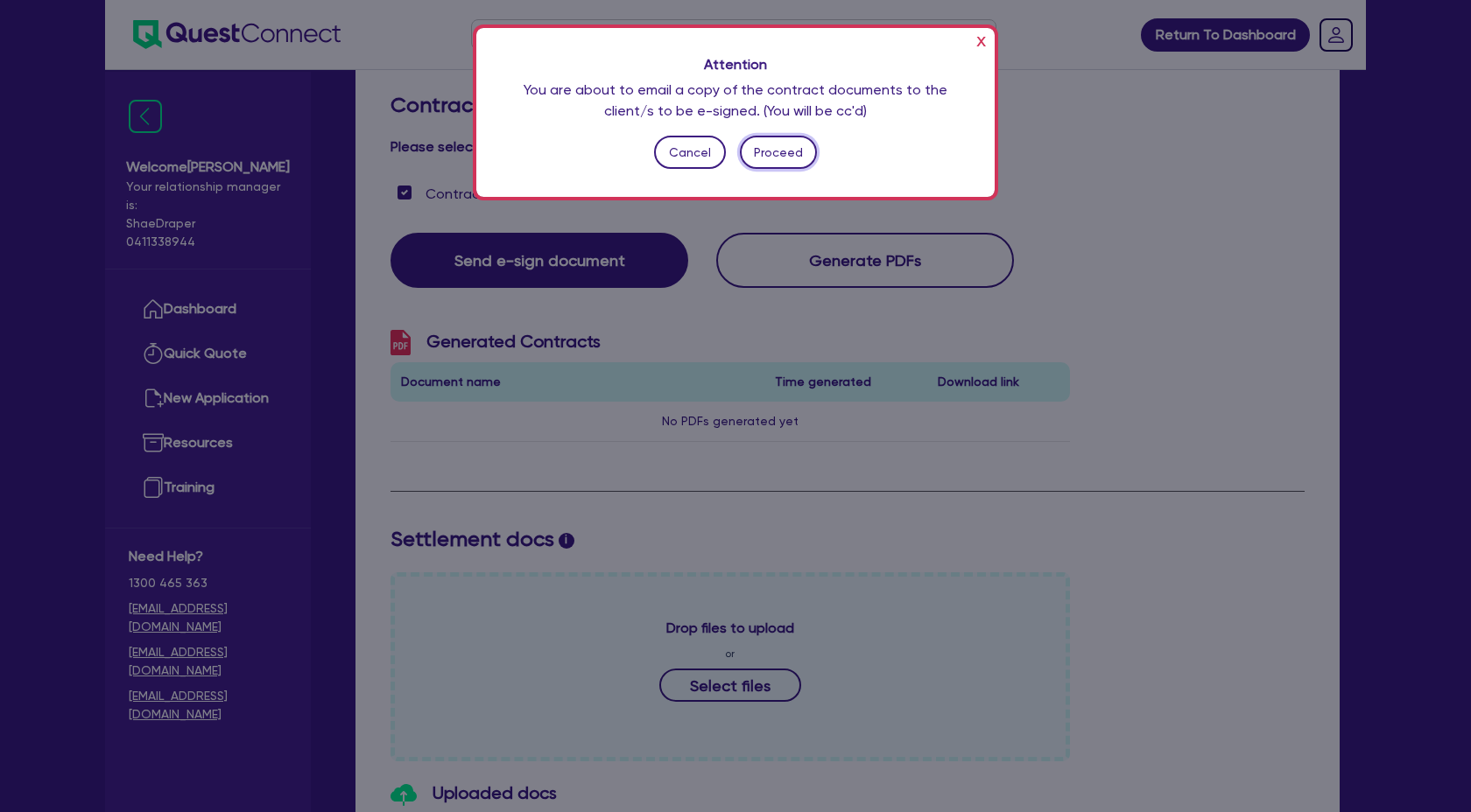
click at [777, 159] on button "Proceed" at bounding box center [778, 152] width 78 height 33
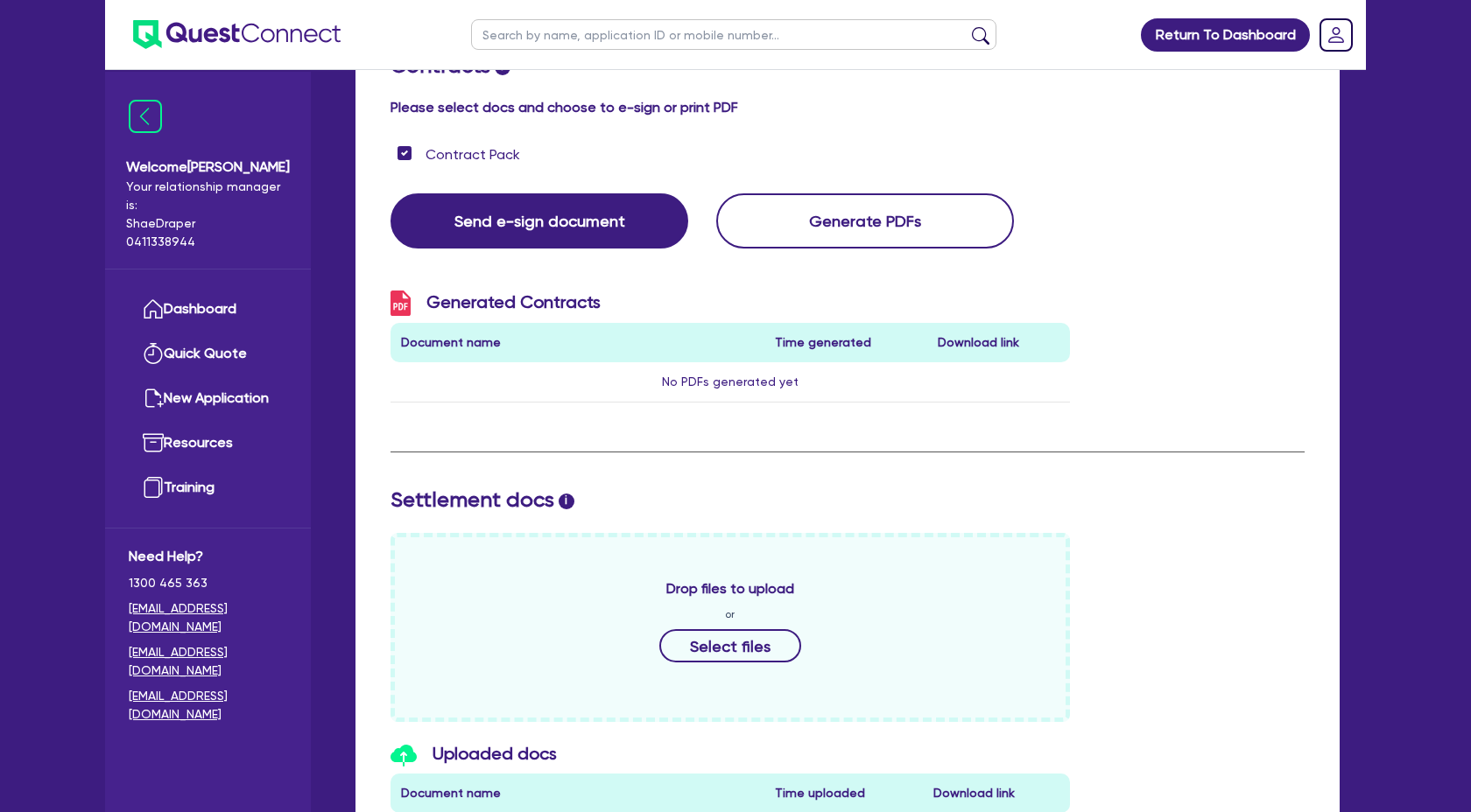
scroll to position [0, 0]
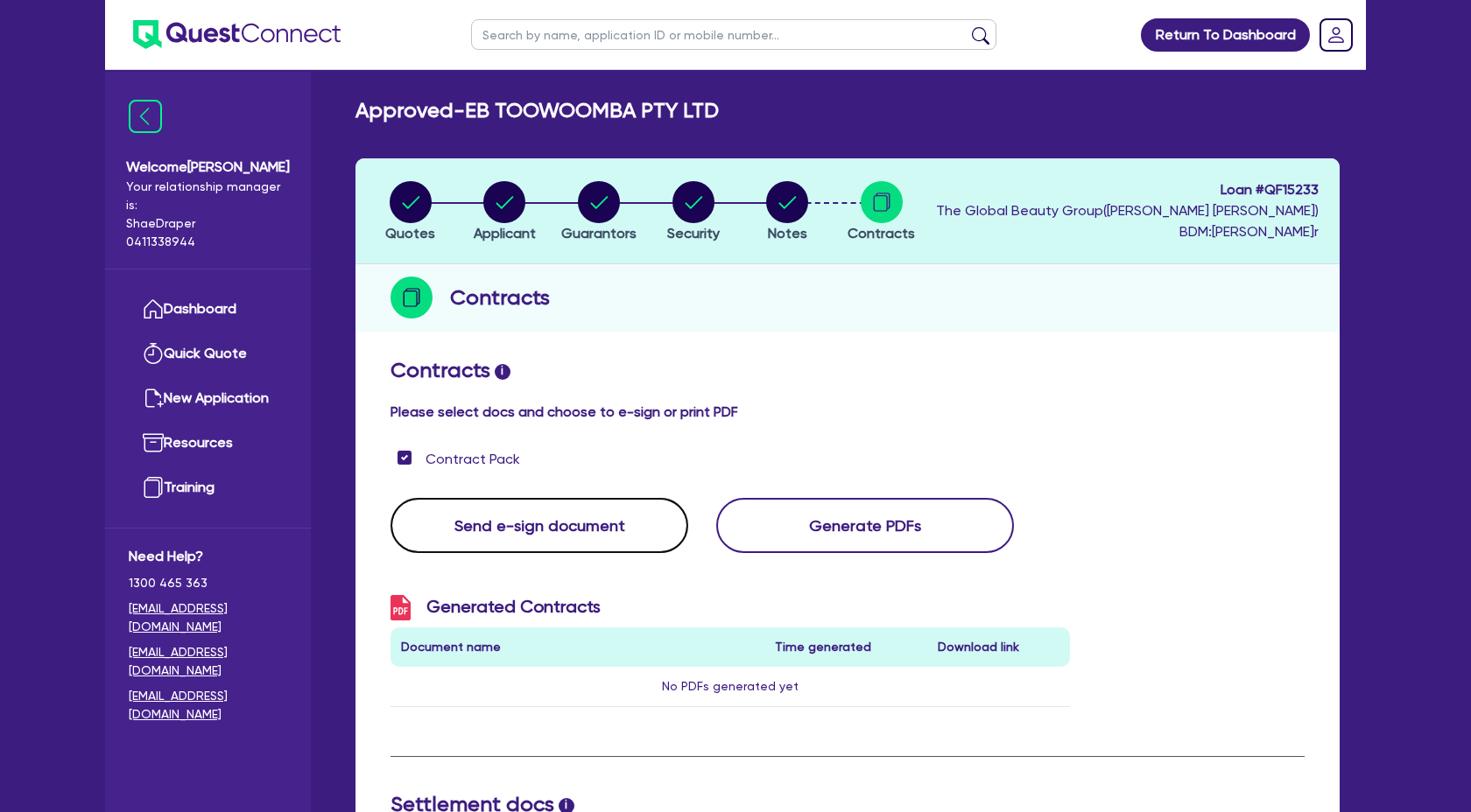
click at [577, 521] on button "Send e-sign document" at bounding box center [540, 526] width 298 height 55
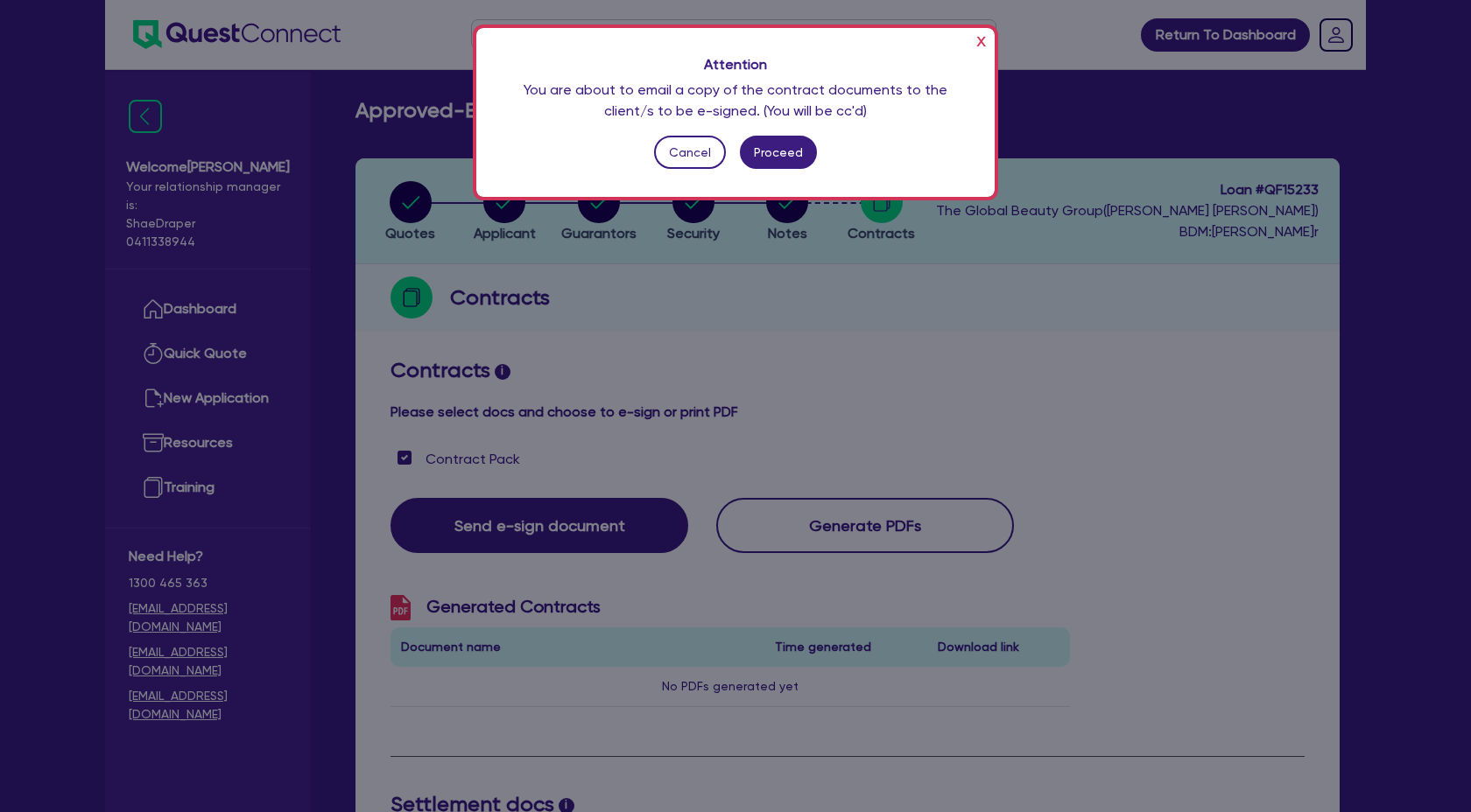
click at [772, 135] on div "x Attention You are about to email a copy of the contract documents to the clie…" at bounding box center [736, 112] width 519 height 169
click at [774, 140] on button "Proceed" at bounding box center [778, 152] width 78 height 33
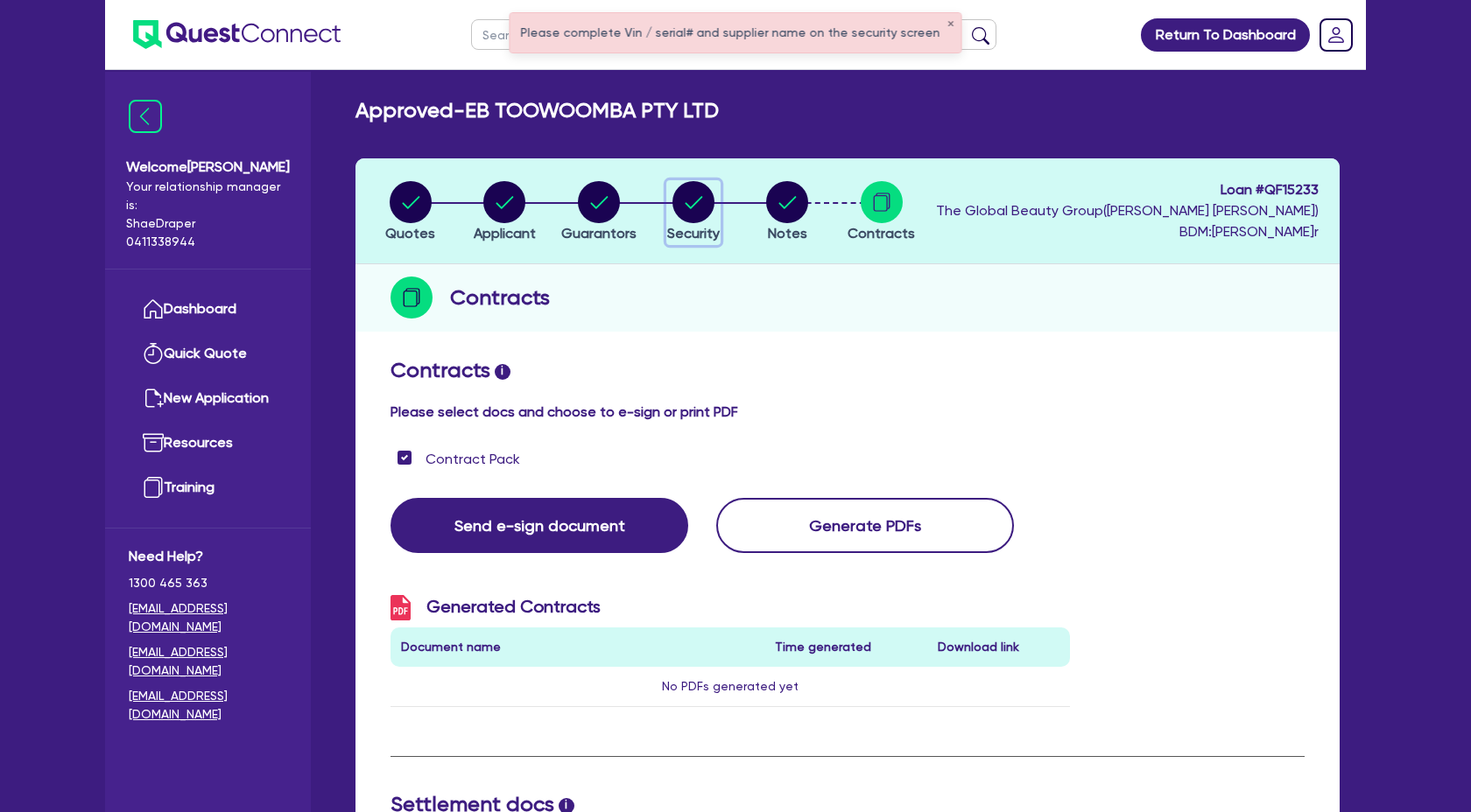
click at [711, 204] on circle "button" at bounding box center [693, 202] width 42 height 42
select select "SECONDARY_ASSETS"
select select "MEDICAL_DENTAL_LABORATORY_EQUIPMENT"
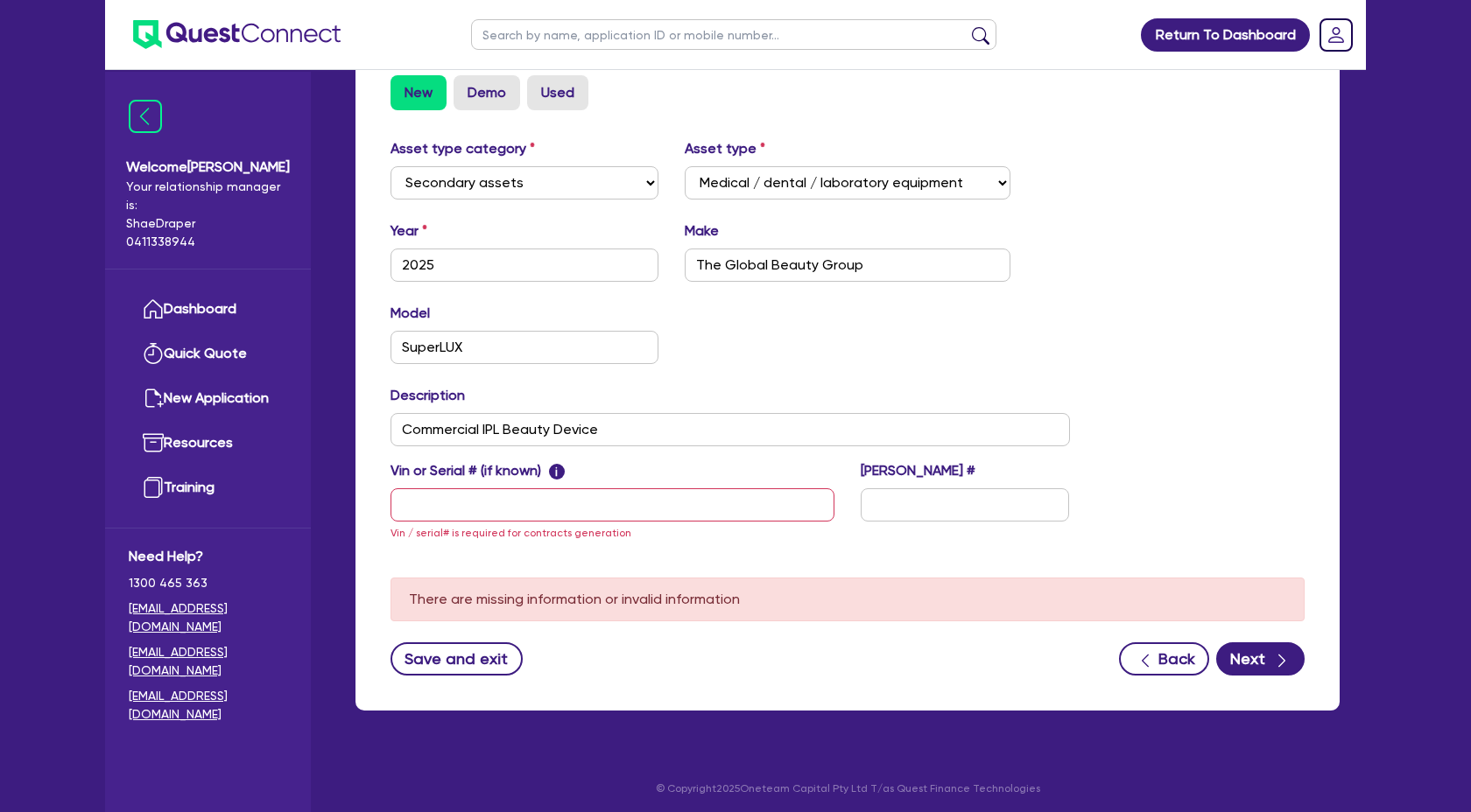
scroll to position [540, 0]
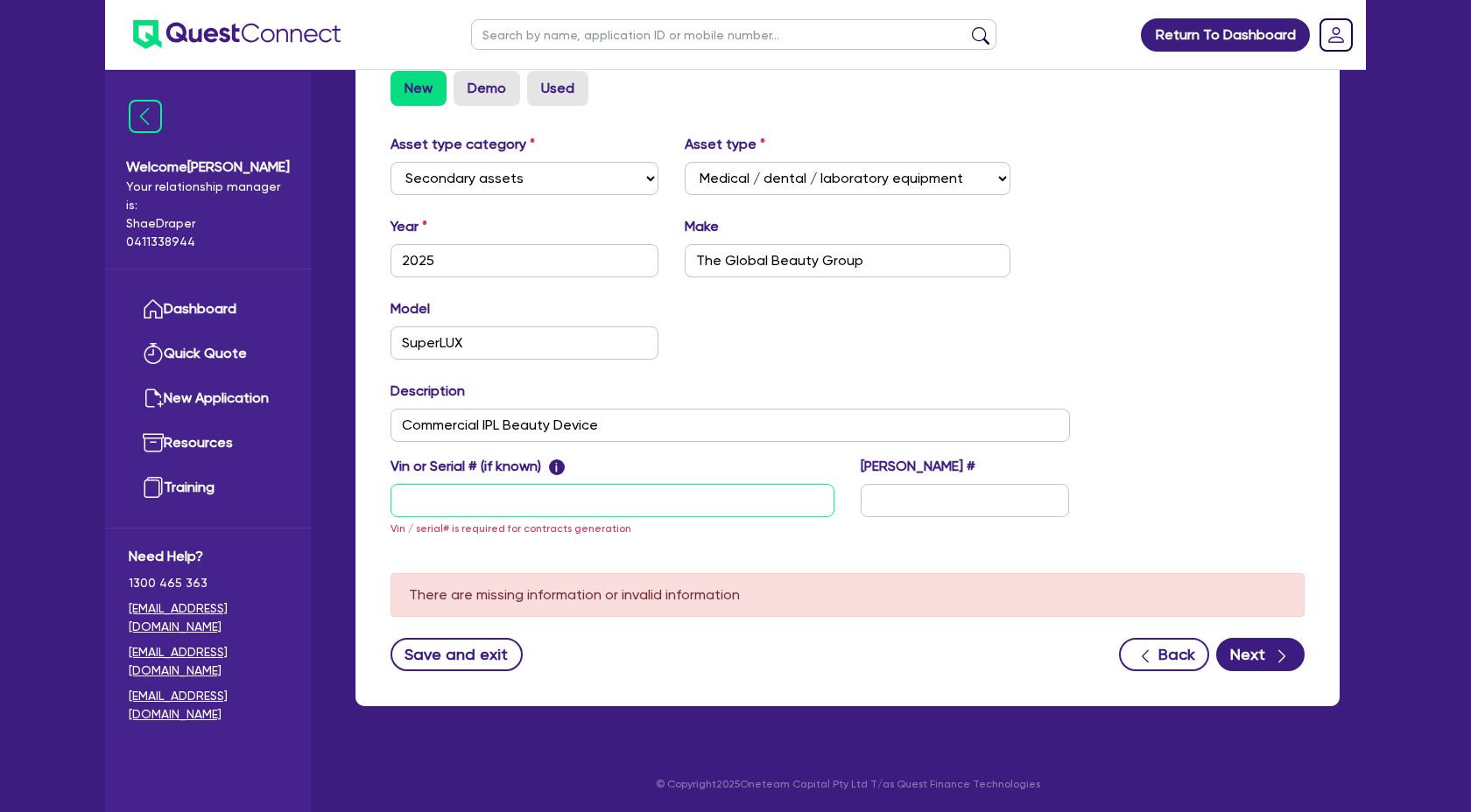
click at [542, 511] on input "text" at bounding box center [612, 501] width 444 height 33
paste input "SuperLUX S/N:C02K25P0101 M/Y: 08/25"
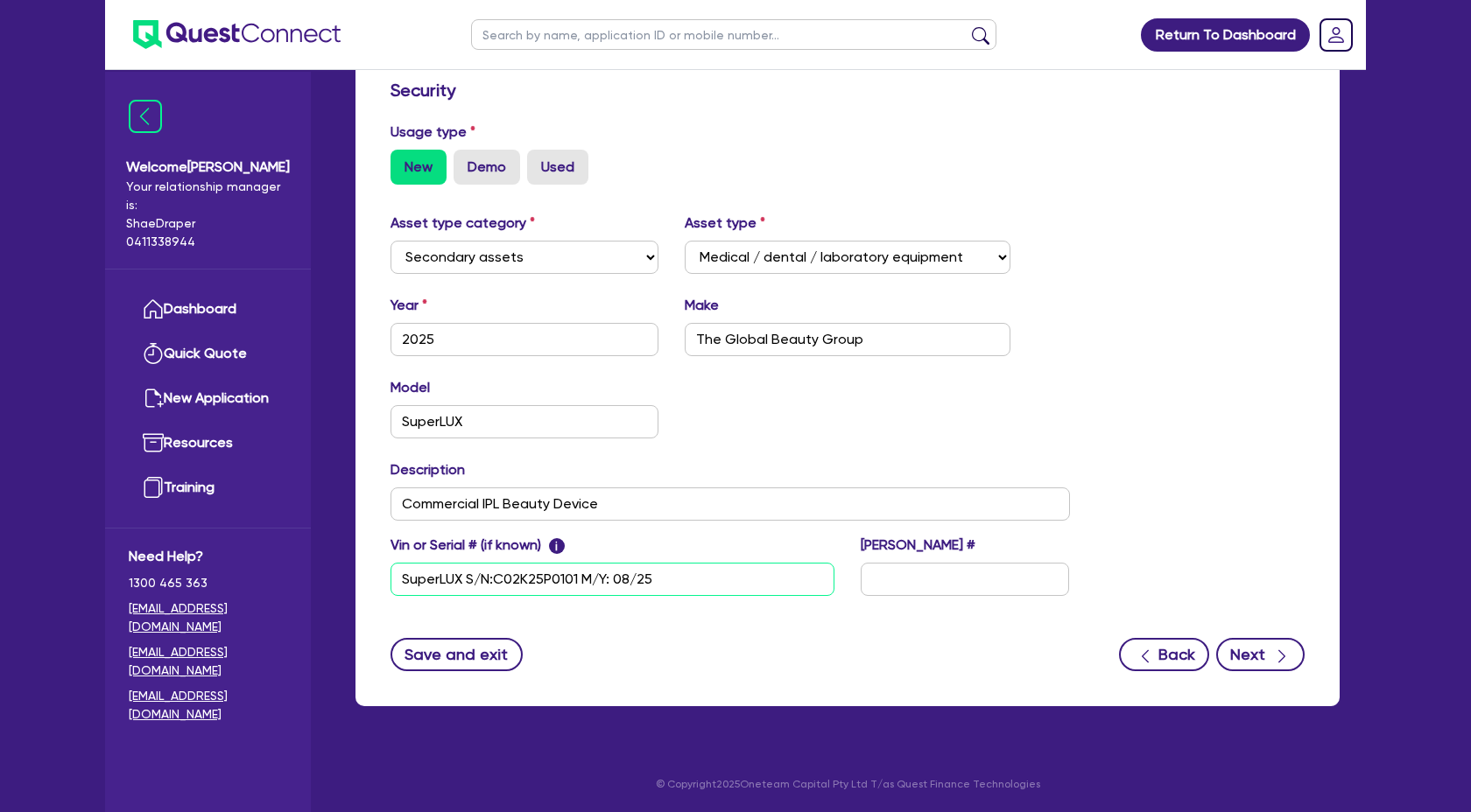
type input "SuperLUX S/N:C02K25P0101 M/Y: 08/25"
click at [1271, 664] on div "button" at bounding box center [1281, 653] width 19 height 22
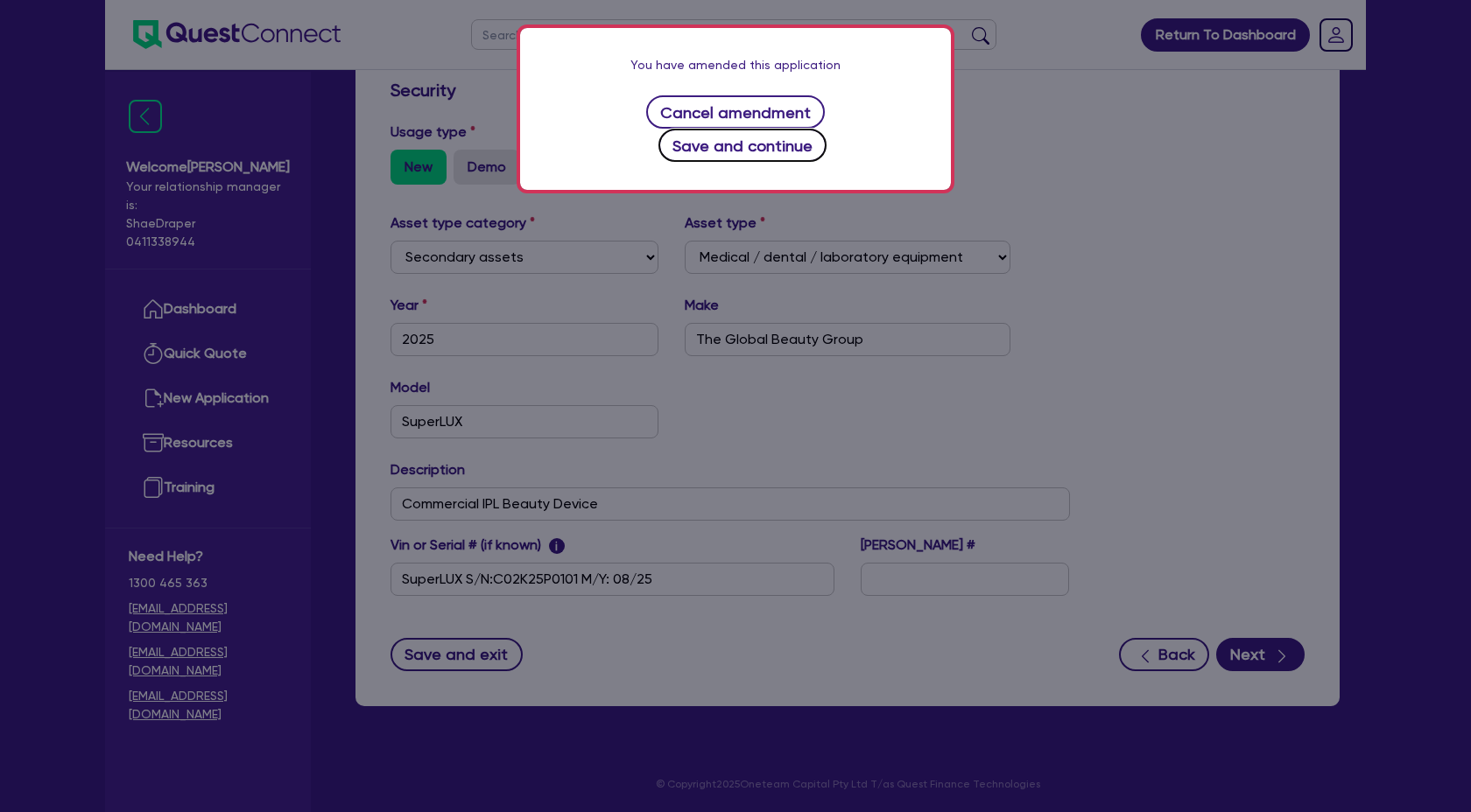
click at [827, 129] on button "Save and continue" at bounding box center [742, 145] width 169 height 33
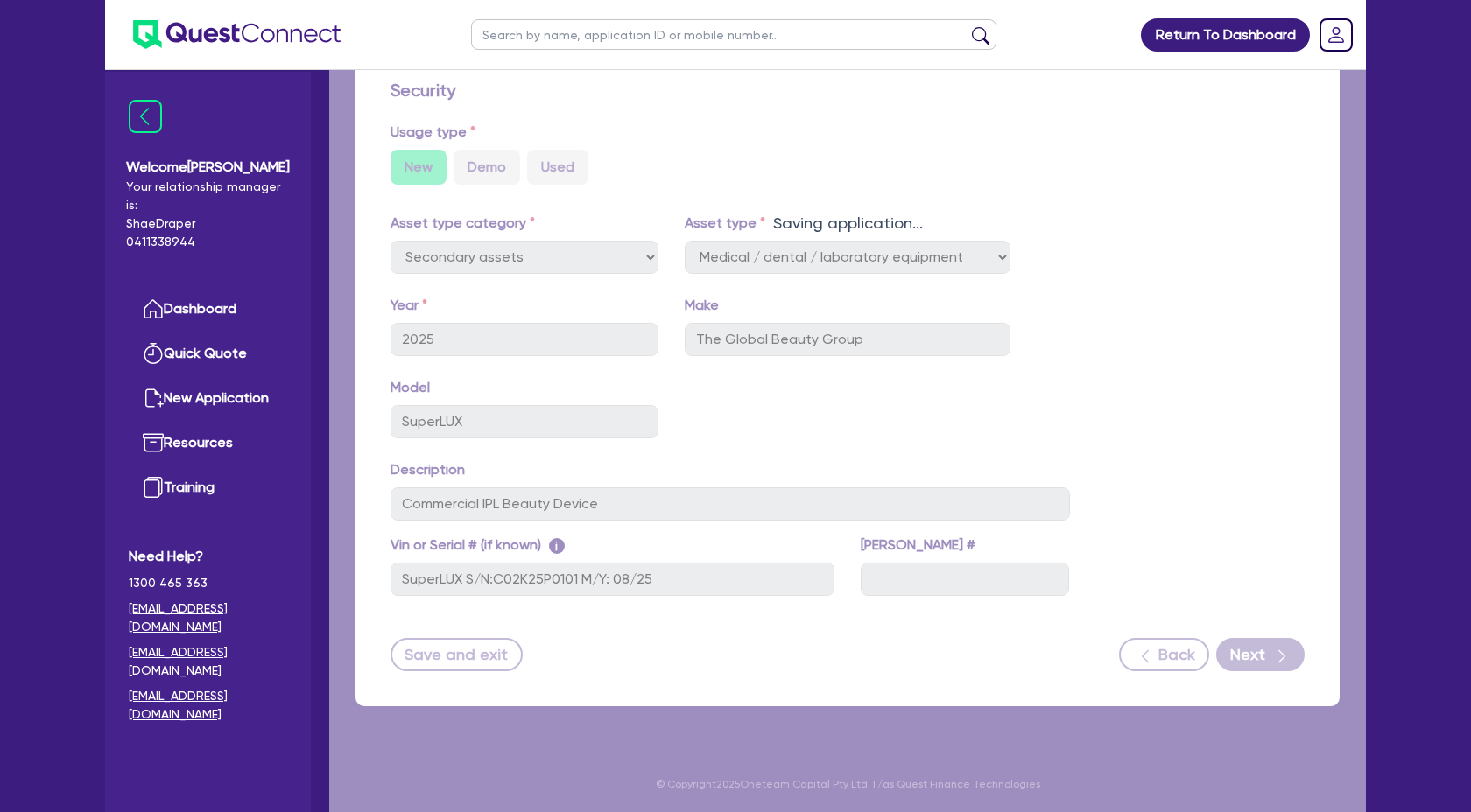
select select "Quest Finance - Own Book"
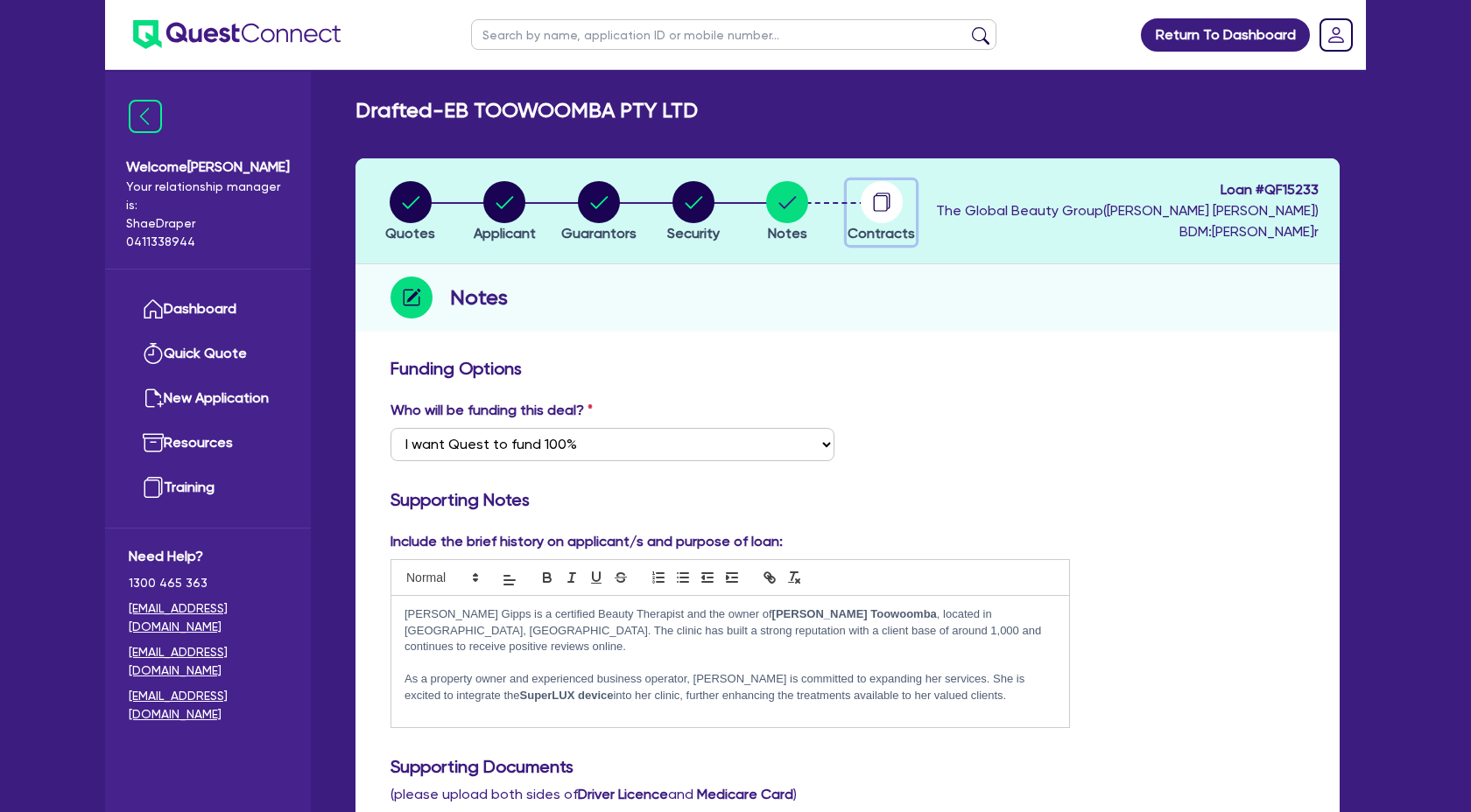
click at [877, 215] on circle "button" at bounding box center [881, 202] width 42 height 42
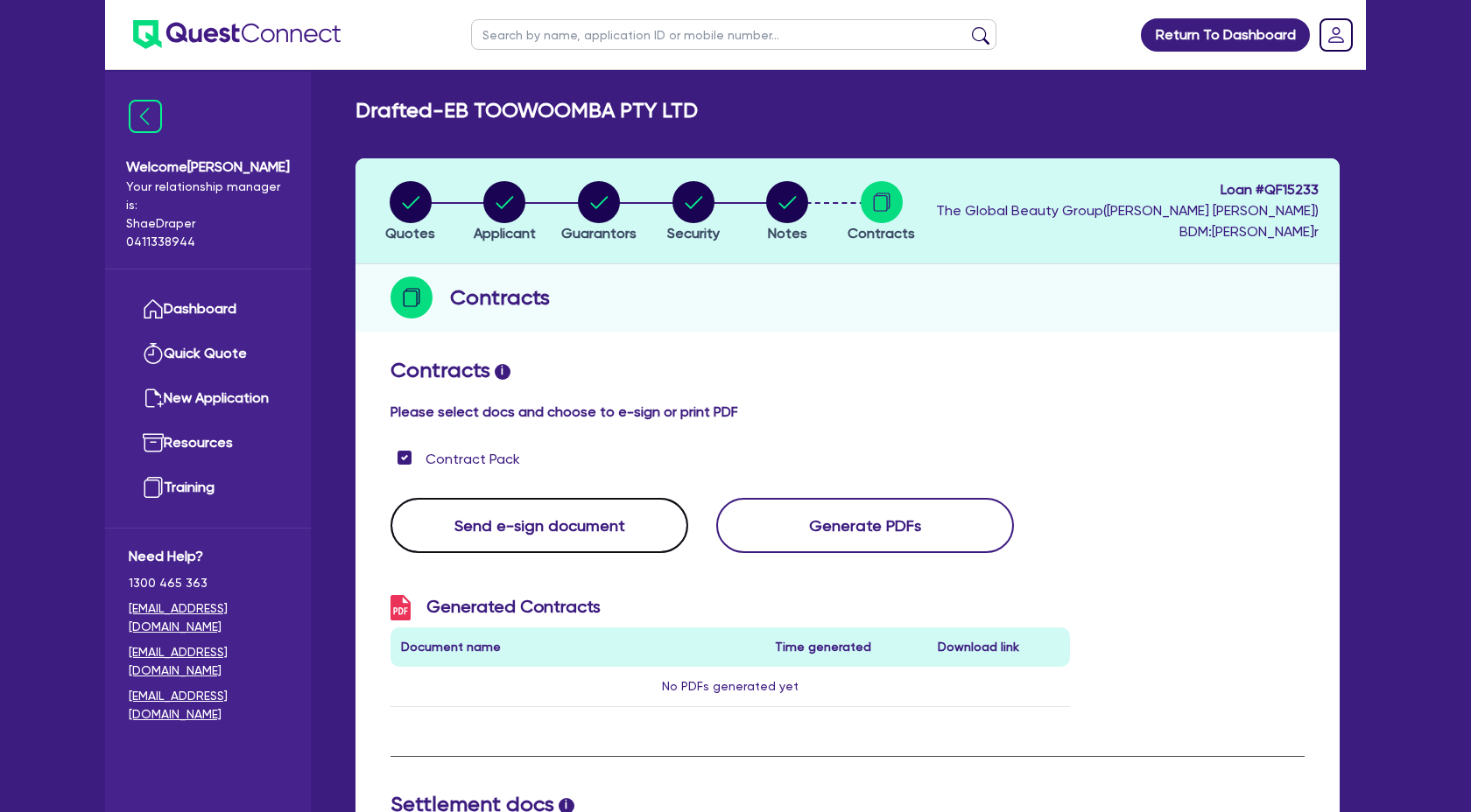
click at [566, 538] on button "Send e-sign document" at bounding box center [540, 526] width 298 height 55
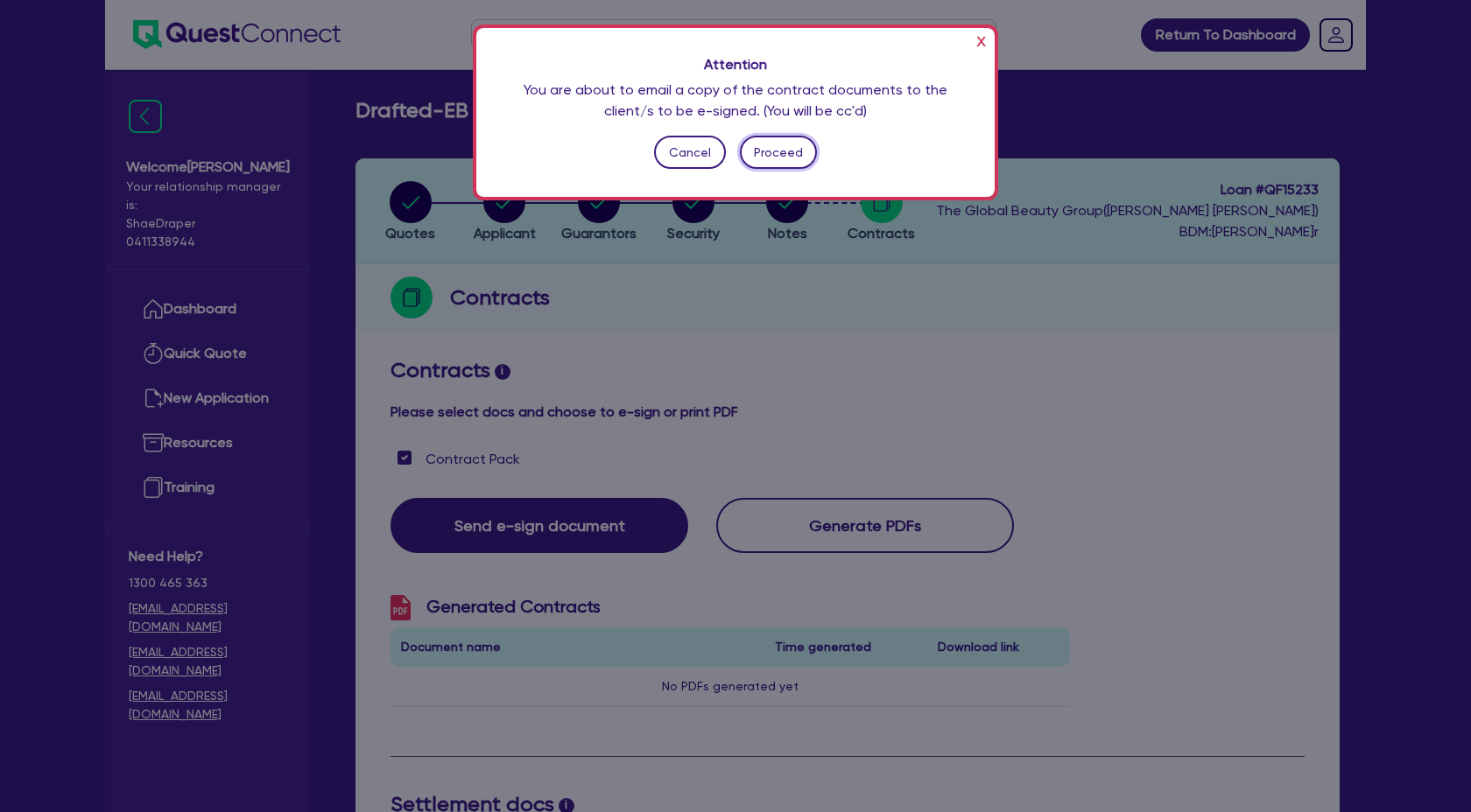
click at [765, 140] on button "Proceed" at bounding box center [778, 152] width 78 height 33
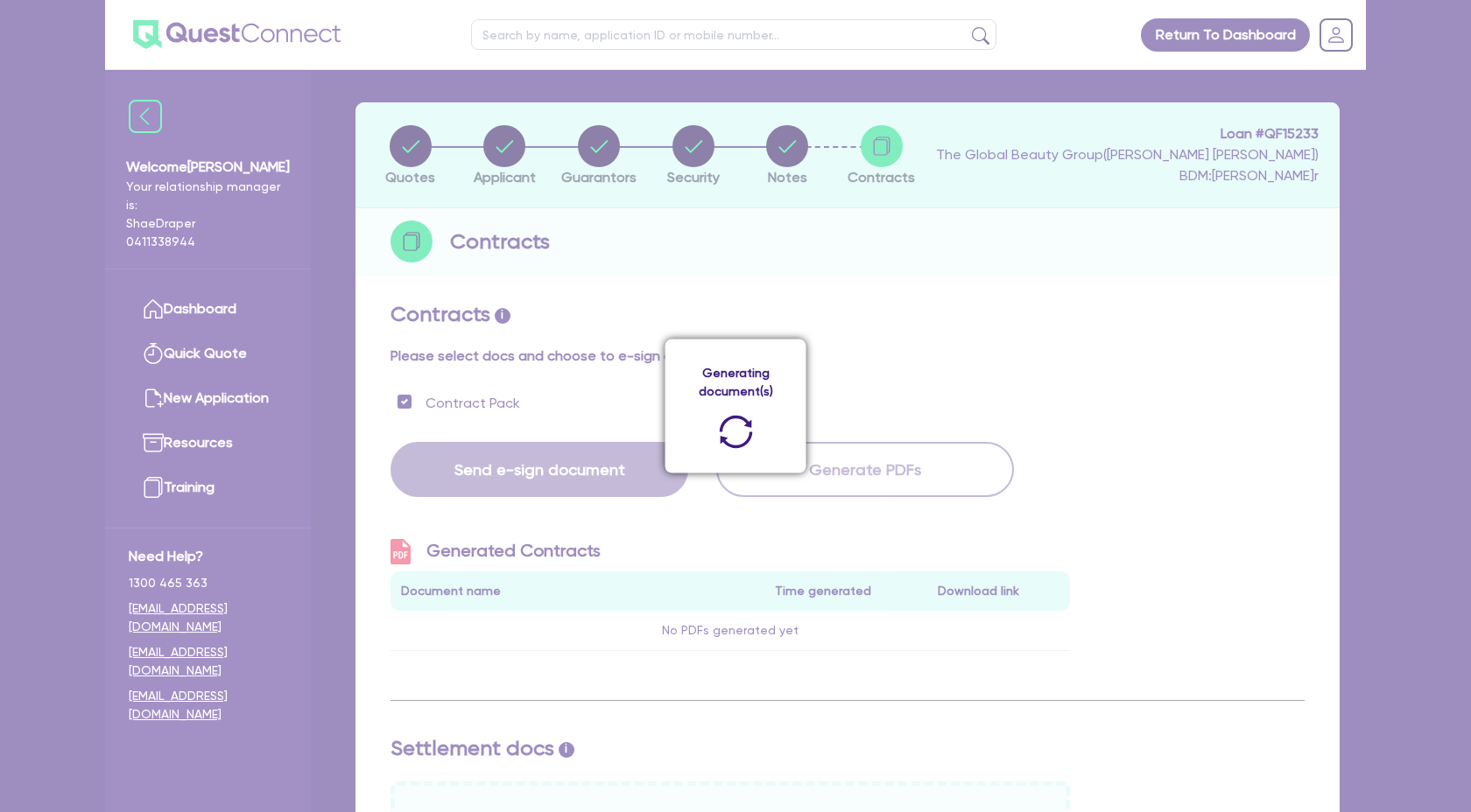
scroll to position [51, 0]
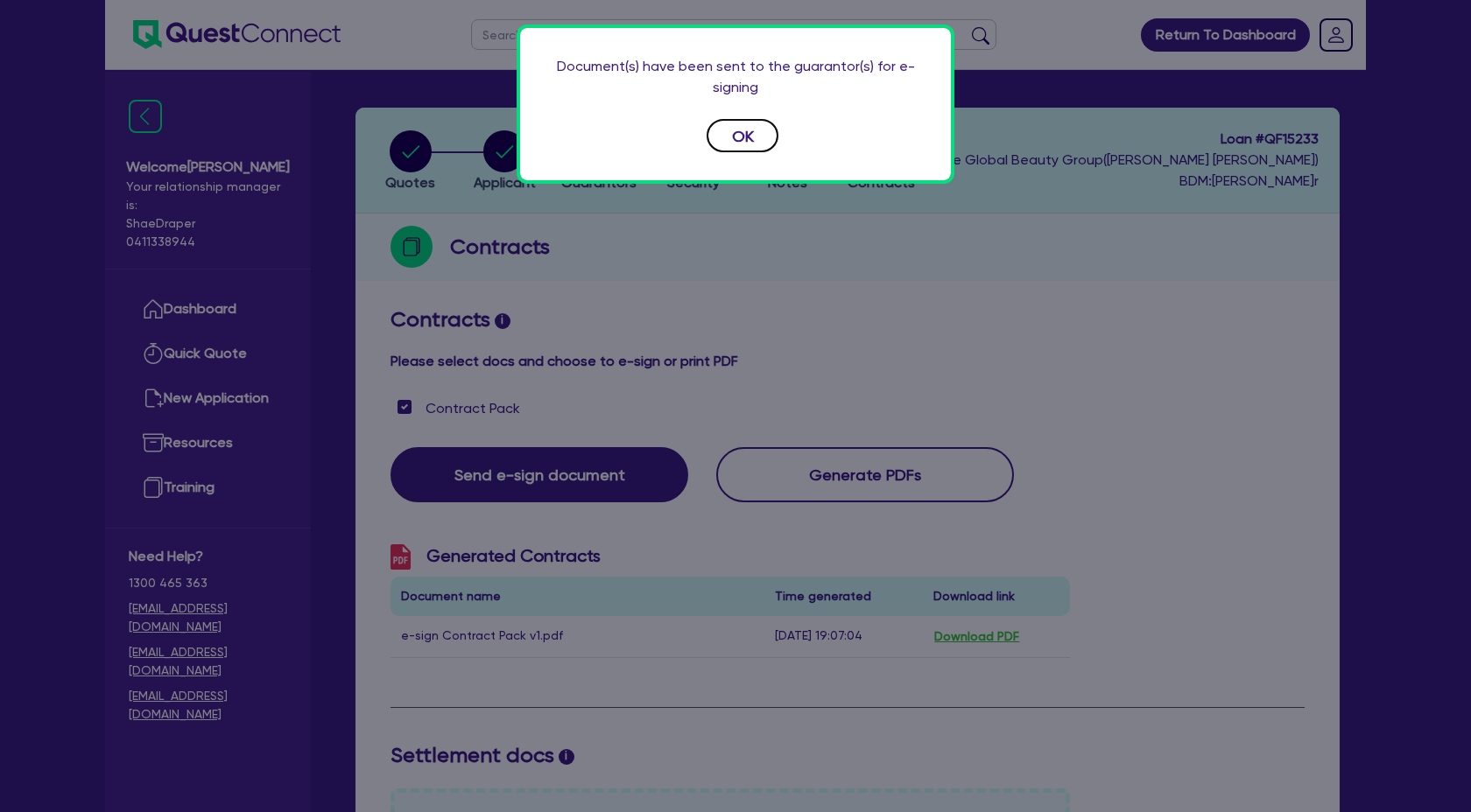
click at [738, 132] on button "OK" at bounding box center [742, 136] width 72 height 33
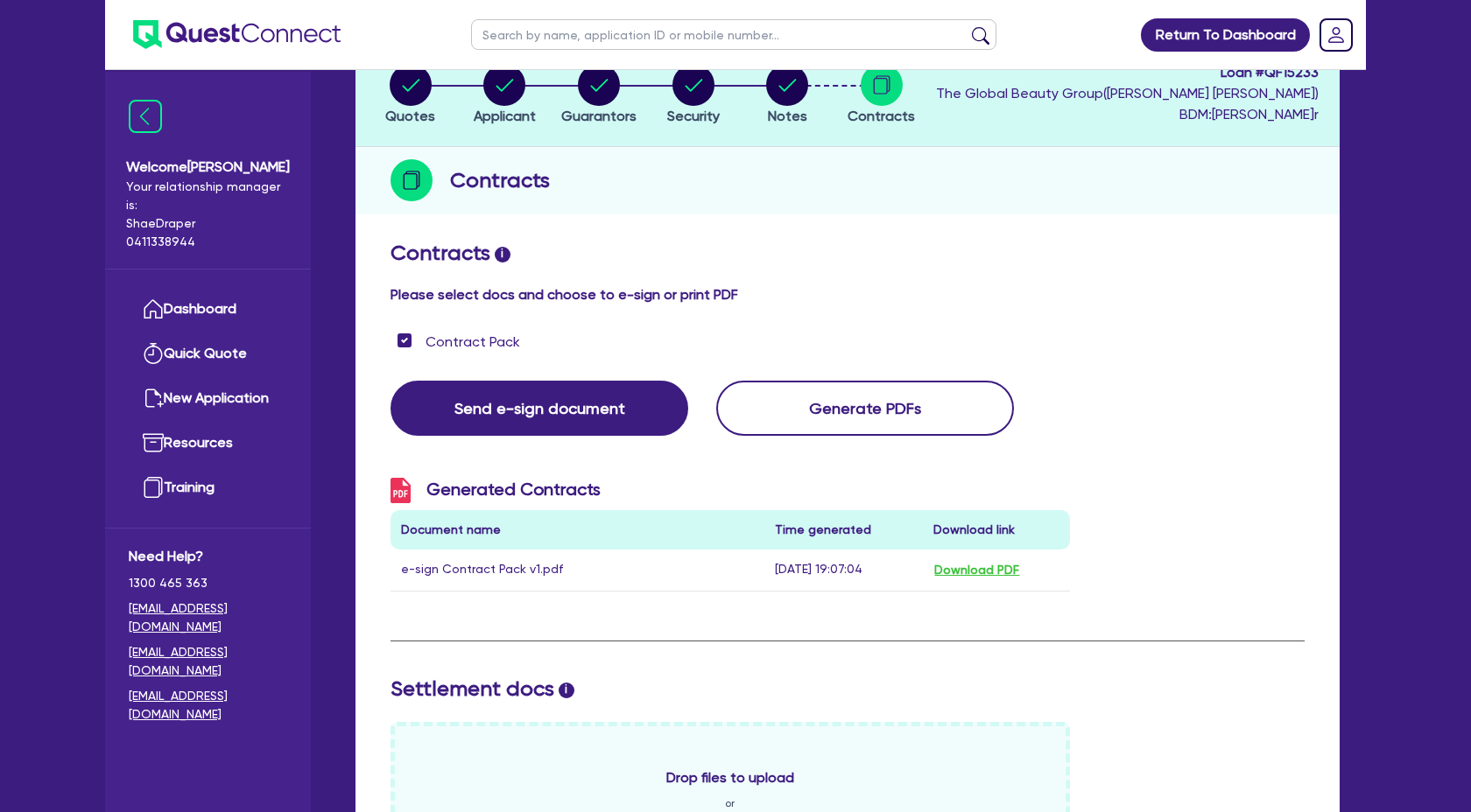
scroll to position [0, 0]
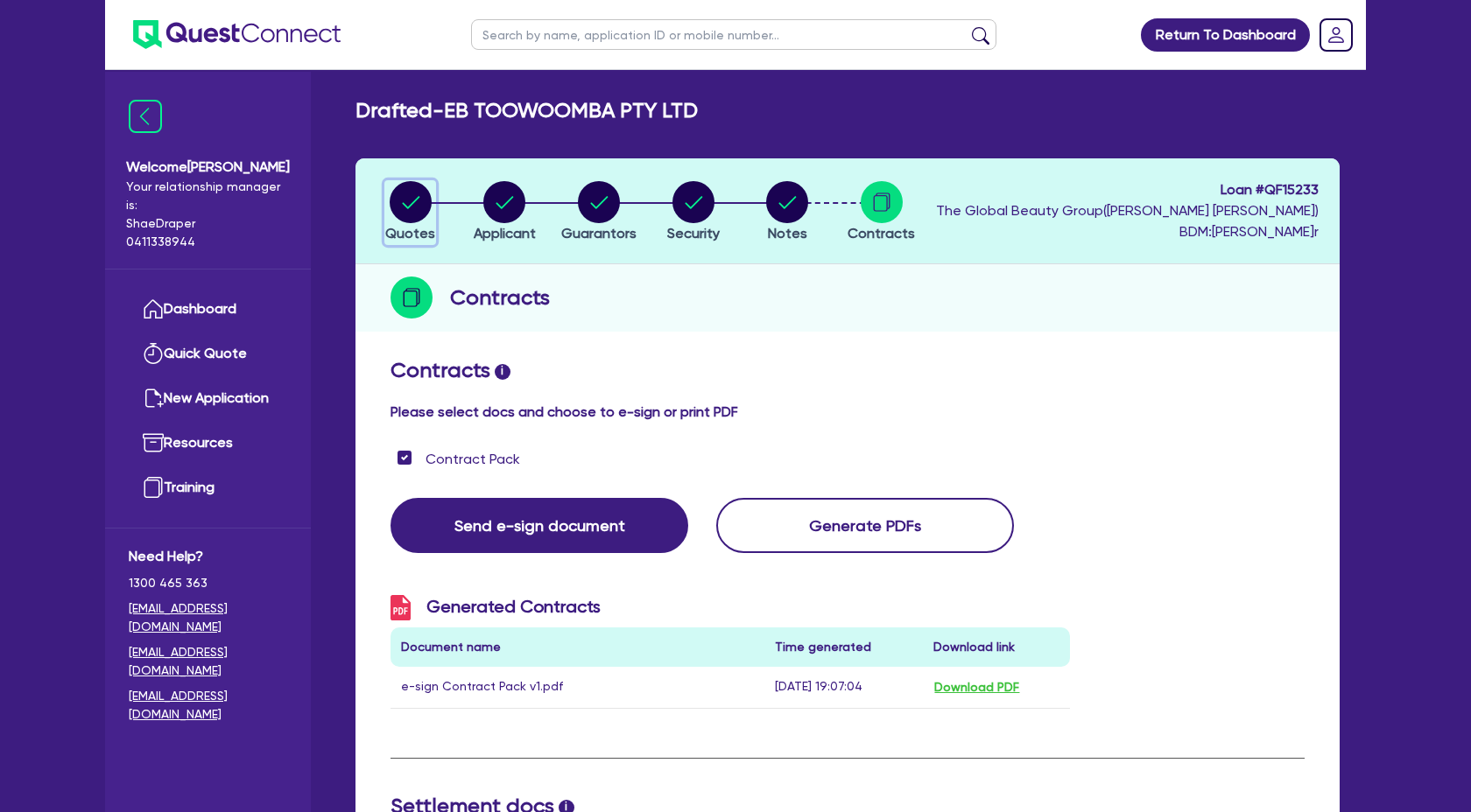
click at [418, 199] on circle "button" at bounding box center [411, 202] width 42 height 42
select select "SECONDARY_ASSETS"
select select "MEDICAL_DENTAL_LABORATORY_EQUIPMENT"
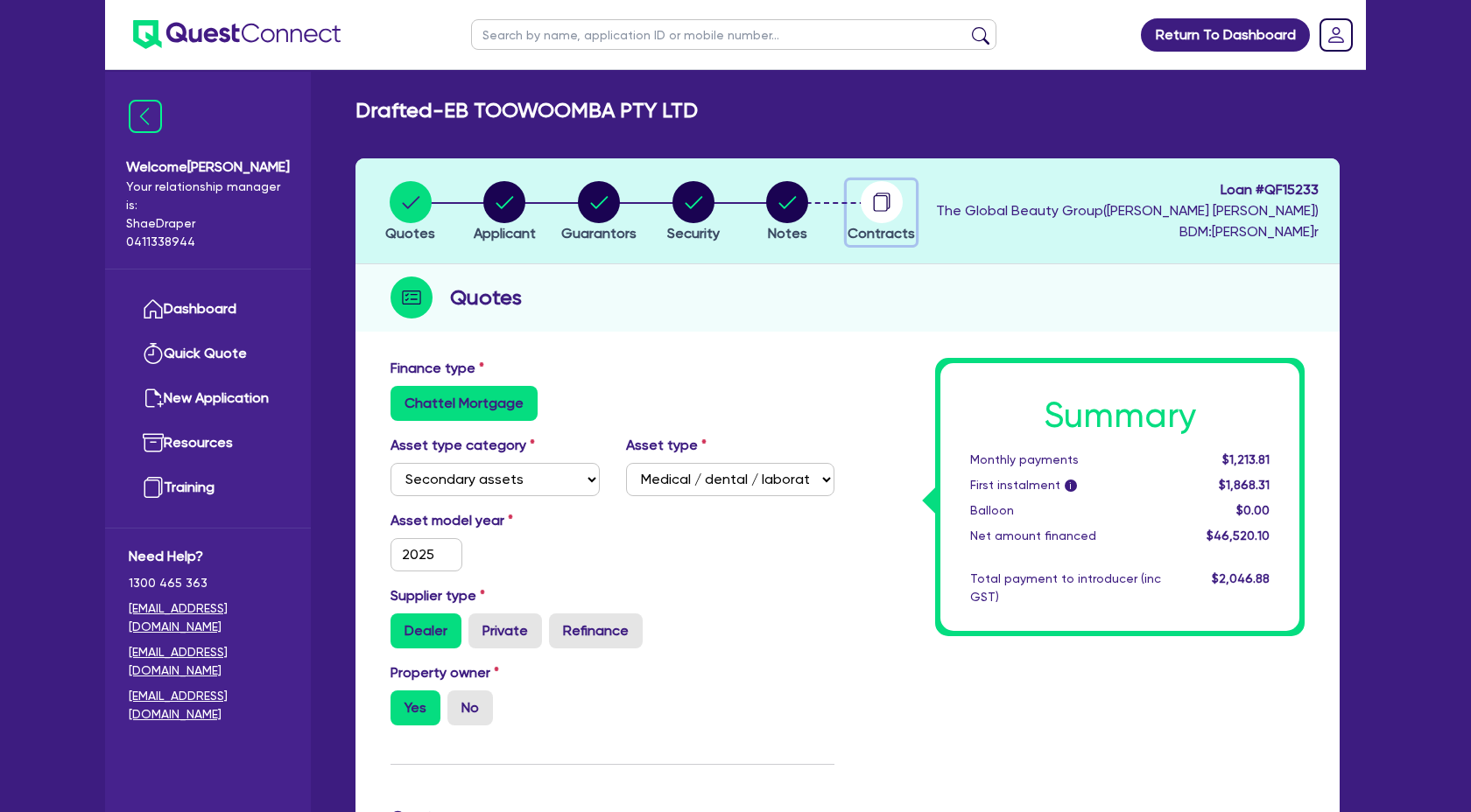
click at [886, 217] on circle "button" at bounding box center [881, 202] width 42 height 42
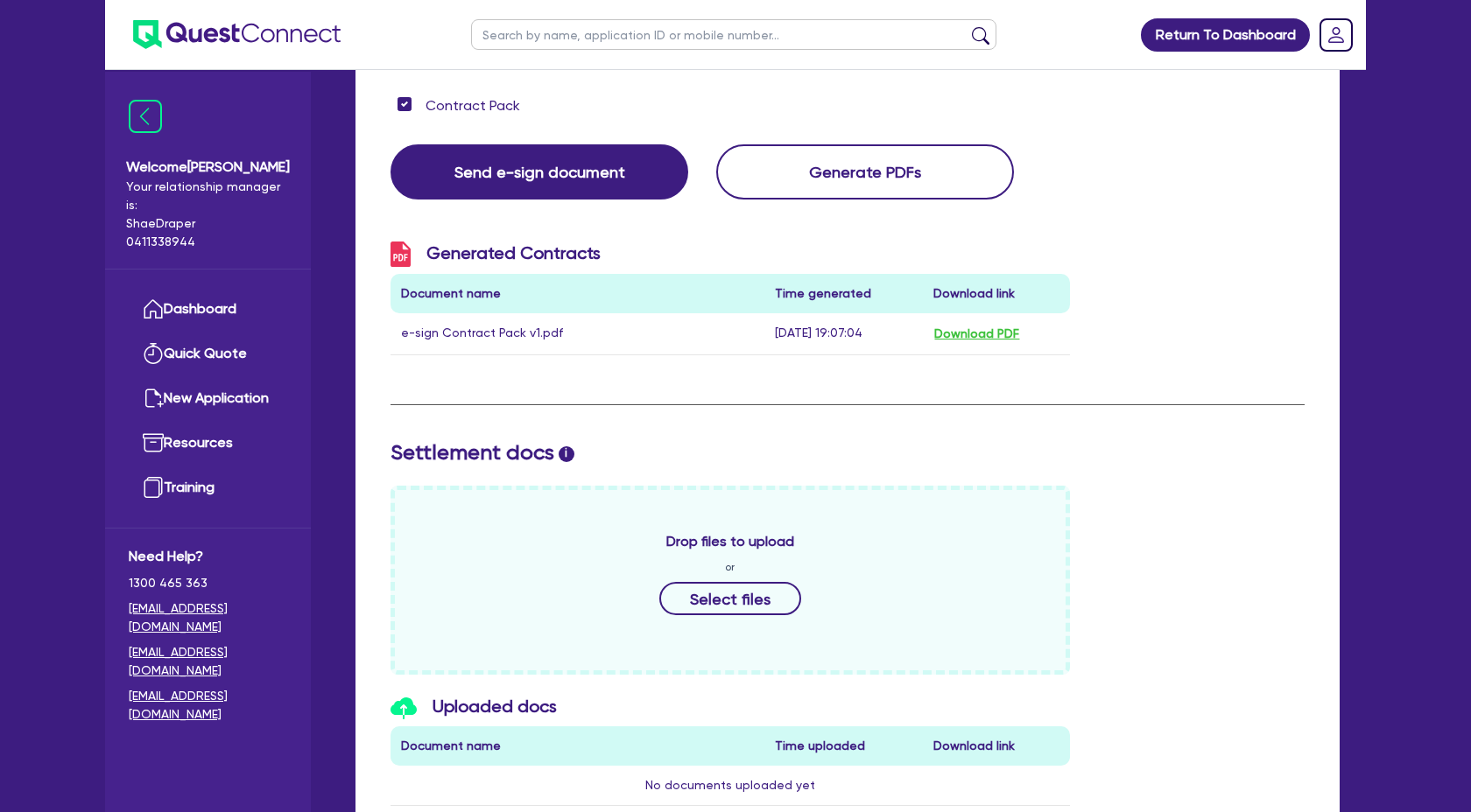
scroll to position [536, 0]
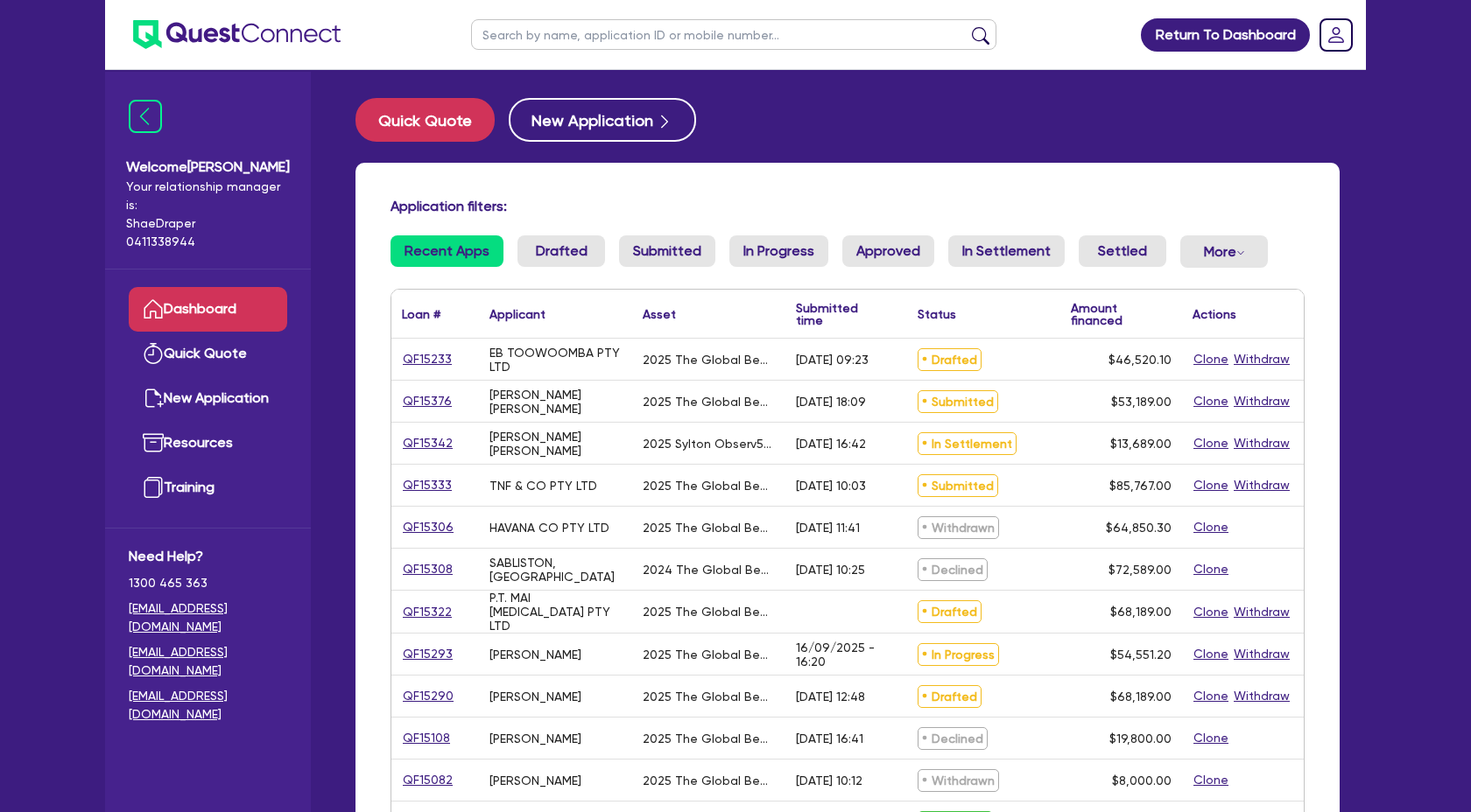
scroll to position [1575, 0]
click at [433, 434] on link "QF15342" at bounding box center [428, 443] width 52 height 20
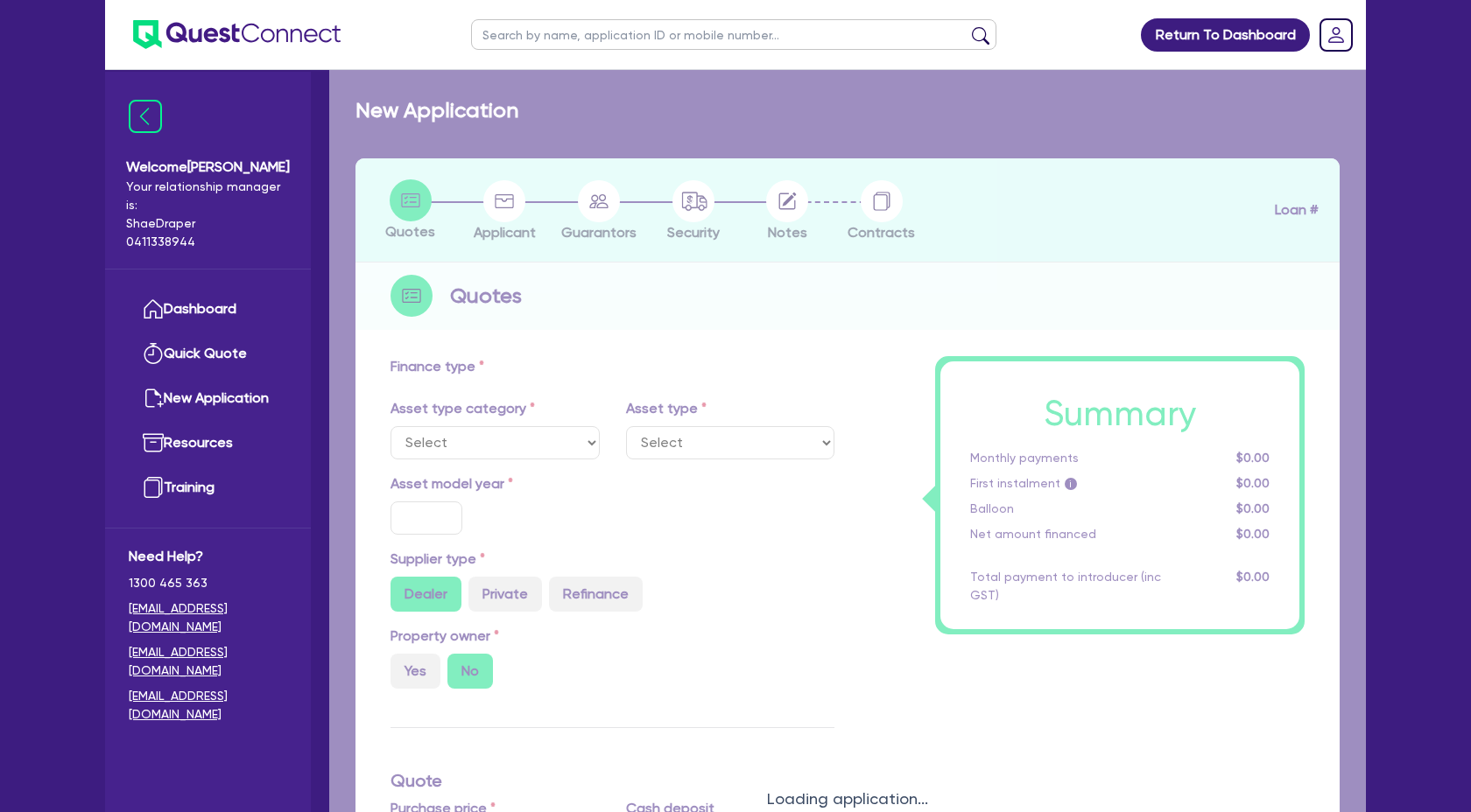
select select "TERTIARY_ASSETS"
type input "2025"
type input "18,689"
type input "5,000"
type input "8"
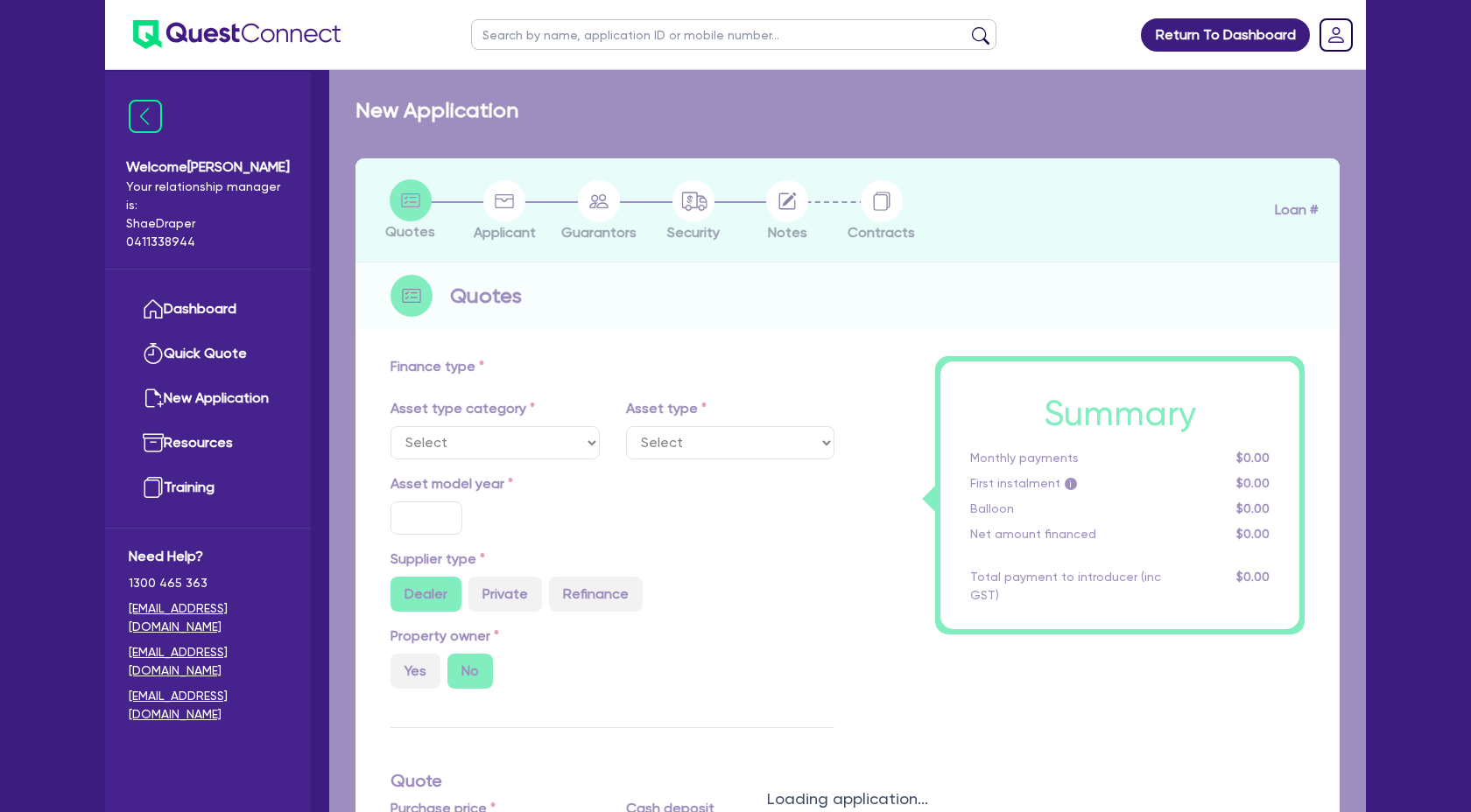
type input "1,095.12"
type input "17.95"
select select "BEAUTY_EQUIPMENT"
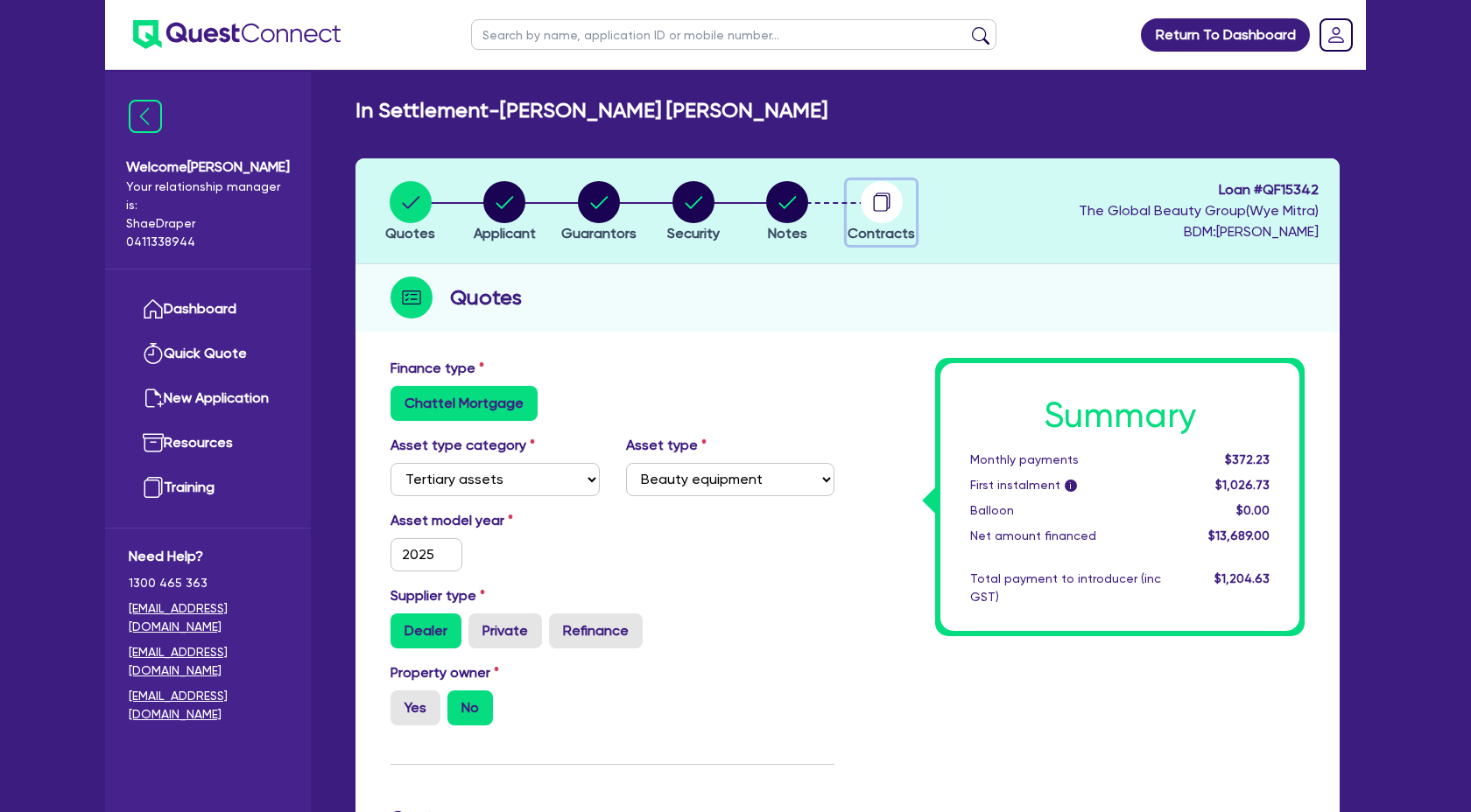
click at [883, 201] on circle "button" at bounding box center [881, 202] width 42 height 42
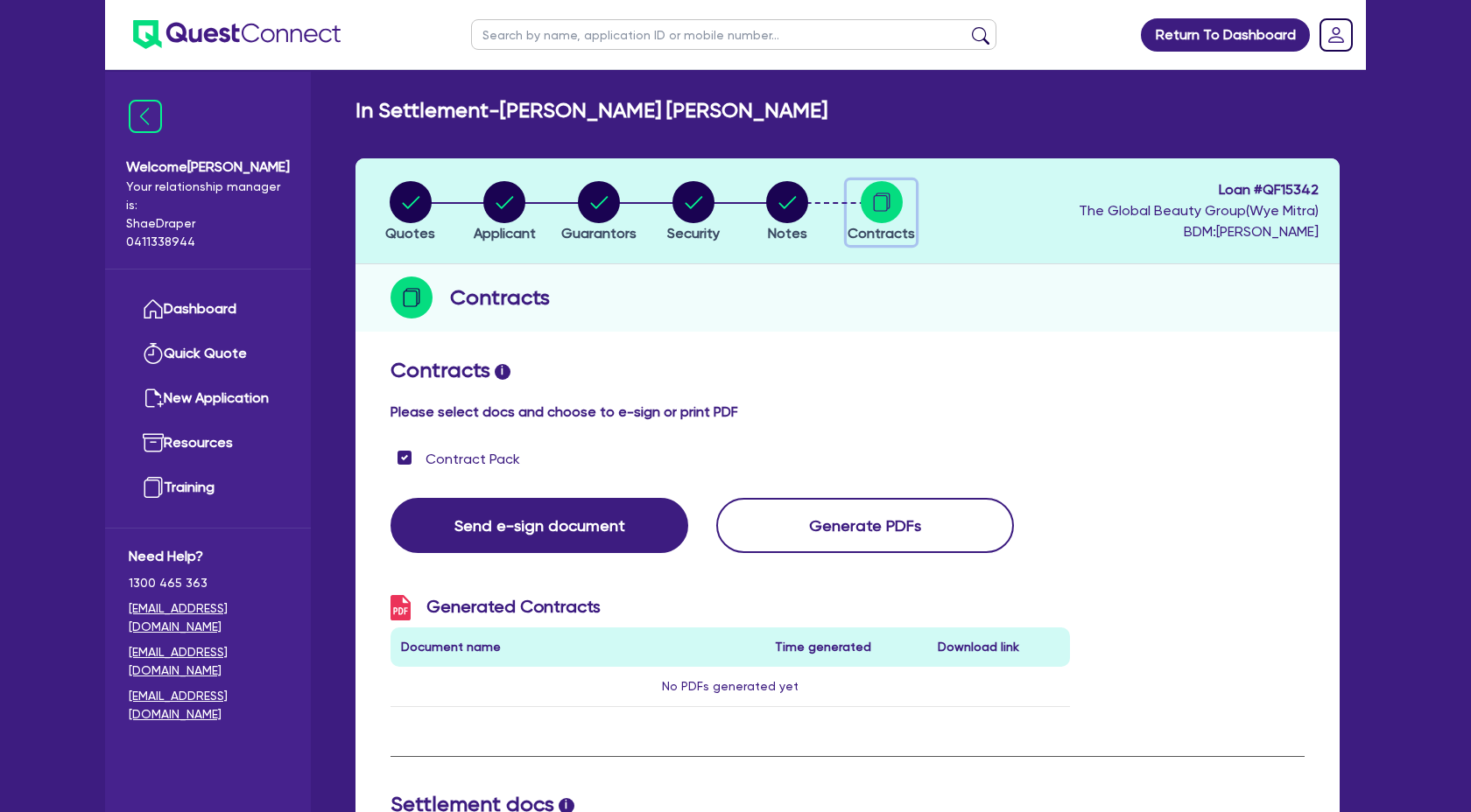
checkbox input "true"
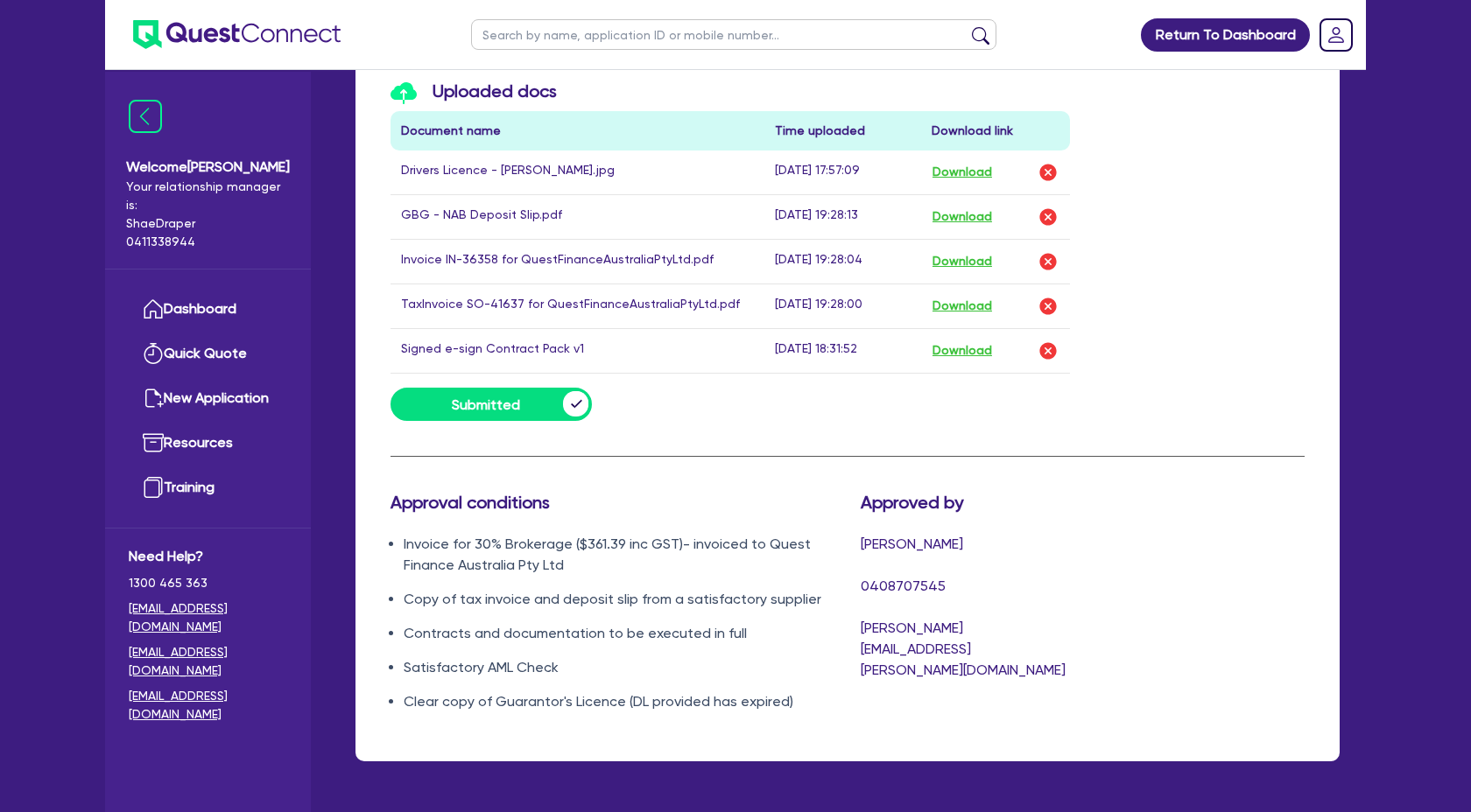
scroll to position [1024, 0]
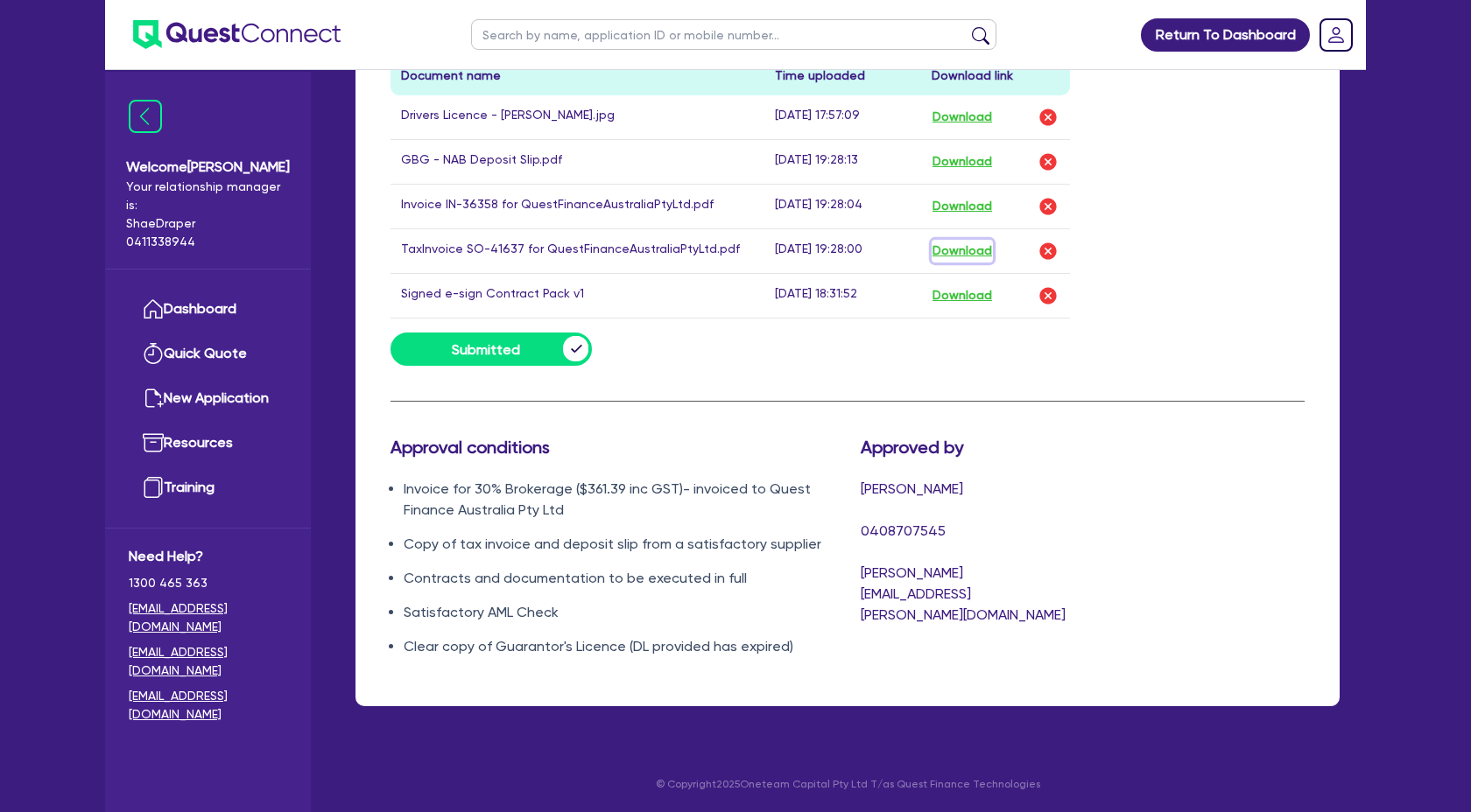
click at [951, 251] on button "Download" at bounding box center [962, 251] width 61 height 23
click at [962, 201] on button "Download" at bounding box center [962, 207] width 61 height 23
